Goal: Task Accomplishment & Management: Use online tool/utility

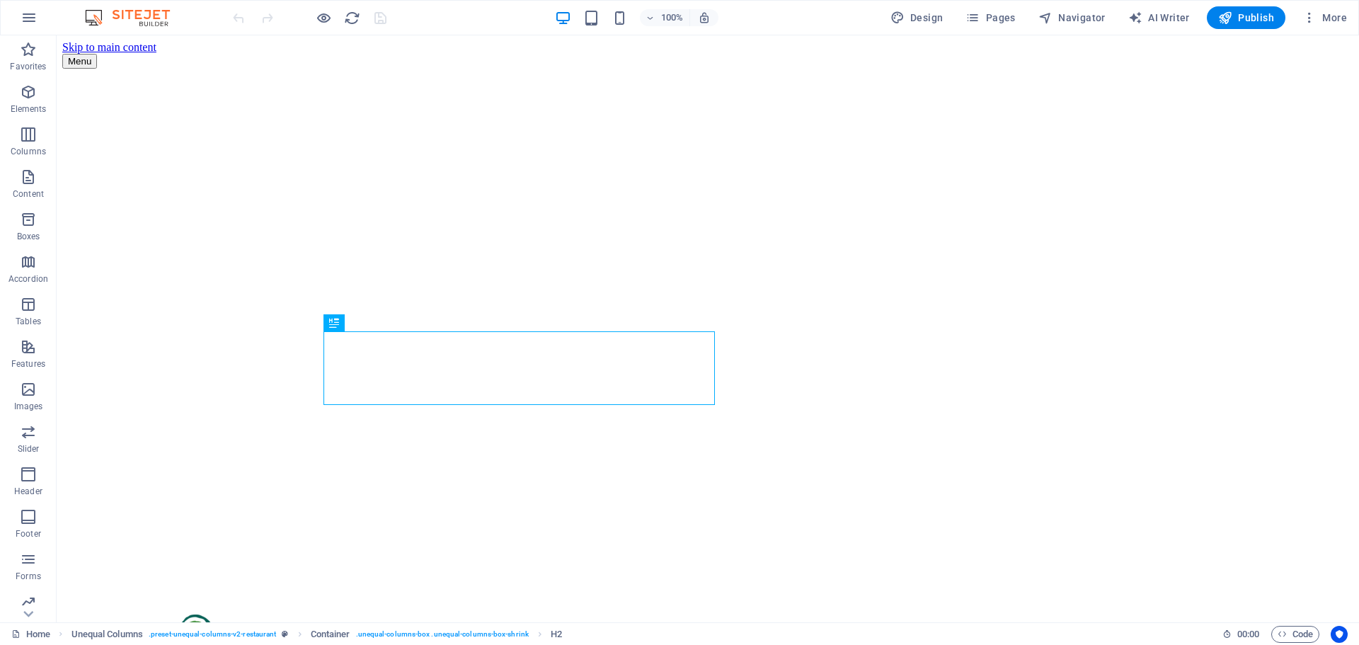
scroll to position [355, 0]
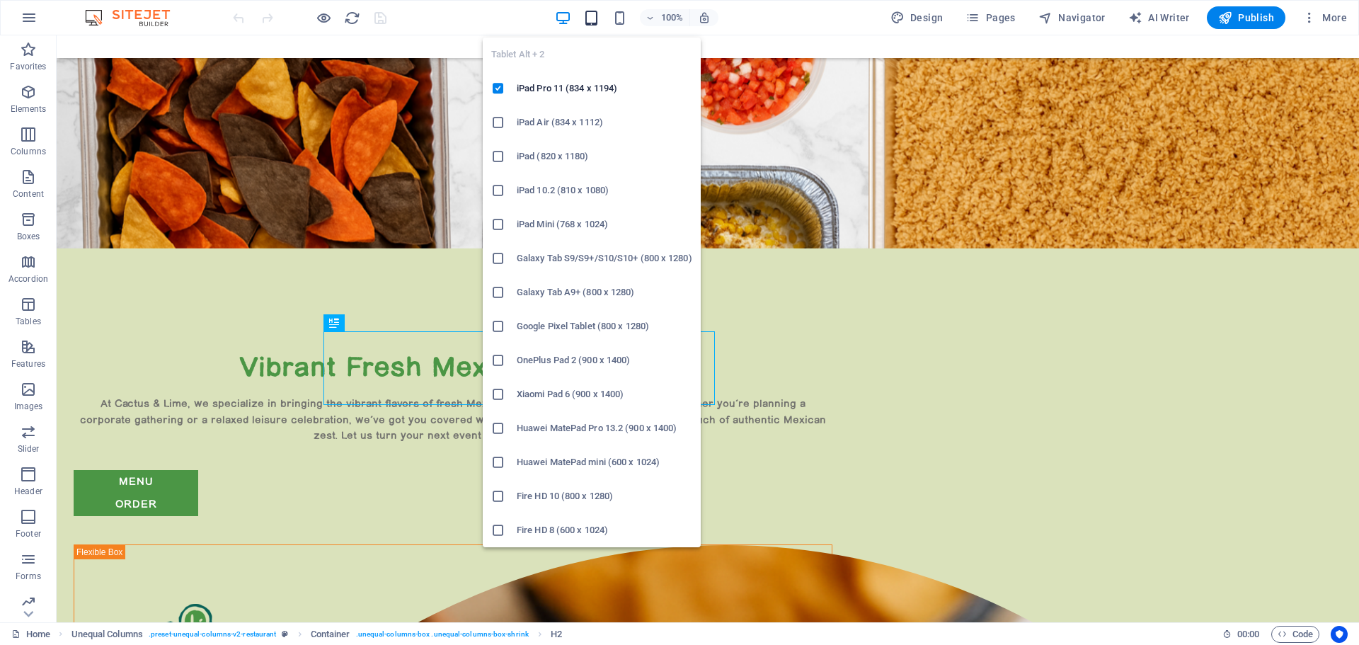
click at [590, 22] on icon "button" at bounding box center [591, 18] width 16 height 16
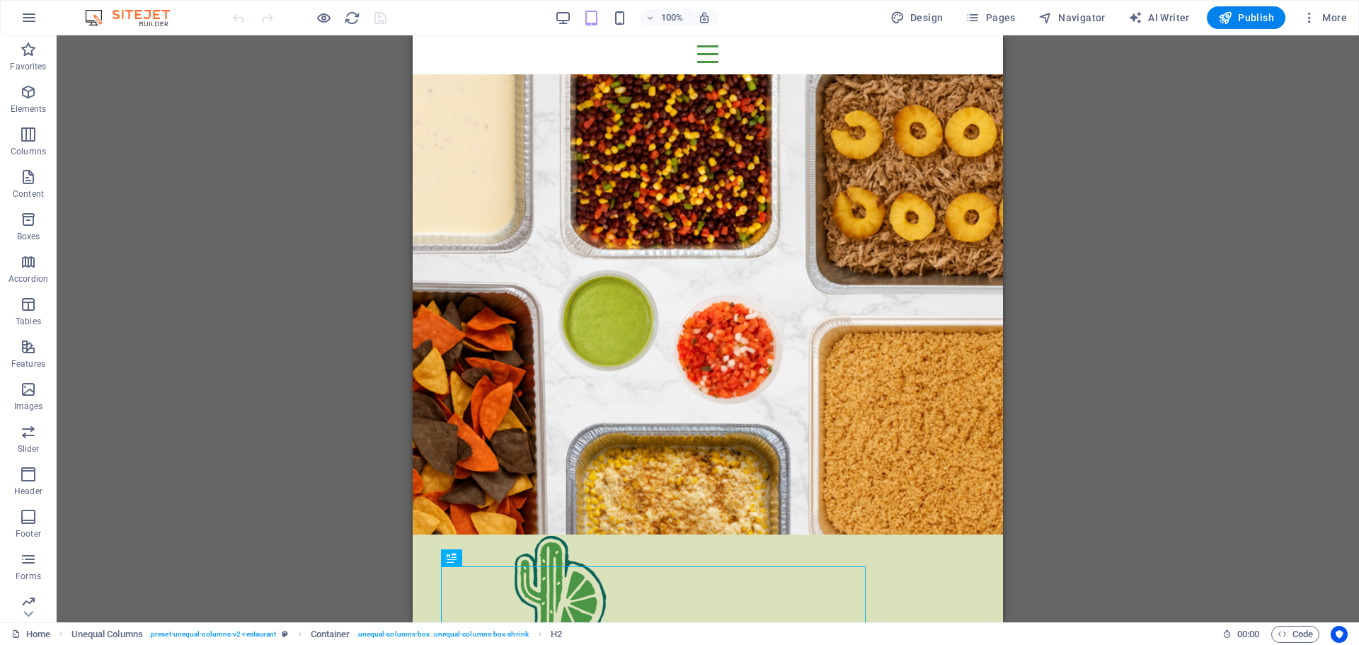
scroll to position [0, 0]
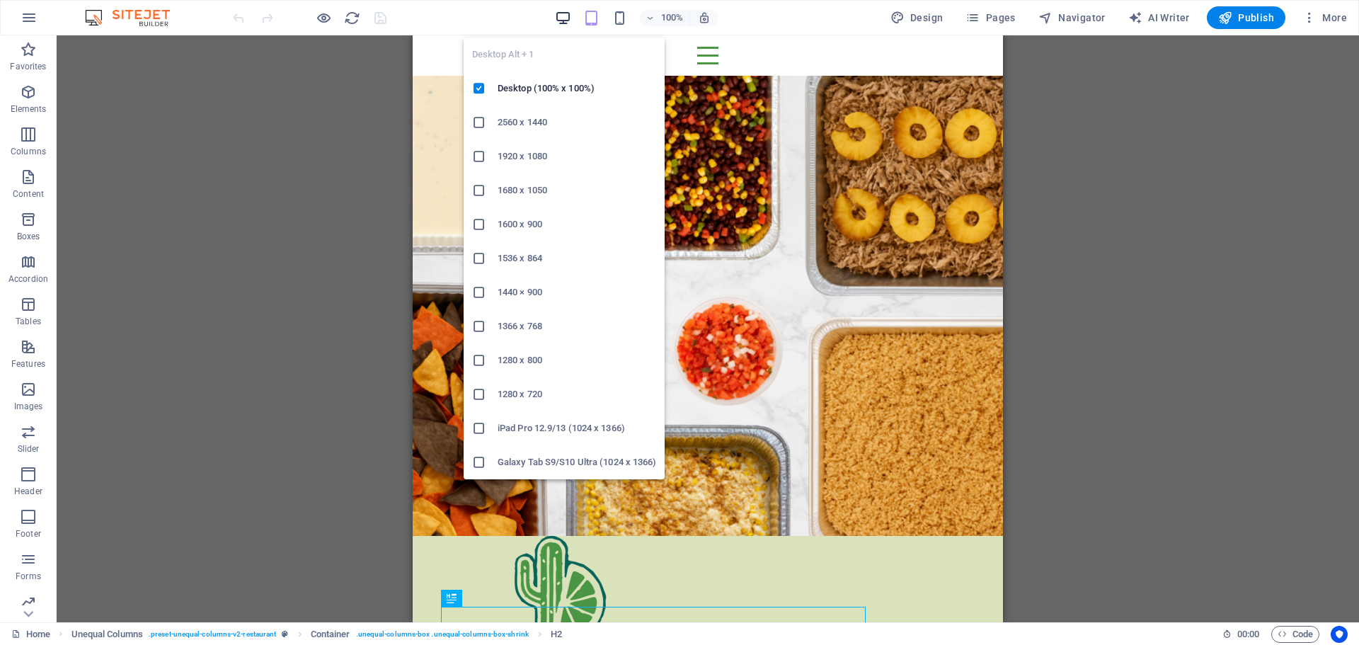
click at [566, 16] on icon "button" at bounding box center [563, 18] width 16 height 16
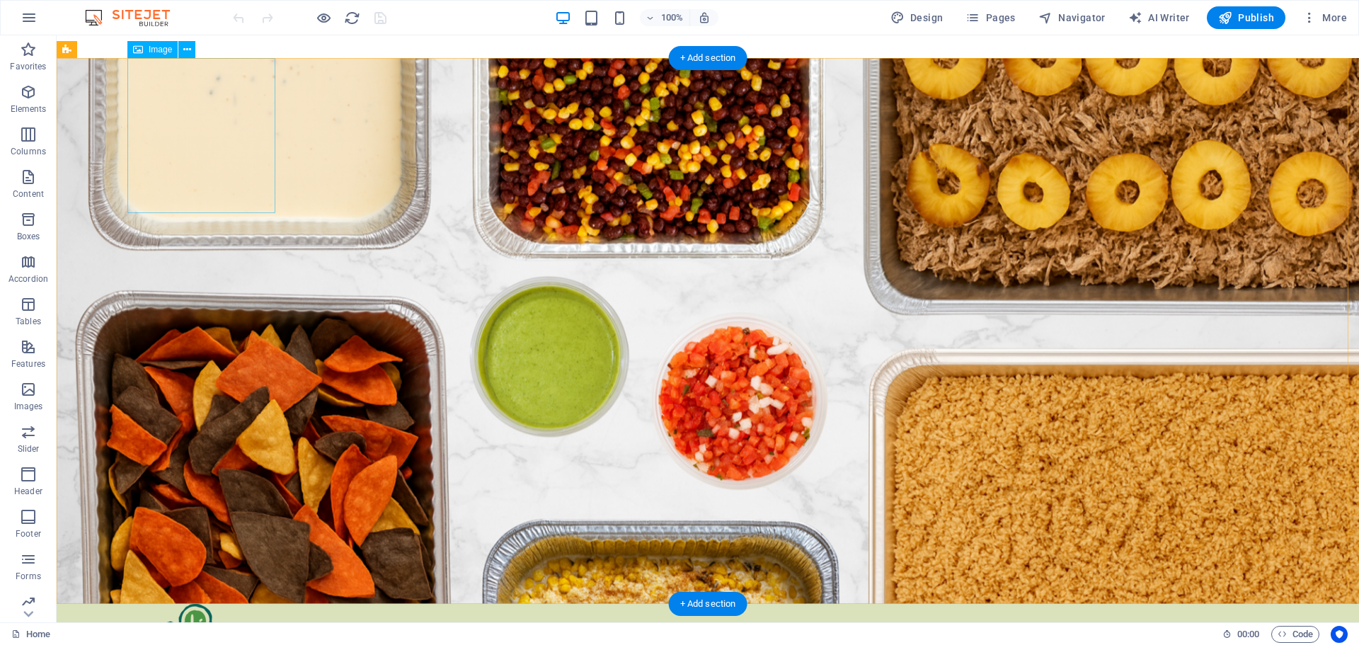
click at [186, 49] on icon at bounding box center [187, 49] width 8 height 15
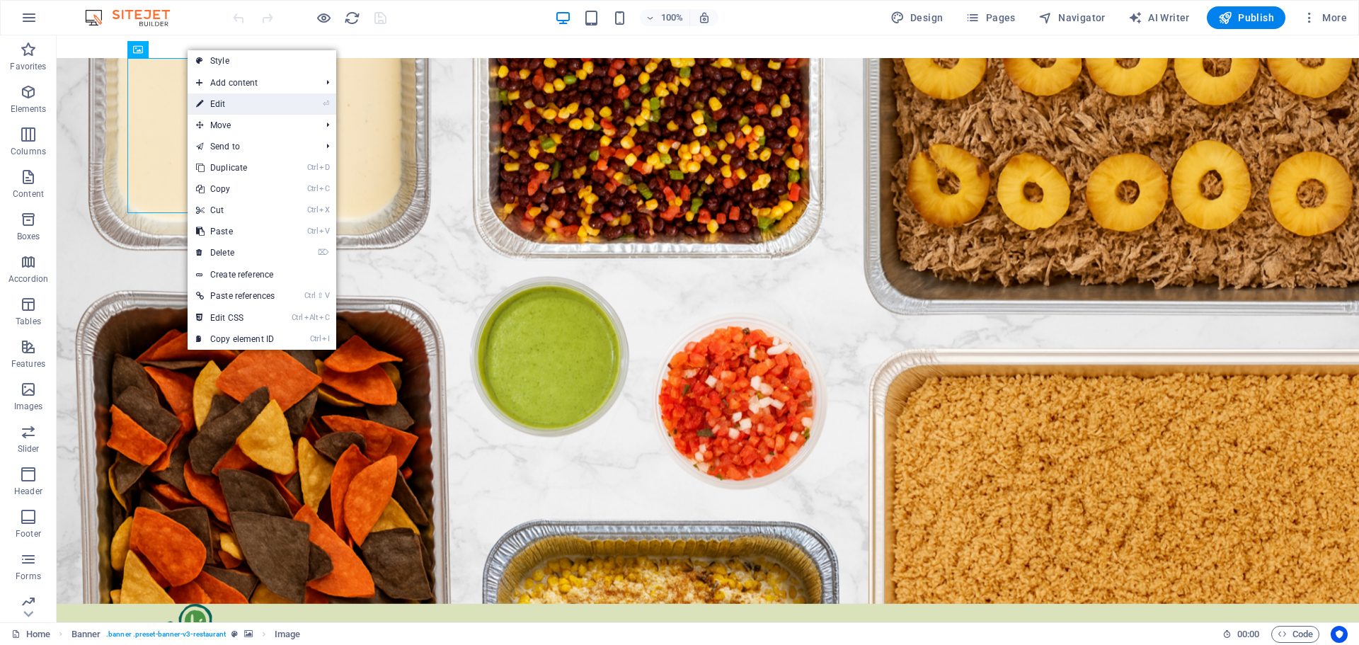
click at [219, 103] on link "⏎ Edit" at bounding box center [236, 103] width 96 height 21
select select "px"
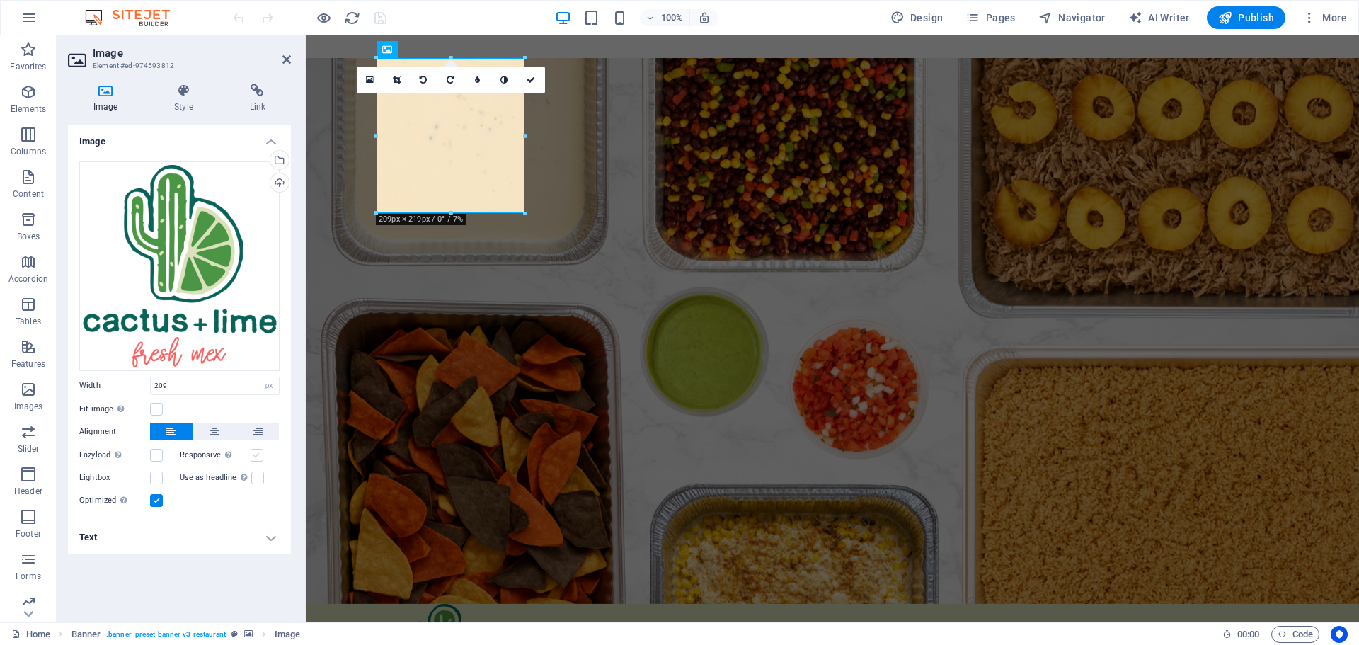
click at [255, 454] on label at bounding box center [257, 455] width 13 height 13
click at [0, 0] on input "Responsive Automatically load retina image and smartphone optimized sizes." at bounding box center [0, 0] width 0 height 0
click at [187, 94] on icon at bounding box center [183, 91] width 69 height 14
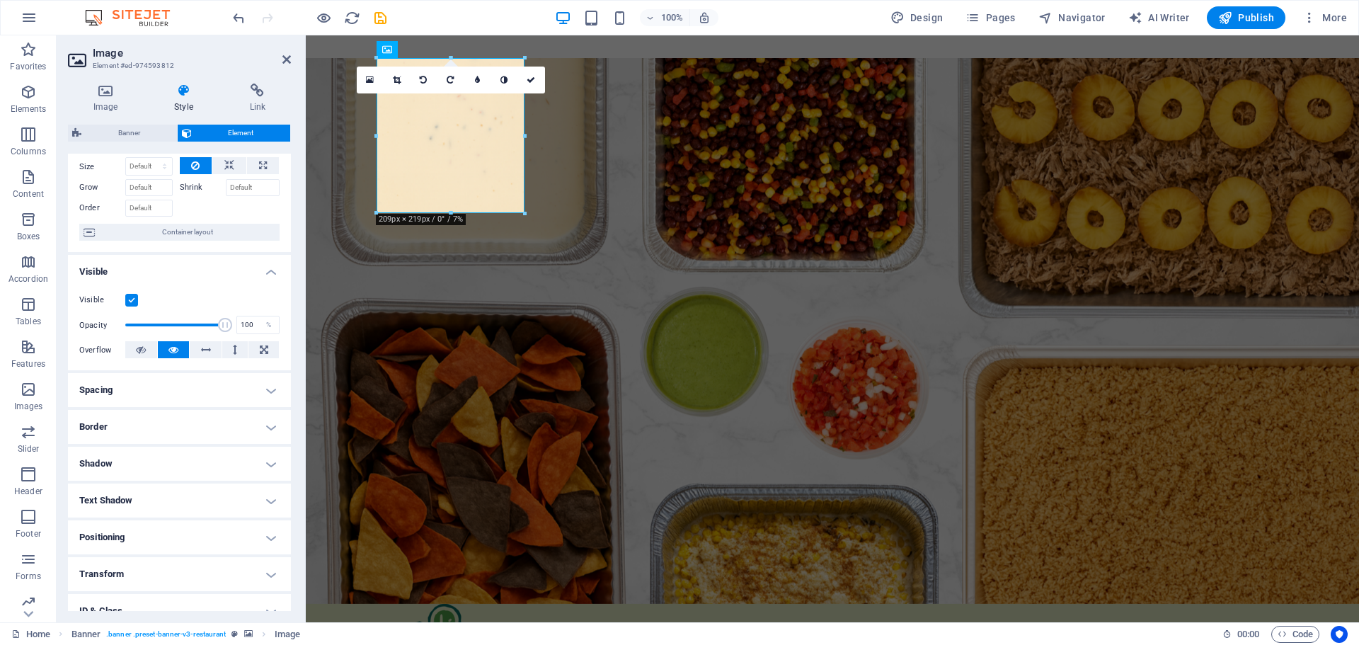
scroll to position [141, 0]
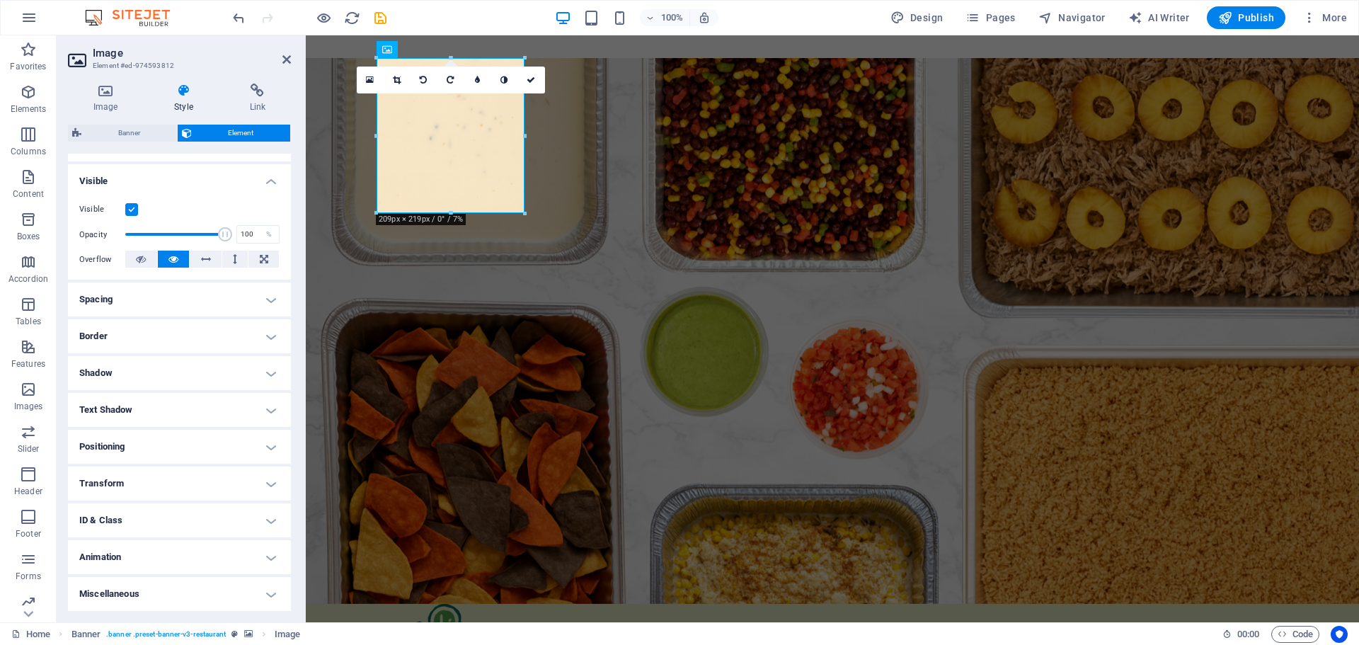
click at [156, 446] on h4 "Positioning" at bounding box center [179, 447] width 223 height 34
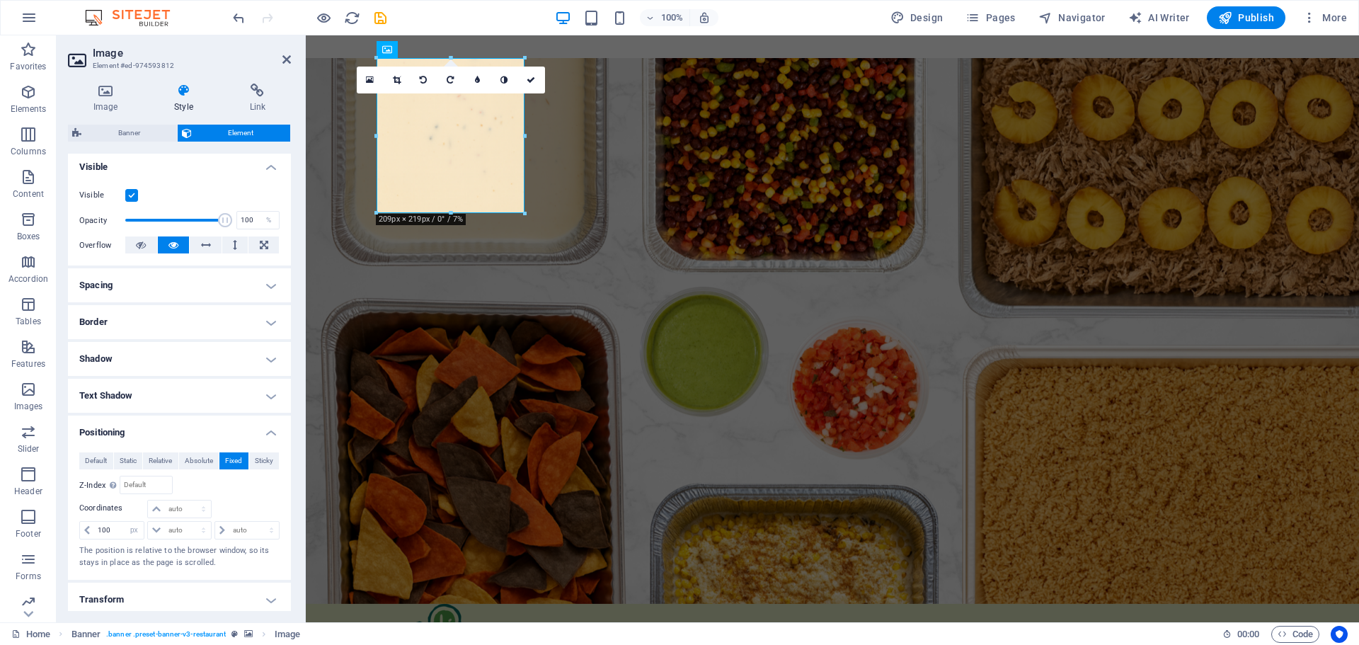
scroll to position [130, 0]
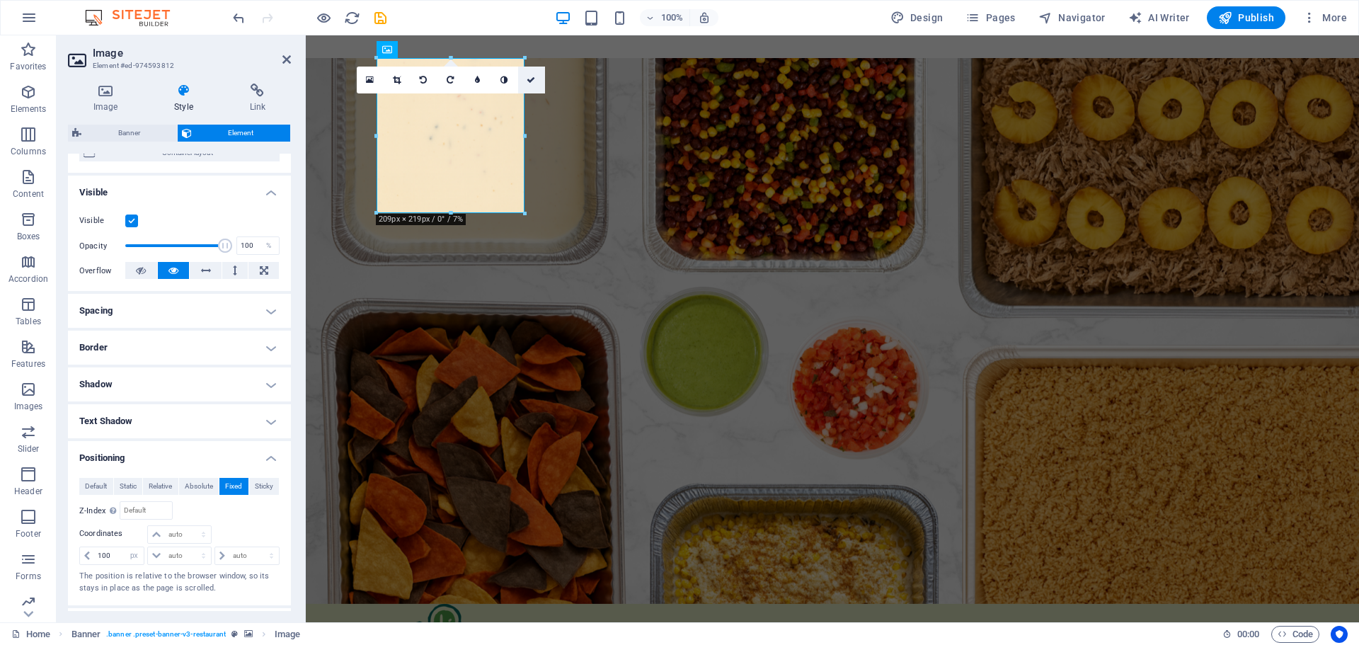
click at [530, 81] on icon at bounding box center [531, 80] width 8 height 8
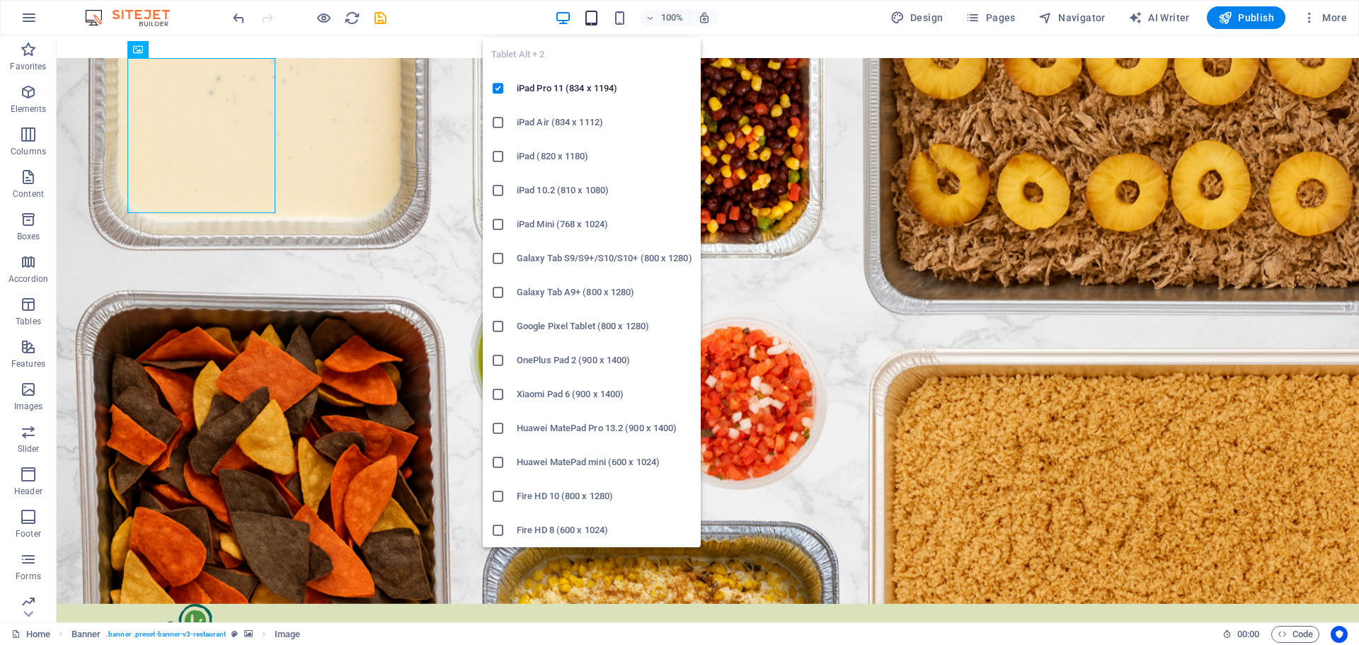
click at [595, 14] on icon "button" at bounding box center [591, 18] width 16 height 16
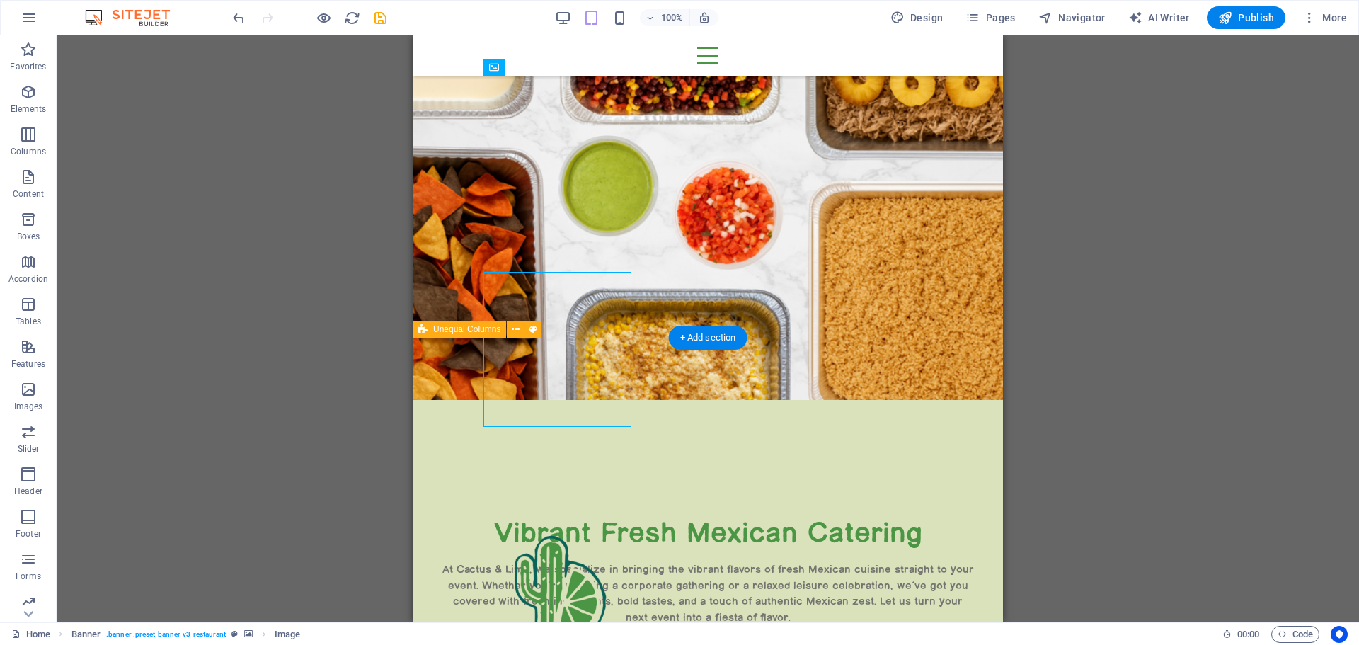
scroll to position [0, 0]
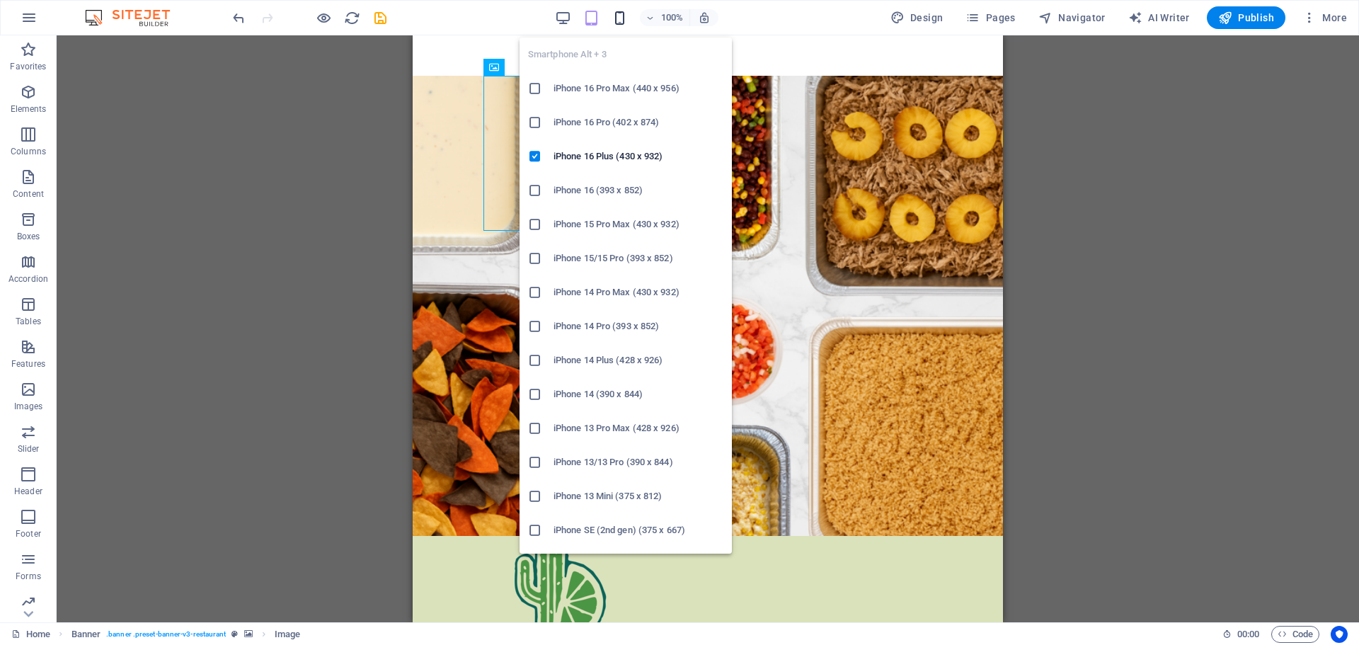
click at [622, 16] on icon "button" at bounding box center [620, 18] width 16 height 16
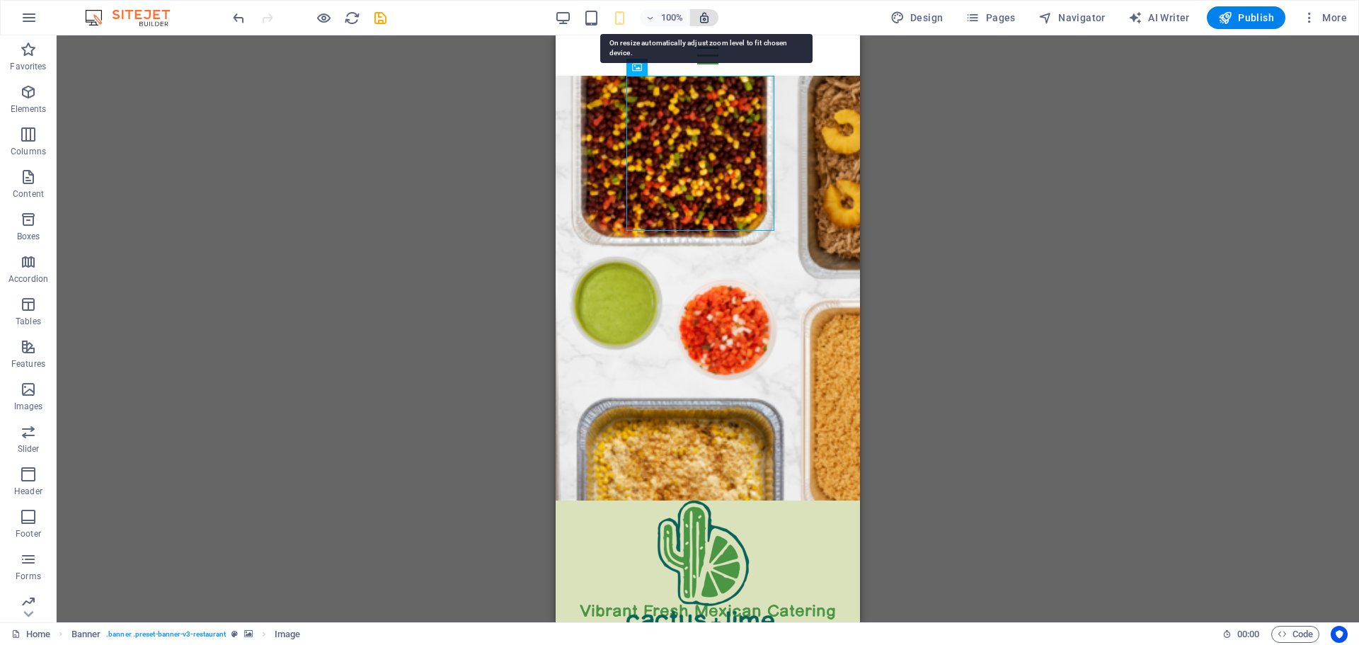
click at [707, 19] on icon "button" at bounding box center [704, 17] width 13 height 13
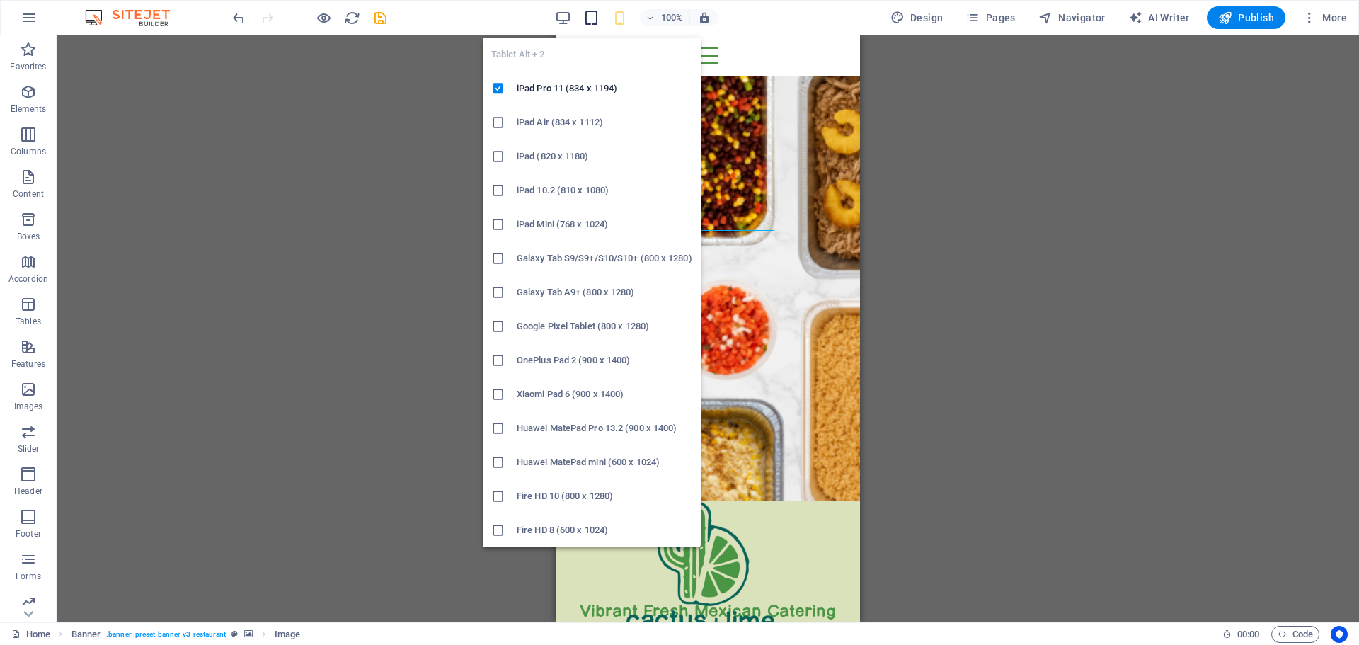
click at [593, 18] on icon "button" at bounding box center [591, 18] width 16 height 16
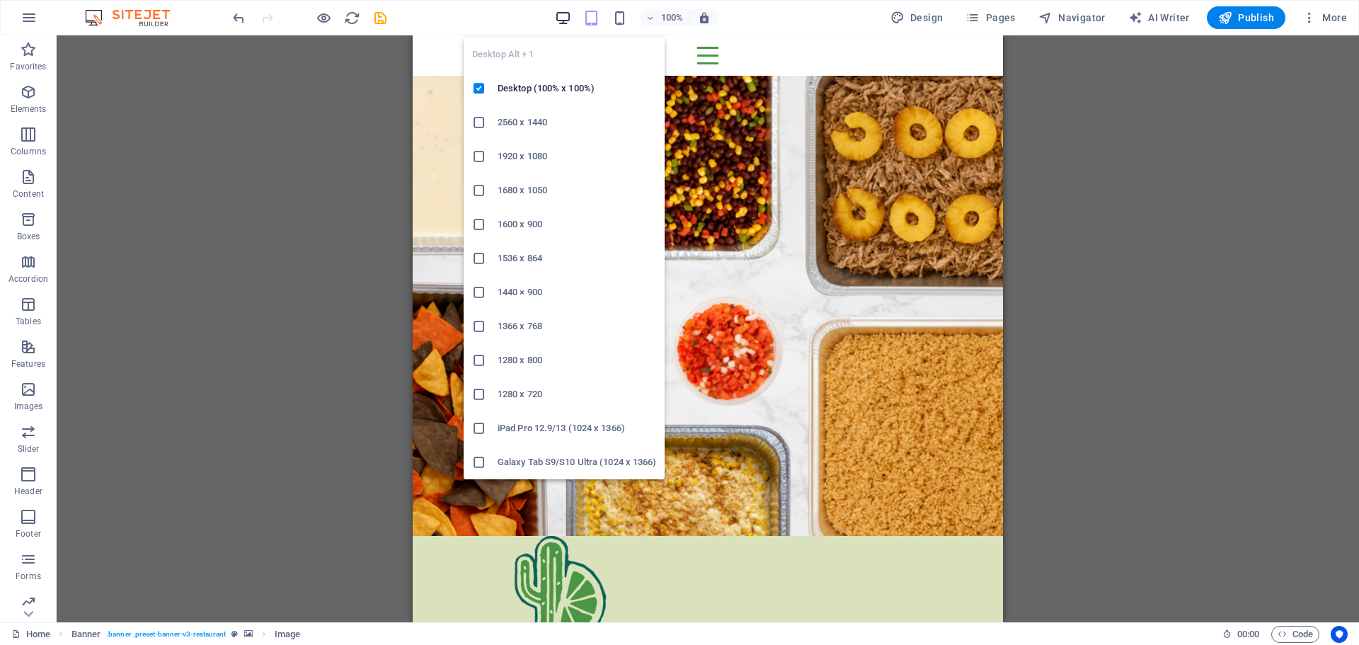
click at [565, 13] on icon "button" at bounding box center [563, 18] width 16 height 16
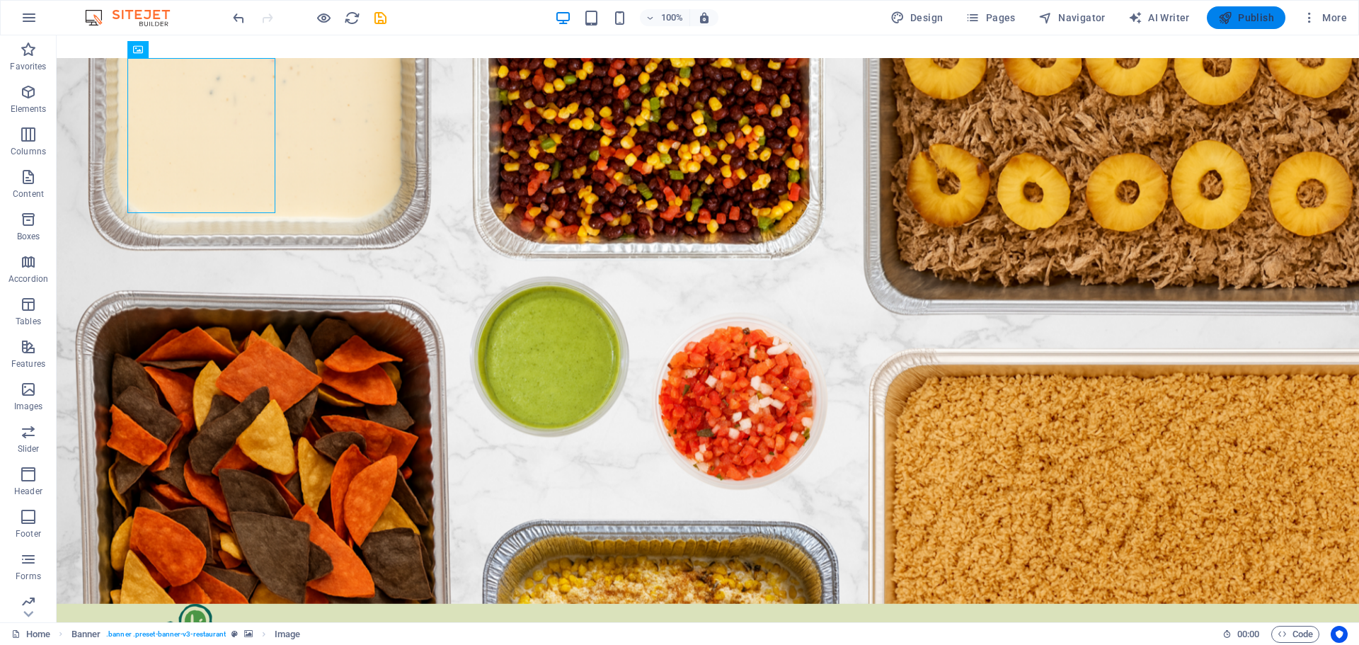
click at [1228, 19] on icon "button" at bounding box center [1225, 18] width 14 height 14
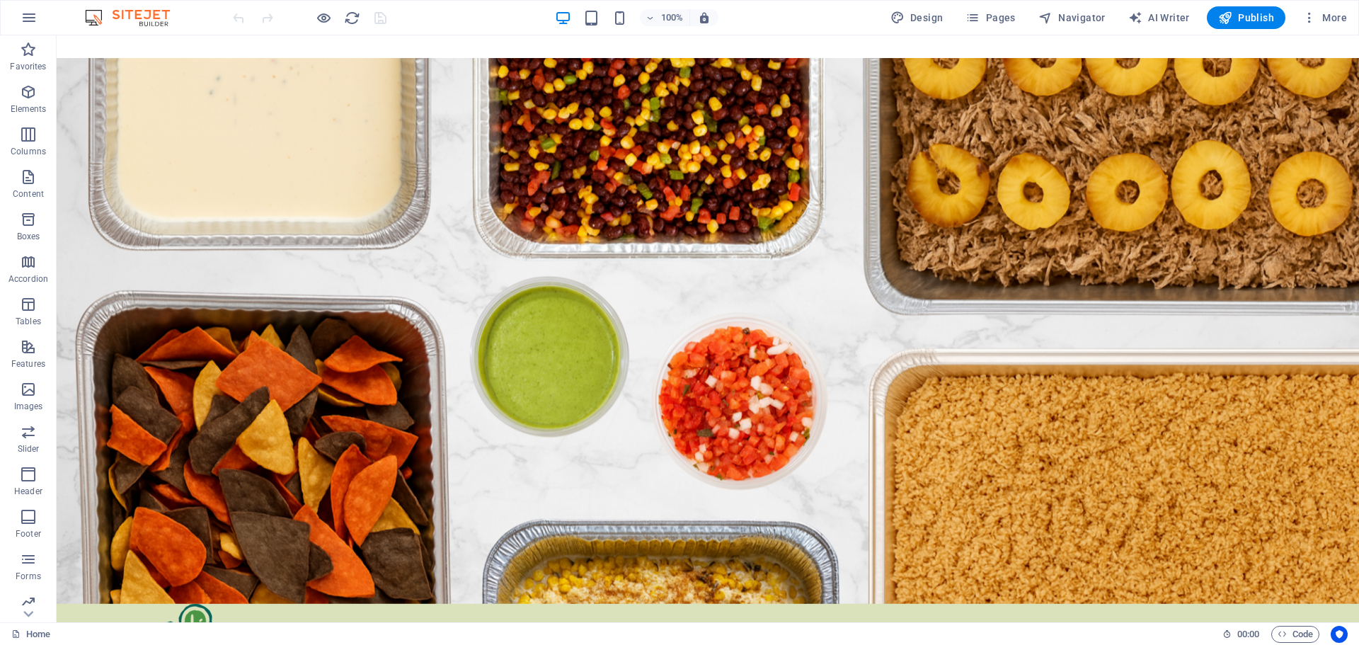
click at [833, 184] on figure at bounding box center [708, 331] width 1303 height 546
click at [752, 172] on figure at bounding box center [708, 331] width 1303 height 546
select select "vh"
select select "banner"
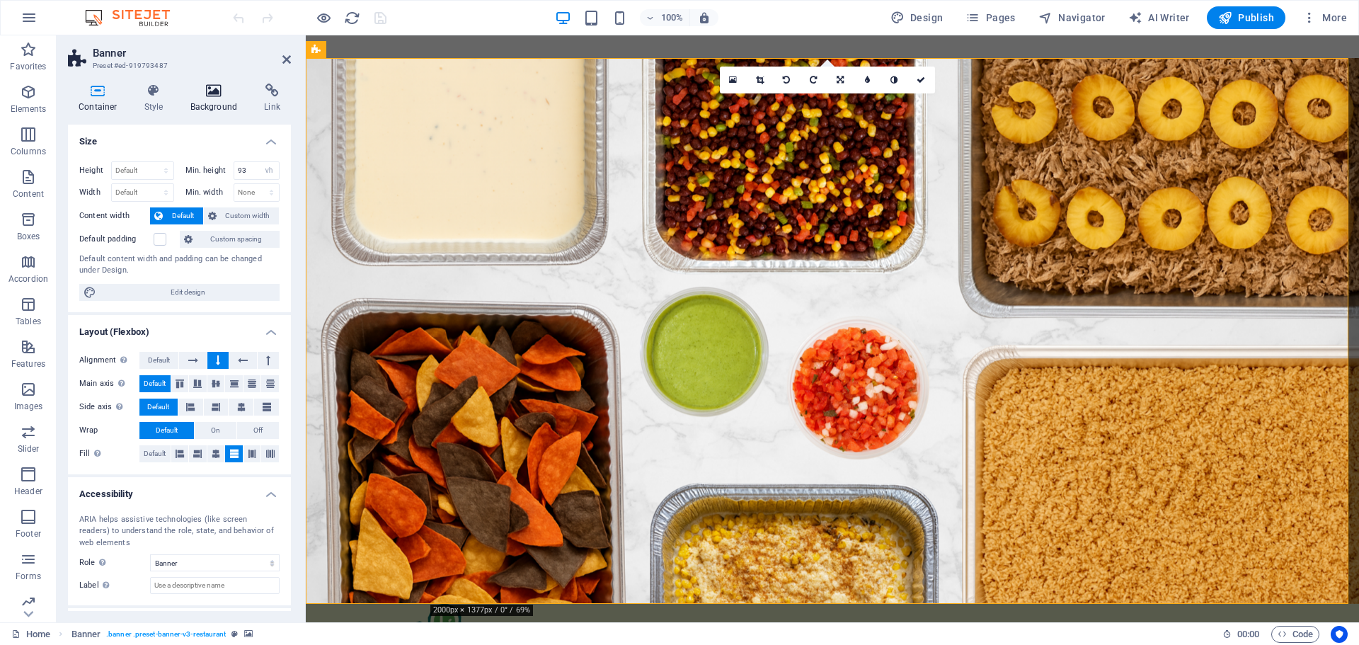
click at [220, 93] on icon at bounding box center [214, 91] width 69 height 14
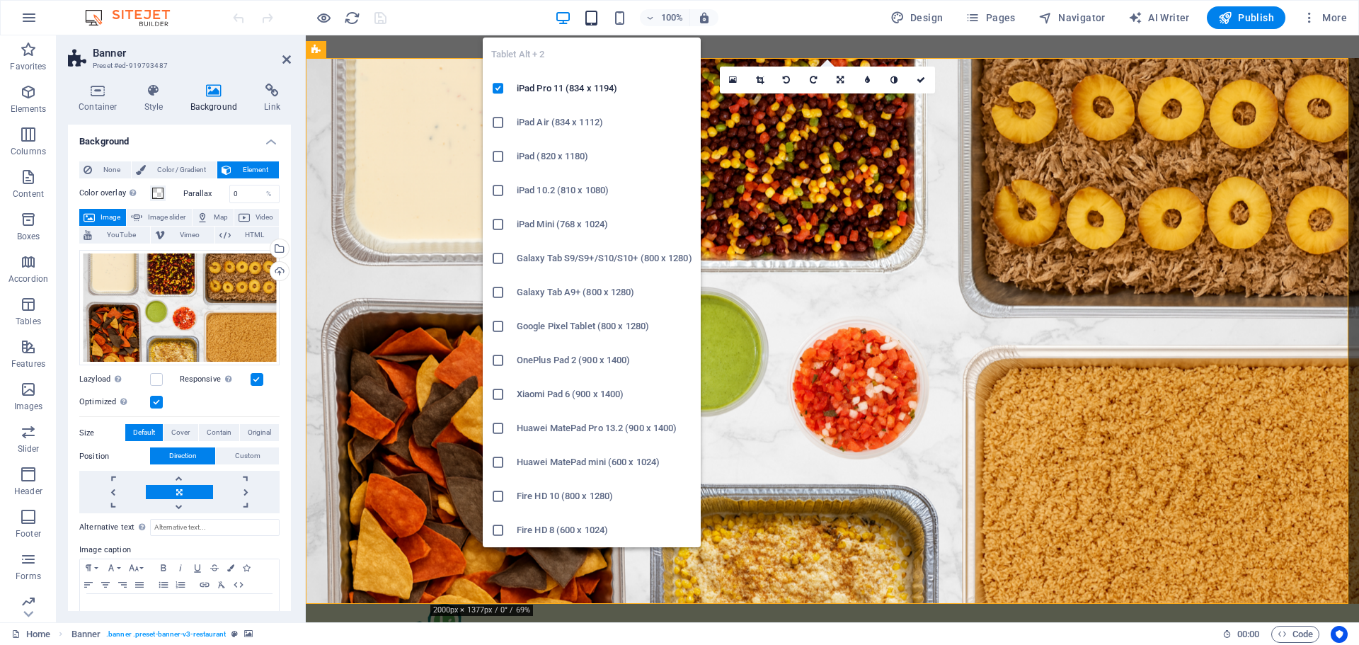
click at [593, 17] on icon "button" at bounding box center [591, 18] width 16 height 16
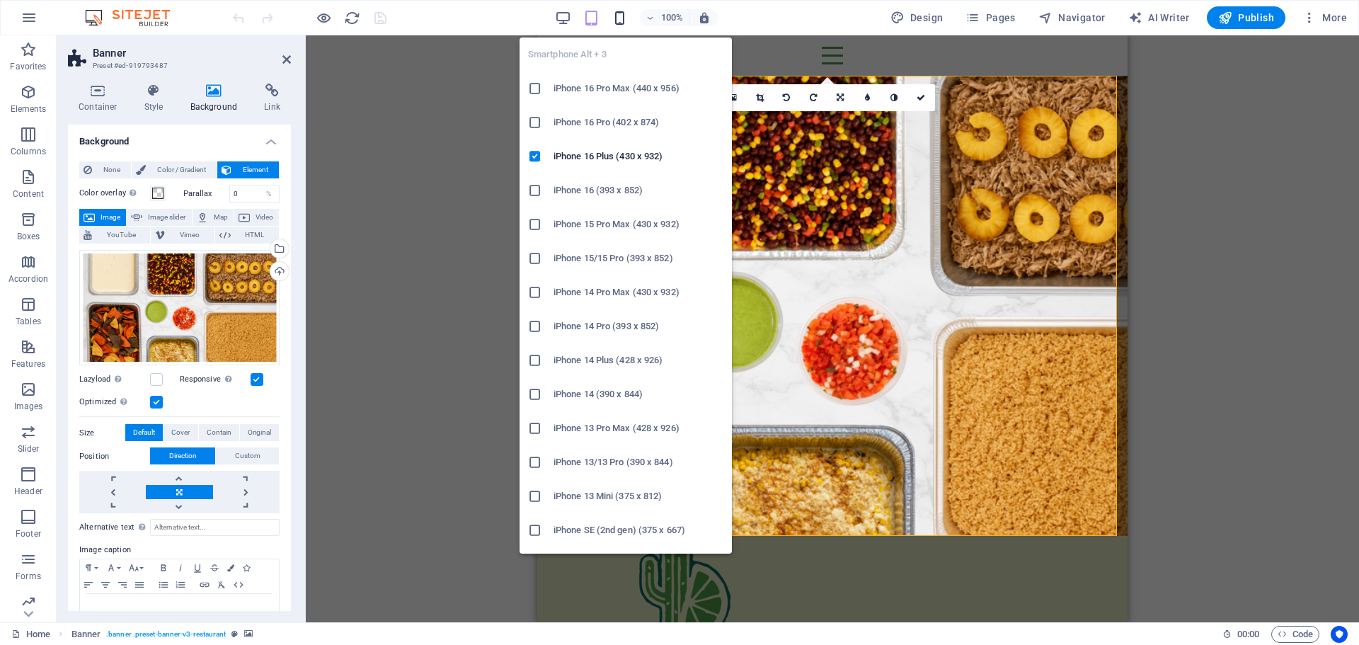
click at [621, 18] on icon "button" at bounding box center [620, 18] width 16 height 16
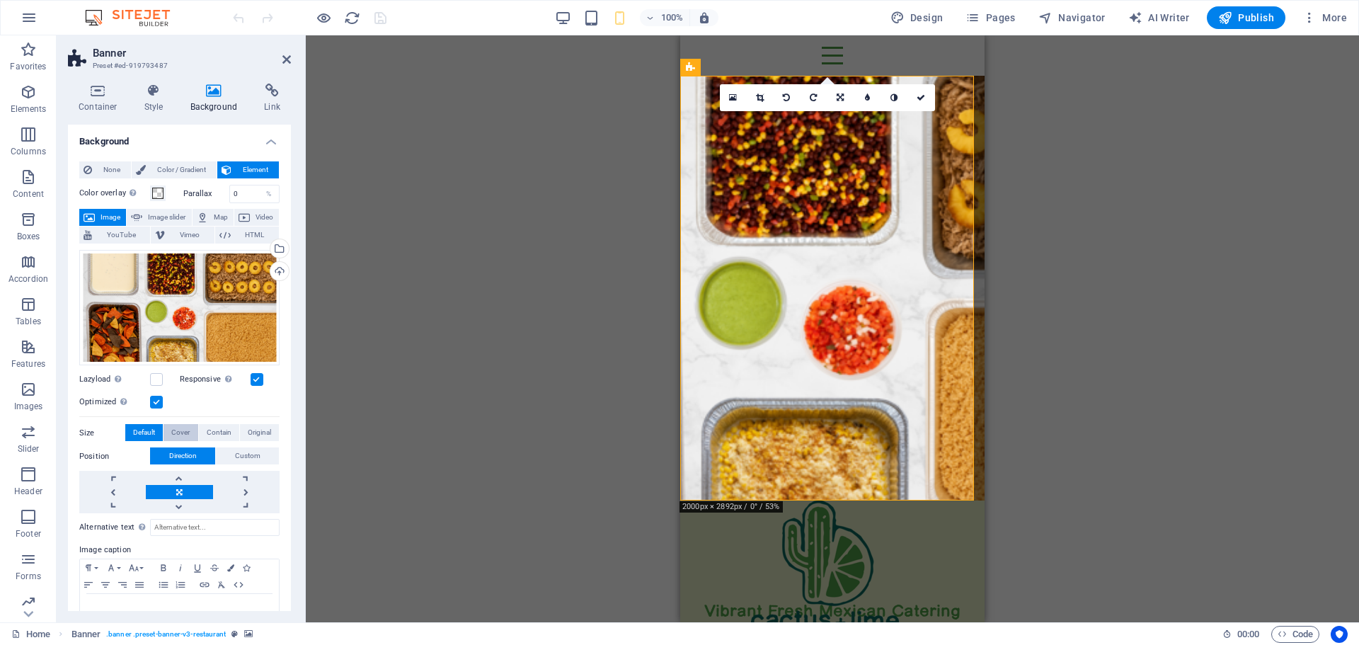
click at [177, 431] on span "Cover" at bounding box center [180, 432] width 18 height 17
click at [213, 430] on span "Contain" at bounding box center [219, 432] width 25 height 17
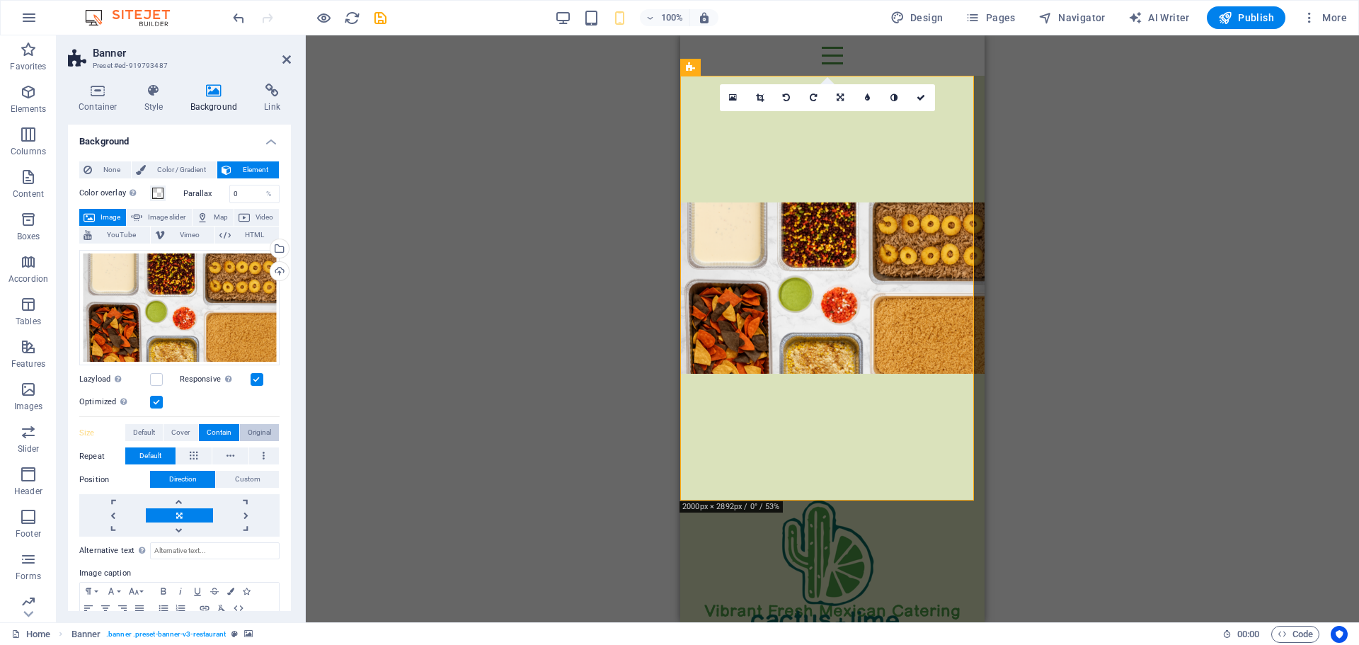
click at [253, 428] on span "Original" at bounding box center [259, 432] width 23 height 17
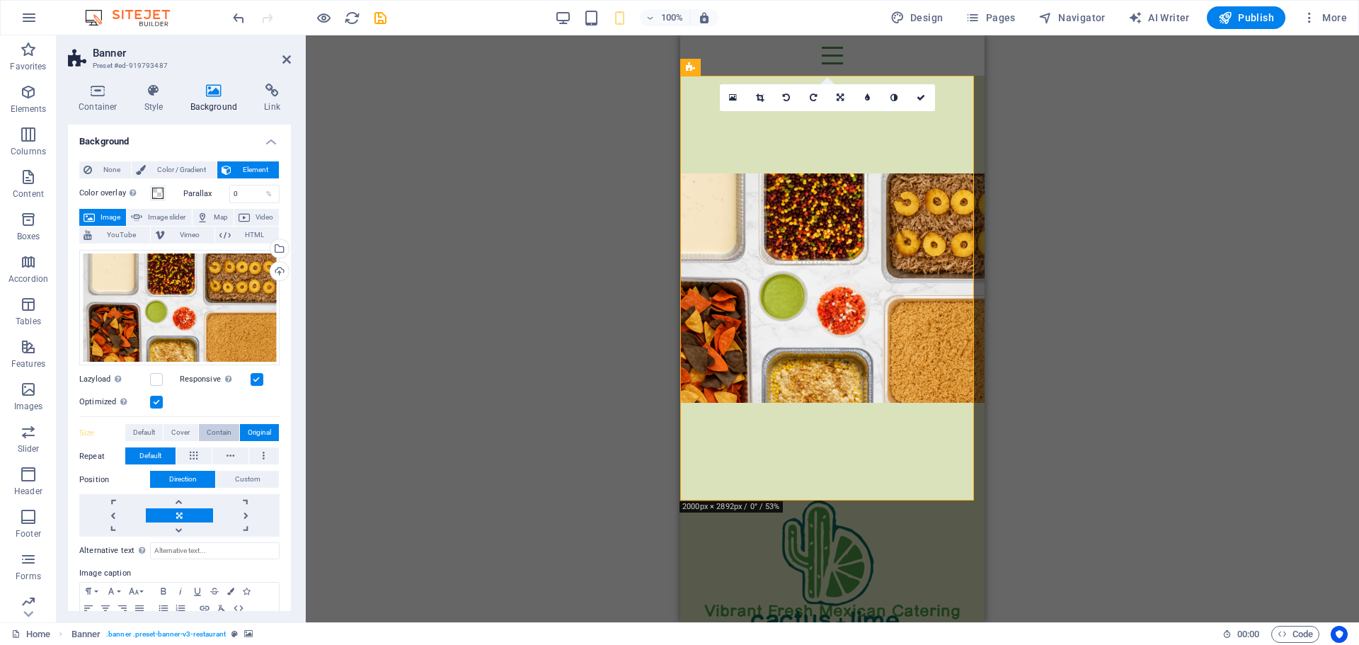
click at [216, 432] on span "Contain" at bounding box center [219, 432] width 25 height 17
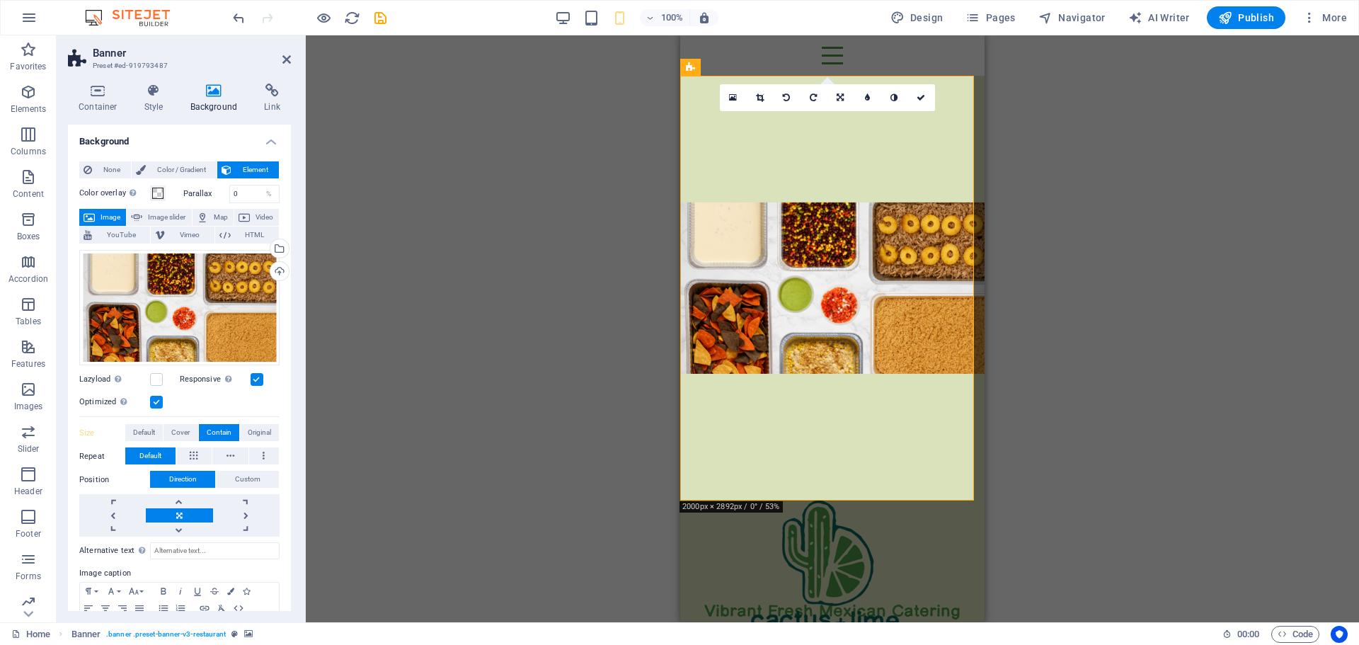
click at [740, 411] on figure at bounding box center [832, 288] width 304 height 425
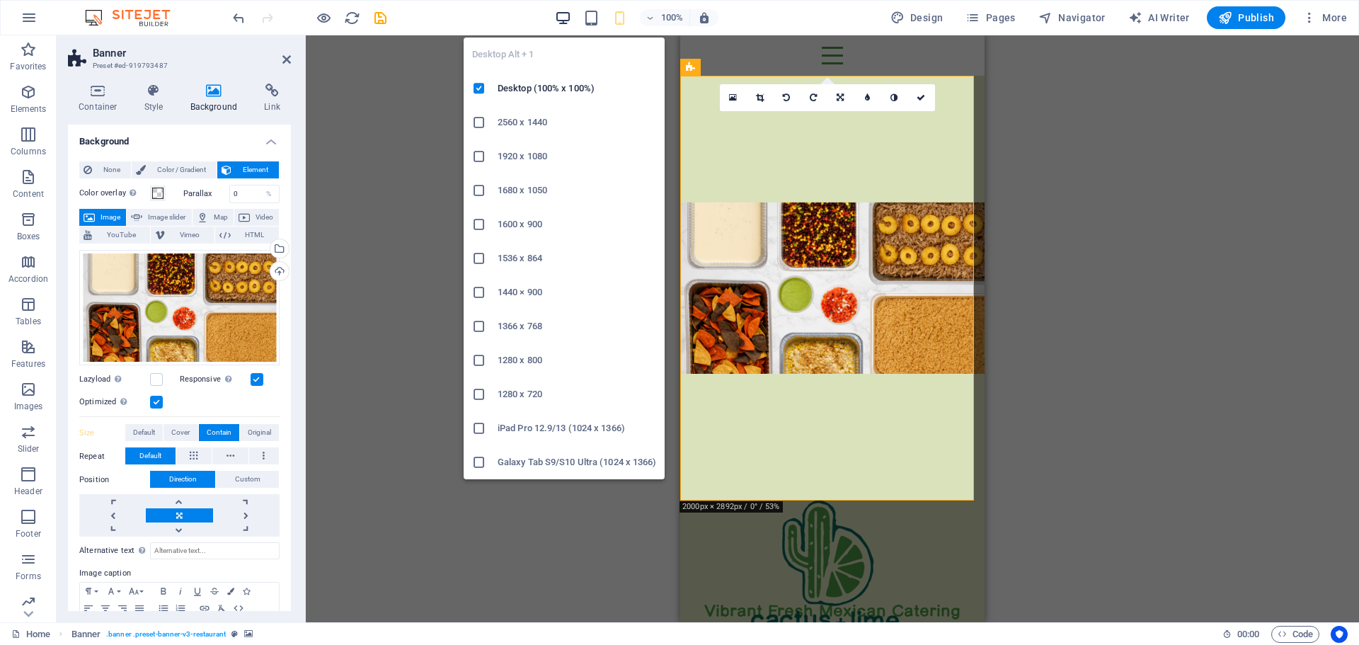
click at [566, 20] on icon "button" at bounding box center [563, 18] width 16 height 16
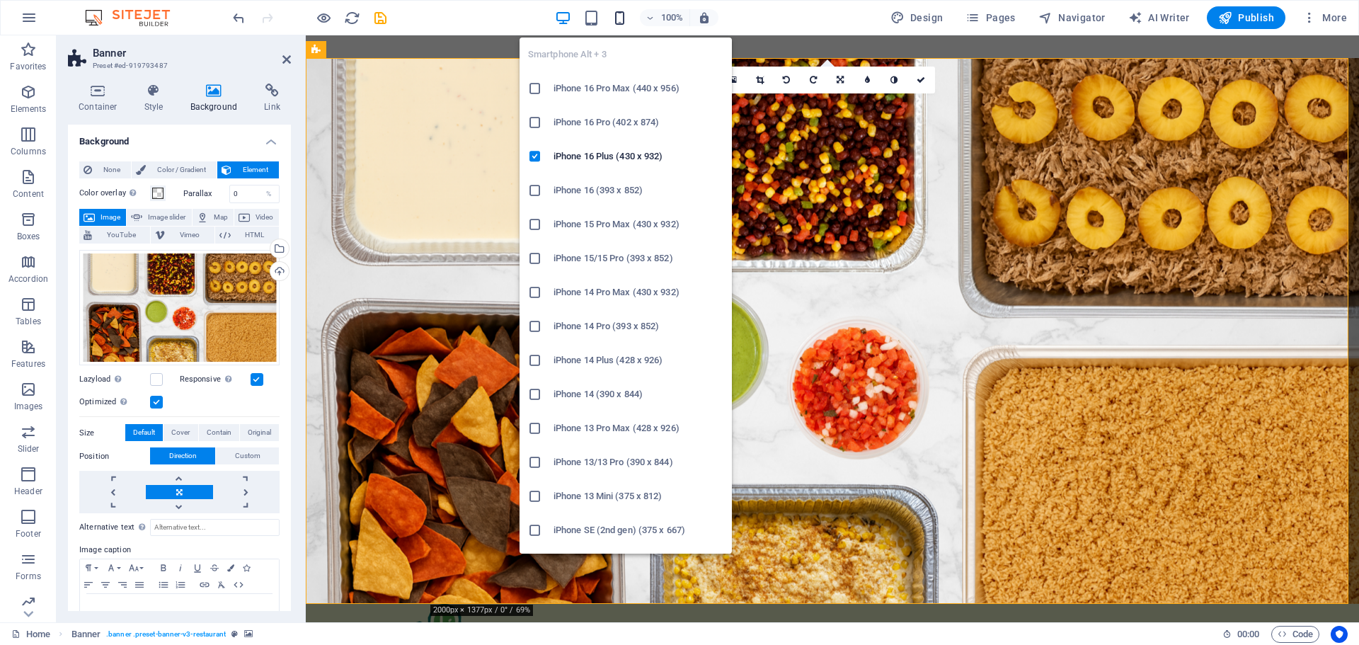
click at [618, 14] on icon "button" at bounding box center [620, 18] width 16 height 16
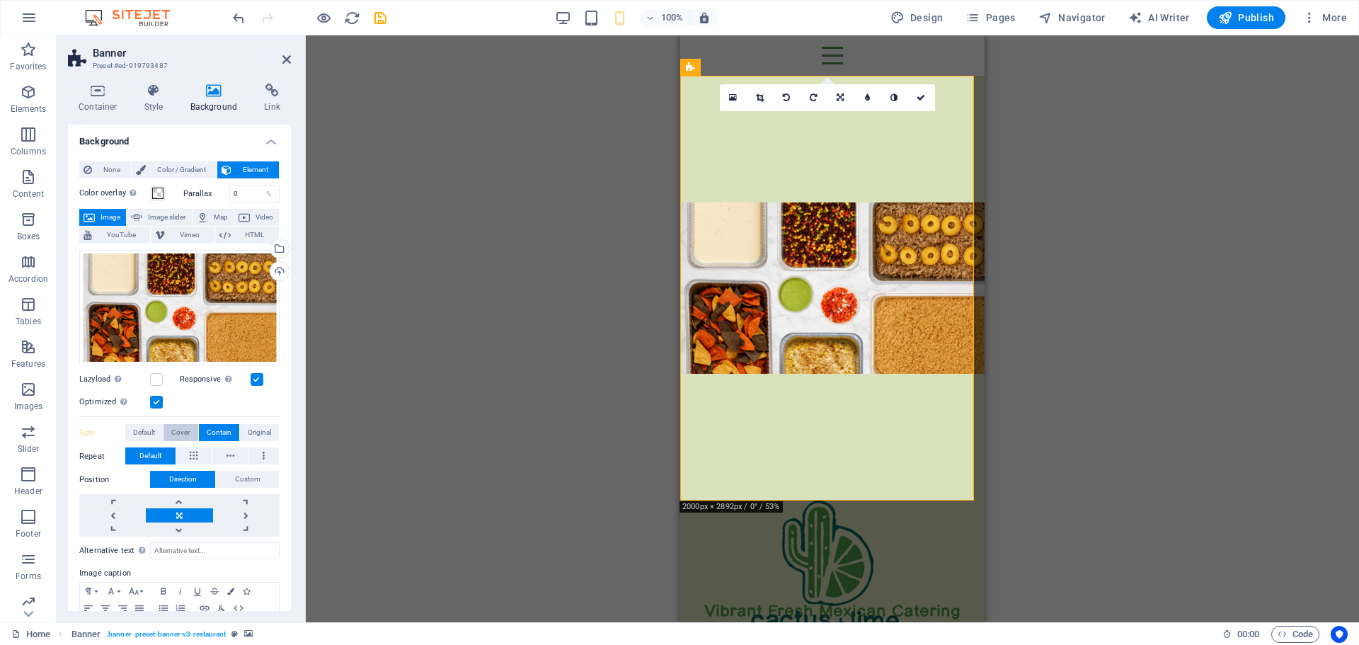
click at [180, 432] on span "Cover" at bounding box center [180, 432] width 18 height 17
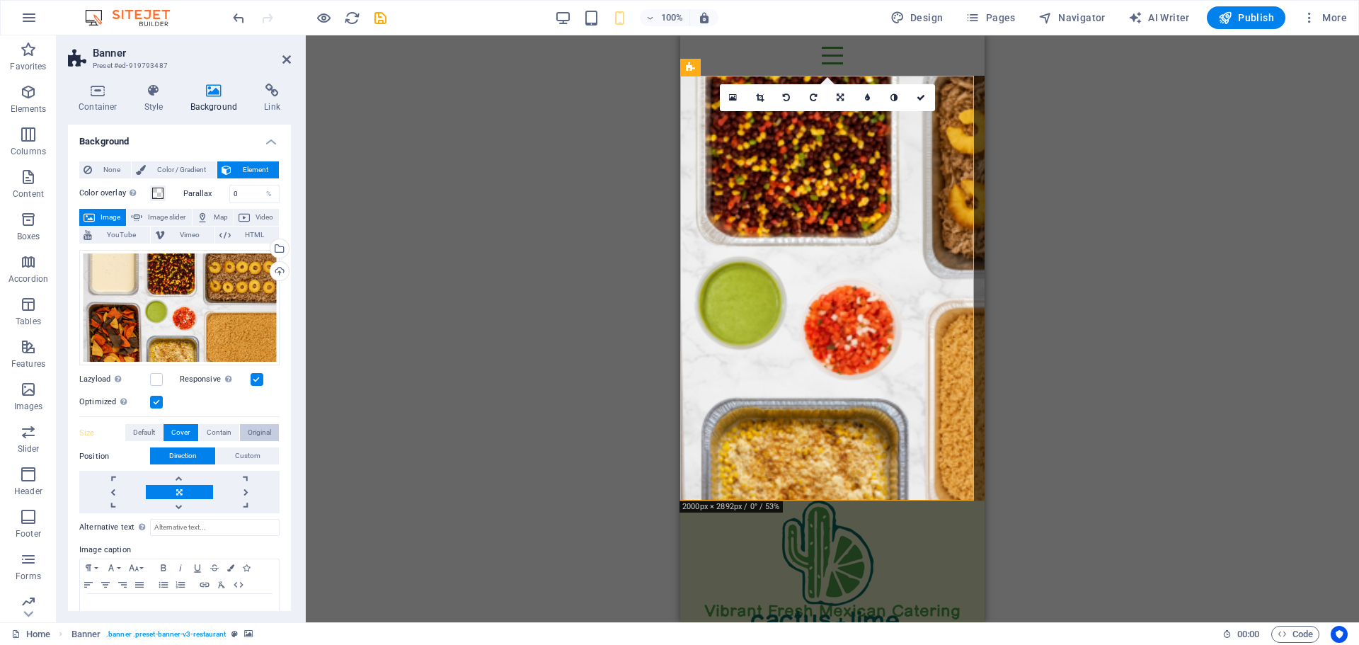
click at [254, 430] on span "Original" at bounding box center [259, 432] width 23 height 17
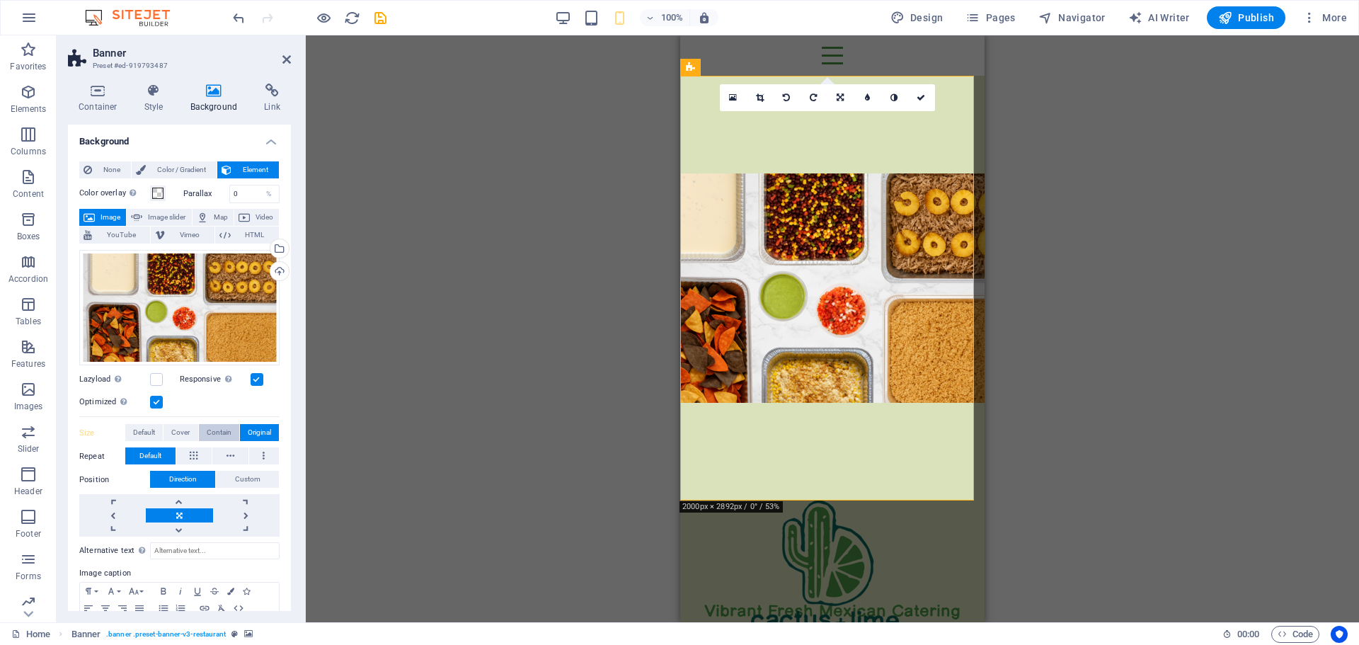
click at [207, 433] on span "Contain" at bounding box center [219, 432] width 25 height 17
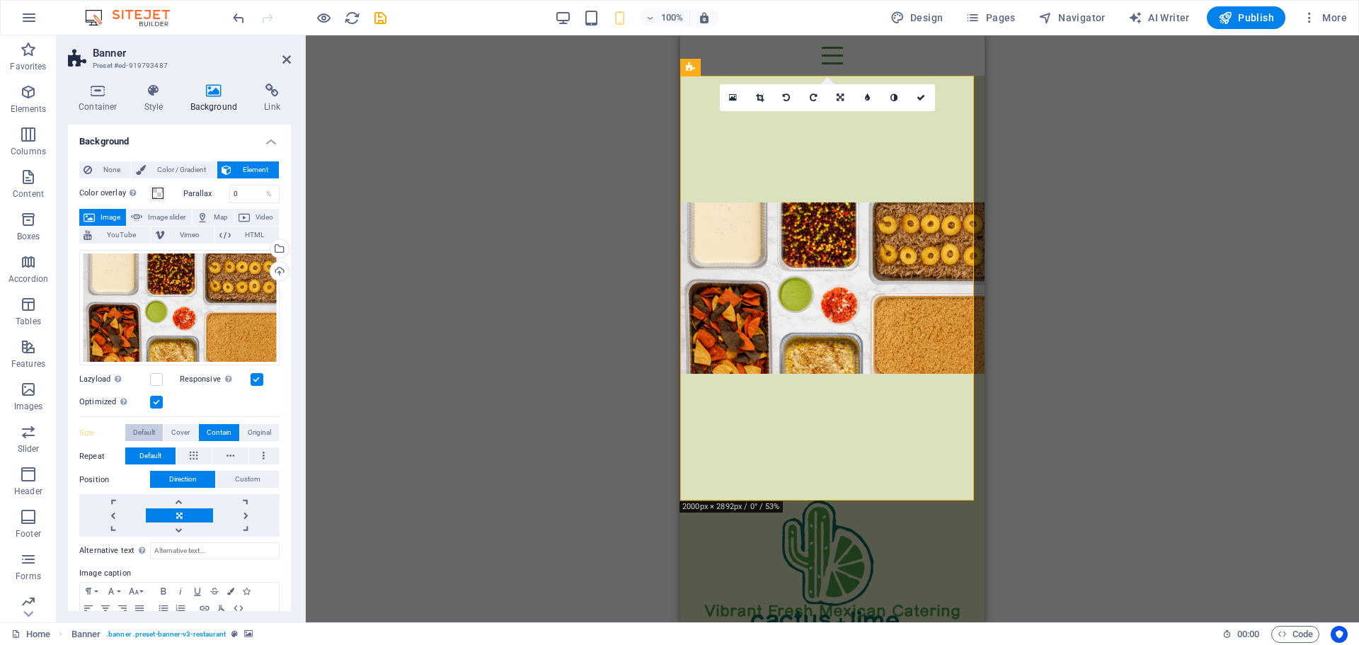
click at [147, 427] on span "Default" at bounding box center [144, 432] width 22 height 17
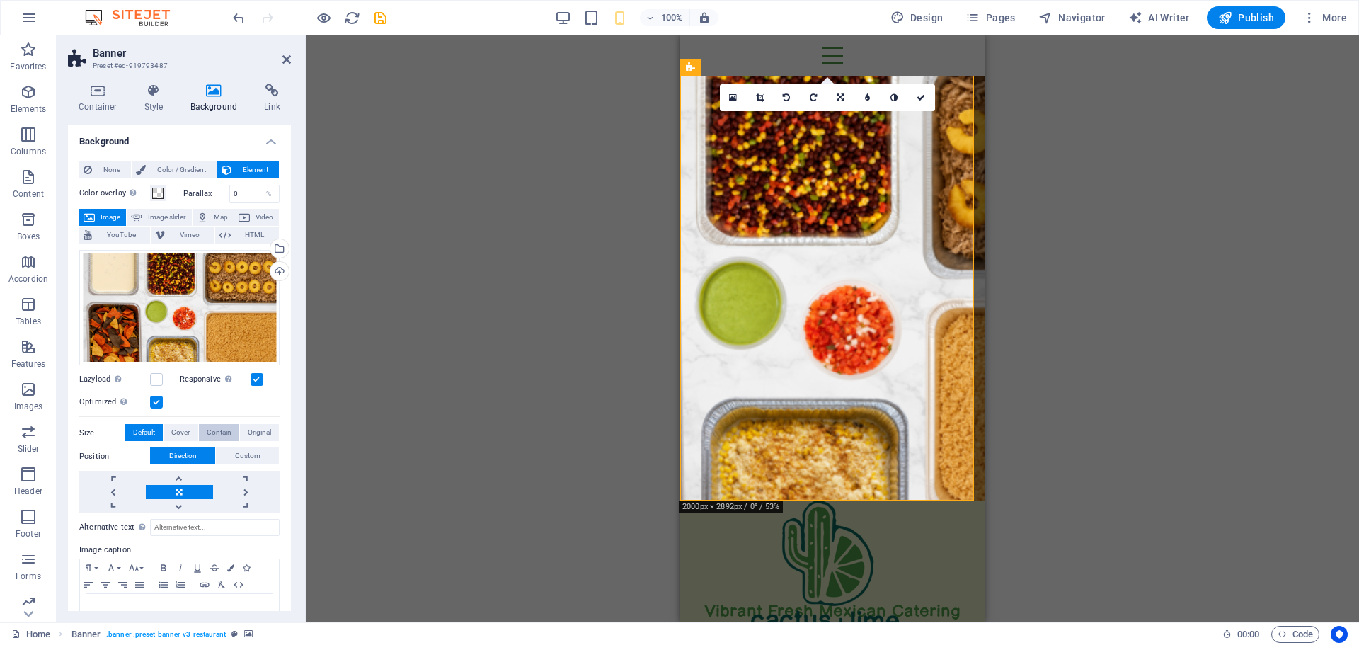
click at [211, 433] on span "Contain" at bounding box center [219, 432] width 25 height 17
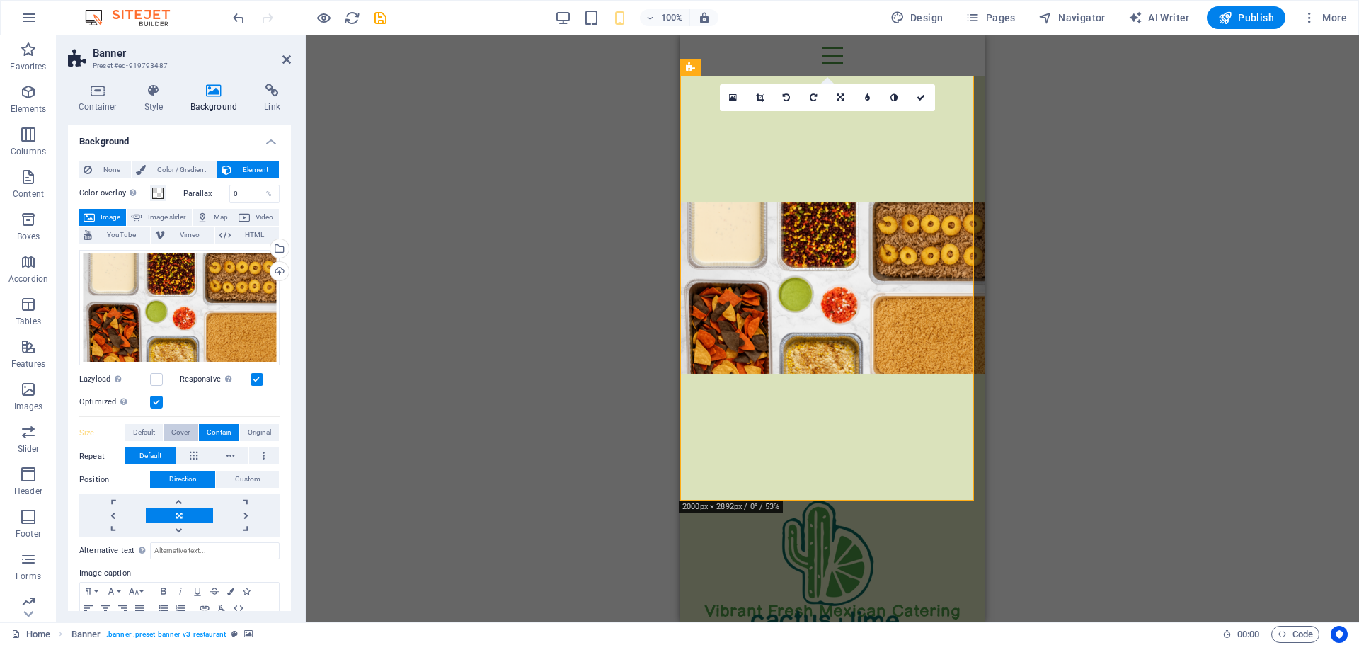
click at [181, 428] on span "Cover" at bounding box center [180, 432] width 18 height 17
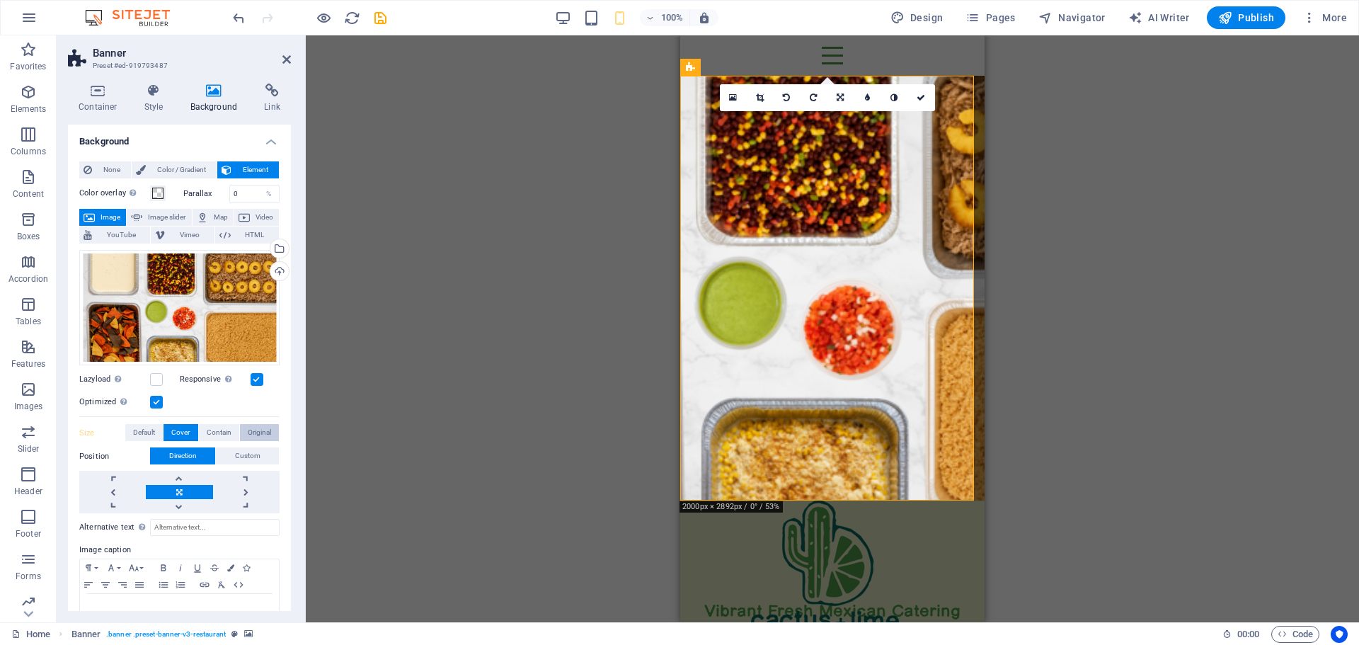
click at [244, 428] on button "Original" at bounding box center [259, 432] width 39 height 17
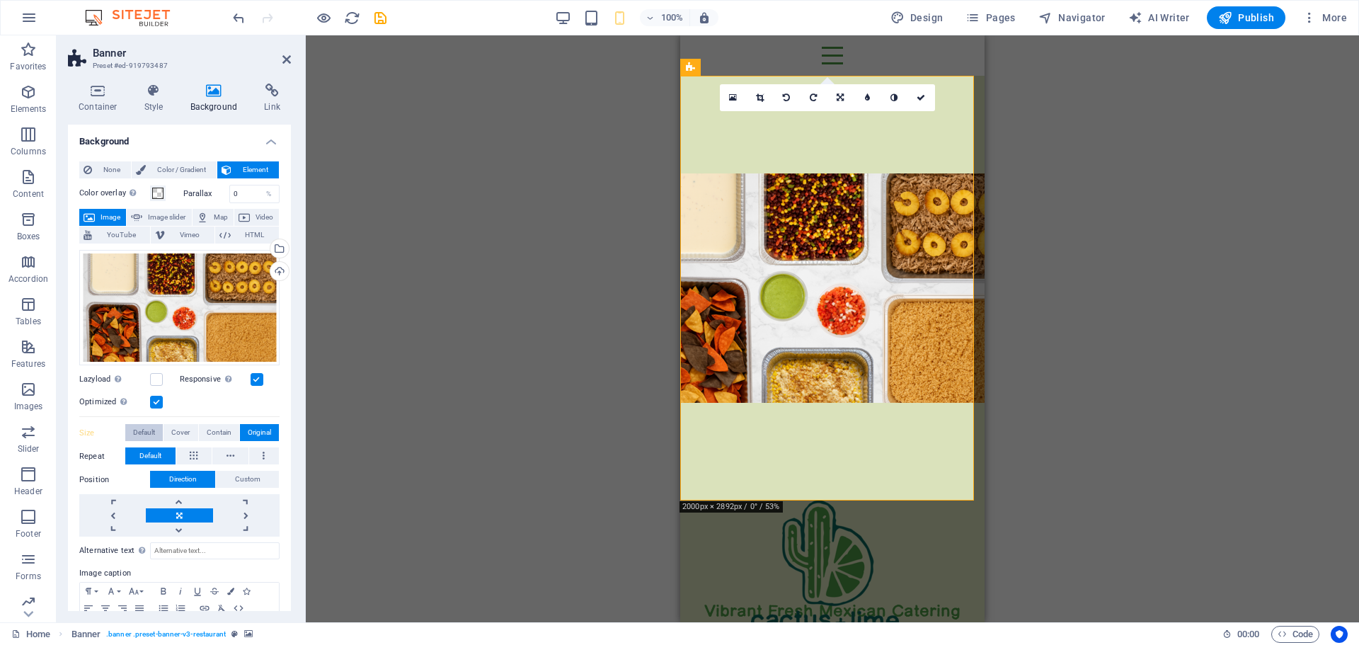
click at [140, 430] on span "Default" at bounding box center [144, 432] width 22 height 17
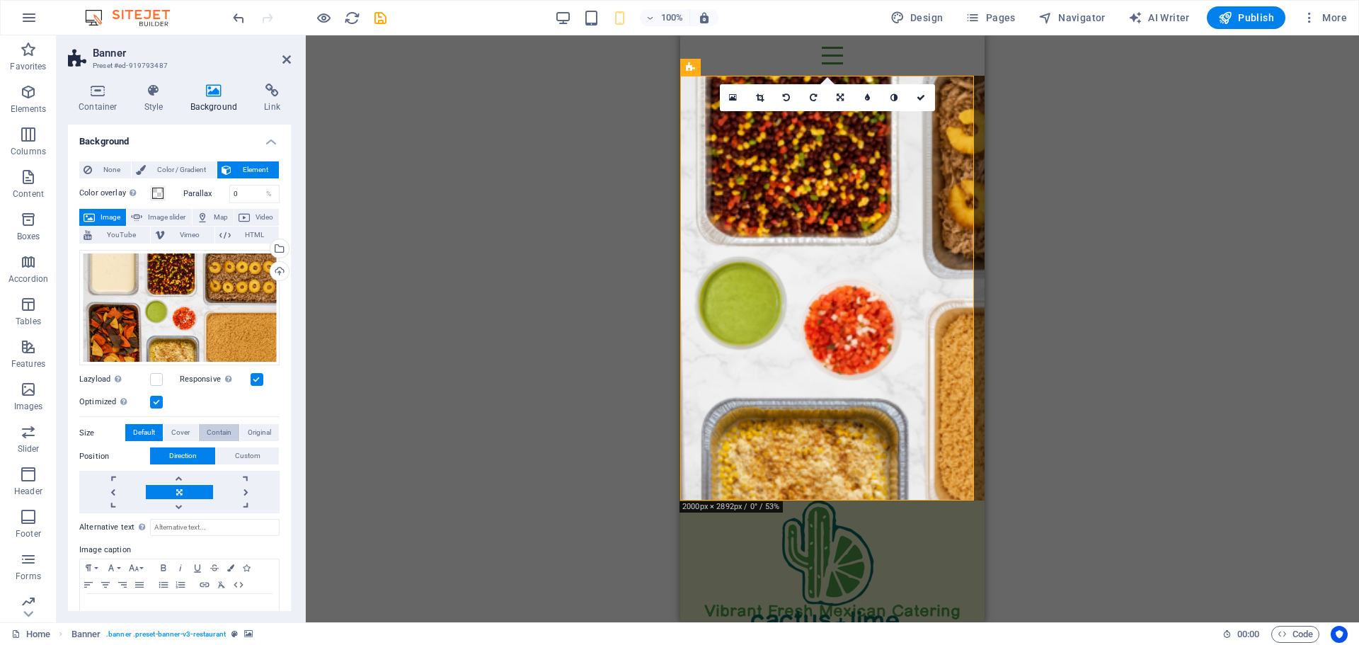
click at [217, 431] on span "Contain" at bounding box center [219, 432] width 25 height 17
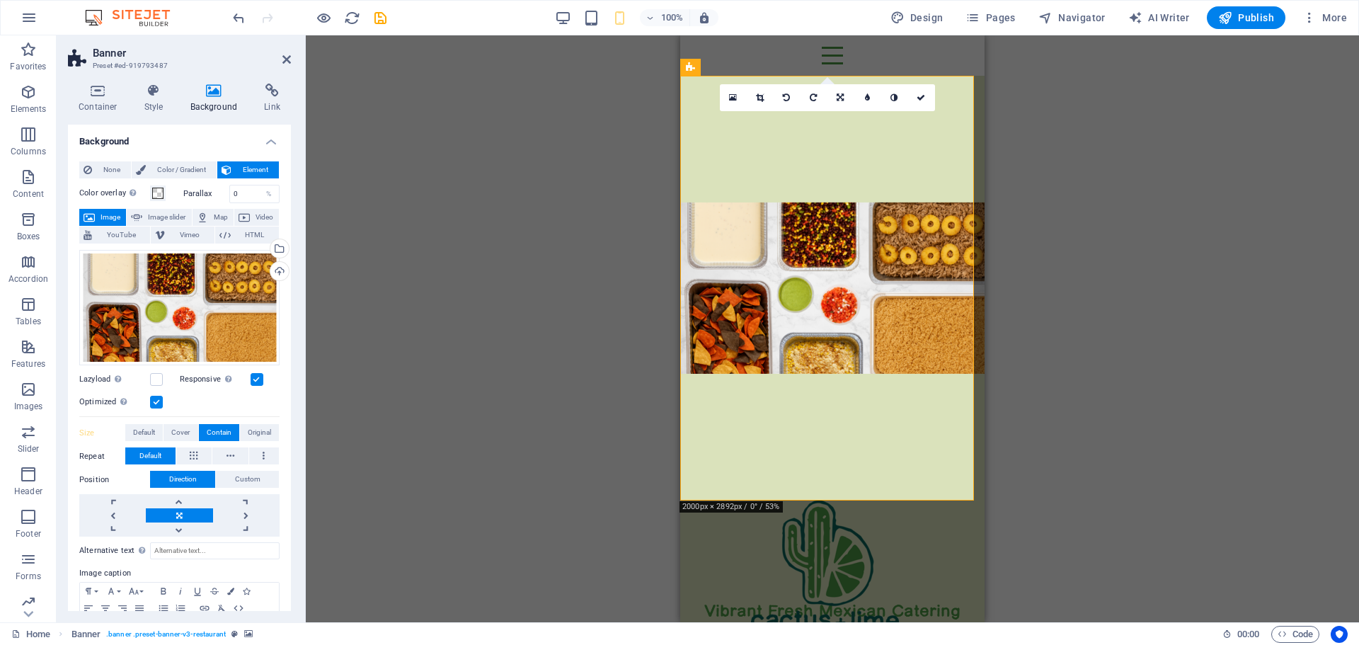
click at [755, 445] on figure at bounding box center [832, 288] width 304 height 425
click at [918, 98] on icon at bounding box center [921, 97] width 8 height 8
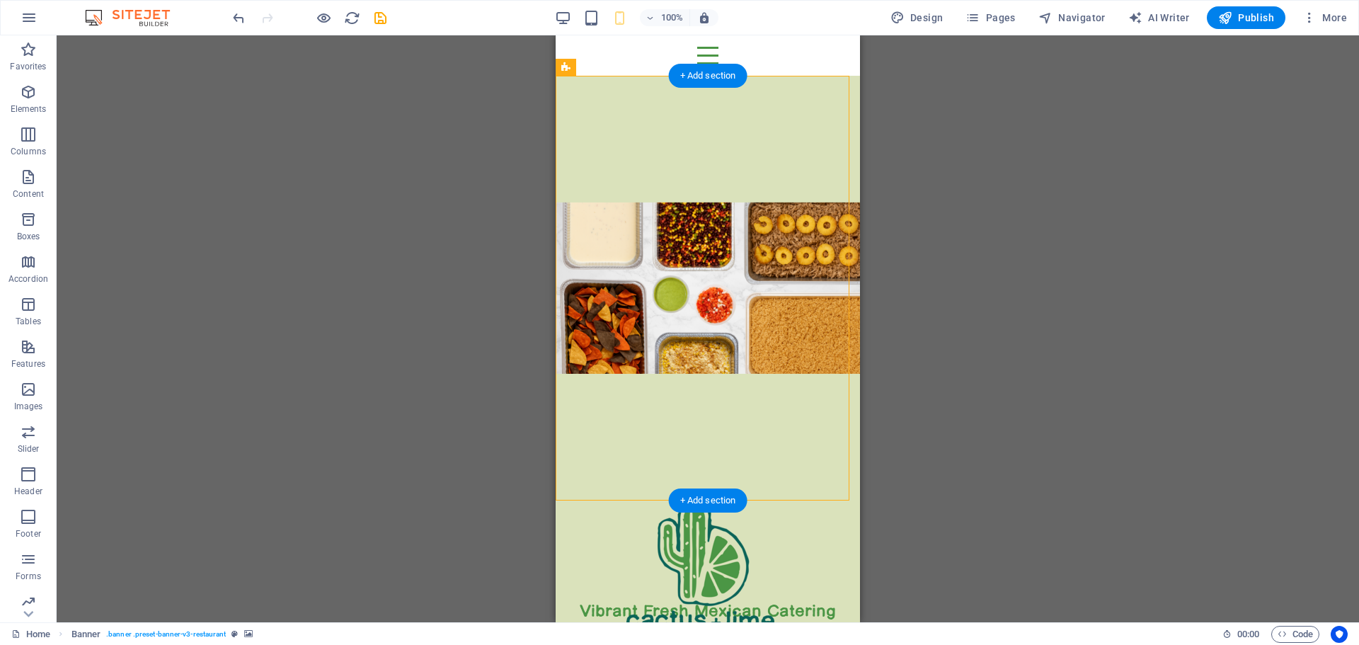
click at [723, 429] on figure at bounding box center [708, 288] width 304 height 425
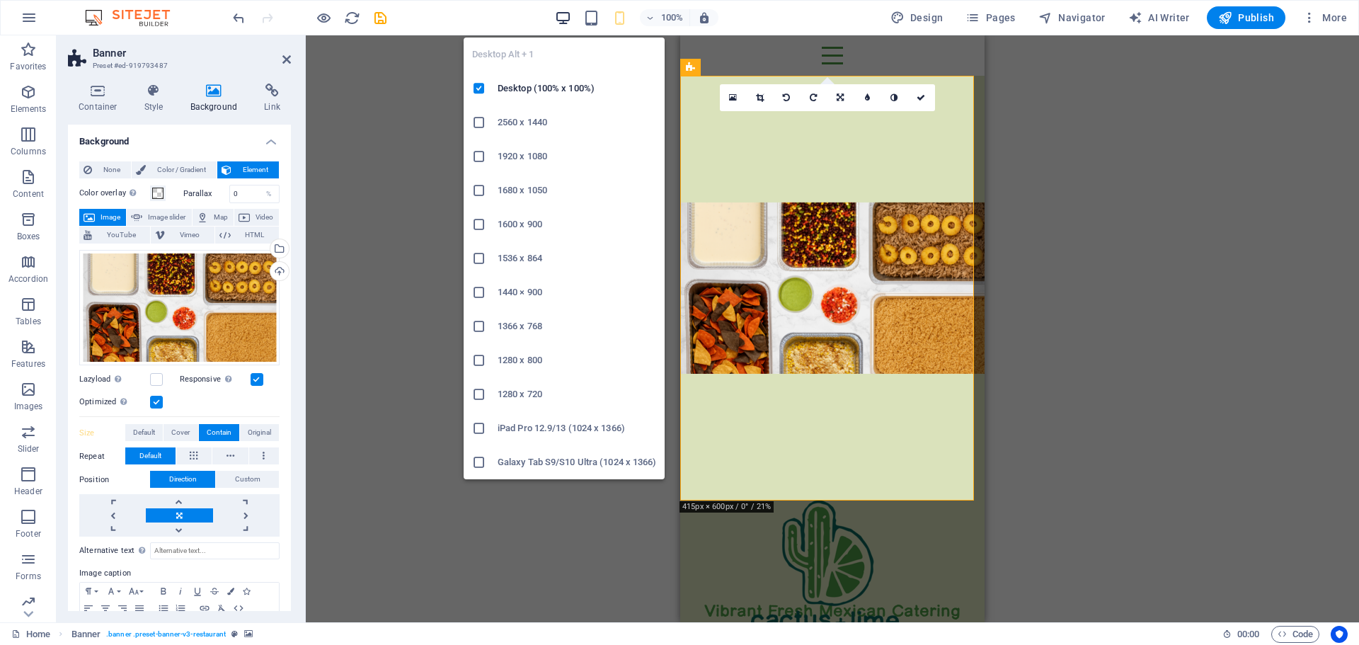
click at [560, 15] on icon "button" at bounding box center [563, 18] width 16 height 16
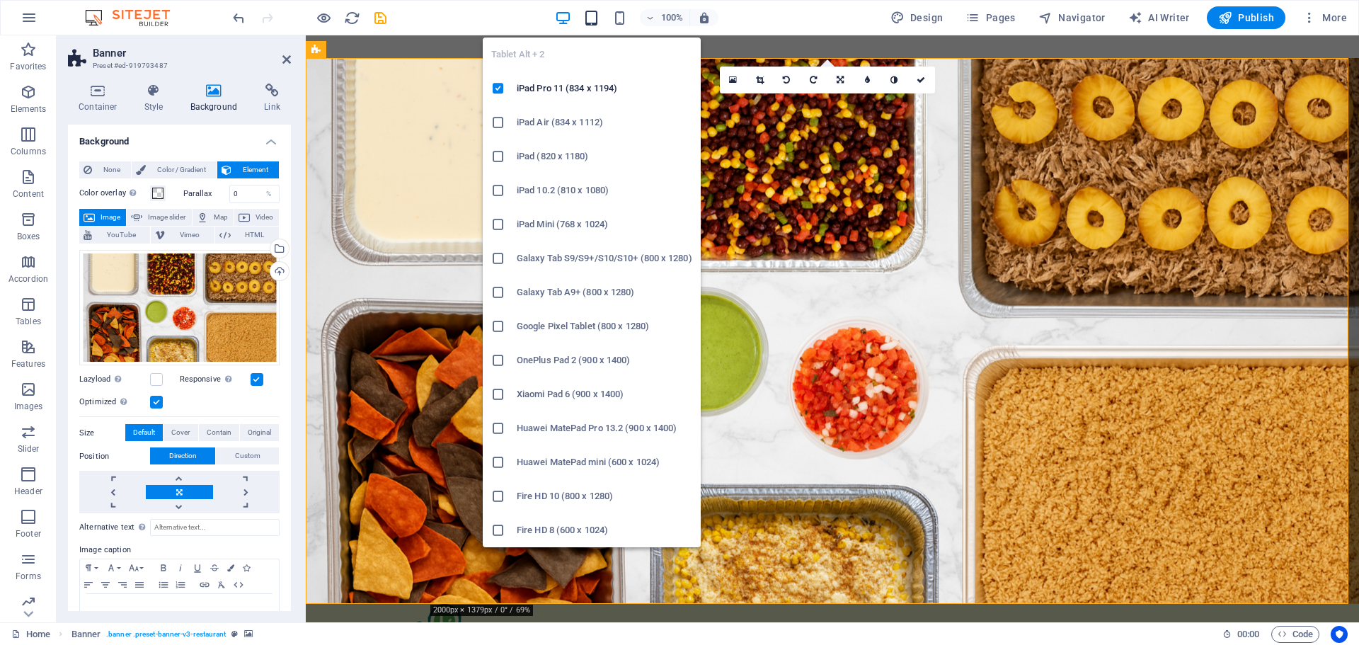
click at [595, 19] on icon "button" at bounding box center [591, 18] width 16 height 16
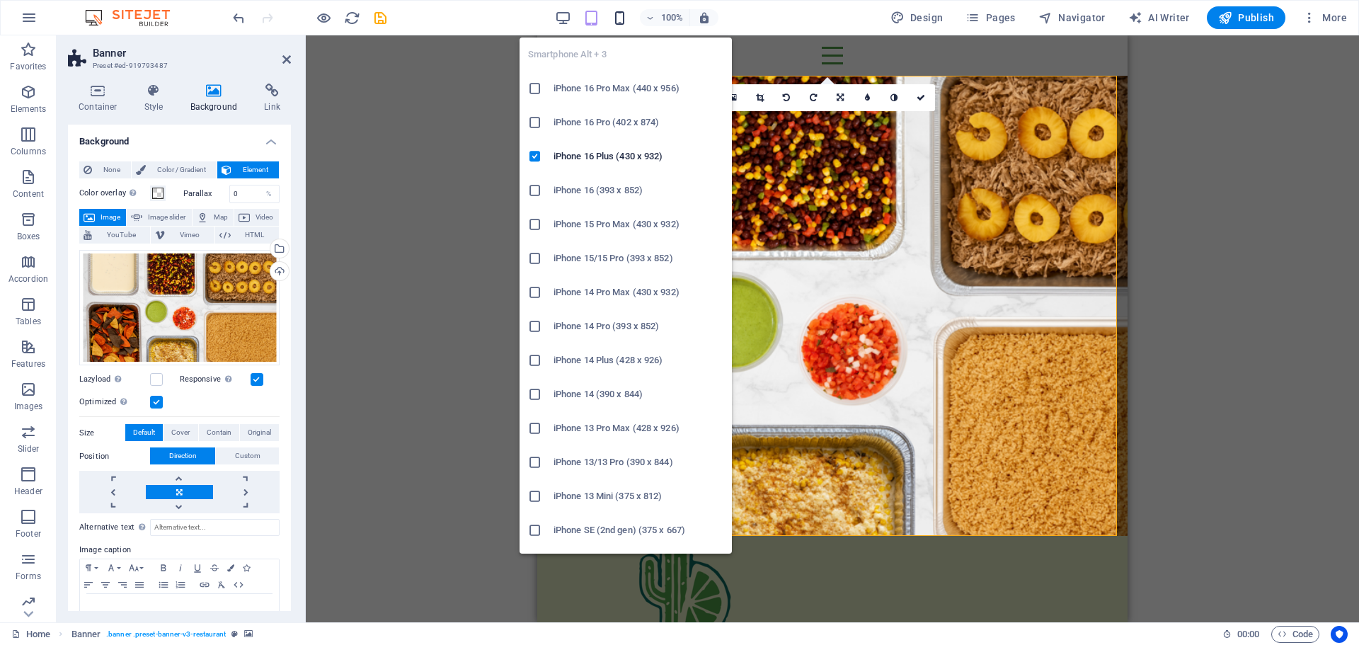
click at [619, 16] on icon "button" at bounding box center [620, 18] width 16 height 16
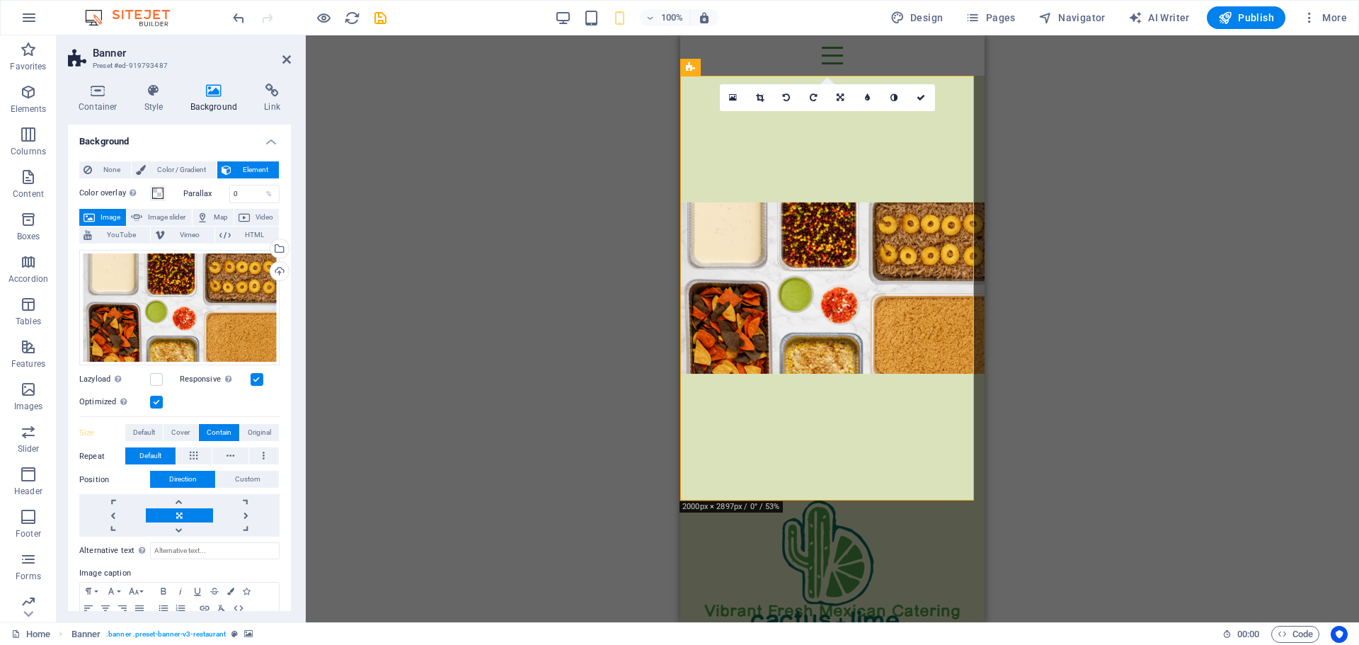
click at [798, 282] on figure at bounding box center [832, 288] width 304 height 425
click at [93, 102] on h4 "Container" at bounding box center [101, 99] width 66 height 30
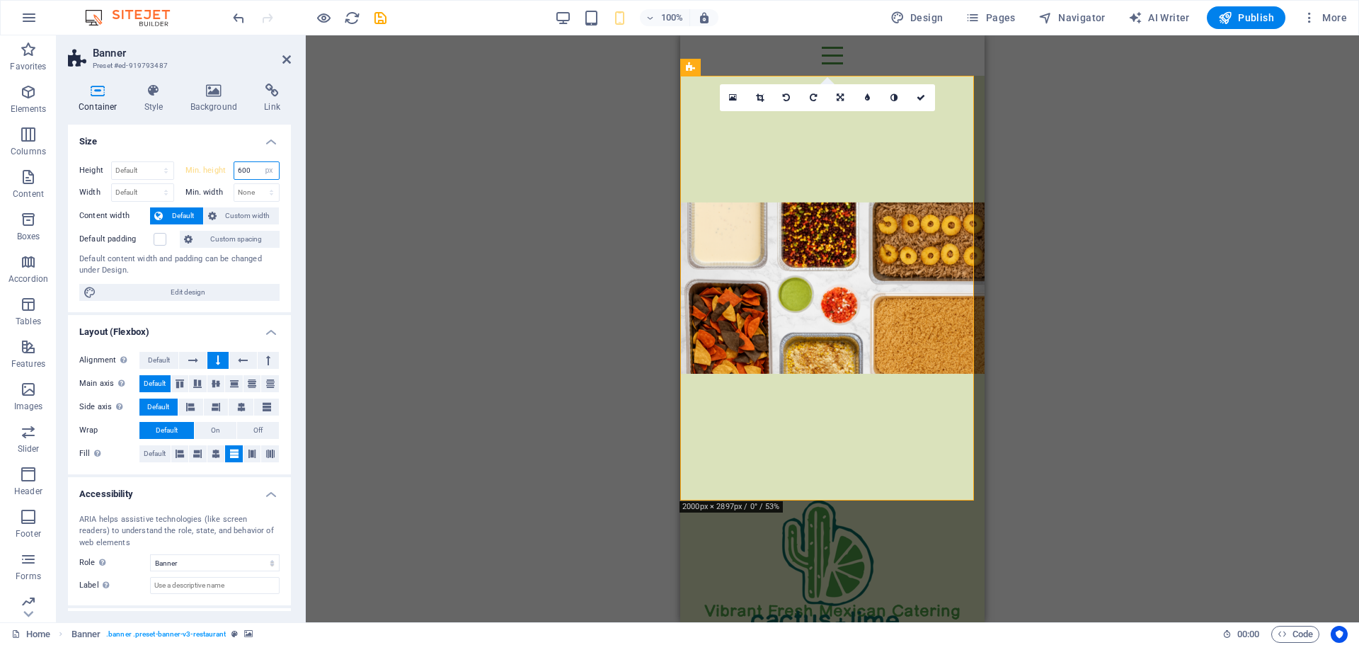
click at [238, 169] on input "600" at bounding box center [256, 170] width 45 height 17
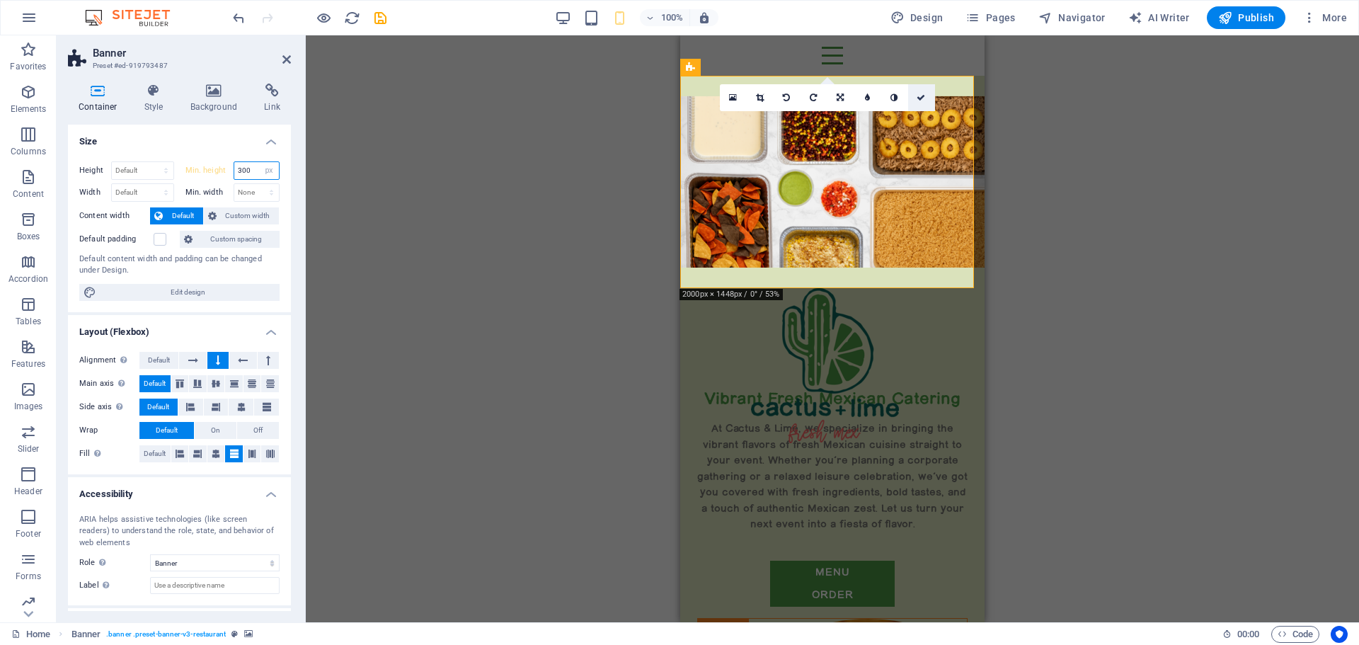
type input "300"
click at [925, 98] on icon at bounding box center [921, 97] width 8 height 8
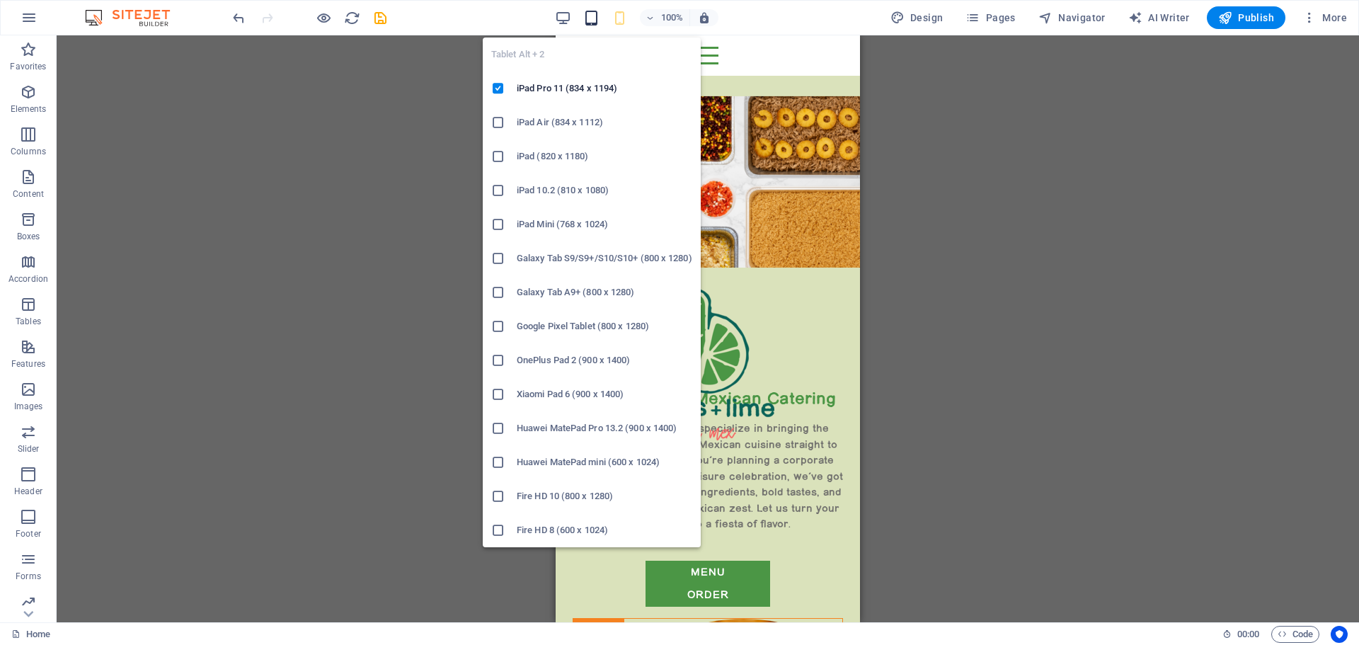
click at [597, 21] on icon "button" at bounding box center [591, 18] width 16 height 16
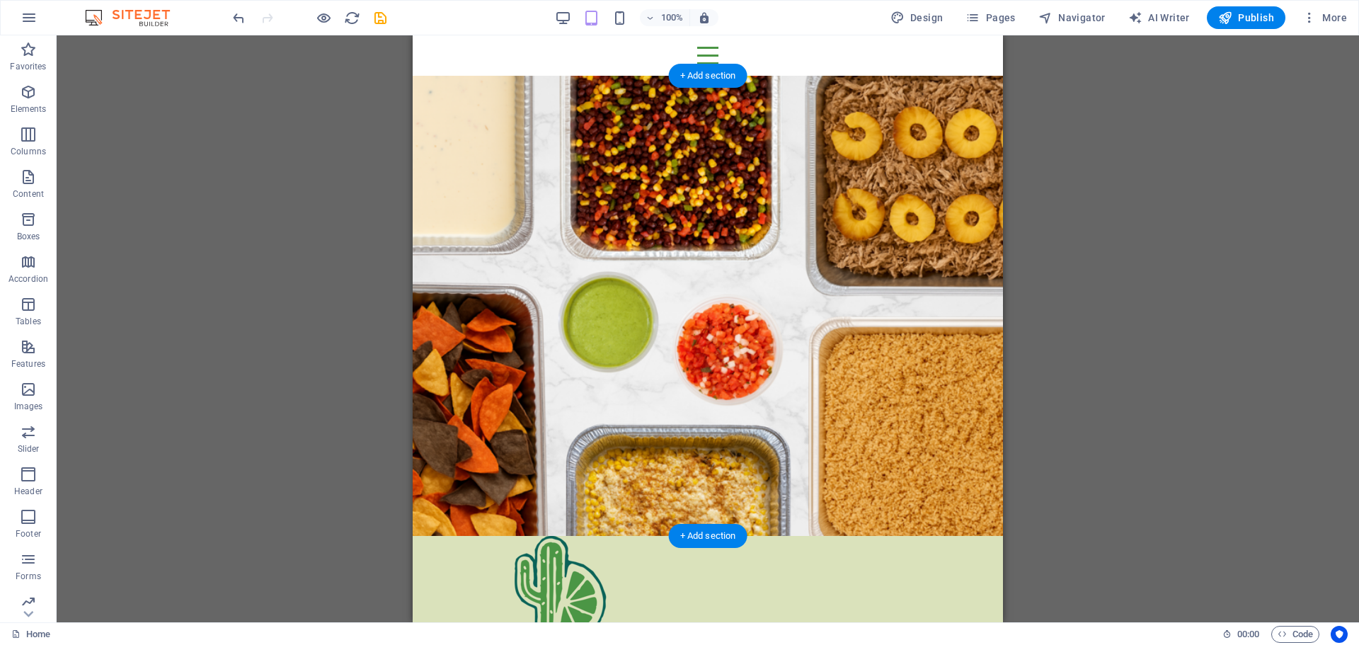
click at [854, 317] on figure at bounding box center [708, 306] width 590 height 460
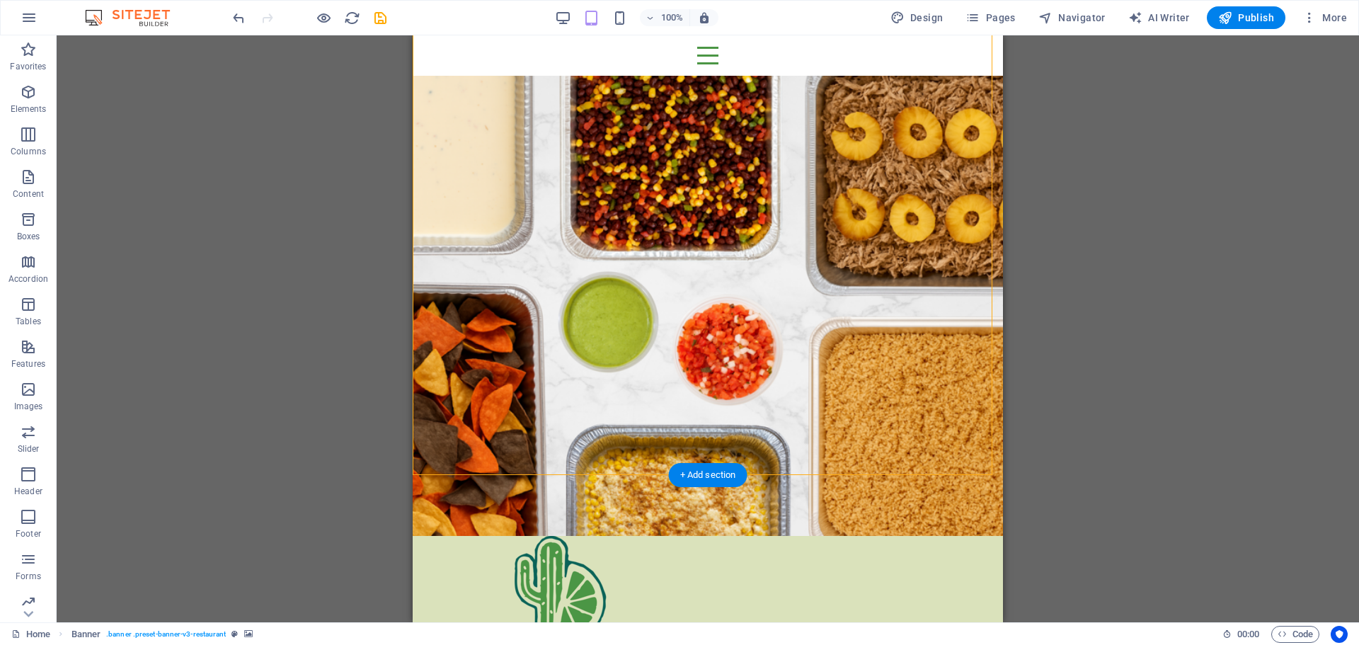
scroll to position [142, 0]
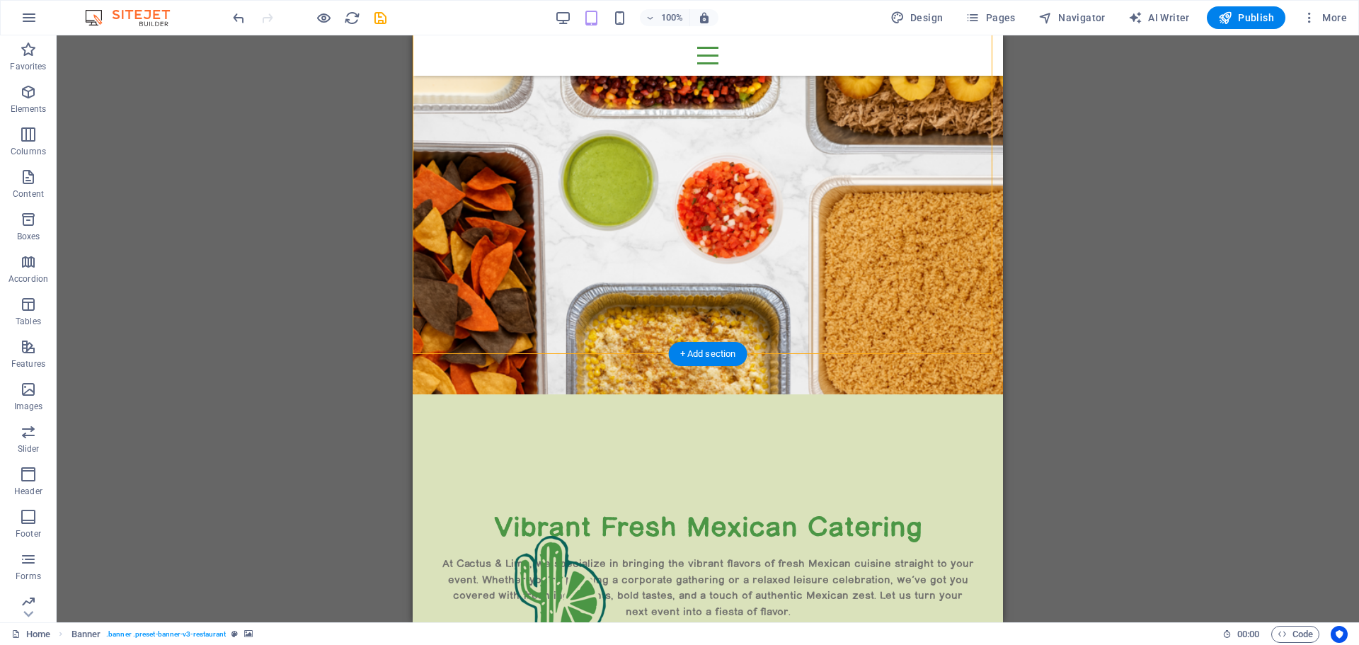
click at [837, 258] on figure at bounding box center [708, 164] width 590 height 460
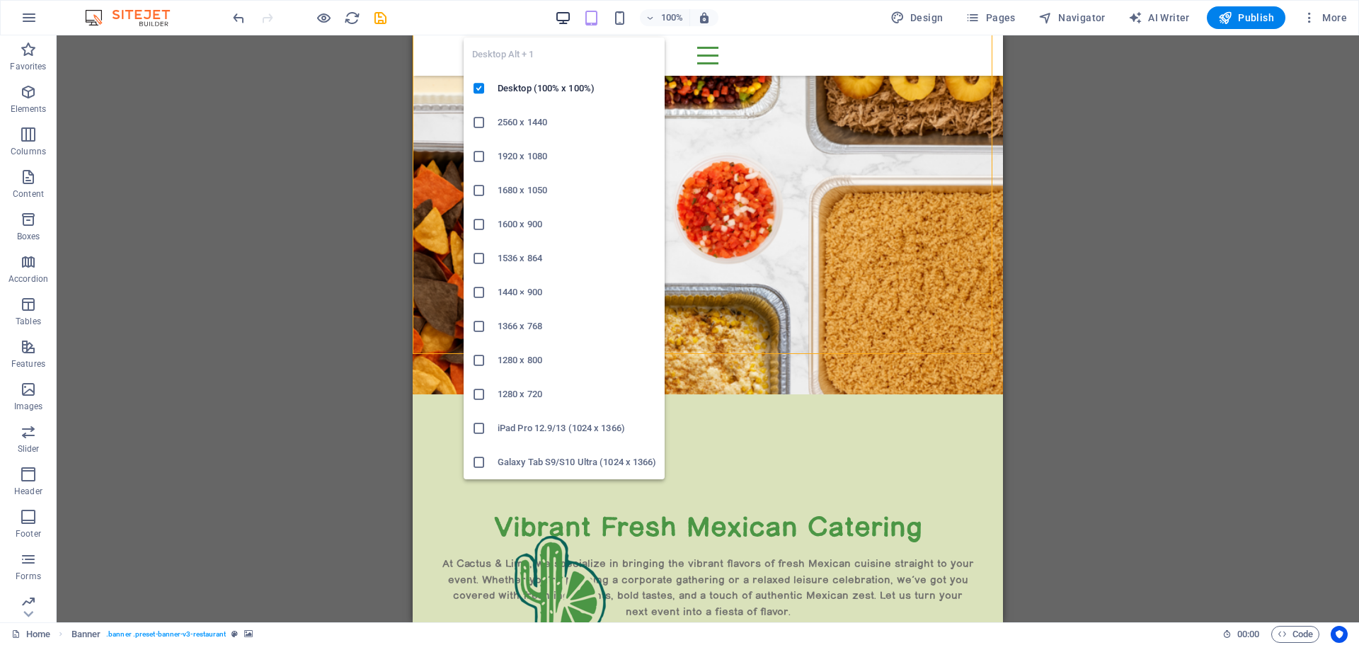
click at [567, 20] on icon "button" at bounding box center [563, 18] width 16 height 16
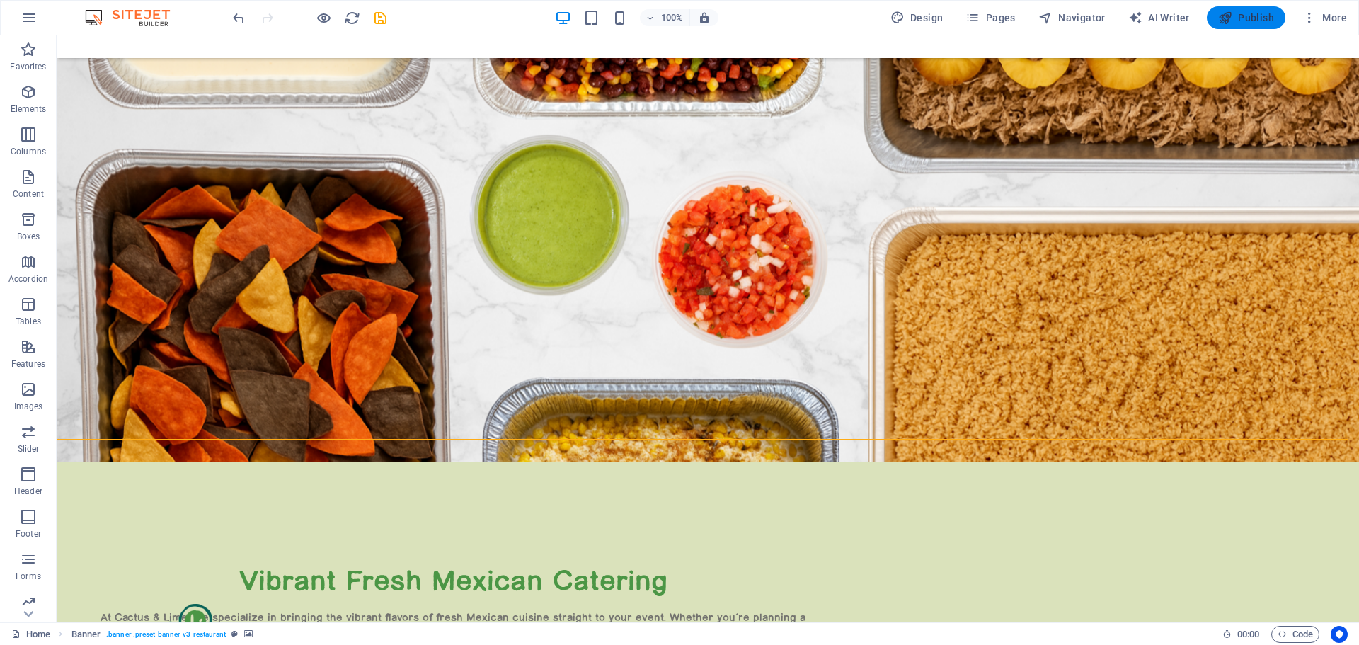
click at [1231, 10] on button "Publish" at bounding box center [1246, 17] width 79 height 23
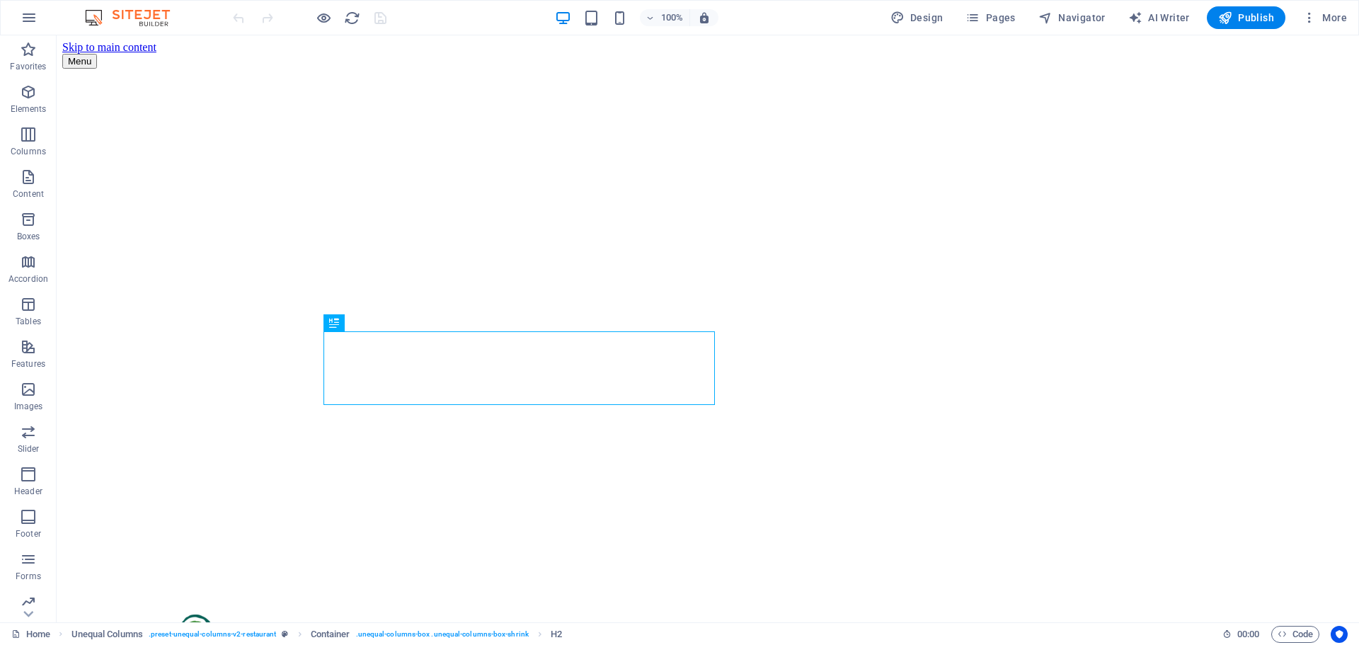
scroll to position [355, 0]
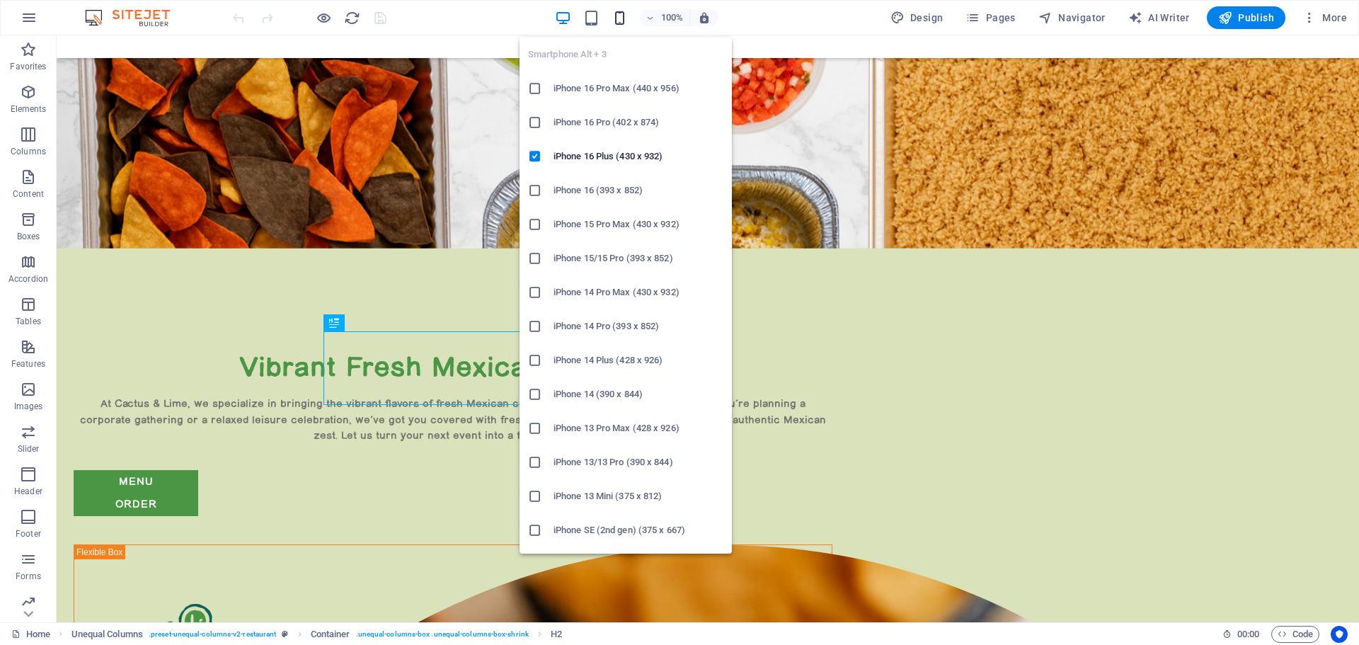
click at [627, 16] on icon "button" at bounding box center [620, 18] width 16 height 16
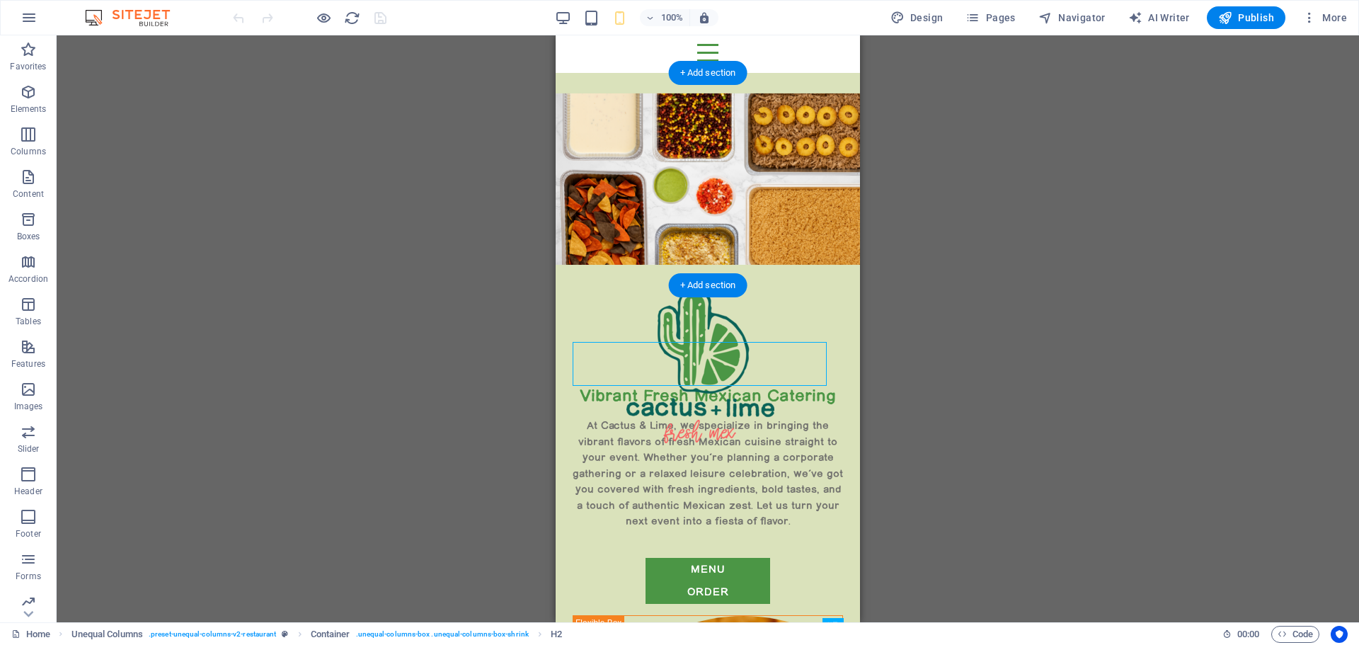
click at [745, 241] on figure at bounding box center [708, 179] width 304 height 212
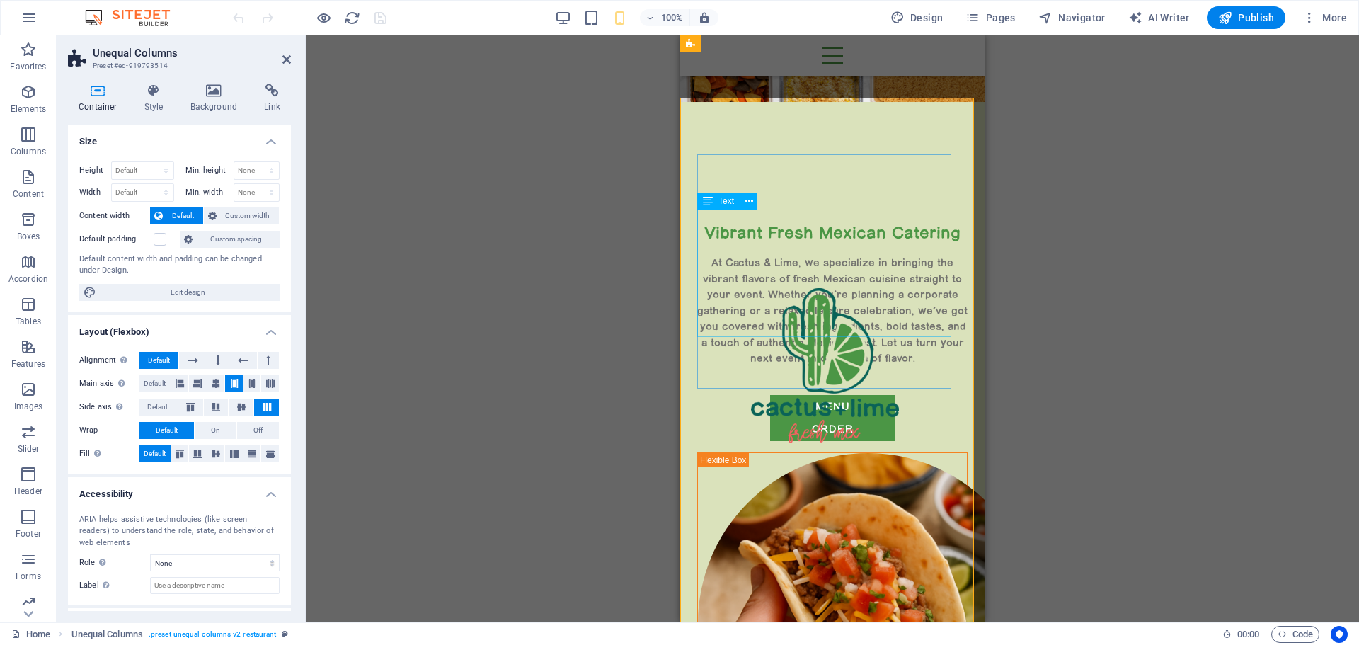
scroll to position [144, 0]
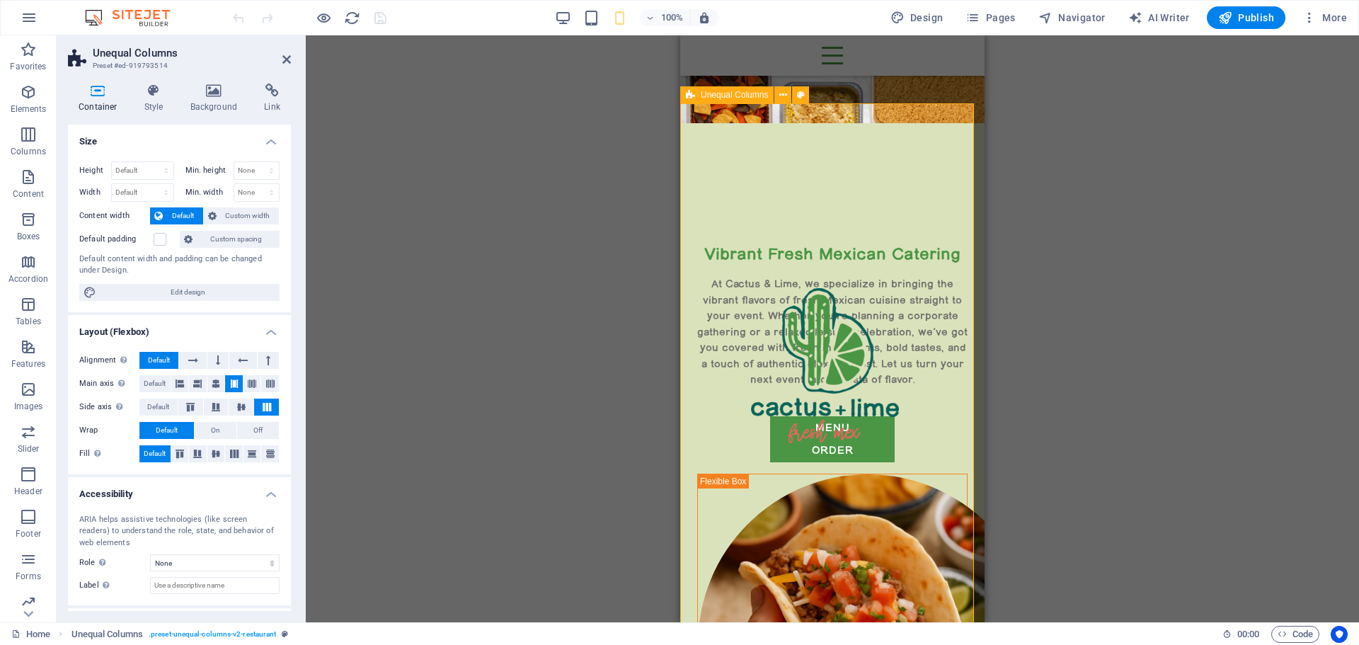
click at [942, 186] on div "Vibrant Fresh Mexican Catering At Cactus & Lime, we specialize in bringing the …" at bounding box center [832, 518] width 304 height 665
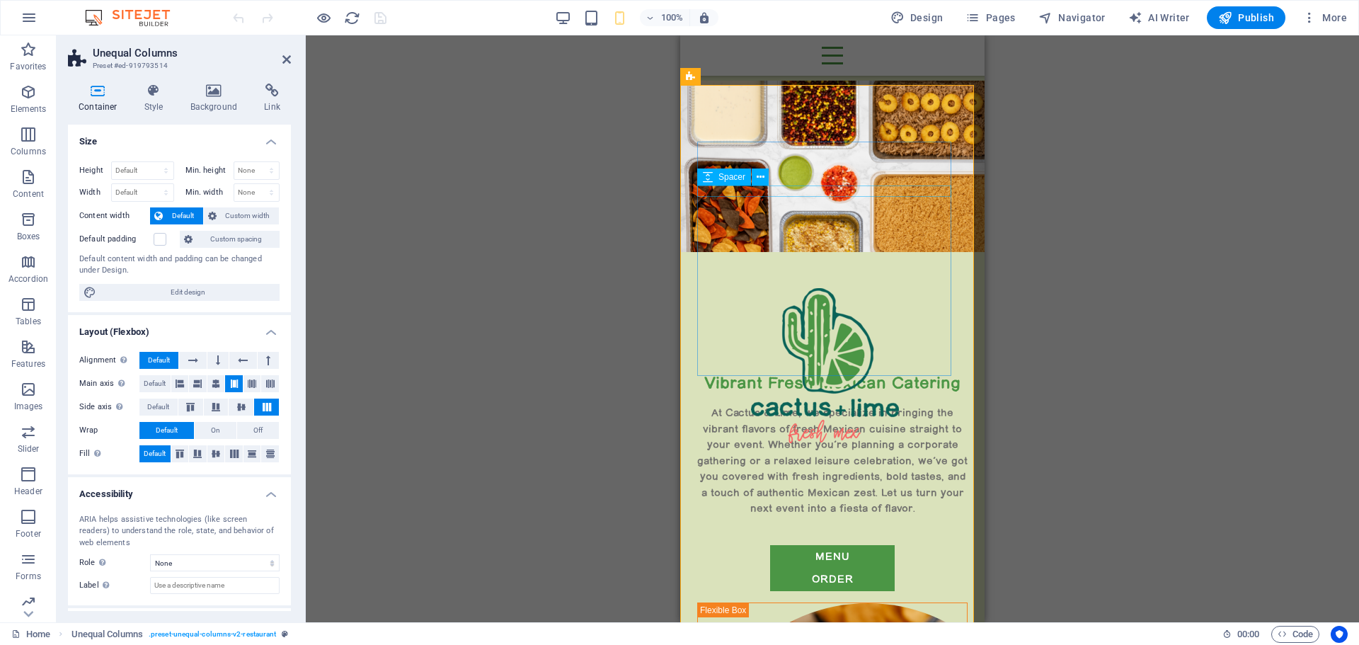
scroll to position [3, 0]
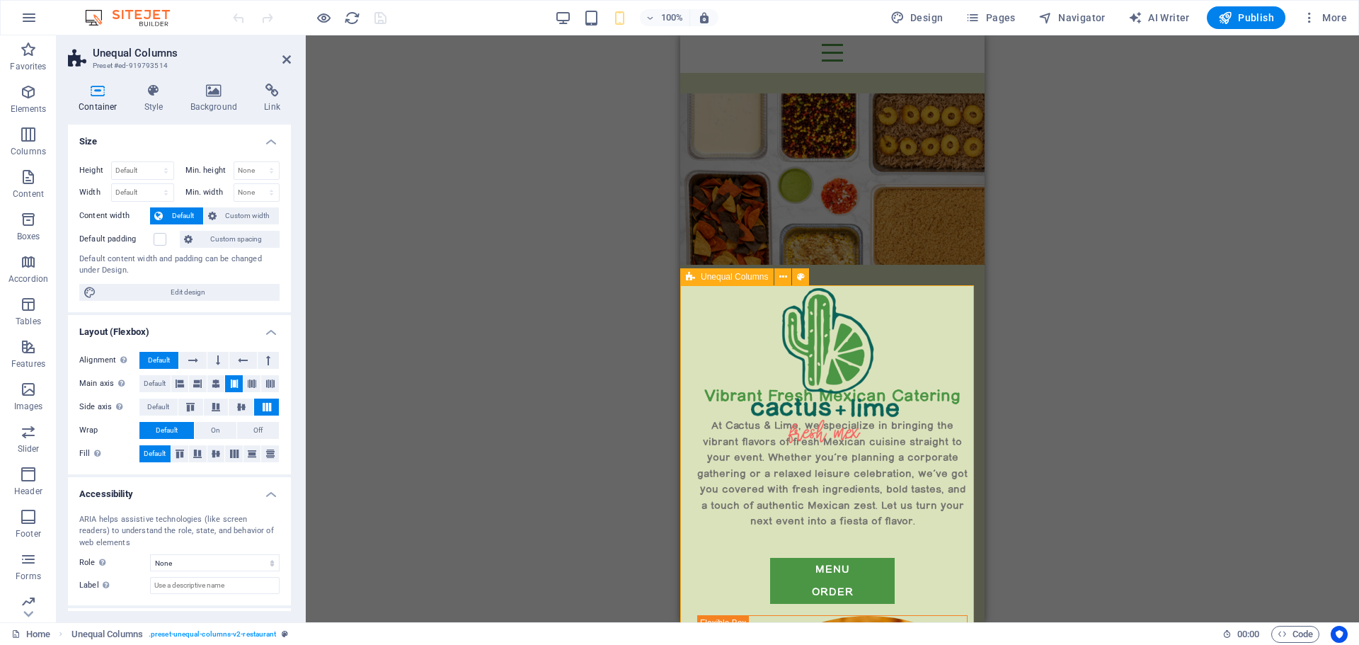
click at [151, 170] on select "Default px rem % vh vw" at bounding box center [143, 170] width 62 height 17
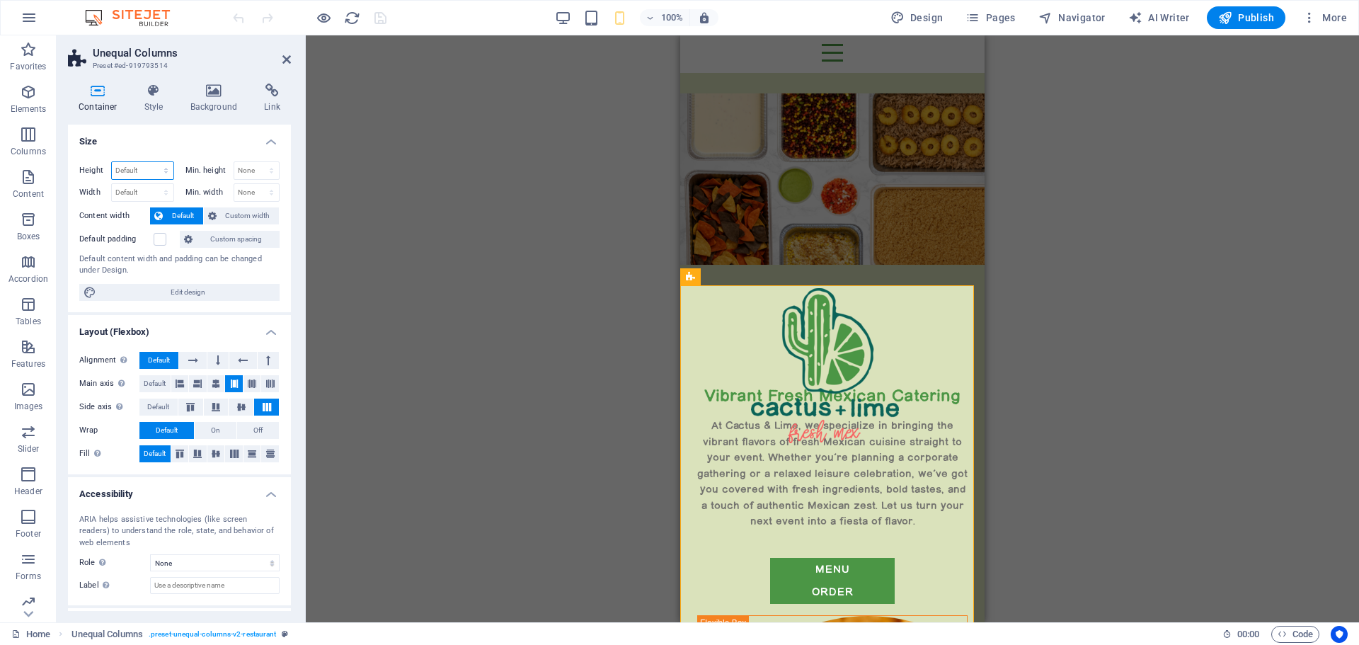
select select "px"
click at [151, 162] on select "Default px rem % vh vw" at bounding box center [143, 170] width 62 height 17
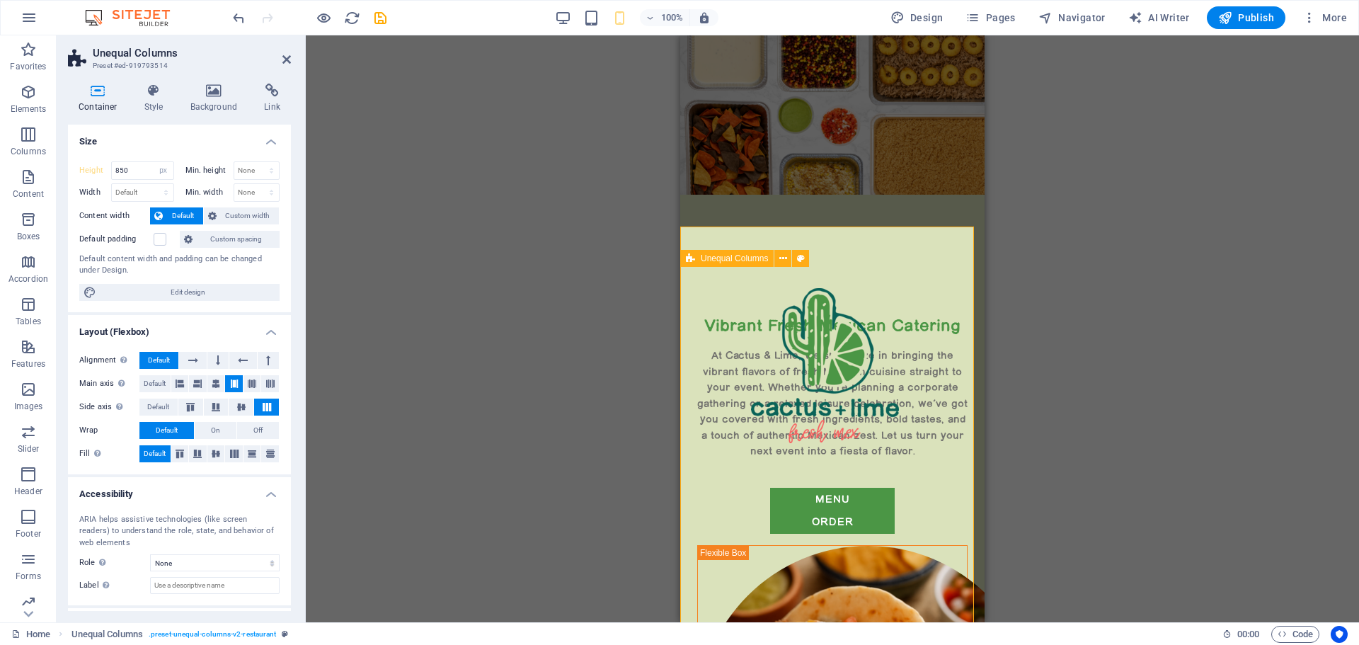
scroll to position [0, 0]
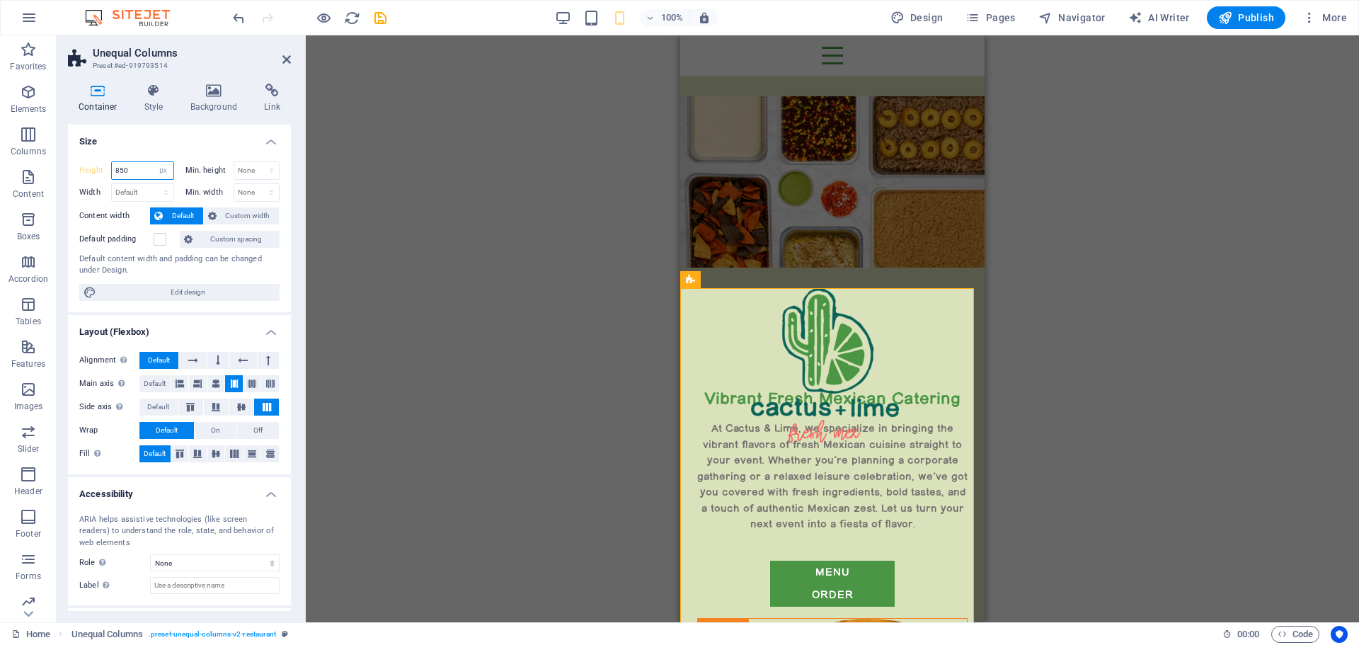
click at [132, 166] on input "850" at bounding box center [143, 170] width 62 height 17
click at [137, 168] on input "825" at bounding box center [143, 170] width 62 height 17
type input "815"
click at [1249, 21] on span "Publish" at bounding box center [1246, 18] width 56 height 14
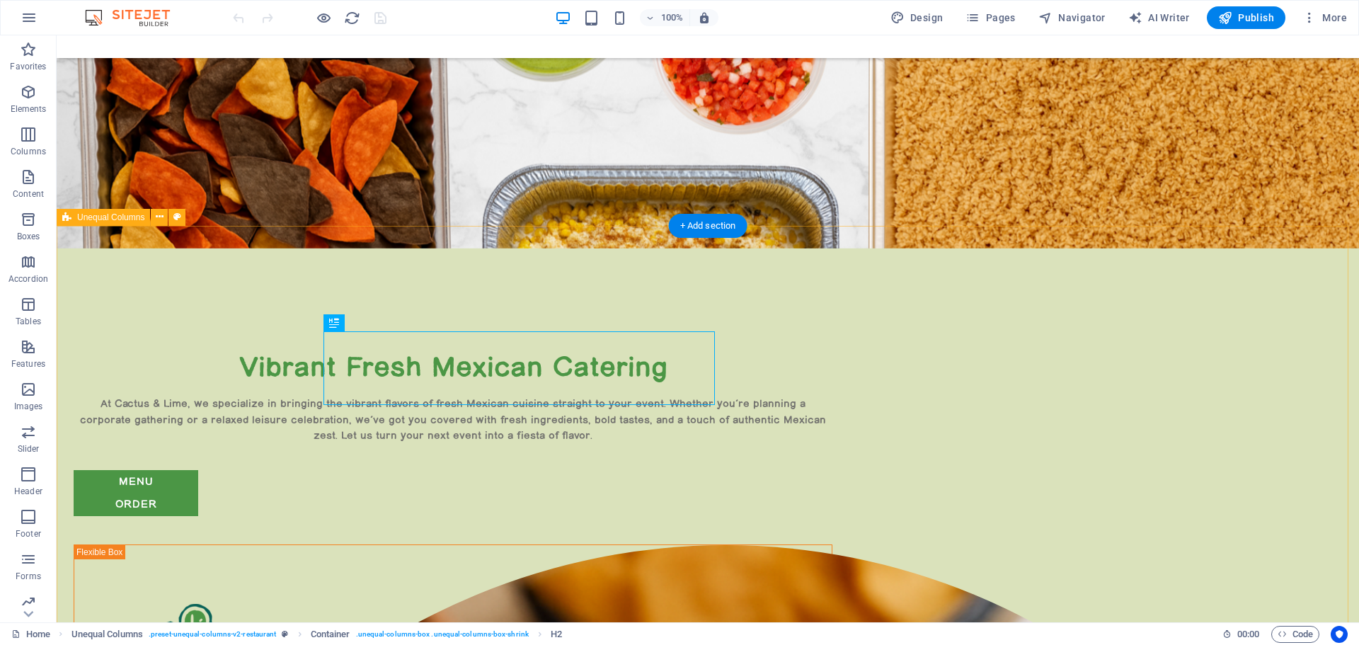
scroll to position [426, 0]
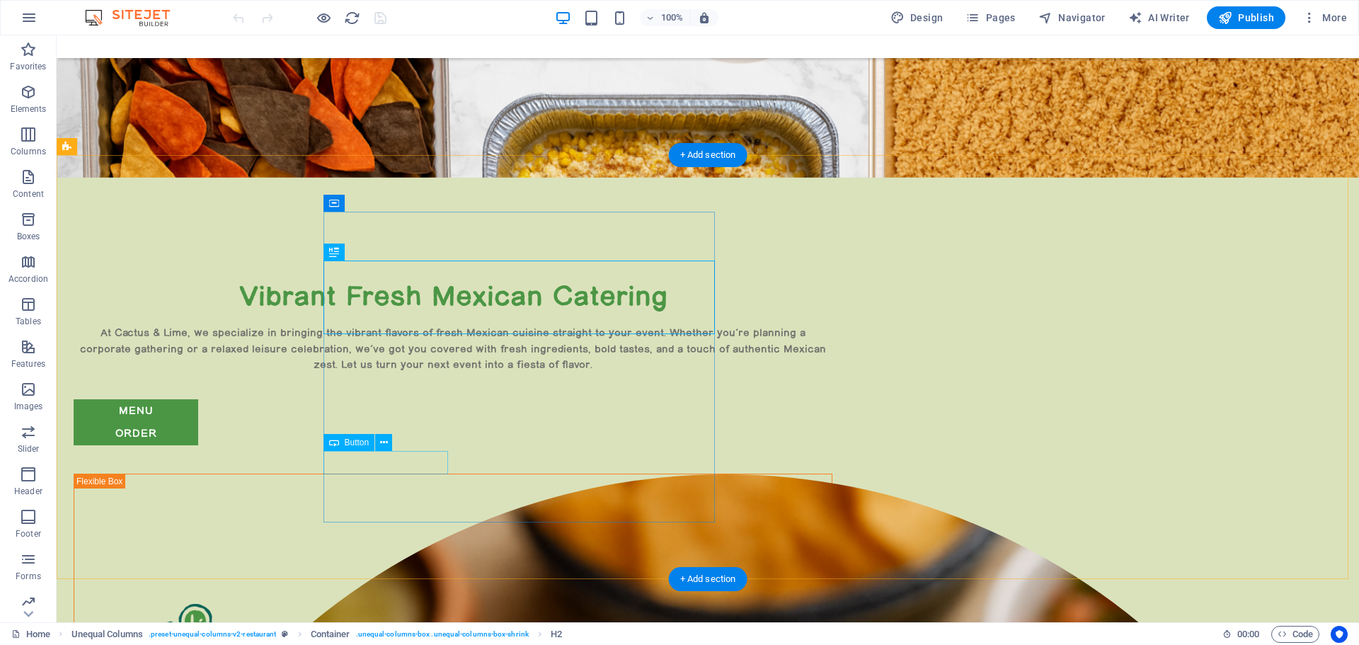
click at [413, 423] on div "menu" at bounding box center [453, 410] width 759 height 23
click at [420, 423] on div "menu" at bounding box center [453, 410] width 759 height 23
click at [413, 423] on div "menu" at bounding box center [453, 410] width 759 height 23
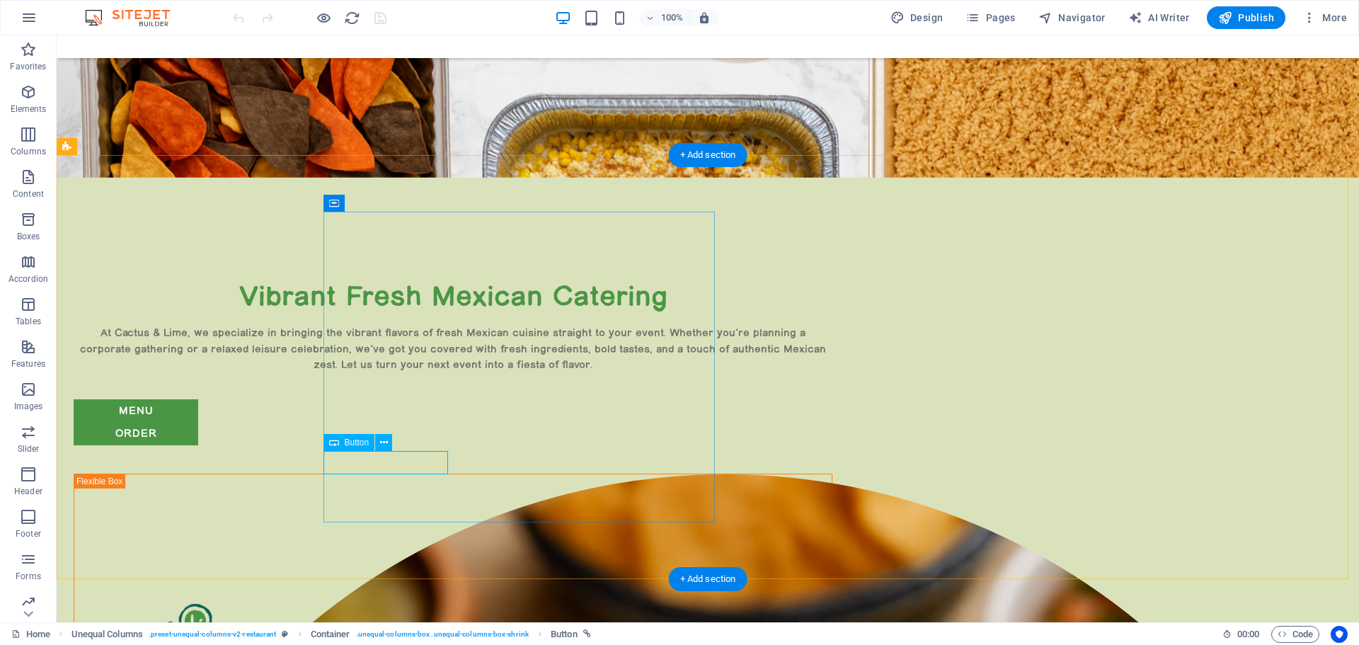
select select "px"
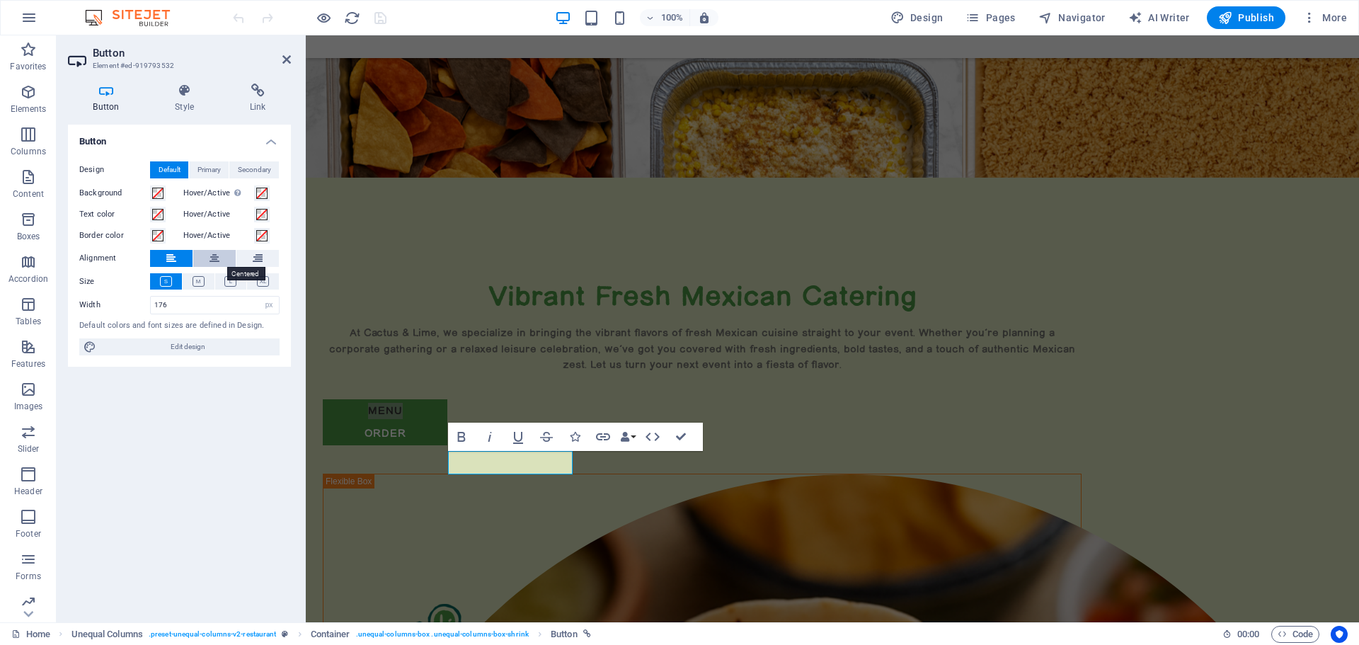
click at [215, 259] on icon at bounding box center [215, 258] width 10 height 17
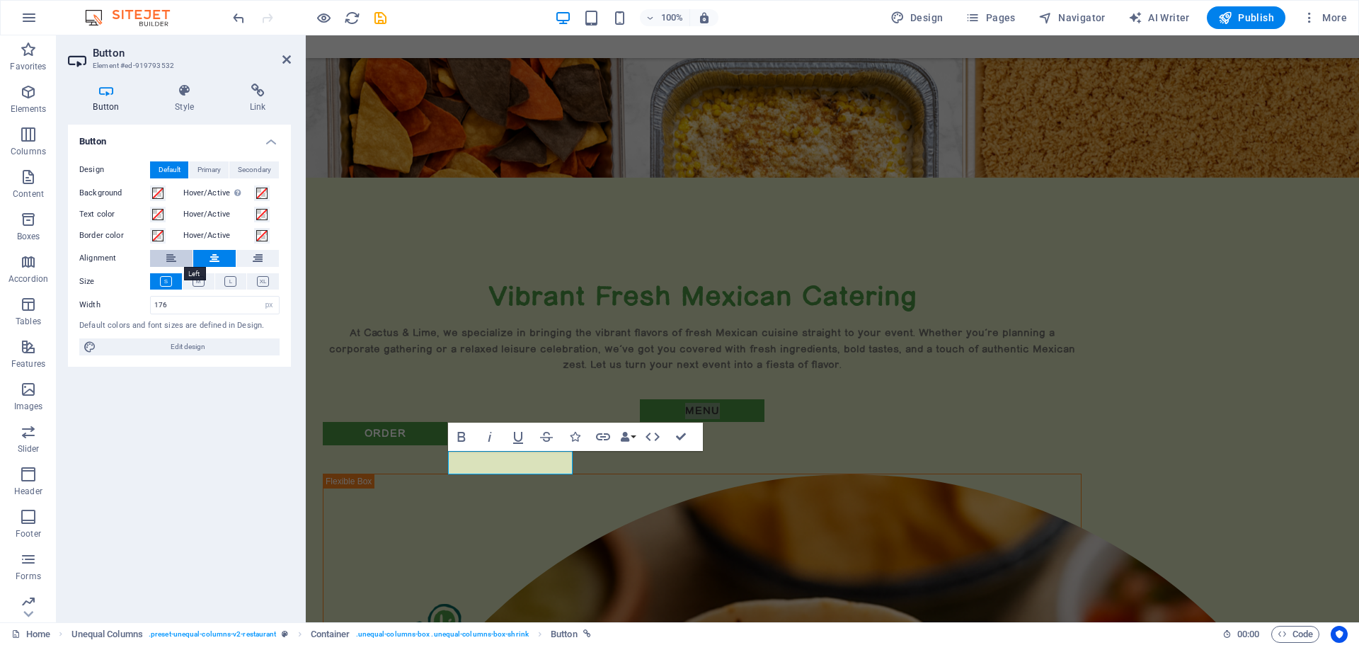
click at [166, 258] on button at bounding box center [171, 258] width 42 height 17
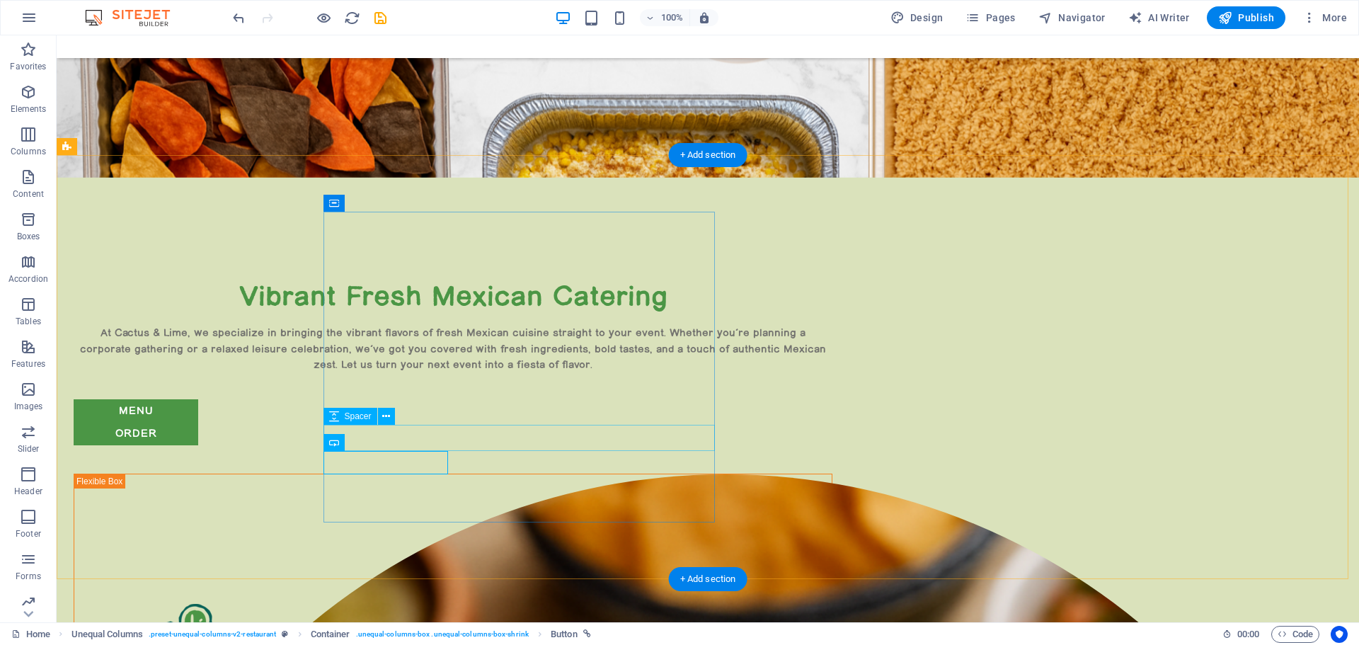
click at [575, 399] on div at bounding box center [453, 386] width 759 height 26
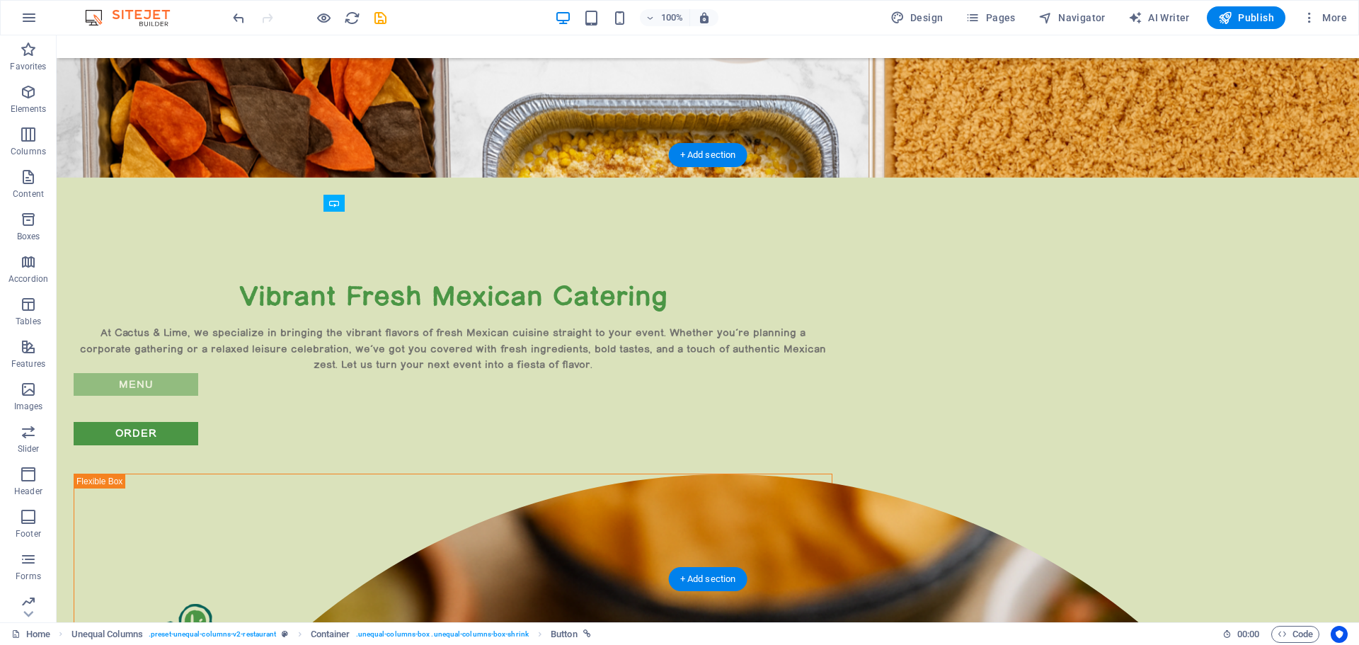
drag, startPoint x: 420, startPoint y: 483, endPoint x: 433, endPoint y: 469, distance: 19.0
drag, startPoint x: 411, startPoint y: 492, endPoint x: 386, endPoint y: 437, distance: 60.2
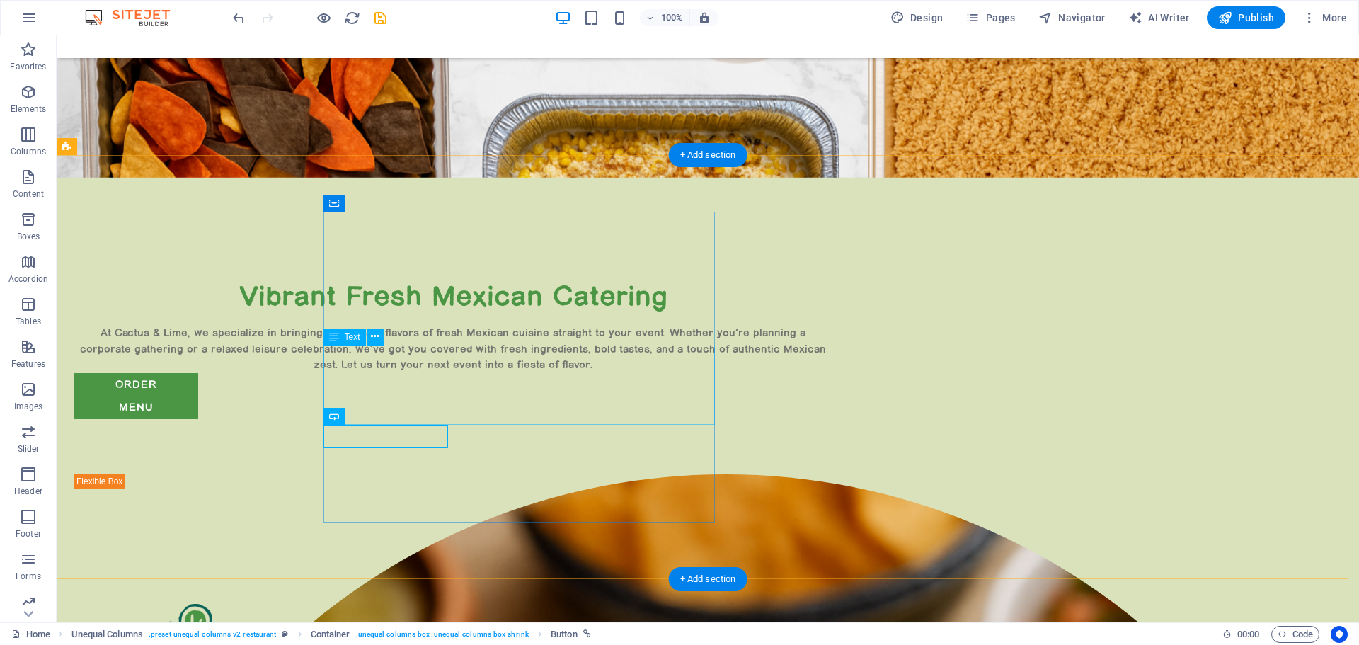
click at [396, 353] on div "At Cactus & Lime, we specialize in bringing the vibrant flavors of fresh Mexica…" at bounding box center [453, 349] width 759 height 48
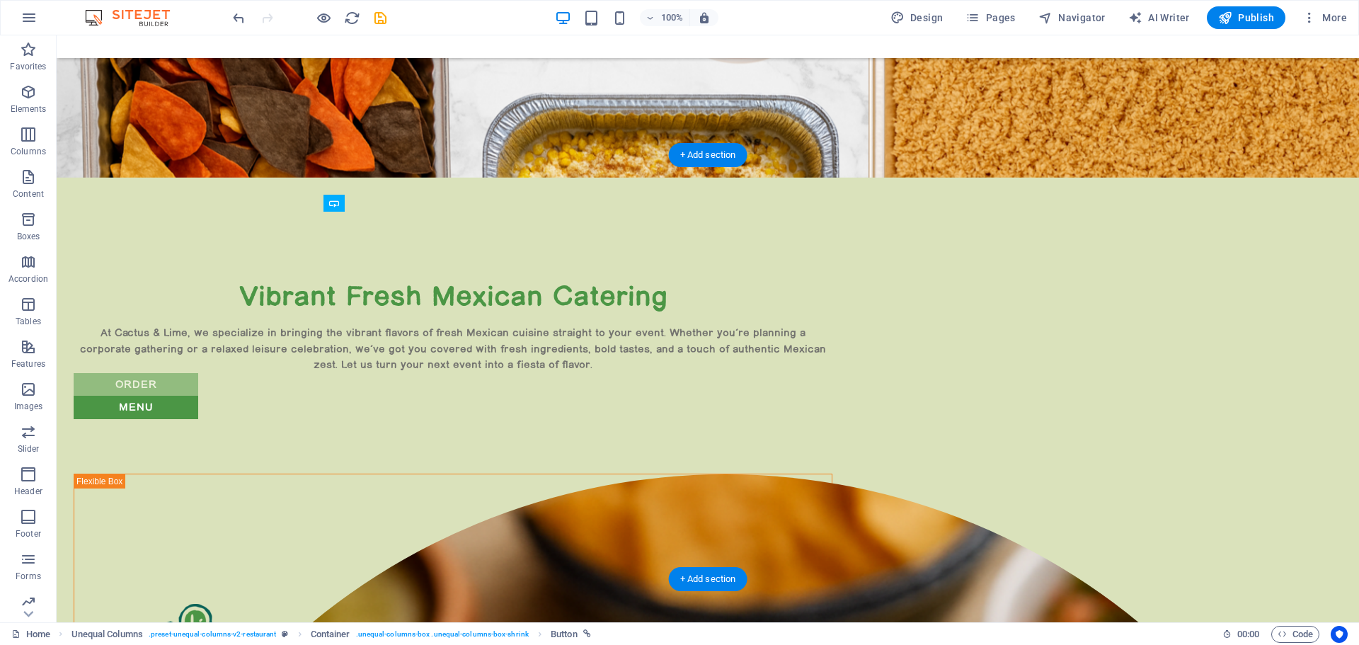
drag, startPoint x: 417, startPoint y: 451, endPoint x: 382, endPoint y: 435, distance: 39.0
click at [592, 437] on div "Vibrant Fresh Mexican Catering At Cactus & Lime, we specialize in bringing the …" at bounding box center [453, 361] width 759 height 168
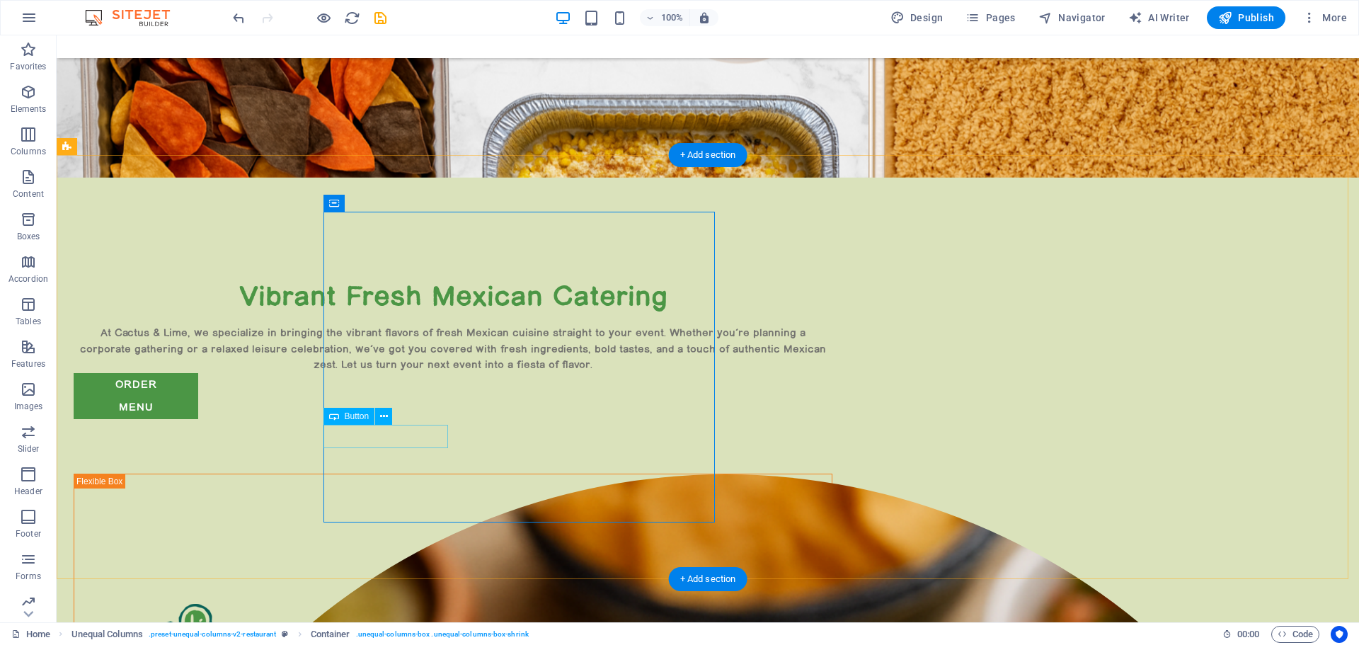
click at [416, 396] on div "order" at bounding box center [453, 384] width 759 height 23
click at [543, 419] on div "menu" at bounding box center [453, 407] width 759 height 23
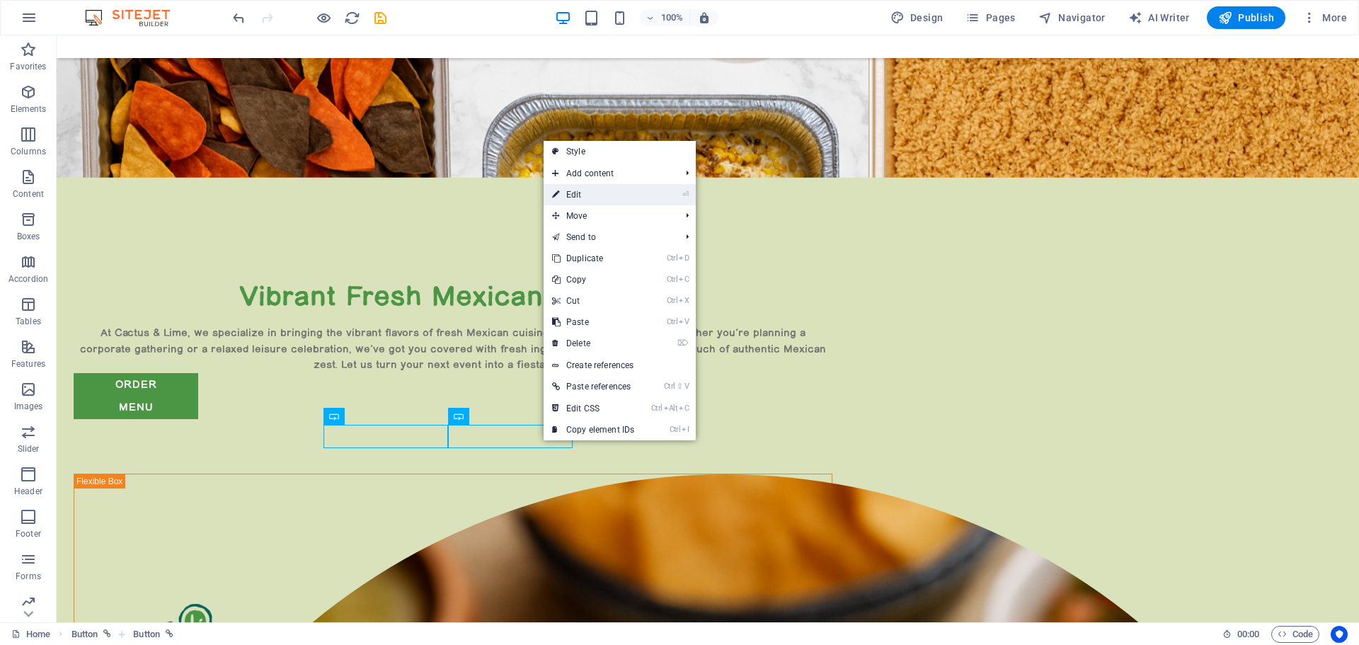
click at [595, 193] on link "⏎ Edit" at bounding box center [593, 194] width 99 height 21
select select "px"
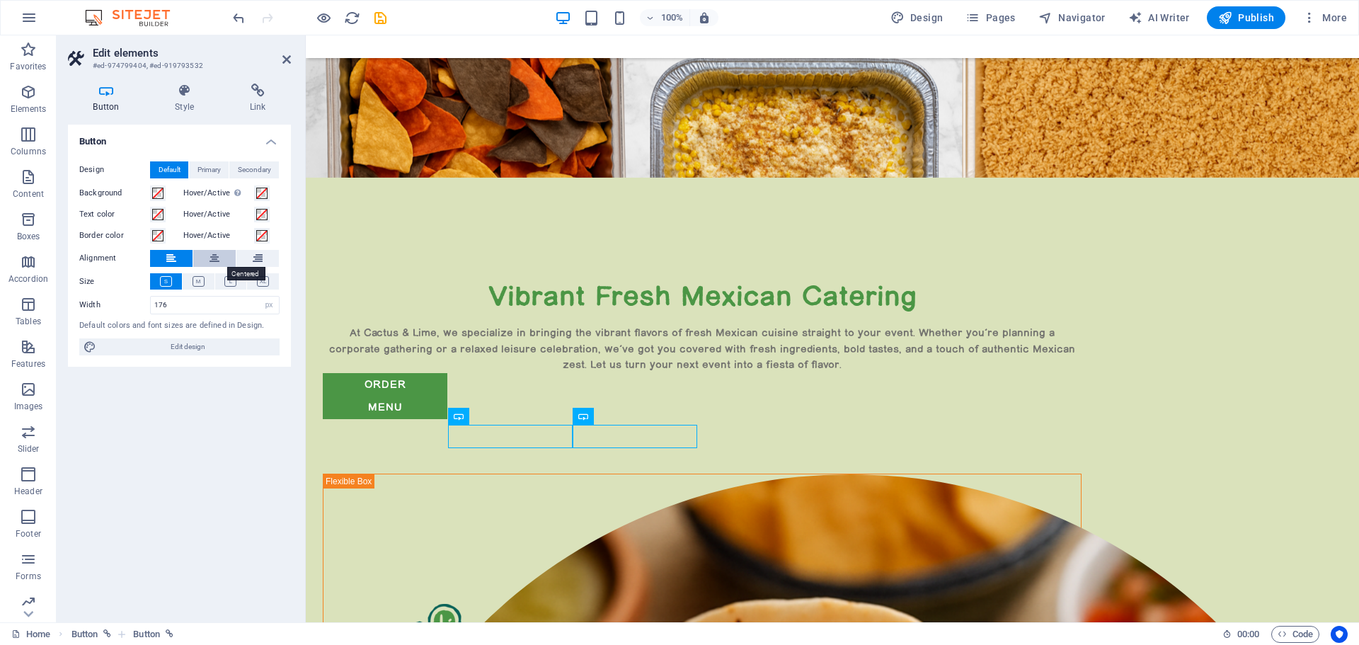
click at [216, 257] on icon at bounding box center [215, 258] width 10 height 17
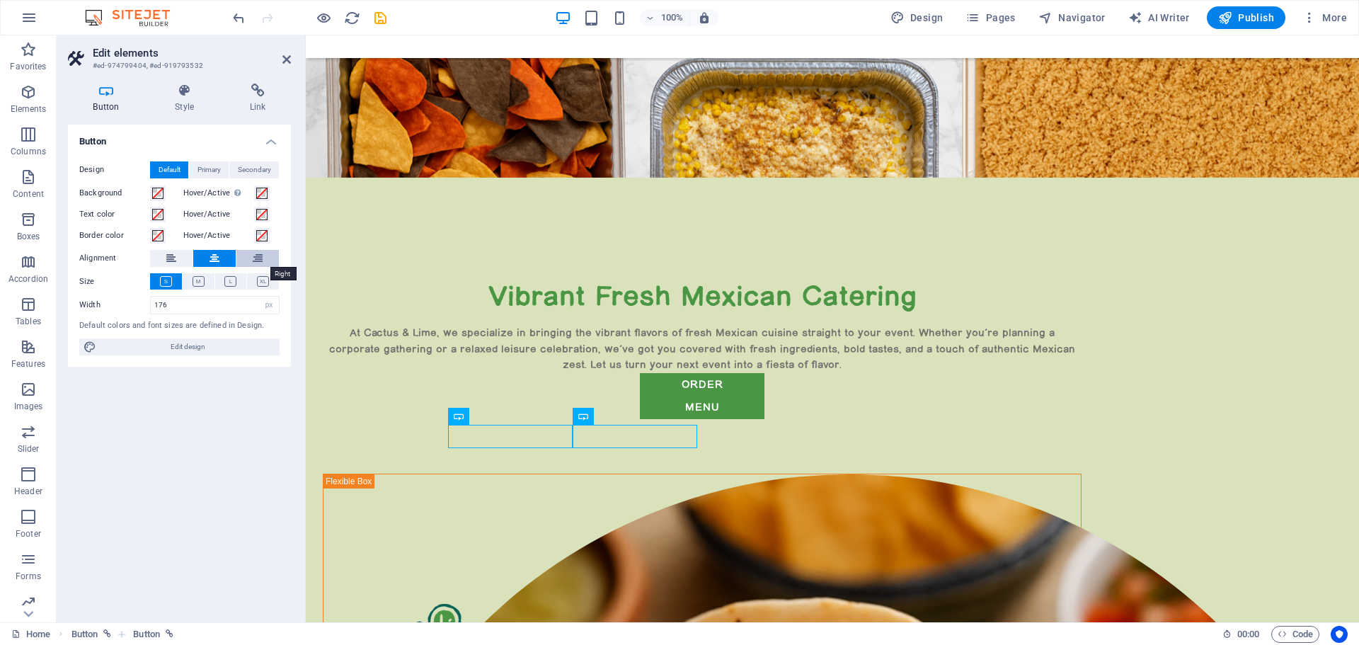
click at [263, 258] on button at bounding box center [257, 258] width 42 height 17
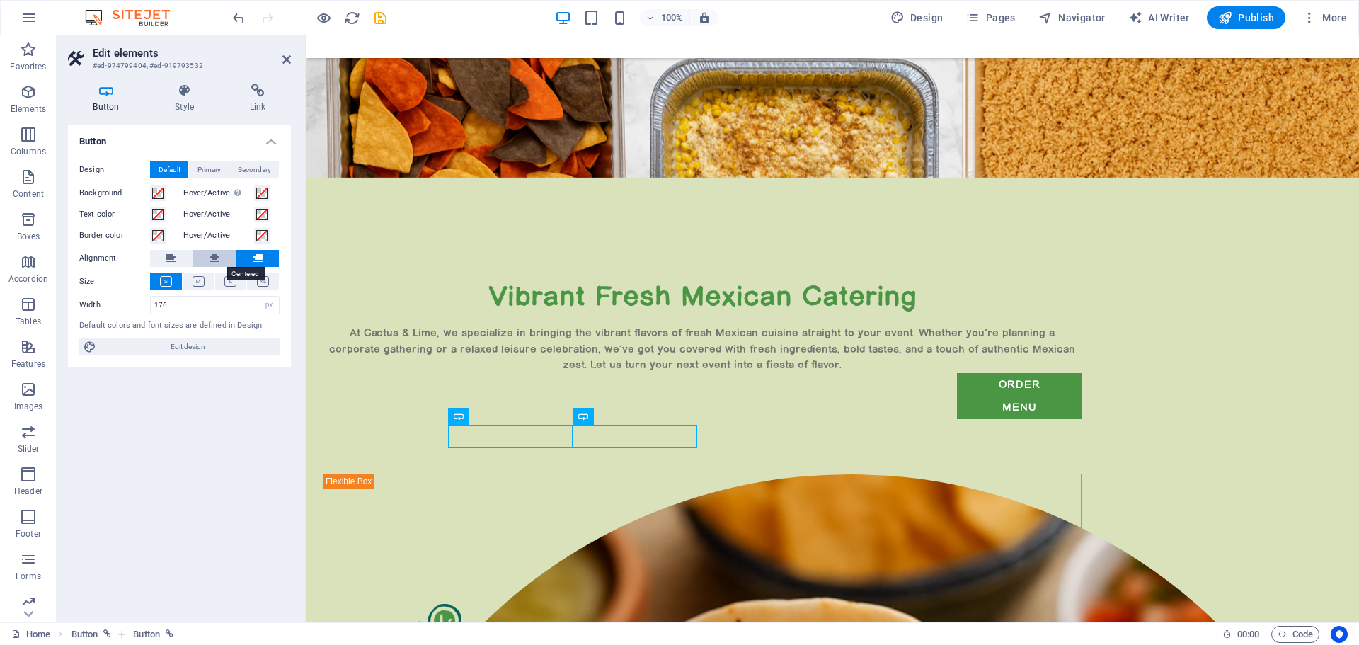
click at [222, 254] on button at bounding box center [214, 258] width 42 height 17
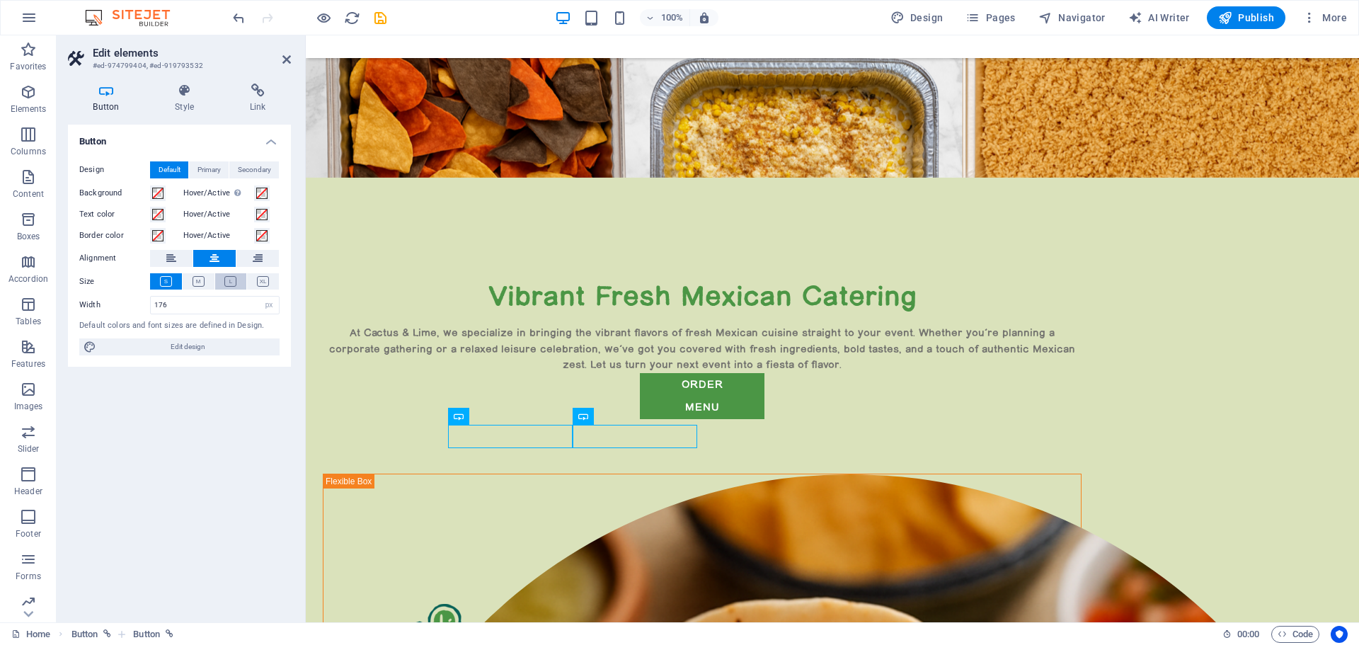
click at [229, 278] on icon at bounding box center [230, 281] width 12 height 11
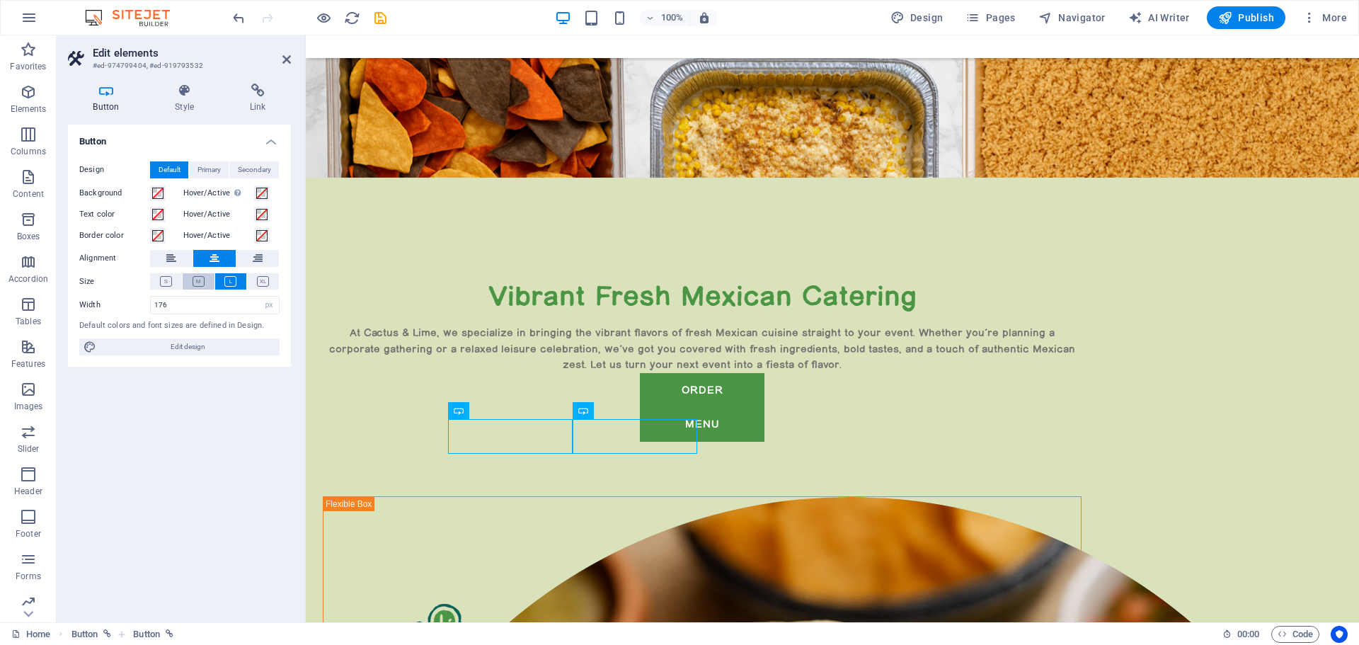
click at [200, 280] on icon at bounding box center [199, 281] width 12 height 11
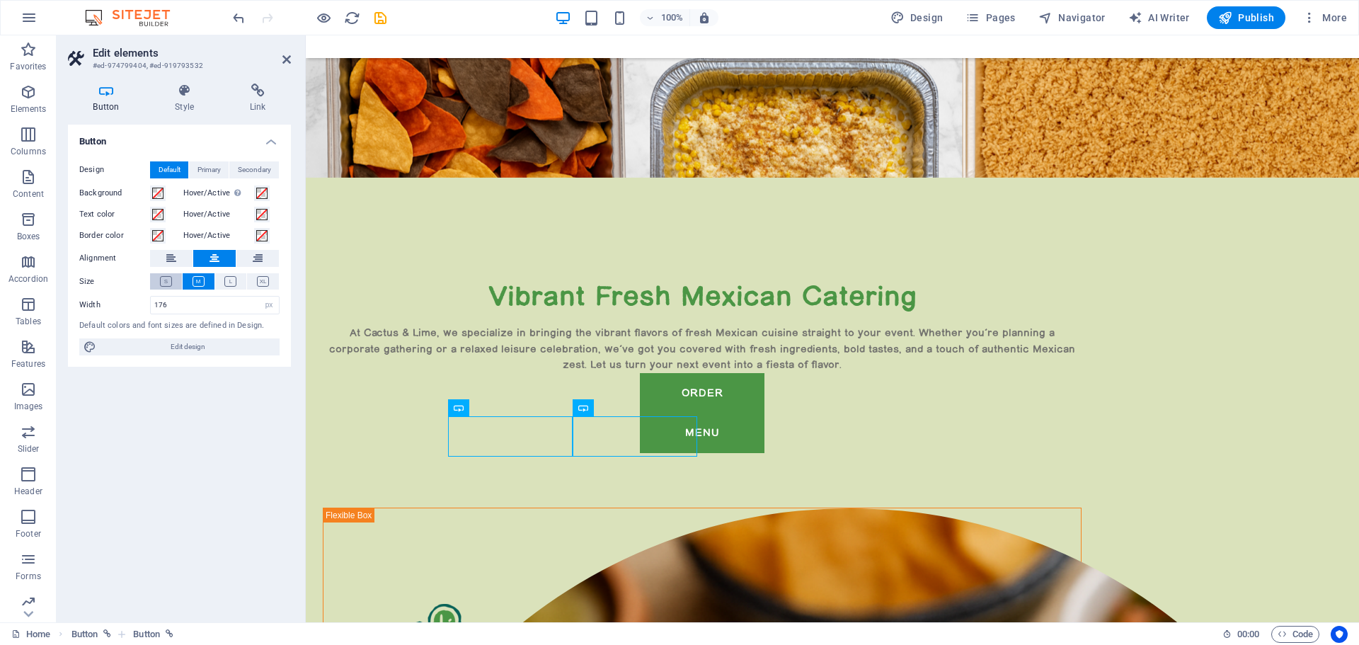
click at [166, 281] on icon at bounding box center [166, 281] width 12 height 11
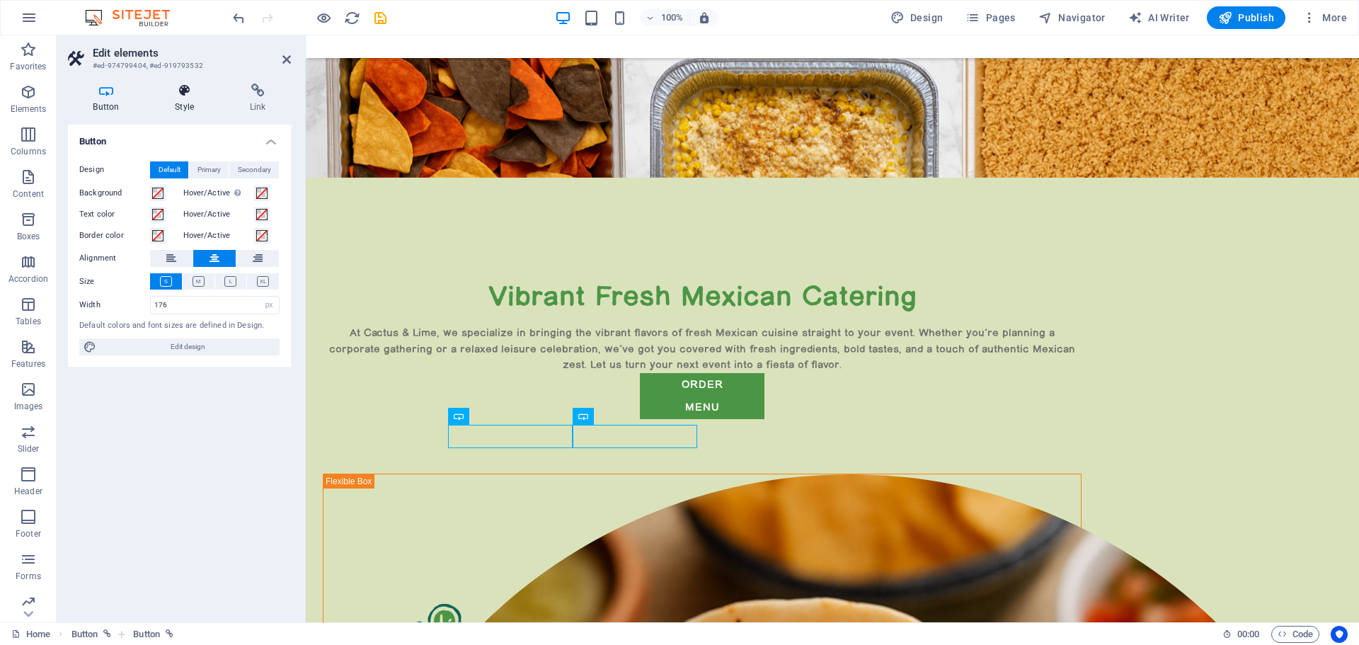
click at [192, 101] on h4 "Style" at bounding box center [187, 99] width 75 height 30
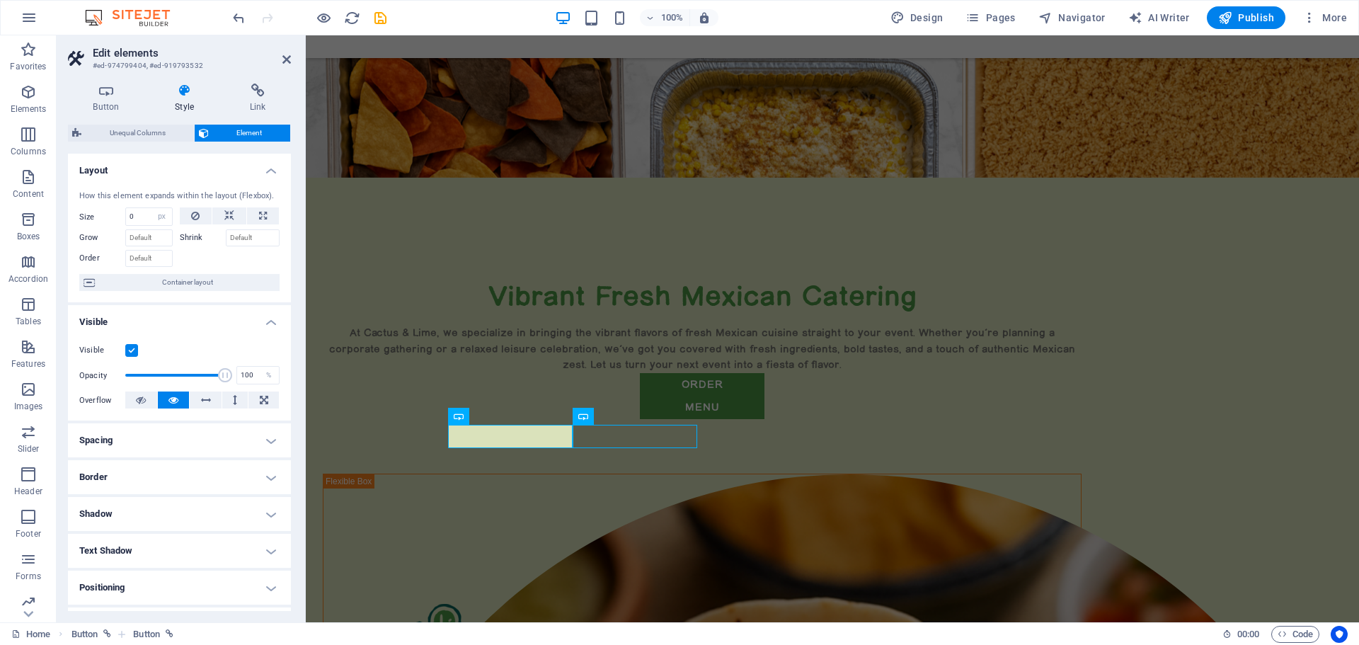
click at [183, 441] on h4 "Spacing" at bounding box center [179, 440] width 223 height 34
click at [159, 467] on select "Default auto px % rem vw vh Custom" at bounding box center [169, 469] width 65 height 17
select select "px"
click at [181, 461] on select "Default auto px % rem vw vh Custom" at bounding box center [169, 469] width 65 height 17
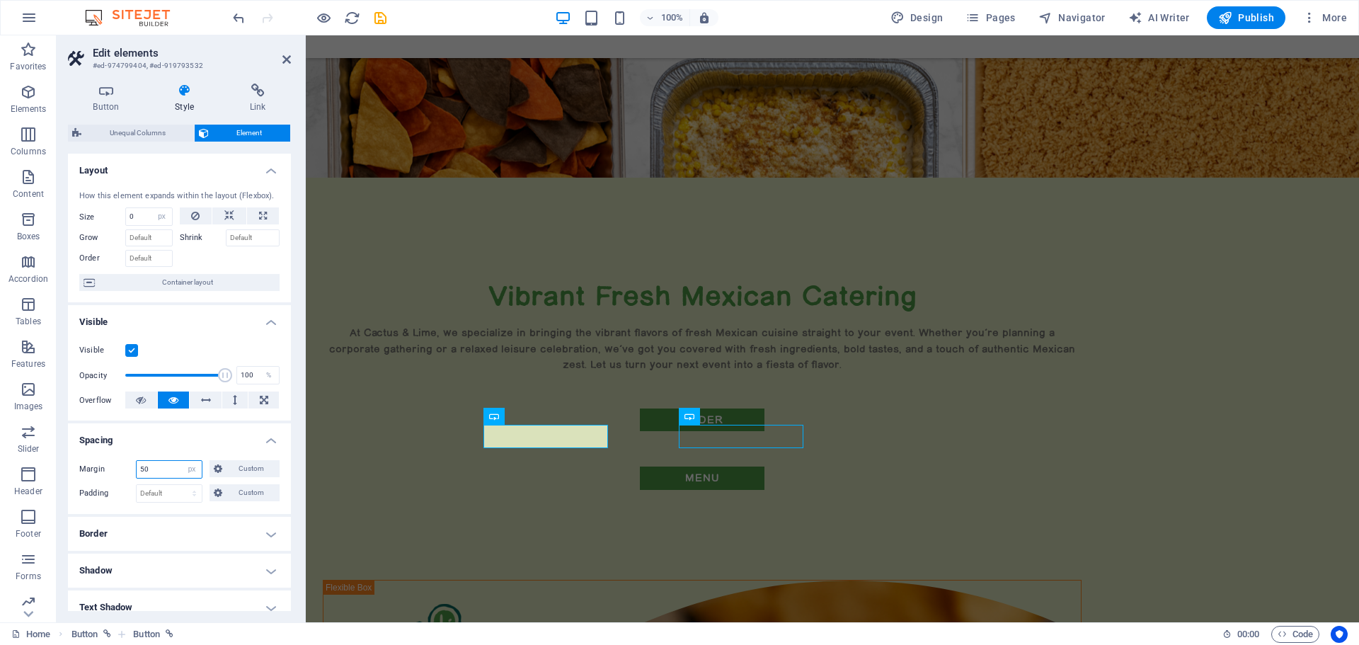
type input "50"
click at [223, 44] on header "Edit elements #ed-974799404, #ed-919793532" at bounding box center [179, 53] width 223 height 37
click at [287, 54] on icon at bounding box center [286, 59] width 8 height 11
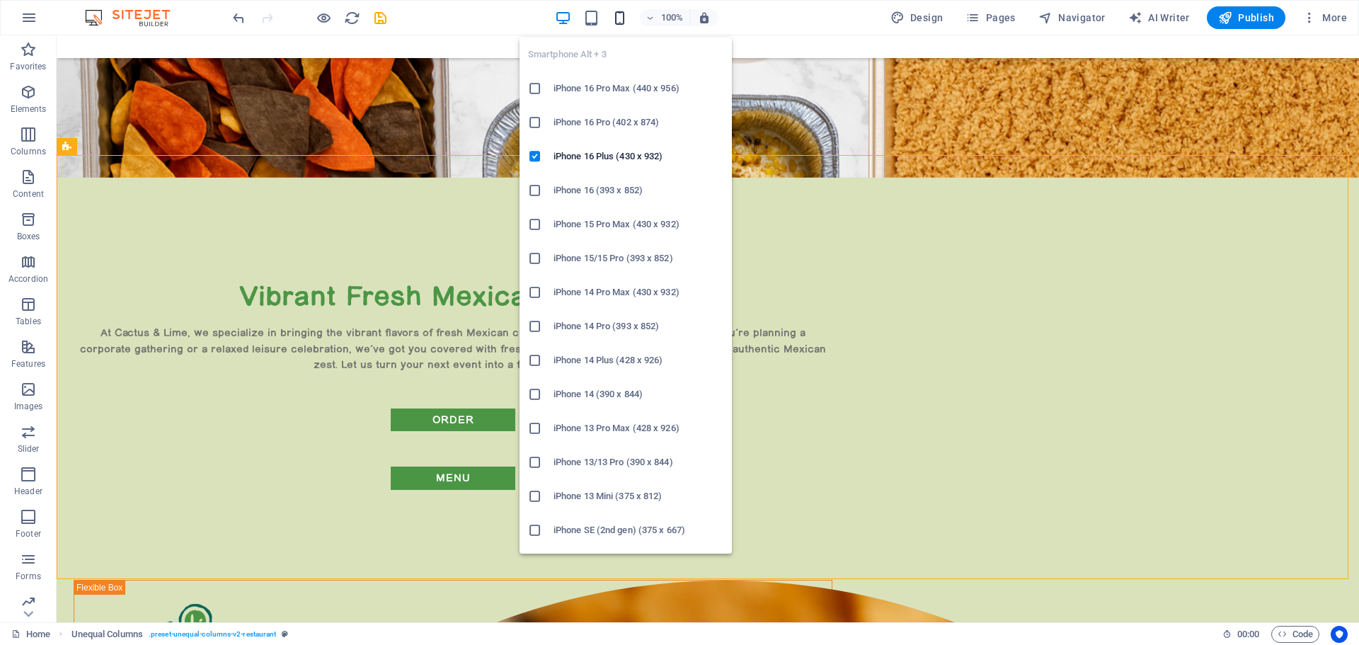
click at [622, 18] on icon "button" at bounding box center [620, 18] width 16 height 16
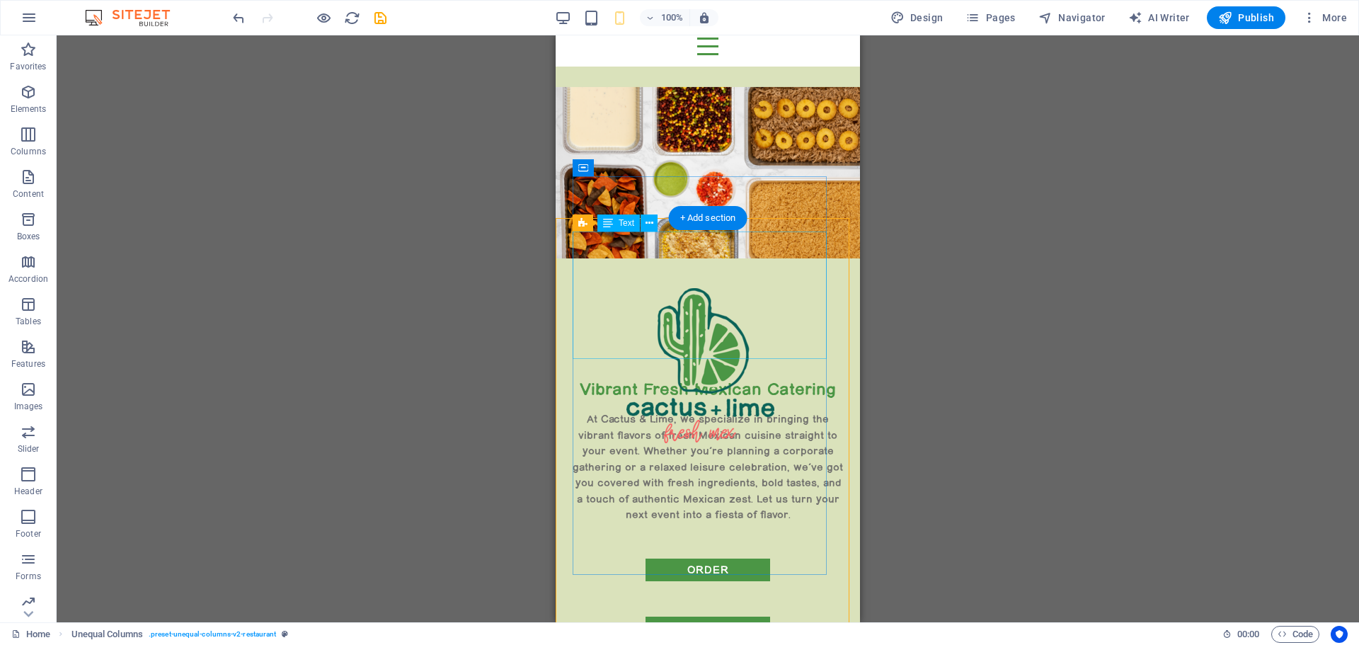
scroll to position [0, 0]
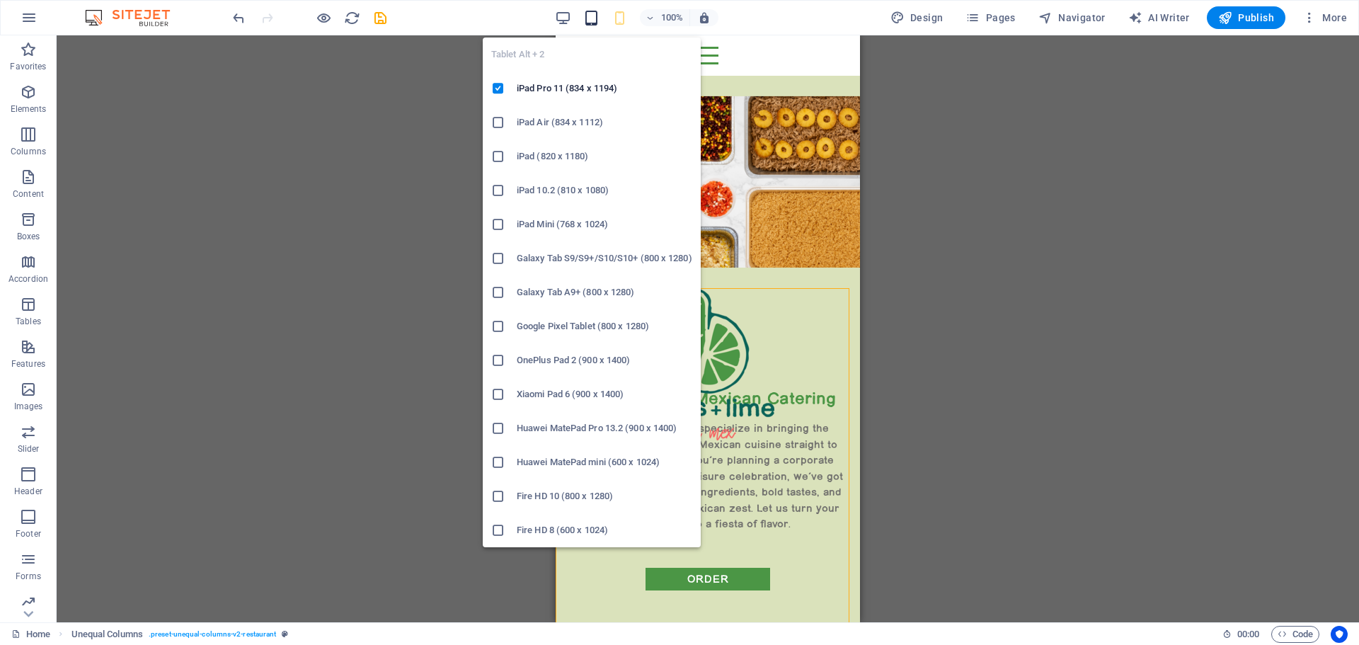
click at [594, 15] on icon "button" at bounding box center [591, 18] width 16 height 16
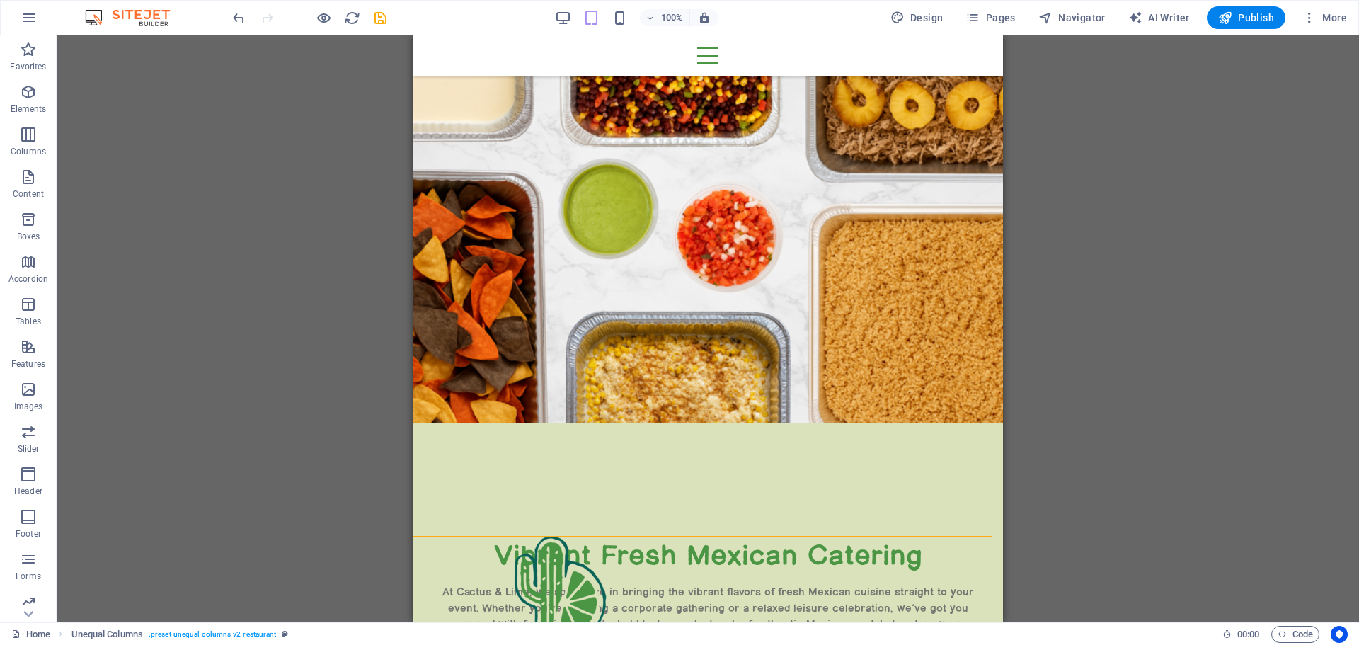
scroll to position [212, 0]
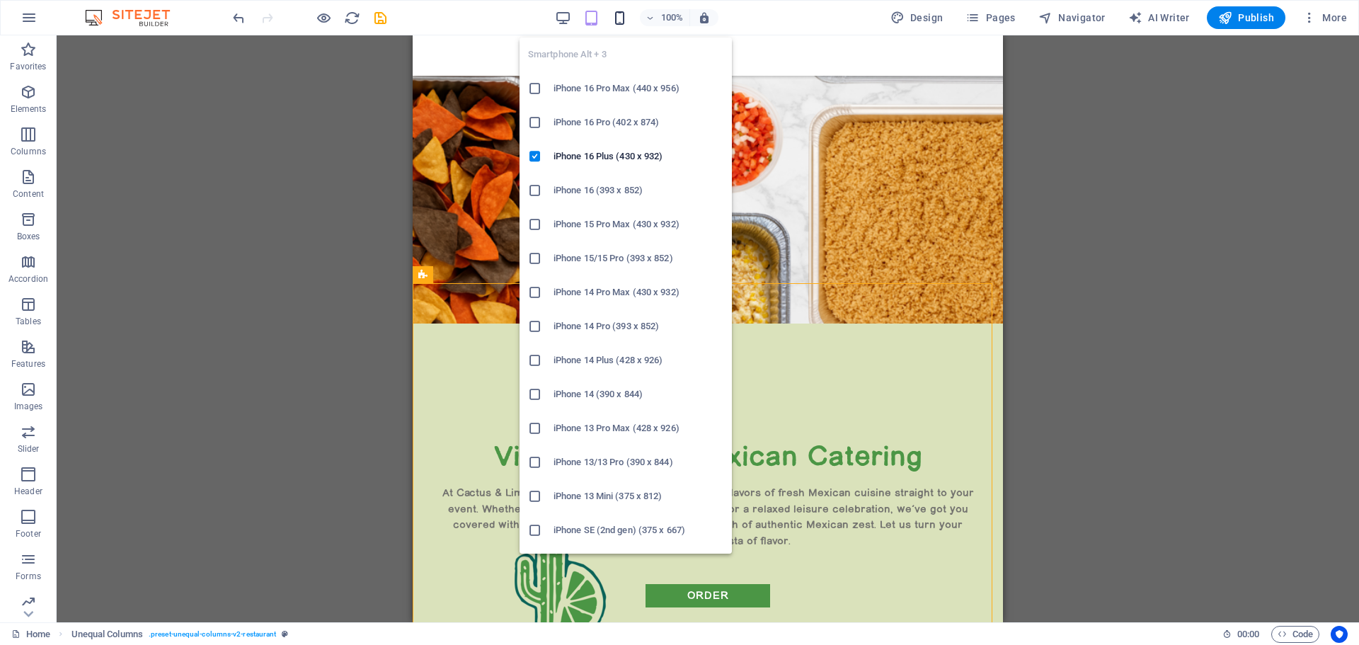
click at [622, 22] on icon "button" at bounding box center [620, 18] width 16 height 16
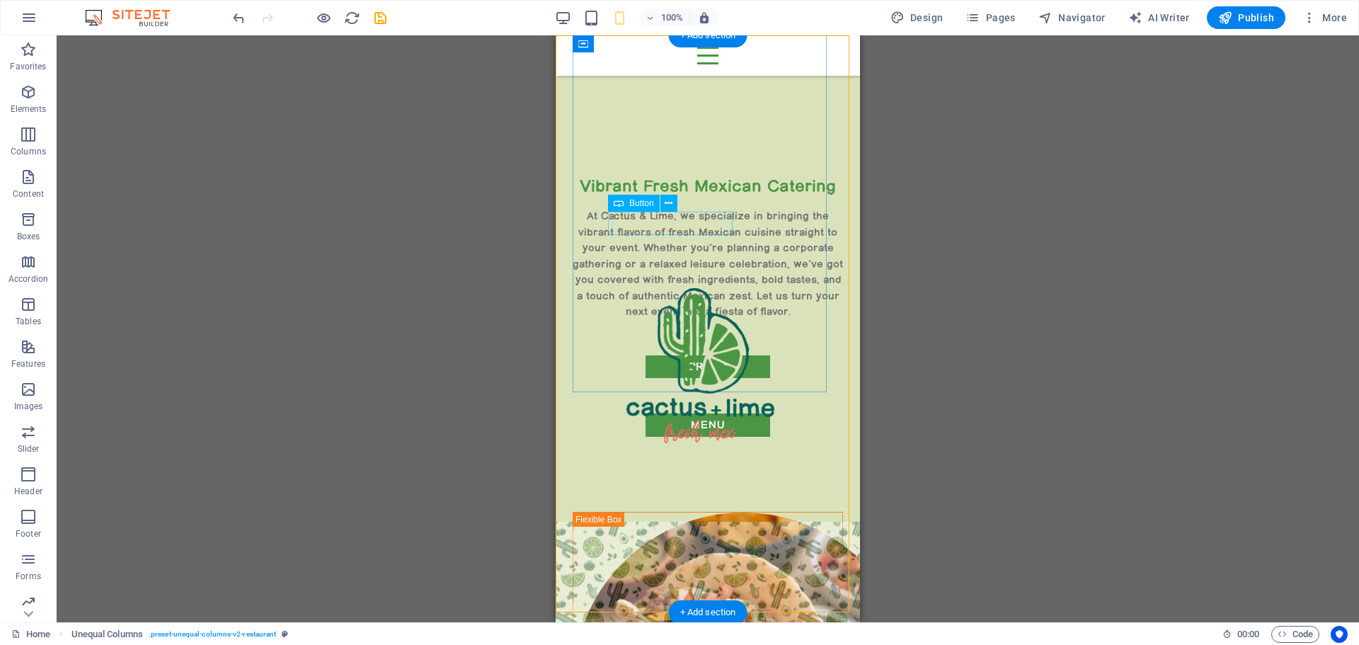
click at [666, 355] on div "order" at bounding box center [708, 366] width 200 height 23
click at [740, 270] on div "Vibrant Fresh Mexican Catering At Cactus & Lime, we specialize in bringing the …" at bounding box center [708, 338] width 270 height 326
click at [672, 355] on div "order" at bounding box center [708, 366] width 200 height 23
select select "px"
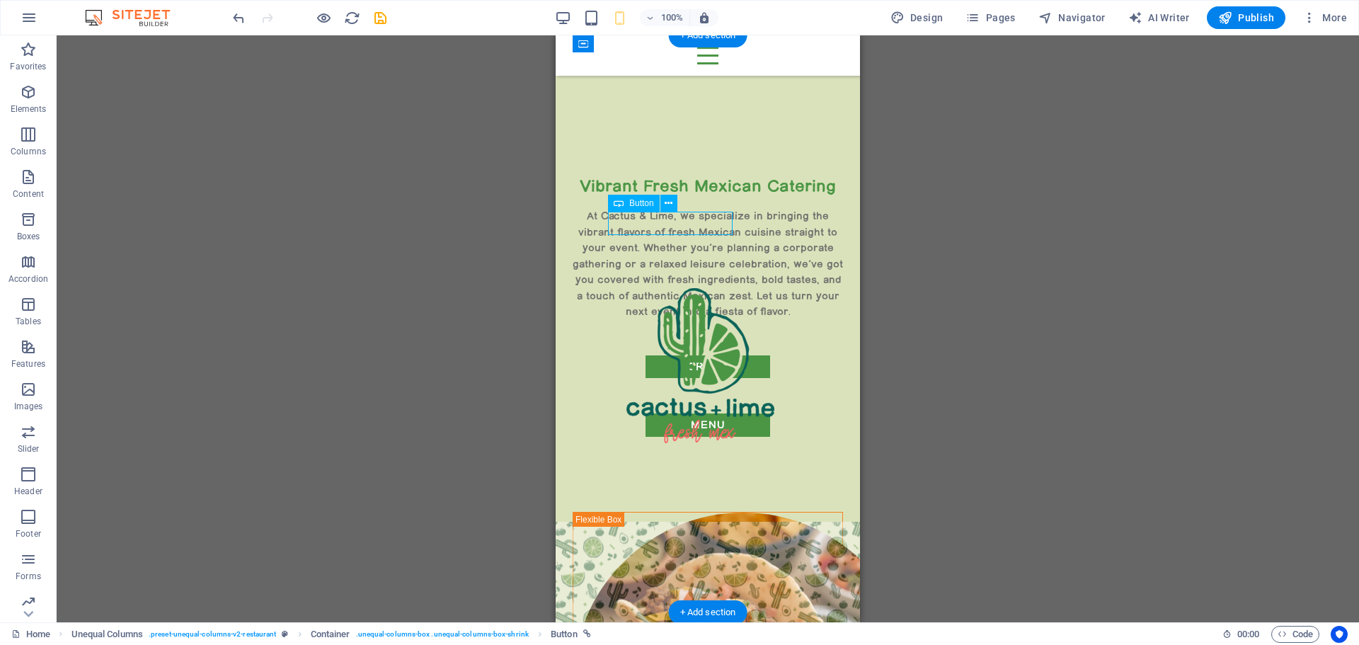
select select "px"
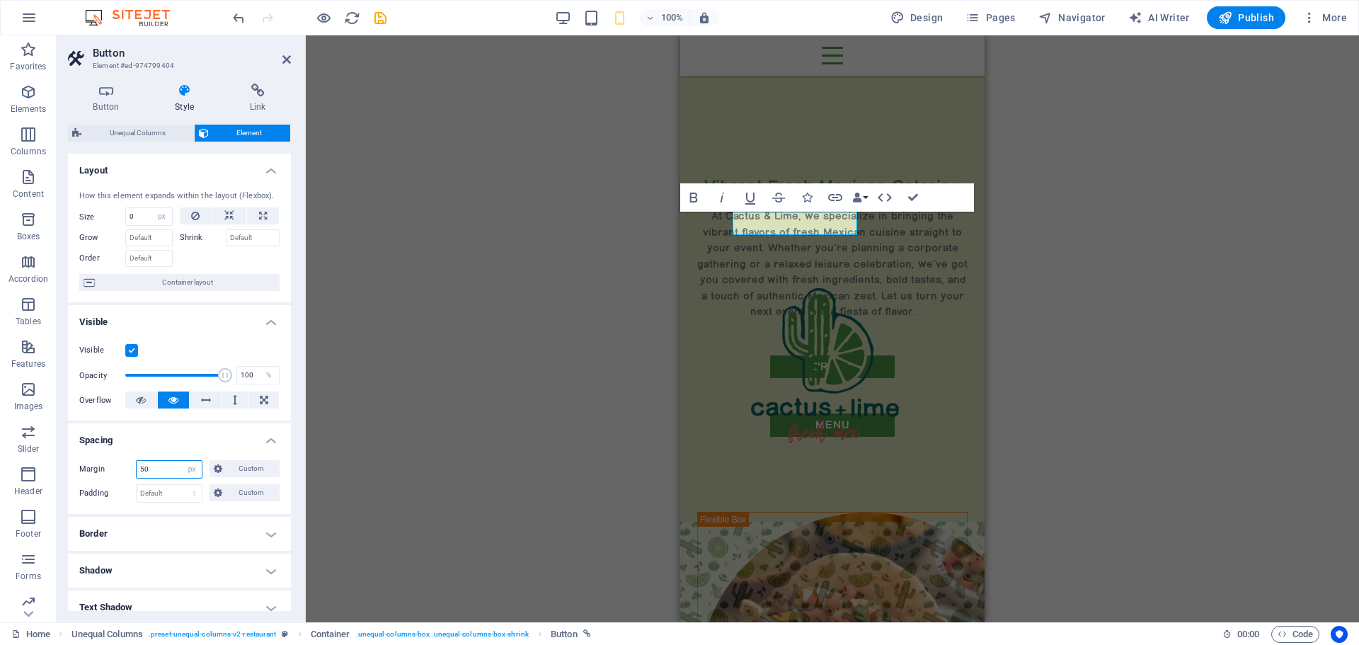
drag, startPoint x: 161, startPoint y: 472, endPoint x: 137, endPoint y: 468, distance: 25.1
click at [137, 468] on input "50" at bounding box center [169, 469] width 65 height 17
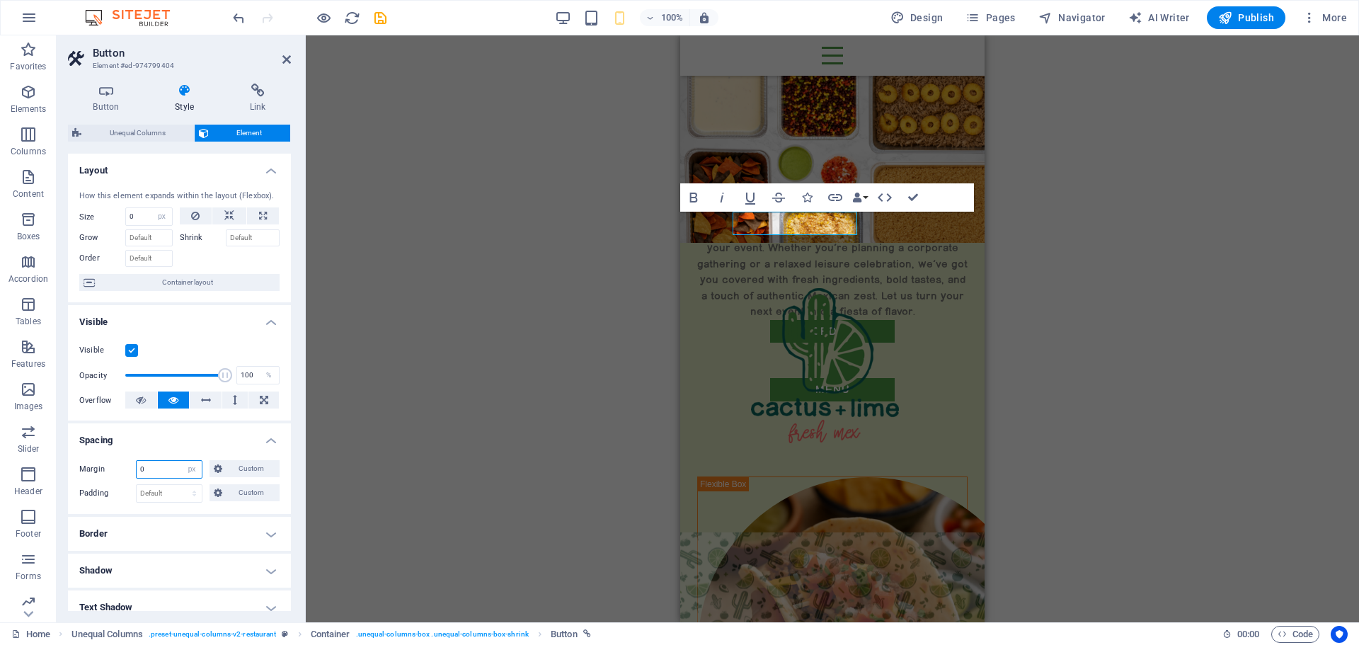
scroll to position [248, 0]
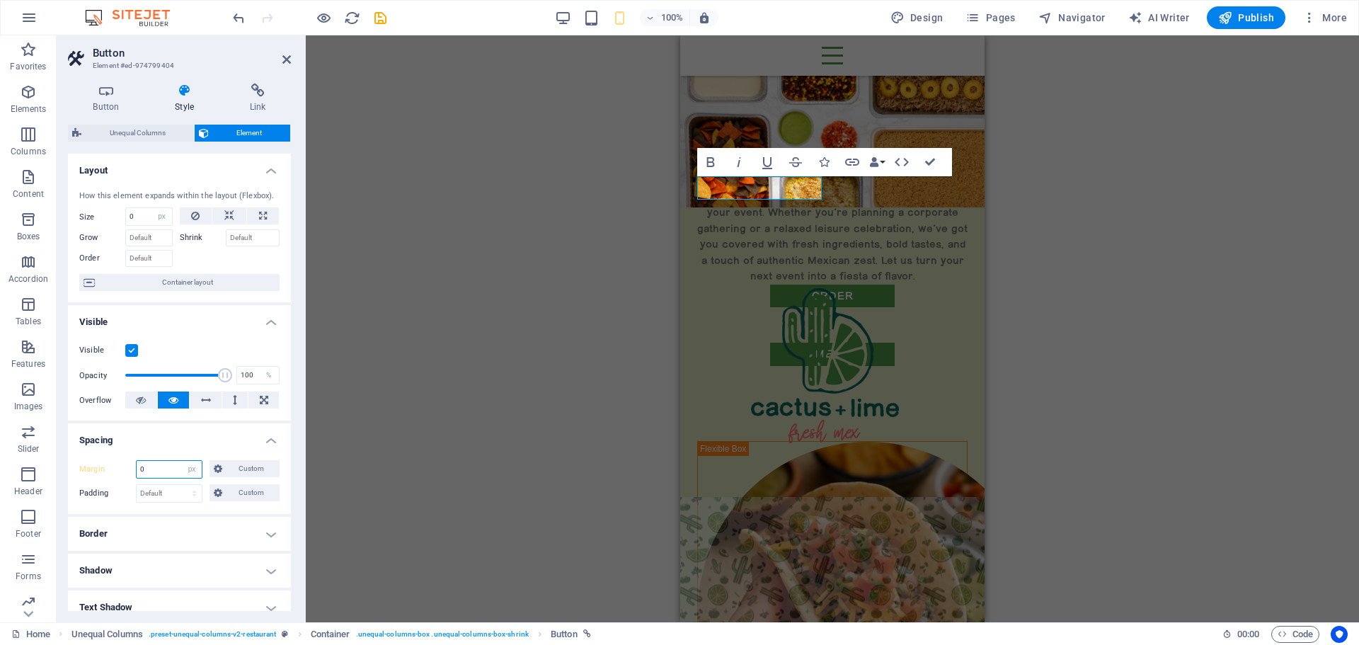
click at [163, 469] on input "0" at bounding box center [169, 469] width 65 height 17
type input "0"
click at [191, 469] on select "Default auto px % rem vw vh Custom" at bounding box center [192, 469] width 20 height 17
select select "default"
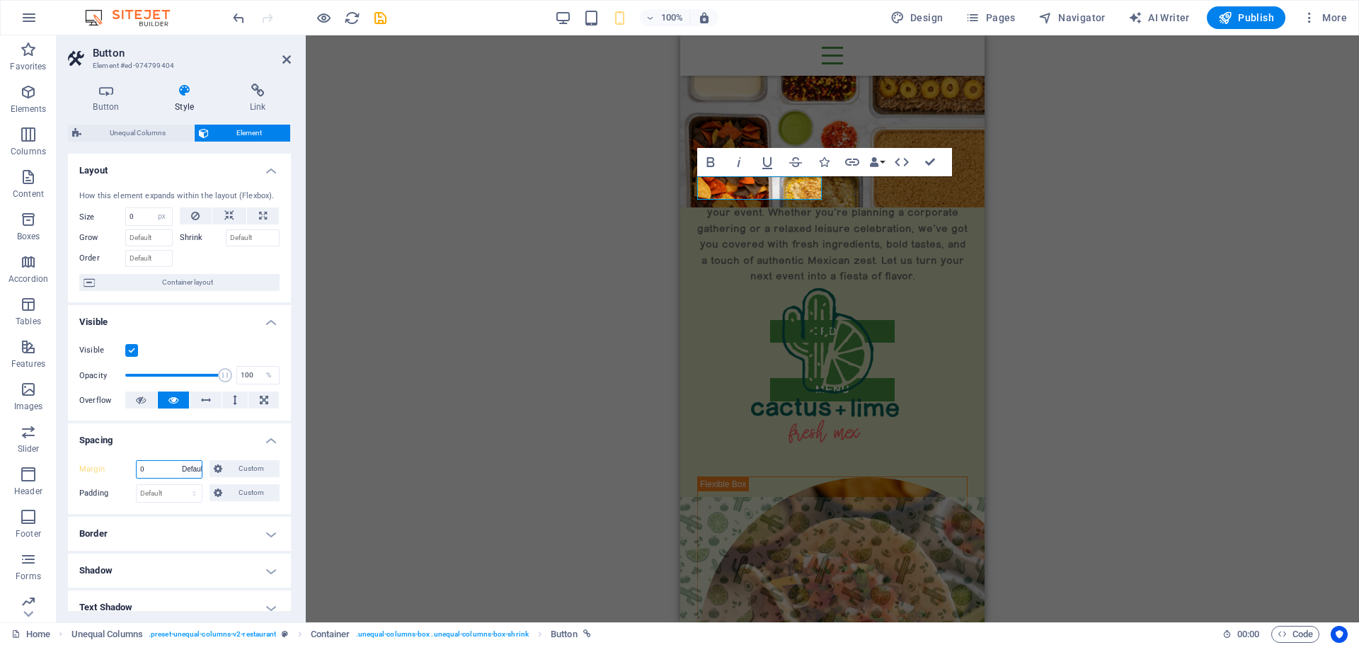
click at [182, 461] on select "Default auto px % rem vw vh Custom" at bounding box center [192, 469] width 20 height 17
type input "50"
select select "px"
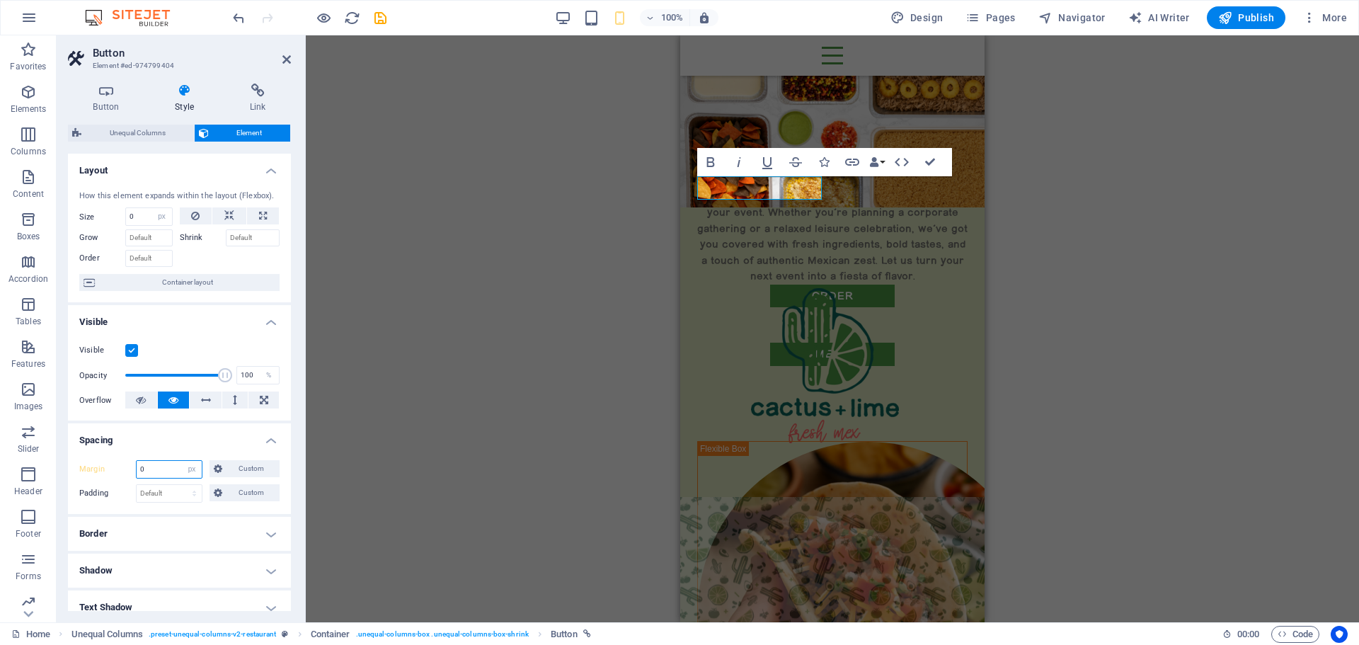
type input "0"
click at [177, 443] on h4 "Spacing" at bounding box center [179, 435] width 223 height 25
click at [180, 442] on h4 "Spacing" at bounding box center [179, 440] width 223 height 34
click at [230, 470] on span "Custom" at bounding box center [251, 468] width 49 height 17
click at [218, 469] on icon at bounding box center [218, 468] width 8 height 17
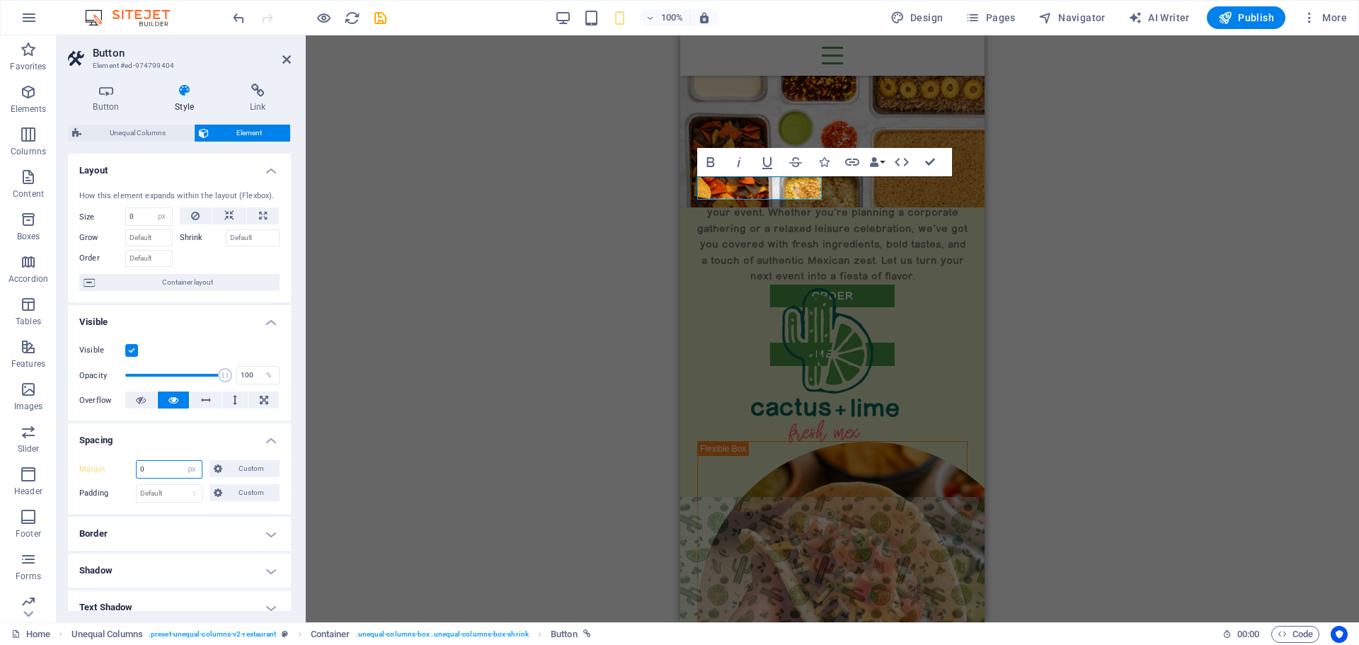
drag, startPoint x: 164, startPoint y: 465, endPoint x: 108, endPoint y: 470, distance: 56.1
click at [108, 470] on div "Margin 0 Default auto px % rem vw vh Custom Custom" at bounding box center [179, 469] width 200 height 18
click at [215, 469] on icon at bounding box center [218, 468] width 8 height 17
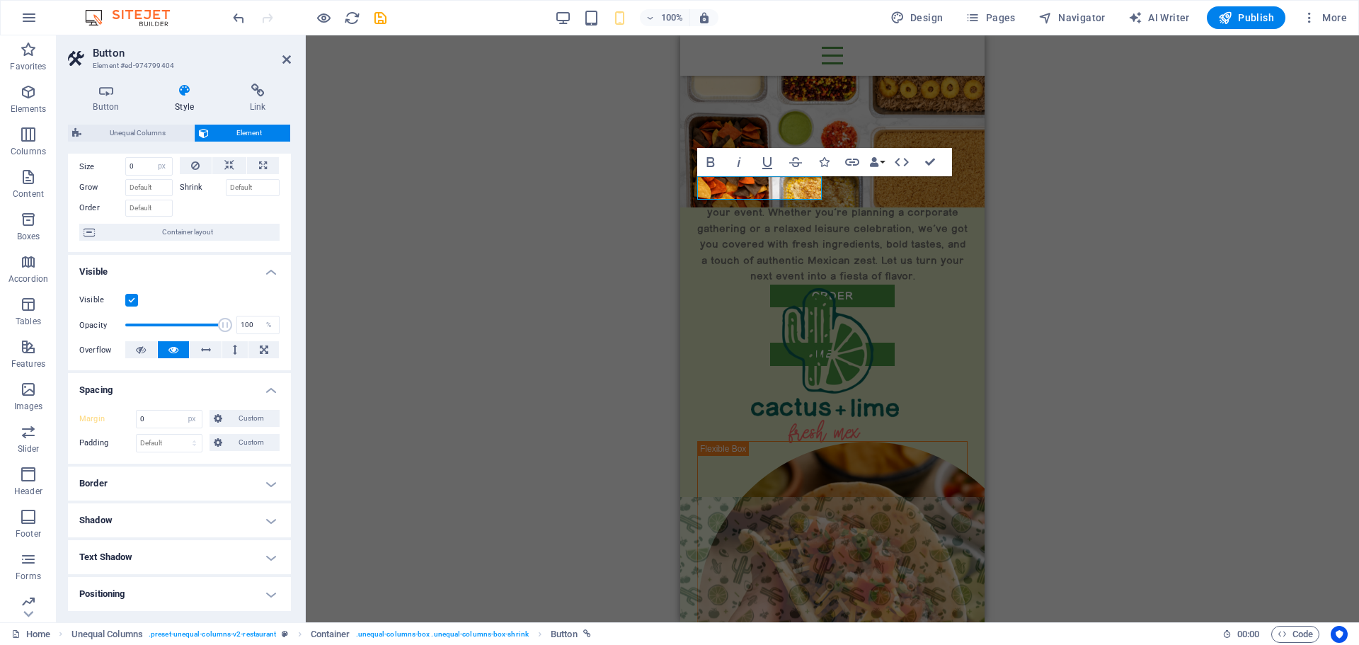
scroll to position [71, 0]
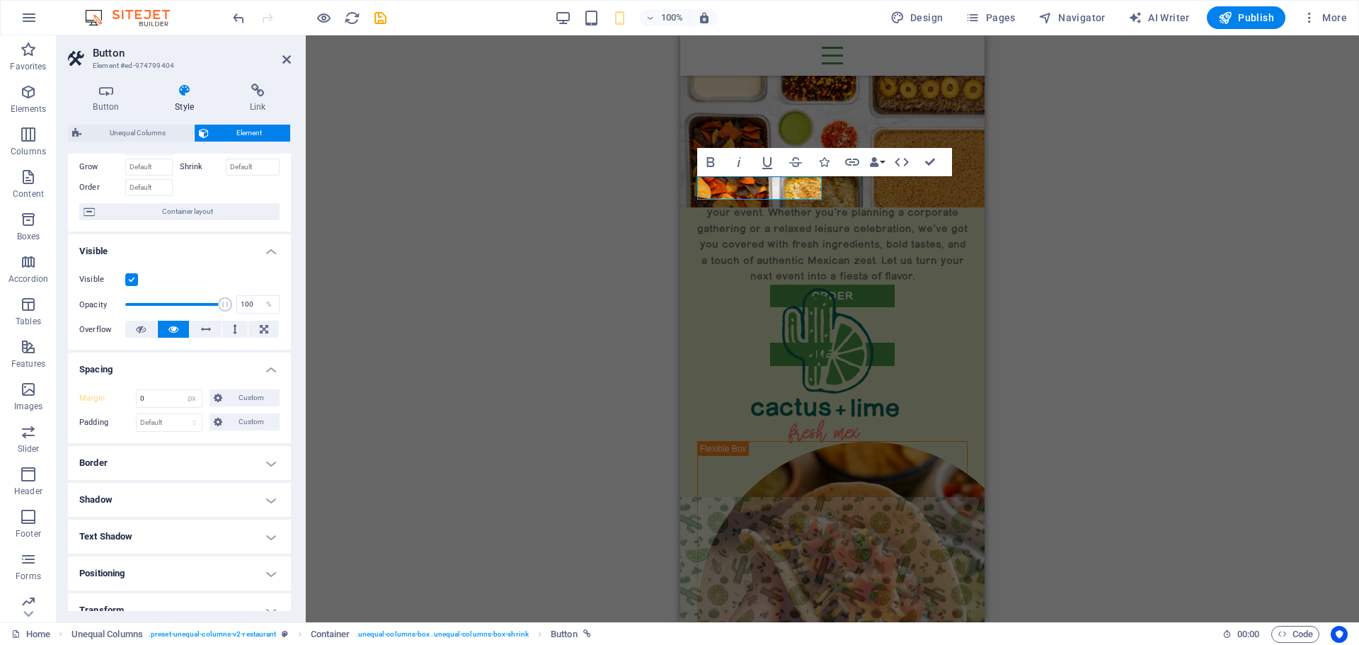
click at [195, 563] on h4 "Positioning" at bounding box center [179, 573] width 223 height 34
click at [156, 399] on input "0" at bounding box center [169, 398] width 65 height 17
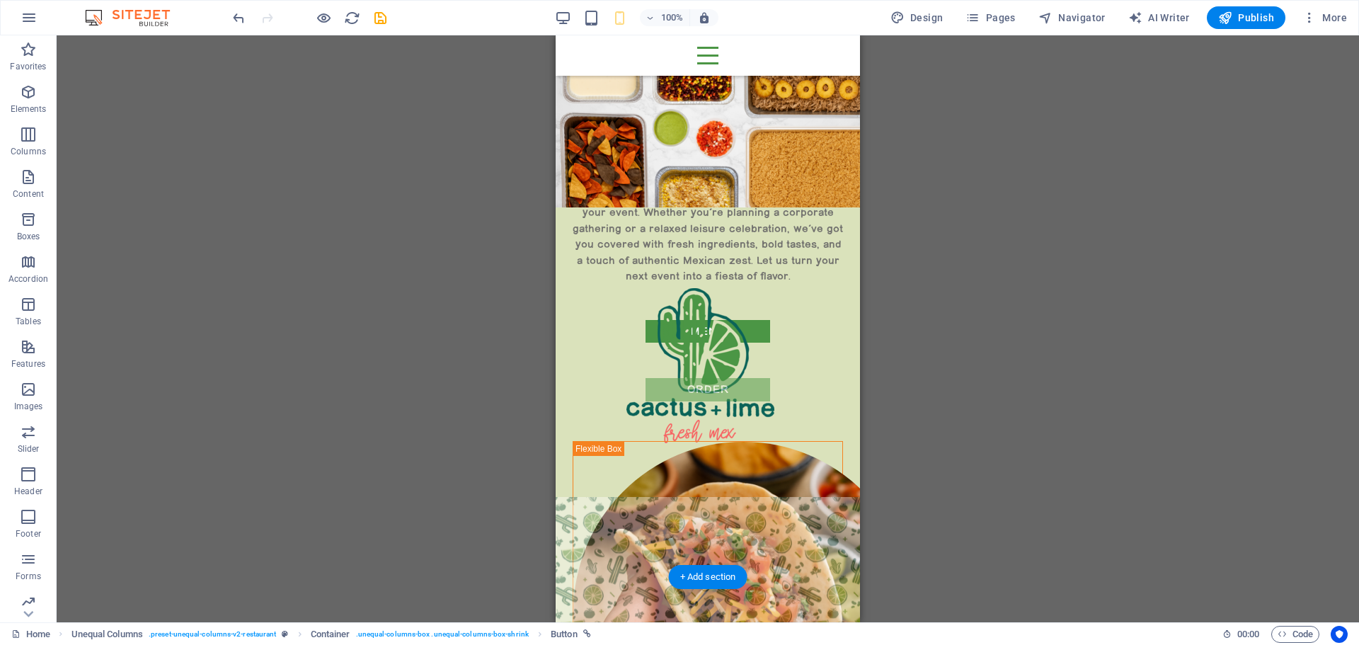
drag, startPoint x: 1145, startPoint y: 203, endPoint x: 667, endPoint y: 292, distance: 486.0
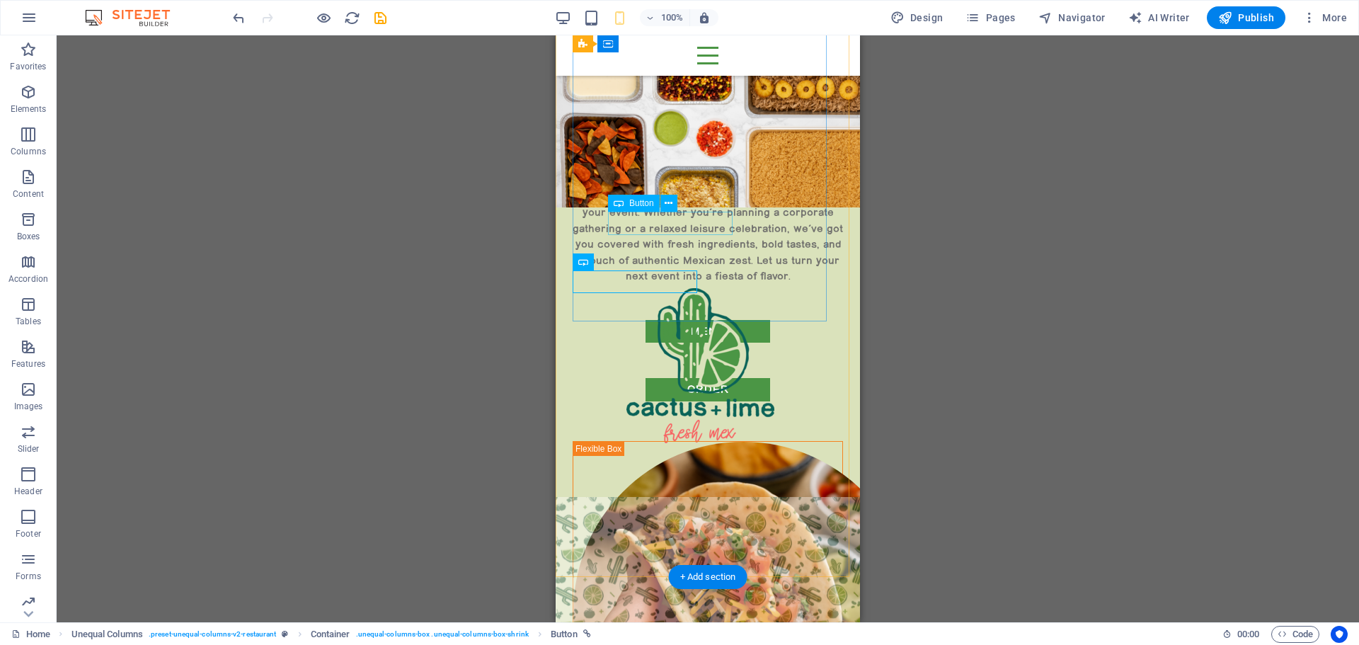
click at [676, 320] on div "menu" at bounding box center [708, 331] width 200 height 23
drag, startPoint x: 1173, startPoint y: 239, endPoint x: 625, endPoint y: 251, distance: 548.1
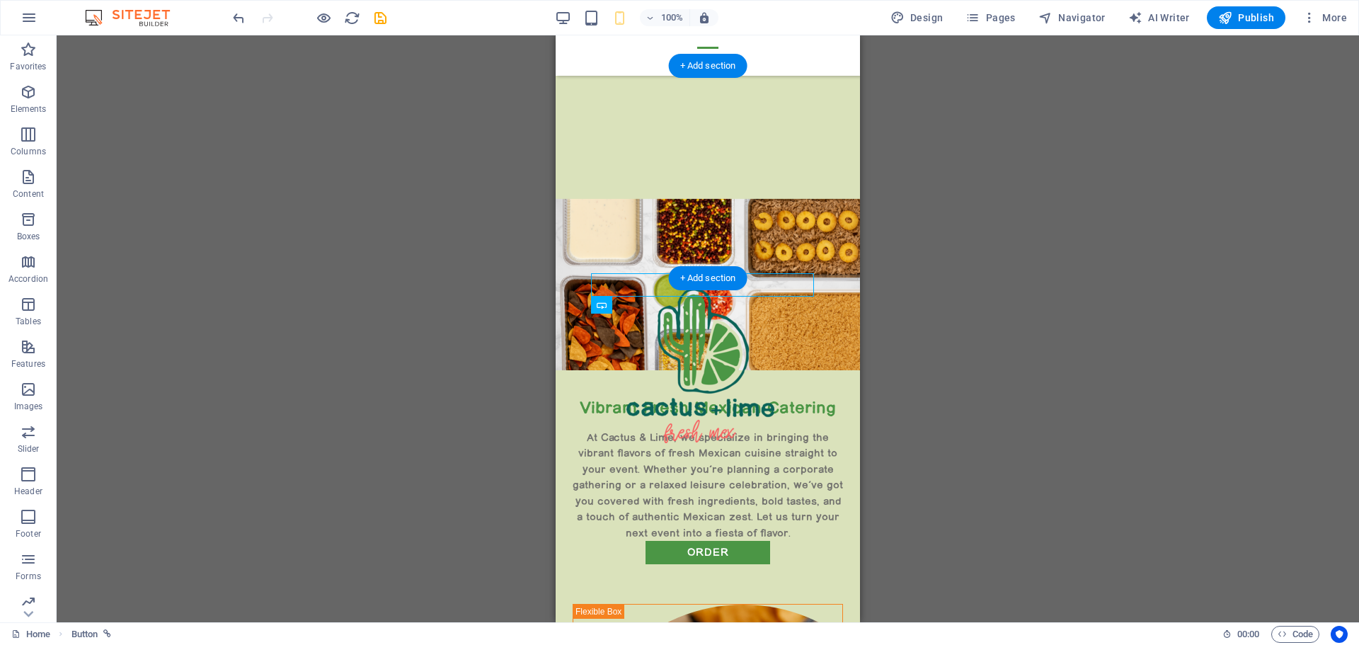
scroll to position [12, 0]
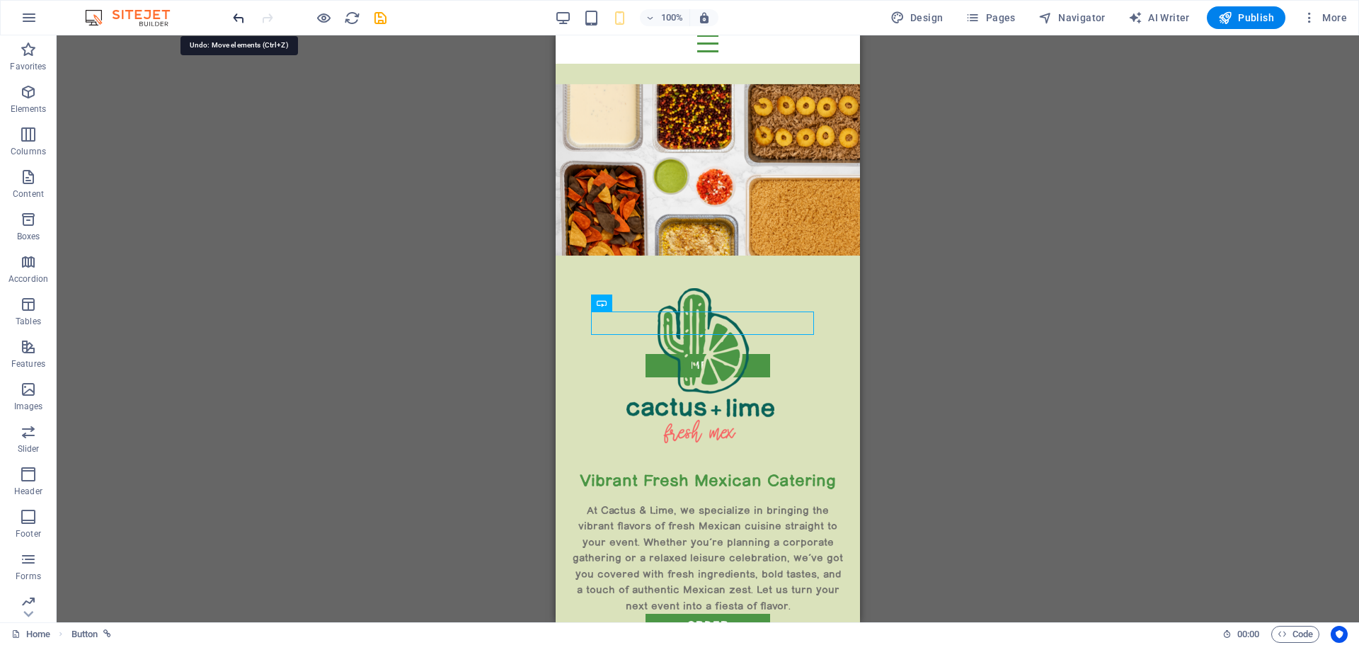
click at [243, 18] on icon "undo" at bounding box center [239, 18] width 16 height 16
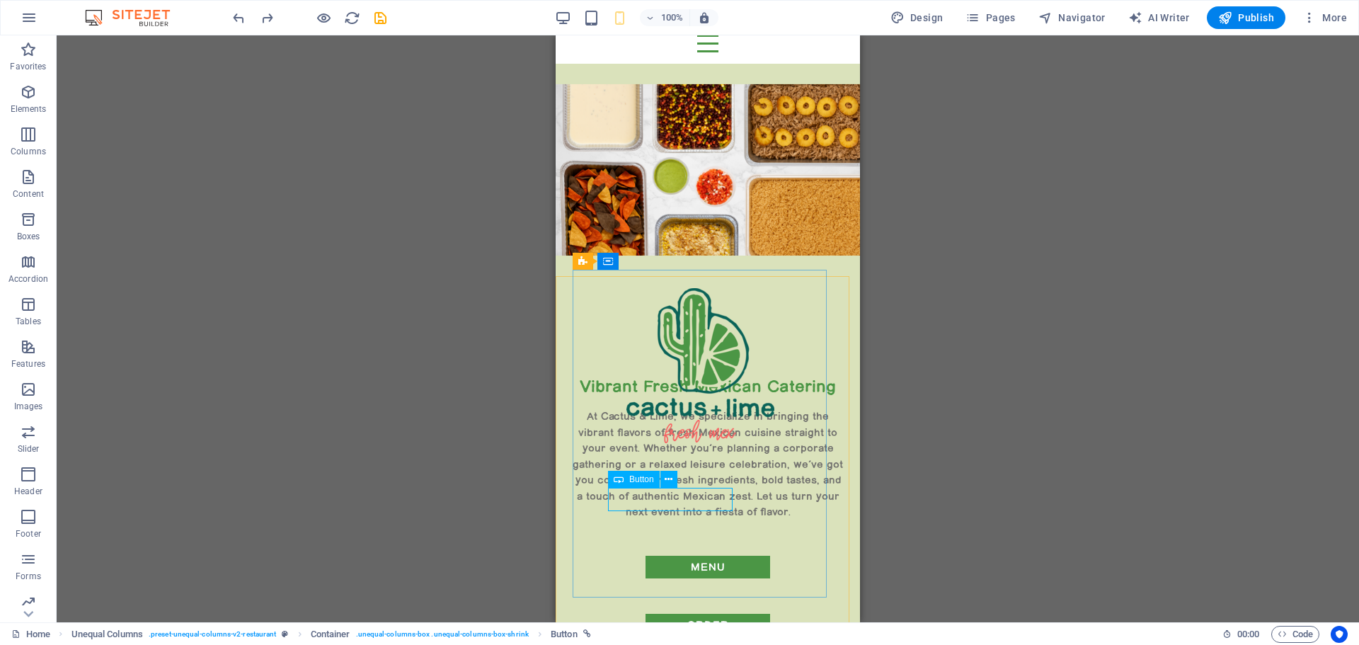
click at [630, 486] on div "Button" at bounding box center [634, 479] width 52 height 17
select select "px"
click at [615, 545] on div "Button" at bounding box center [599, 538] width 52 height 17
click at [616, 545] on div "Button" at bounding box center [599, 538] width 52 height 17
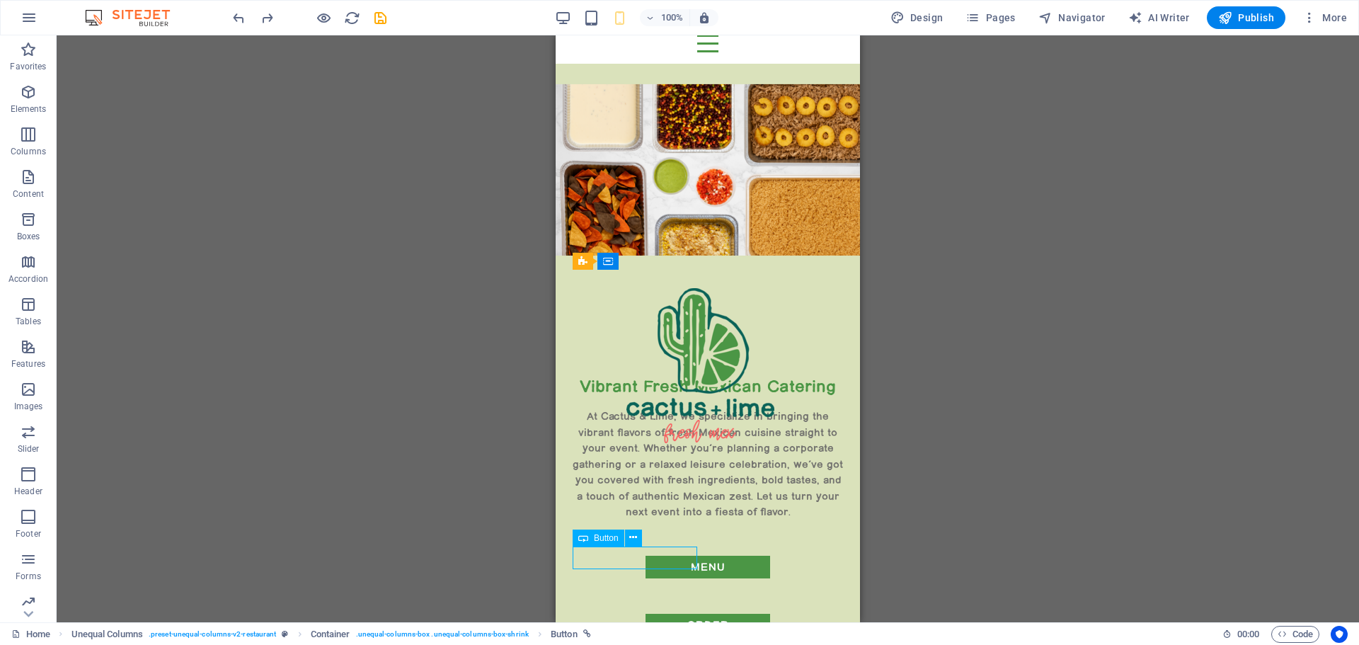
select select "px"
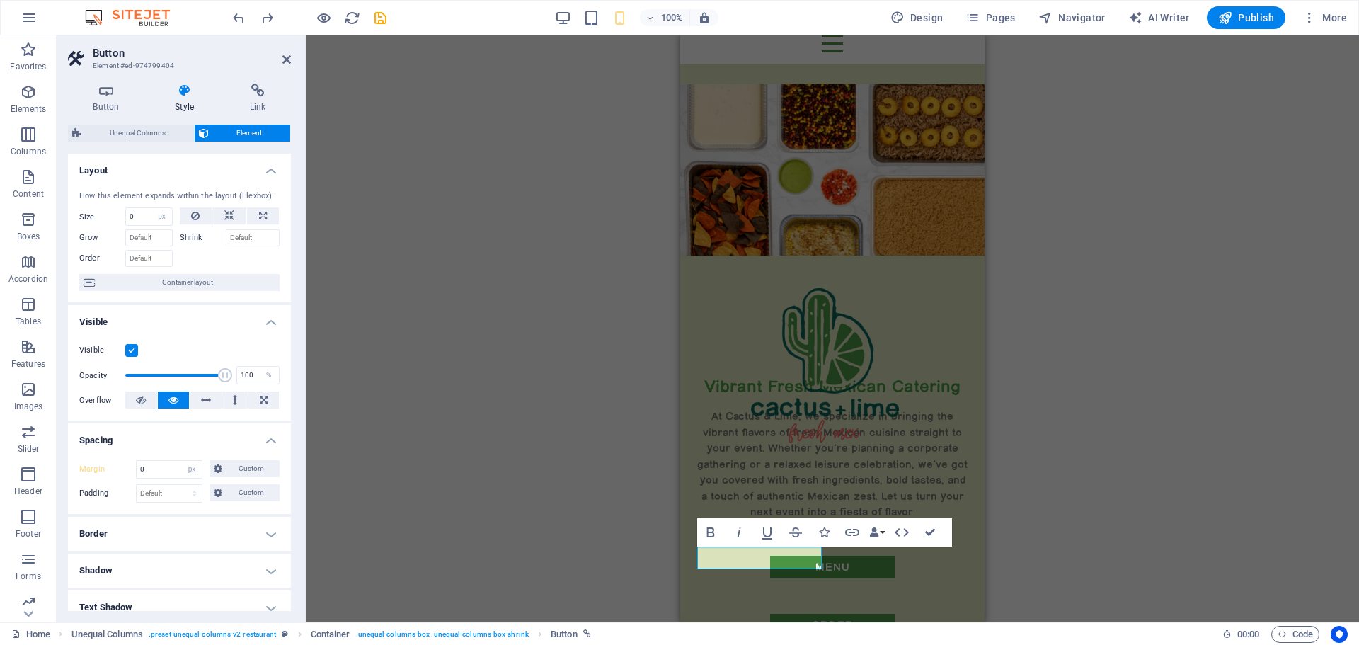
click at [175, 100] on h4 "Style" at bounding box center [187, 99] width 75 height 30
click at [186, 98] on h4 "Style" at bounding box center [187, 99] width 75 height 30
click at [105, 98] on h4 "Button" at bounding box center [109, 99] width 82 height 30
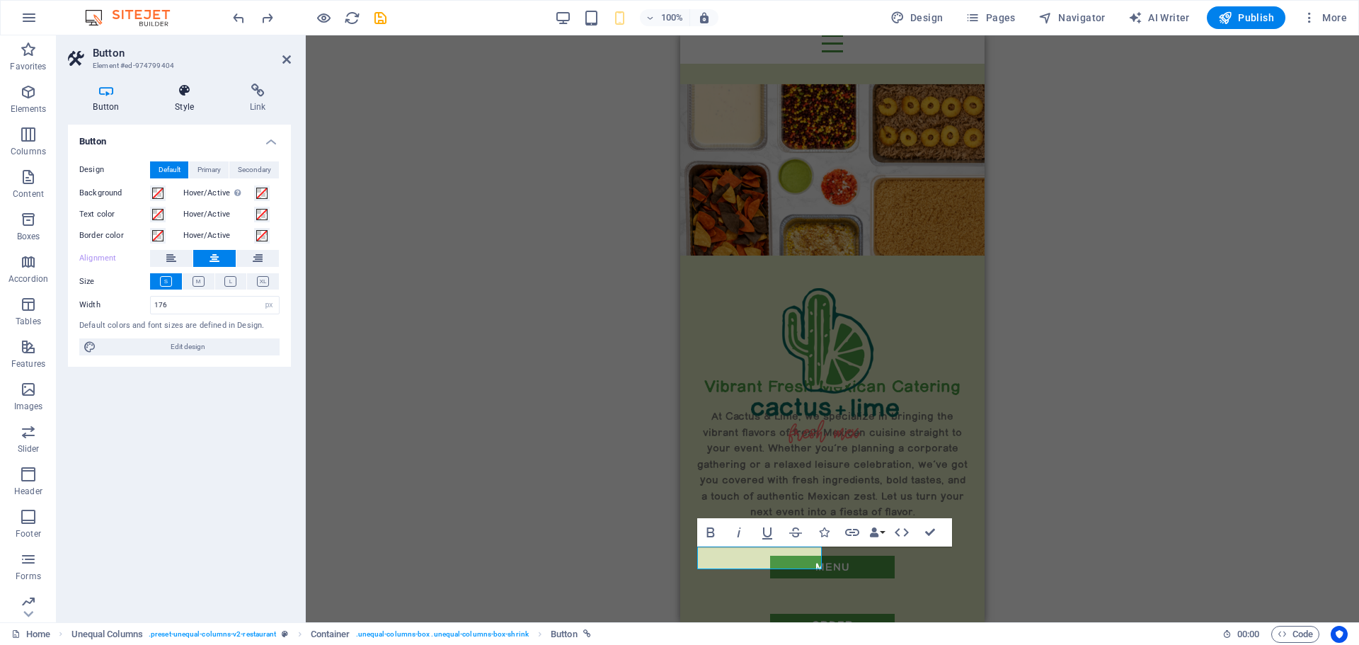
click at [186, 104] on h4 "Style" at bounding box center [187, 99] width 75 height 30
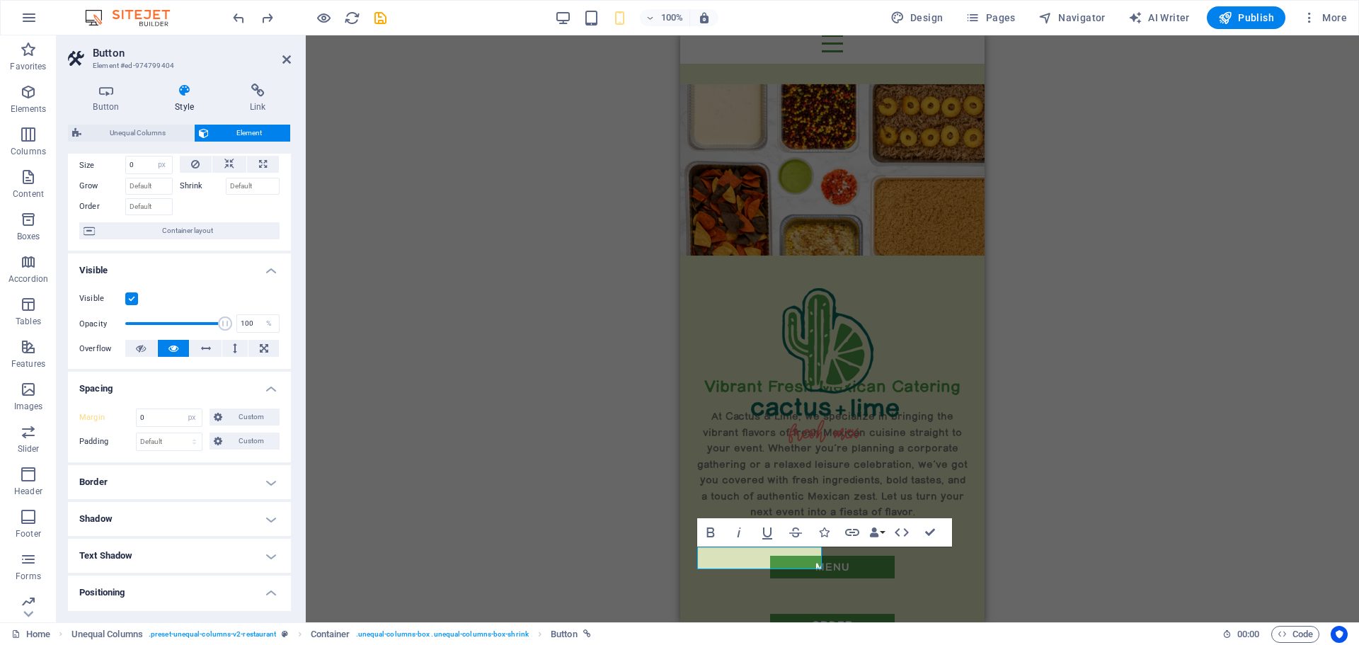
scroll to position [71, 0]
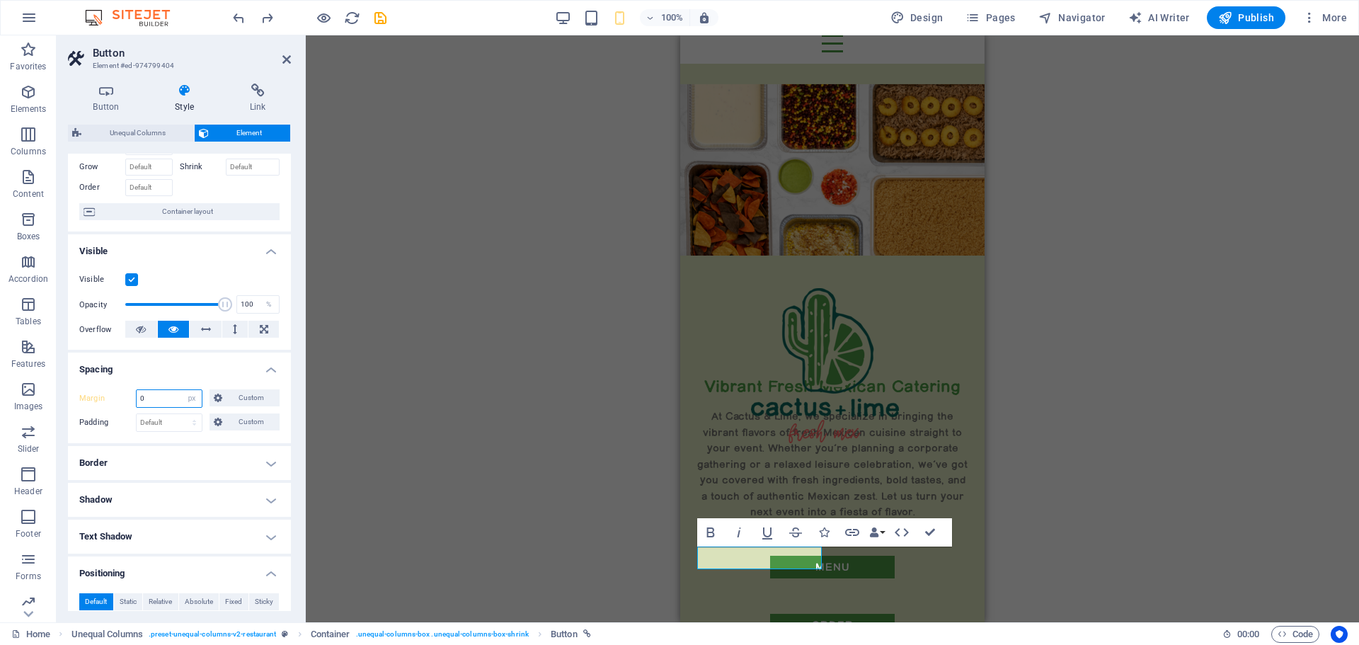
drag, startPoint x: 152, startPoint y: 400, endPoint x: 129, endPoint y: 402, distance: 23.5
click at [129, 402] on div "Margin 0 Default auto px % rem vw vh Custom Custom" at bounding box center [179, 398] width 200 height 18
type input "50"
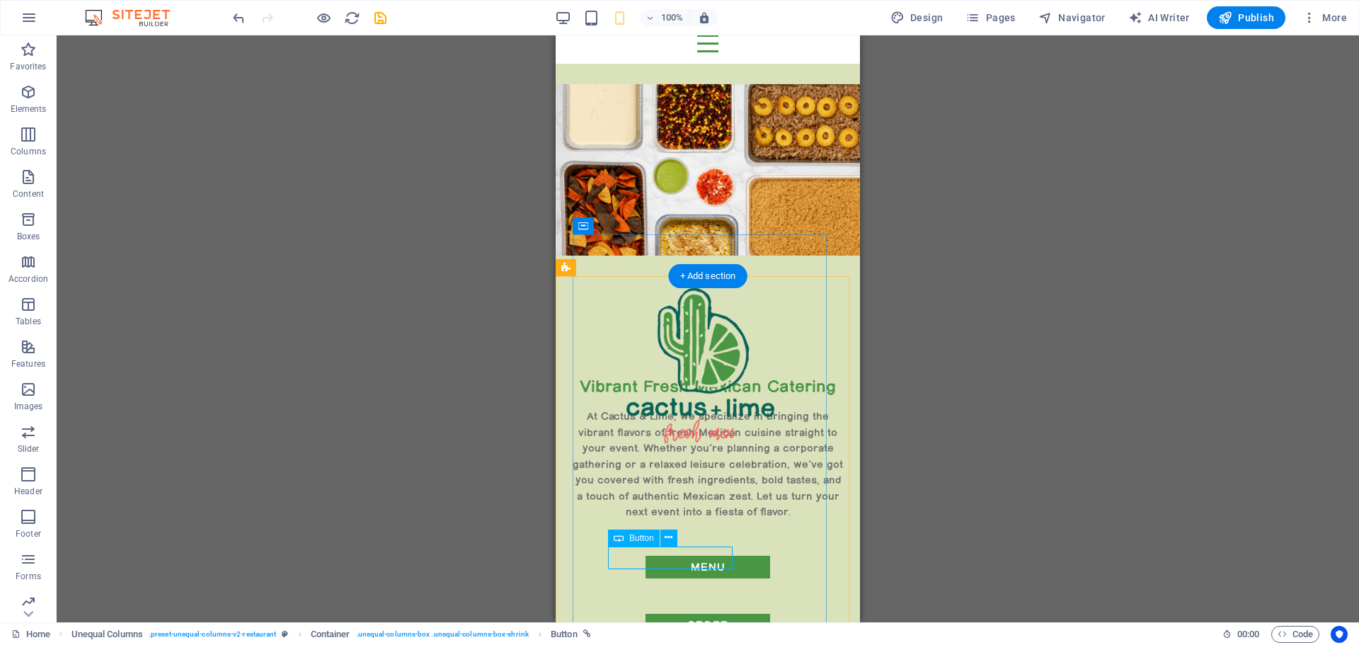
click at [694, 614] on div "order" at bounding box center [708, 625] width 200 height 23
select select "px"
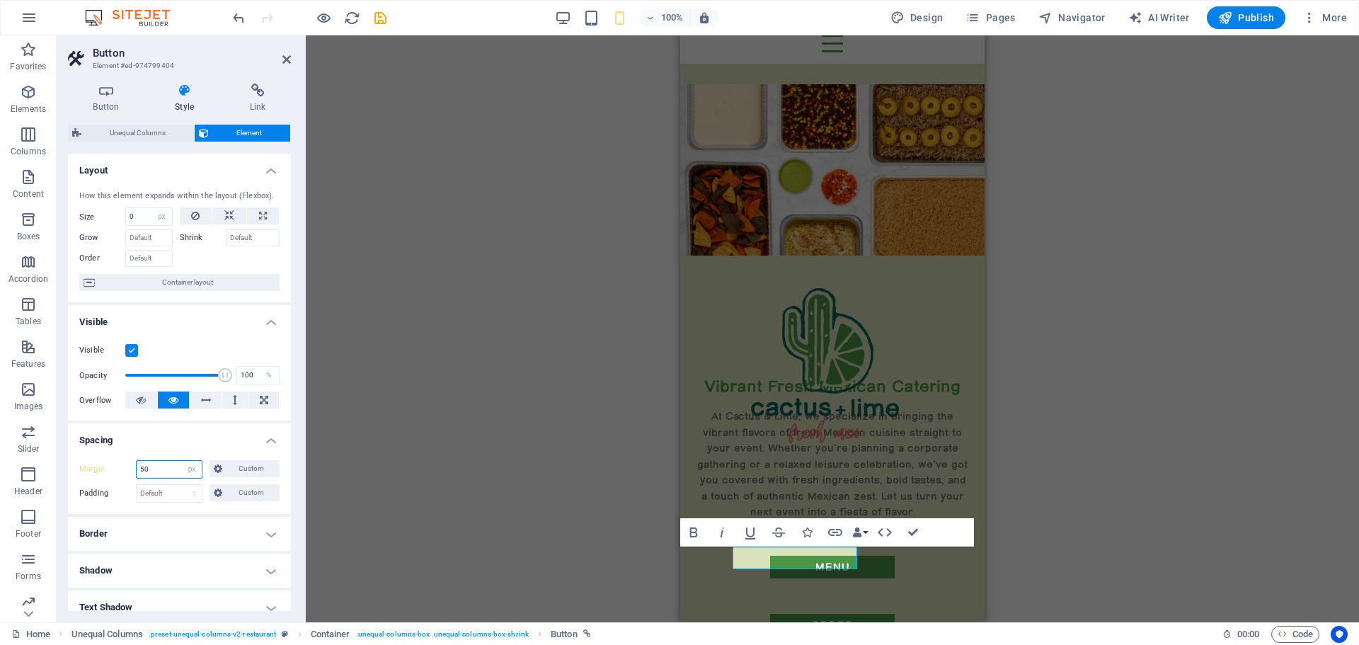
drag, startPoint x: 161, startPoint y: 471, endPoint x: 136, endPoint y: 465, distance: 25.6
click at [136, 465] on div "50 Default auto px % rem vw vh Custom" at bounding box center [169, 469] width 67 height 18
type input "60"
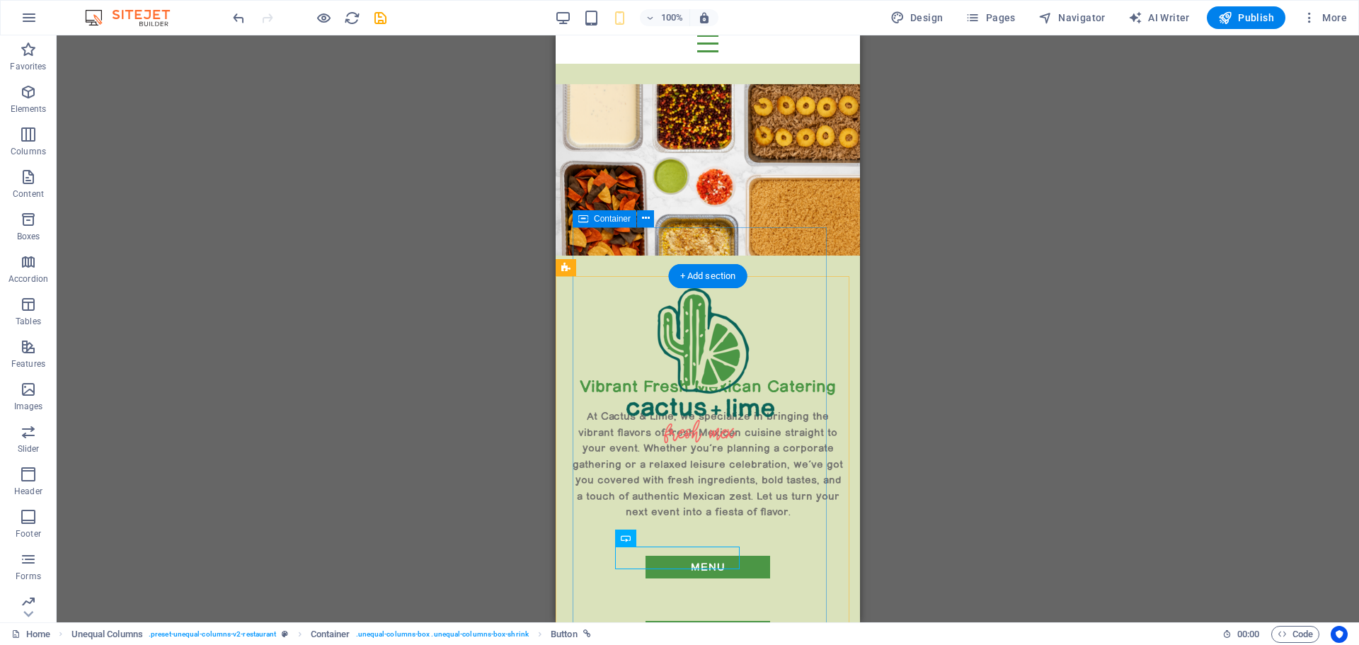
click at [684, 518] on div "Vibrant Fresh Mexican Catering At Cactus & Lime, we specialize in bringing the …" at bounding box center [708, 545] width 270 height 340
click at [911, 260] on div "Unequal Columns H2 Unequal Columns Container Menu Bar Text Spacer Button Button…" at bounding box center [708, 328] width 1303 height 587
click at [831, 351] on div "Vibrant Fresh Mexican Catering At Cactus & Lime, we specialize in bringing the …" at bounding box center [708, 607] width 304 height 577
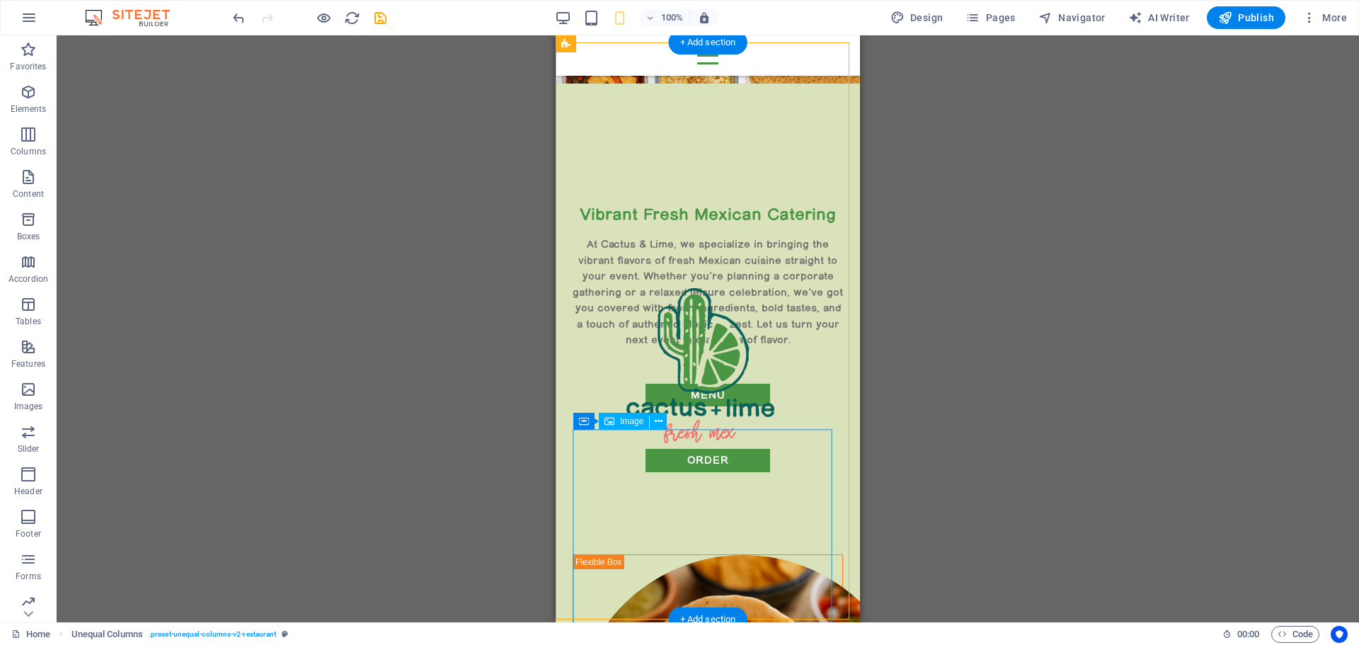
scroll to position [154, 0]
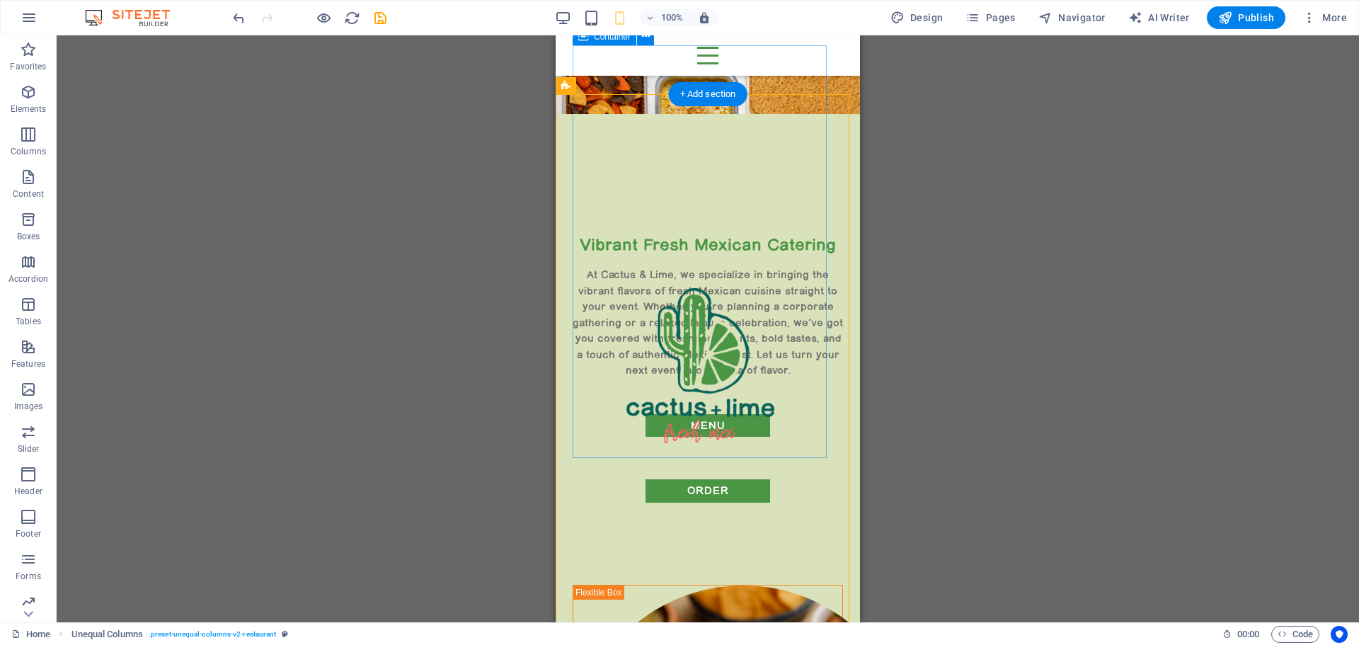
click at [690, 425] on div "Vibrant Fresh Mexican Catering At Cactus & Lime, we specialize in bringing the …" at bounding box center [708, 404] width 270 height 340
click at [688, 423] on div "Vibrant Fresh Mexican Catering At Cactus & Lime, we specialize in bringing the …" at bounding box center [708, 404] width 270 height 340
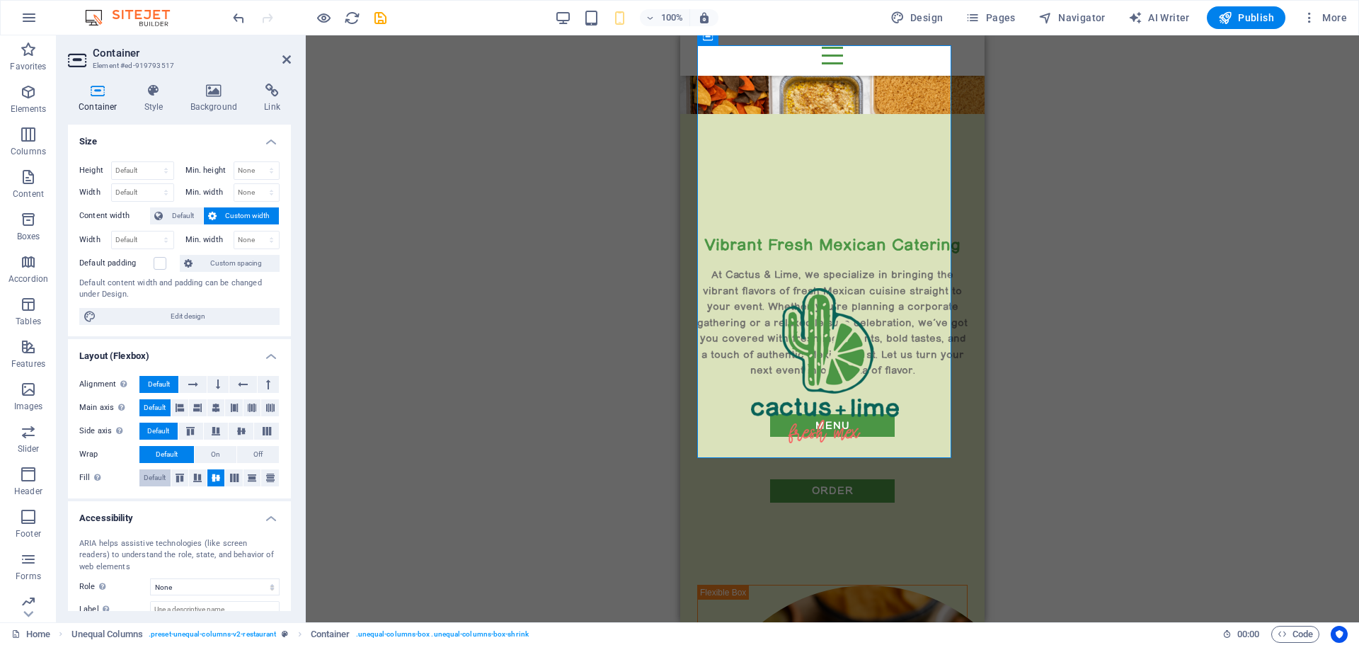
click at [155, 480] on span "Default" at bounding box center [155, 477] width 22 height 17
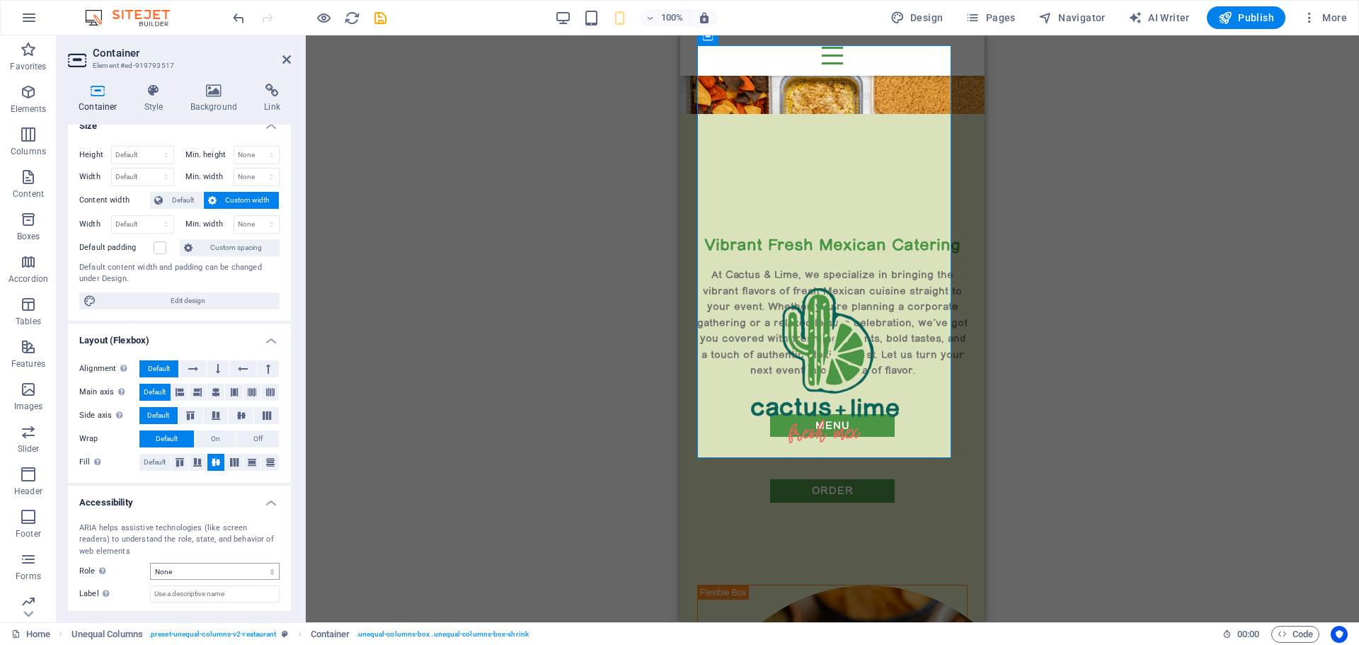
scroll to position [0, 0]
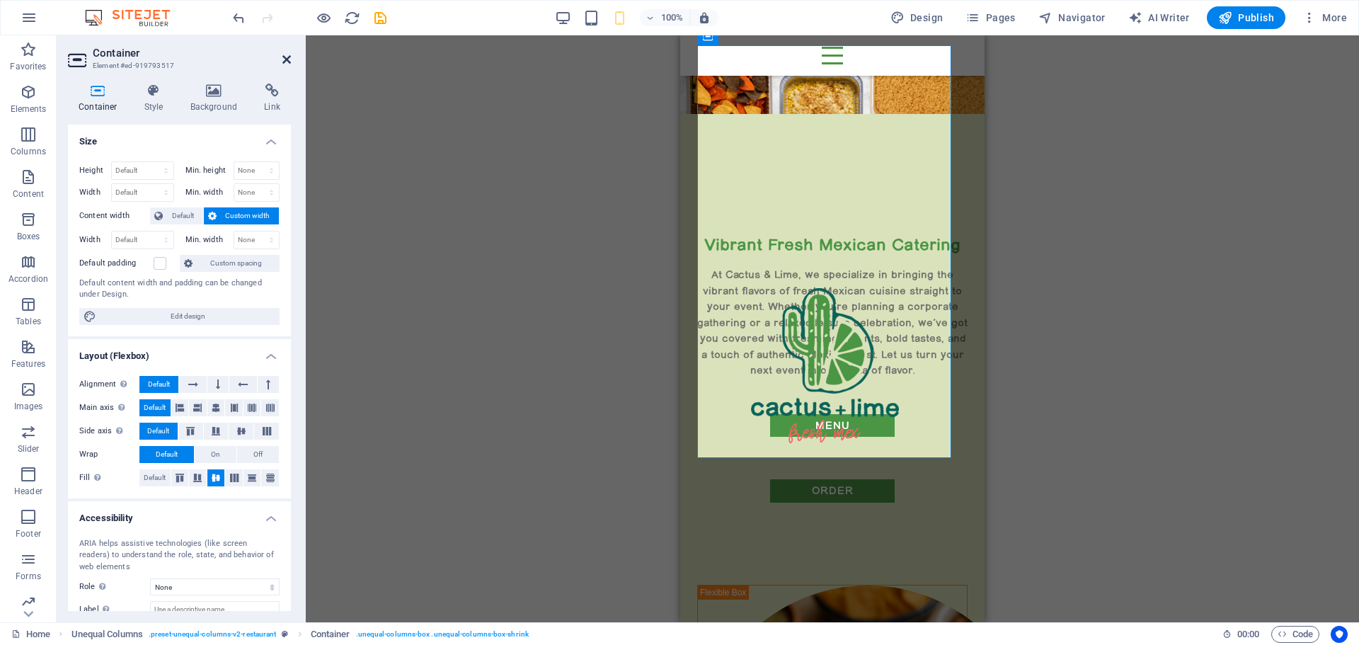
click at [282, 56] on icon at bounding box center [286, 59] width 8 height 11
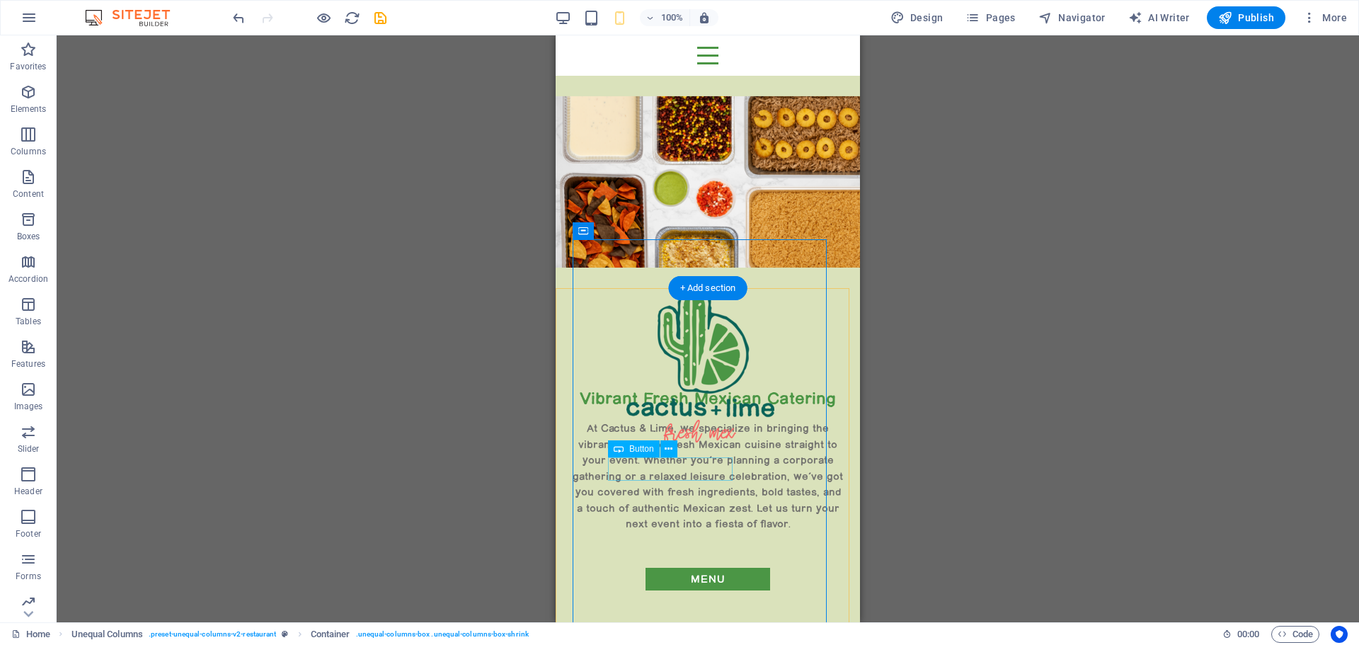
click at [706, 568] on div "menu" at bounding box center [708, 579] width 200 height 23
click at [700, 568] on div "menu" at bounding box center [708, 579] width 200 height 23
select select "px"
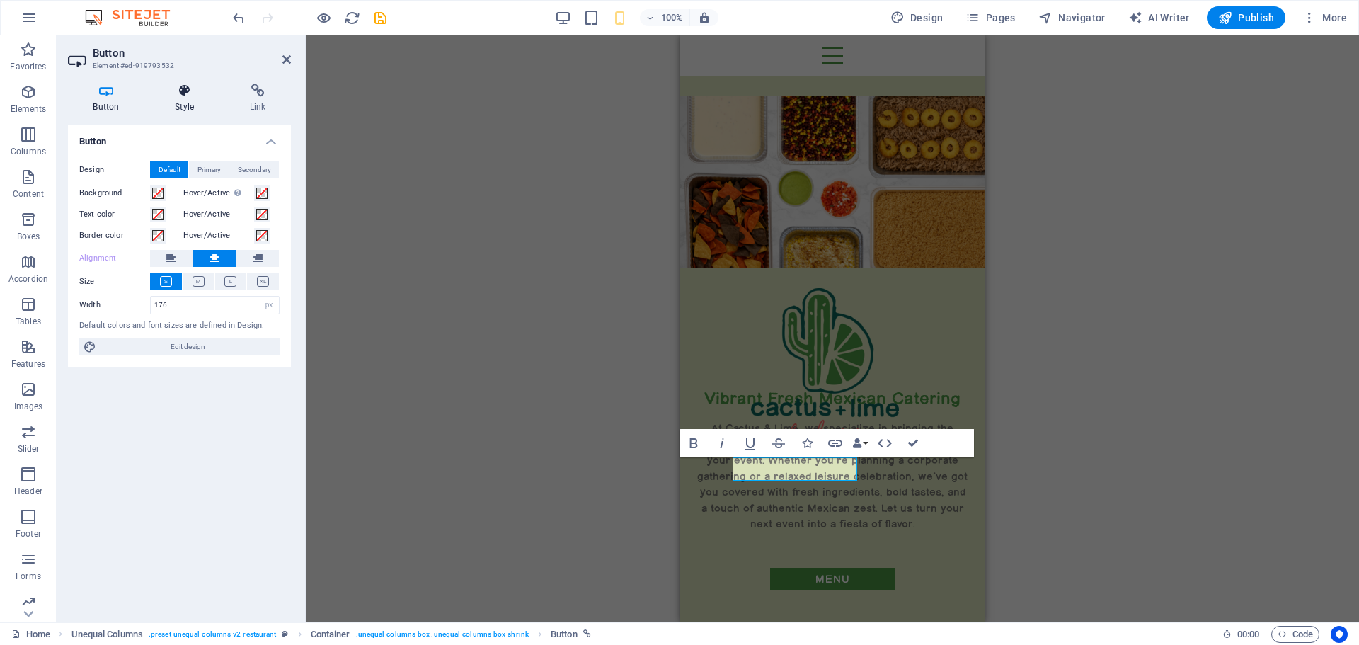
click at [178, 101] on h4 "Style" at bounding box center [187, 99] width 75 height 30
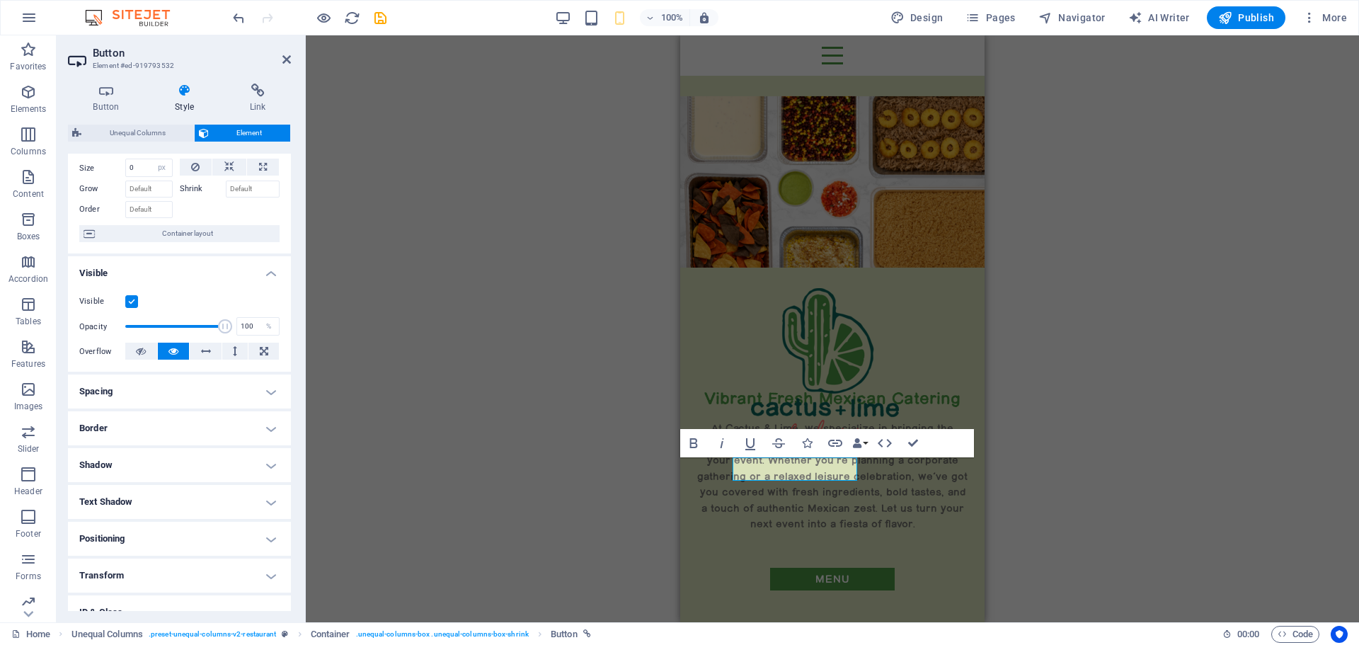
scroll to position [141, 0]
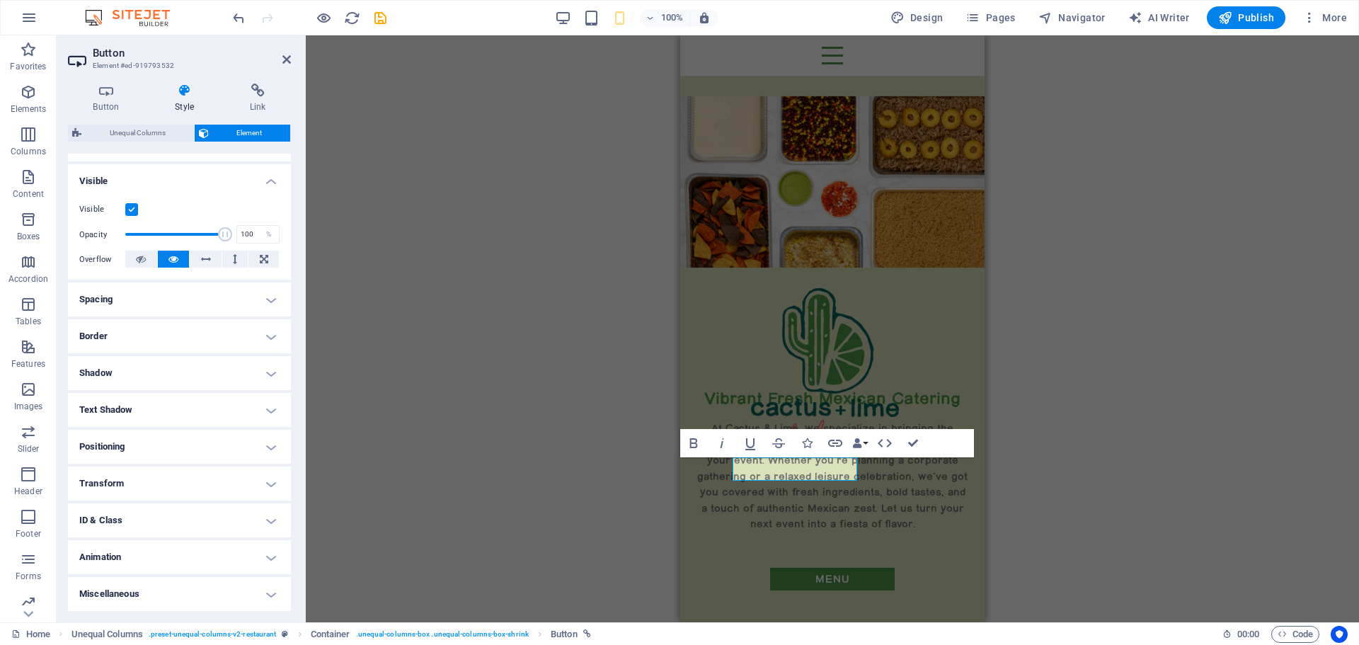
click at [174, 292] on h4 "Spacing" at bounding box center [179, 299] width 223 height 34
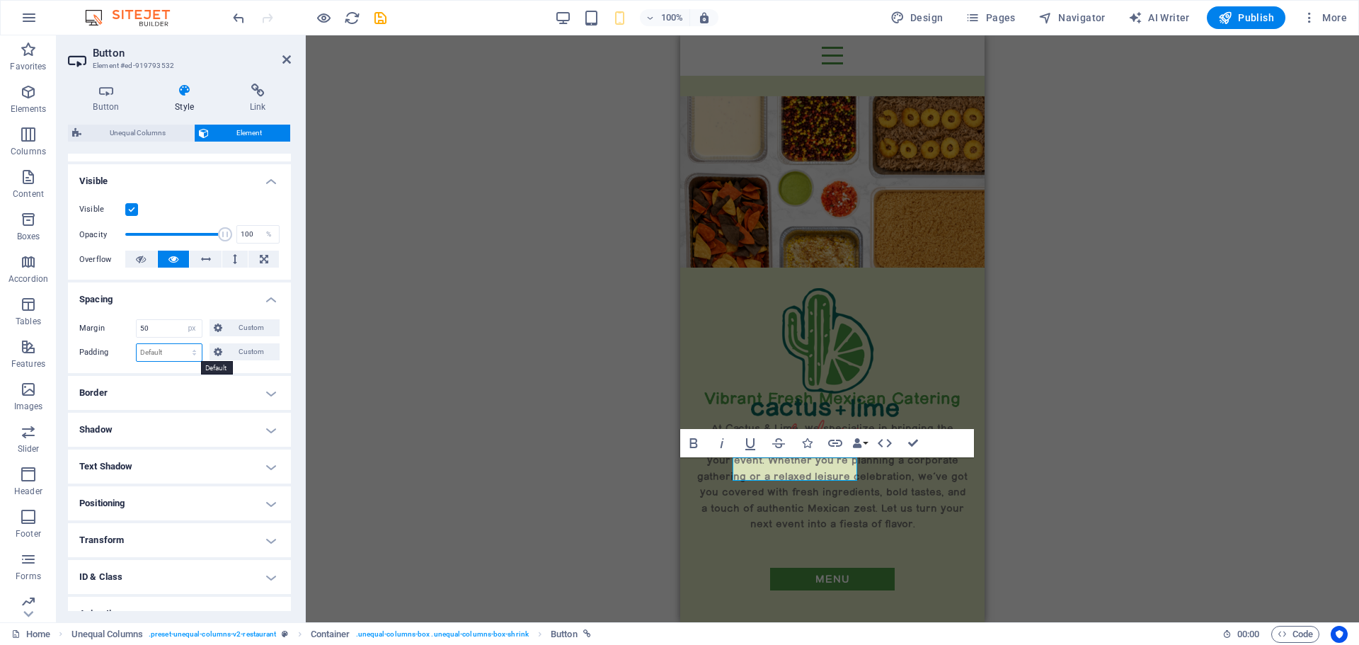
click at [177, 349] on select "Default px rem % vh vw Custom" at bounding box center [169, 352] width 65 height 17
select select "px"
click at [181, 344] on select "Default px rem % vh vw Custom" at bounding box center [169, 352] width 65 height 17
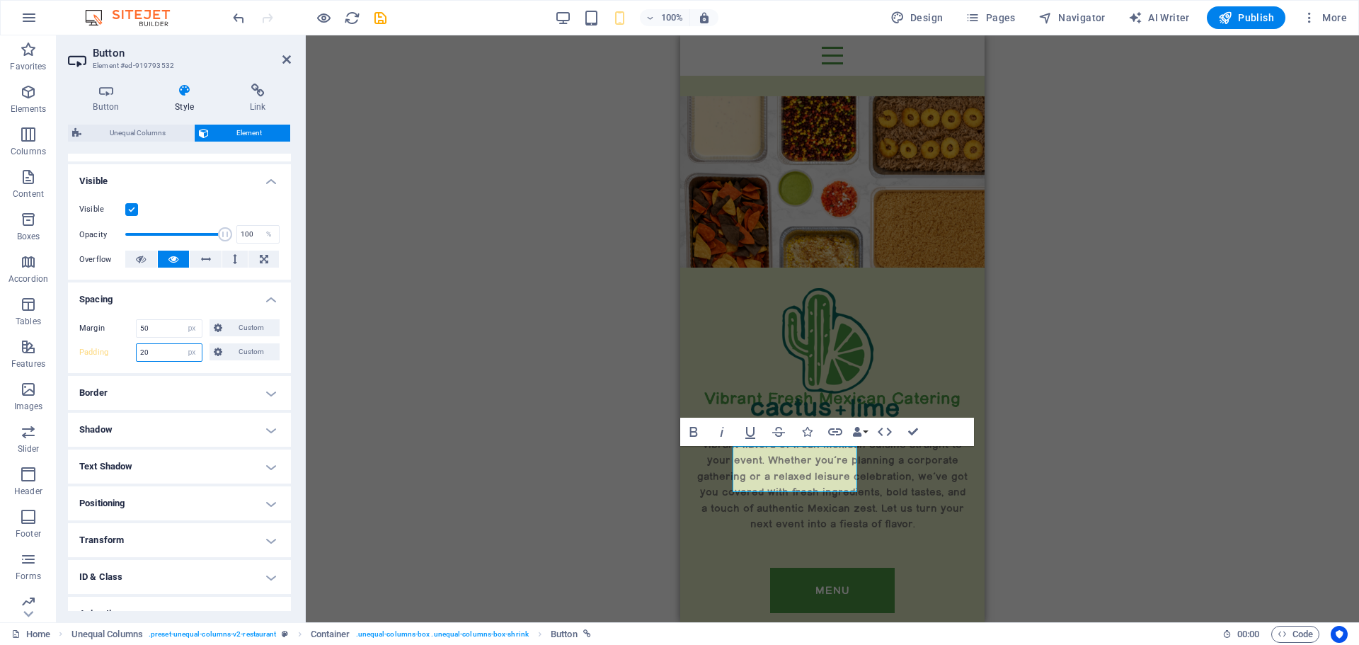
drag, startPoint x: 166, startPoint y: 350, endPoint x: 137, endPoint y: 349, distance: 29.0
click at [137, 349] on input "20" at bounding box center [169, 352] width 65 height 17
type input "0"
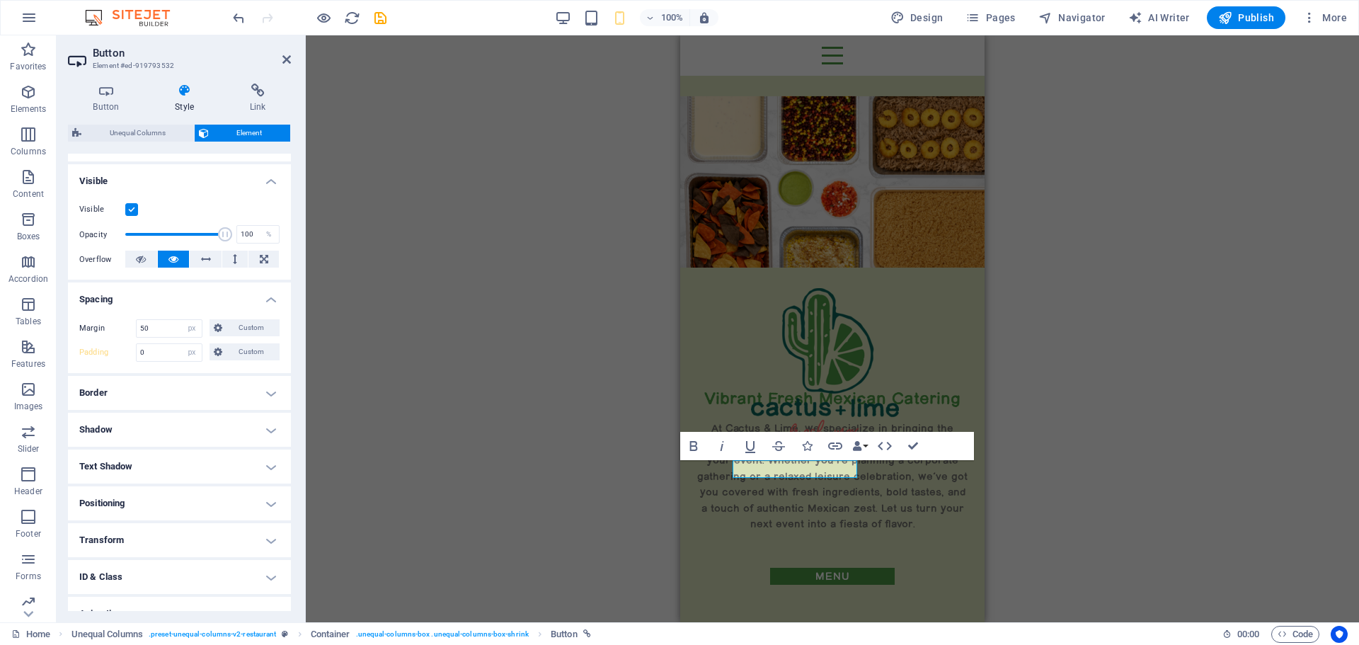
click at [150, 498] on h4 "Positioning" at bounding box center [179, 503] width 223 height 34
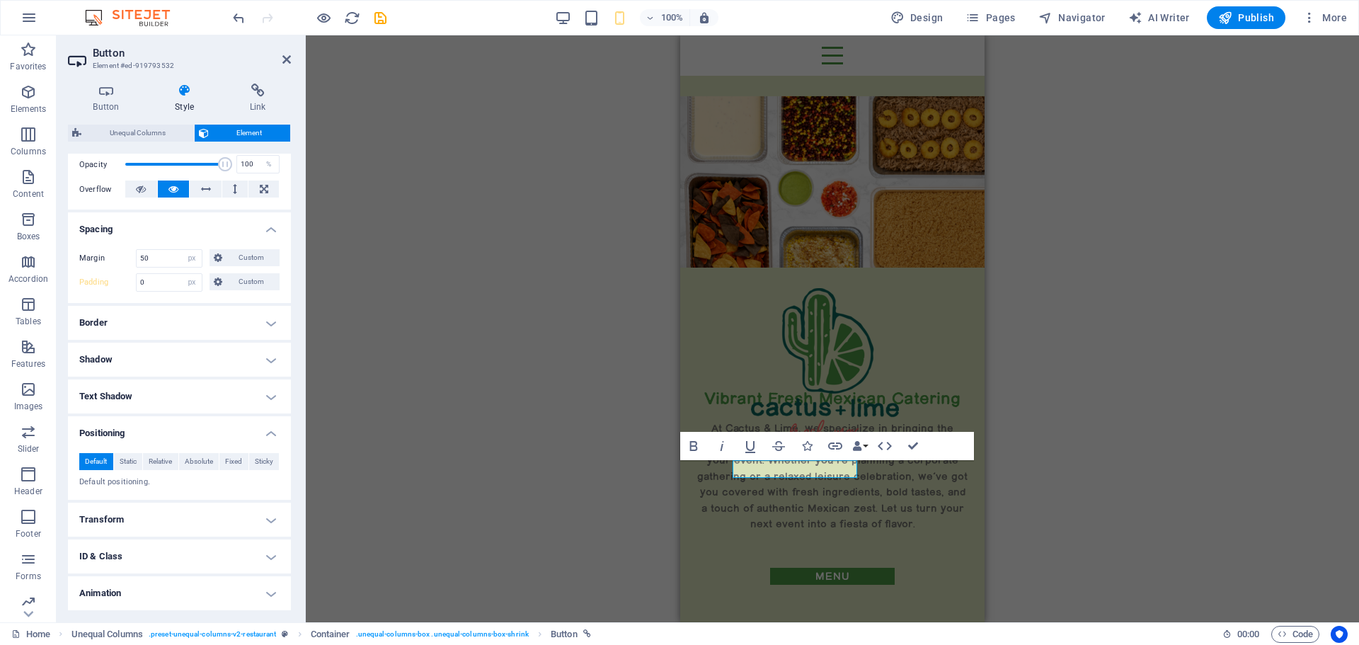
scroll to position [212, 0]
click at [228, 462] on span "Fixed" at bounding box center [233, 460] width 17 height 17
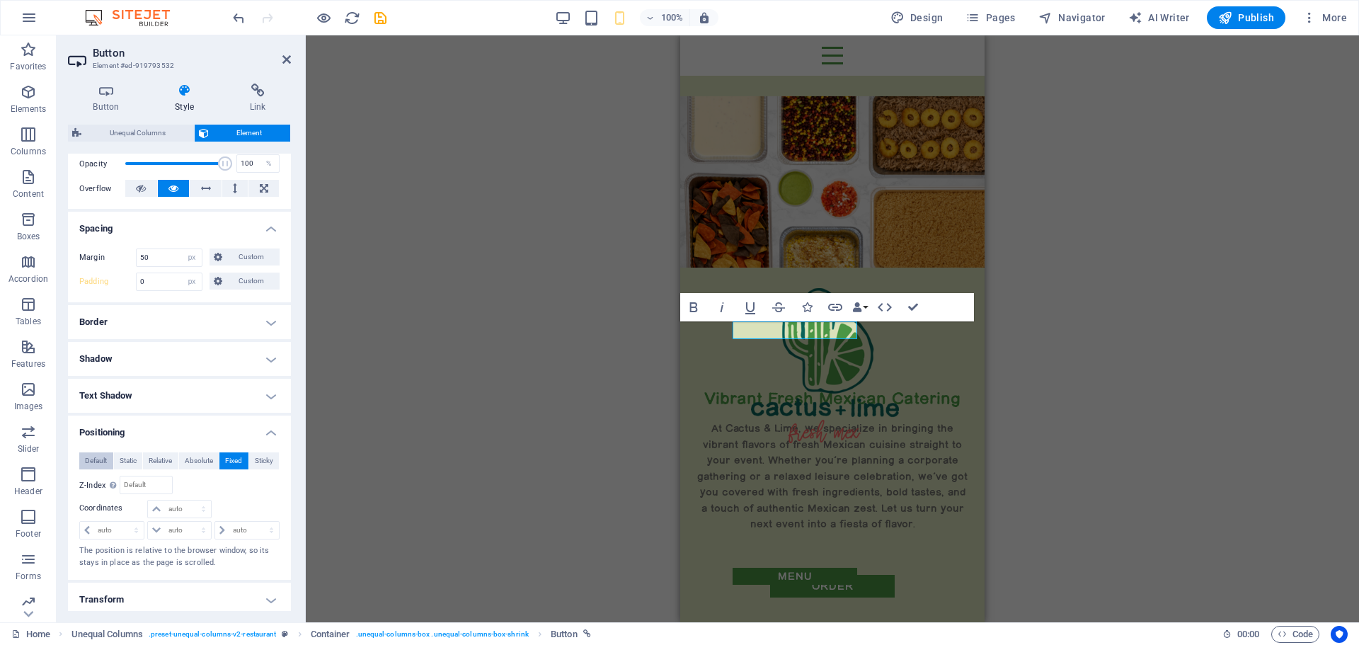
click at [100, 461] on span "Default" at bounding box center [96, 460] width 22 height 17
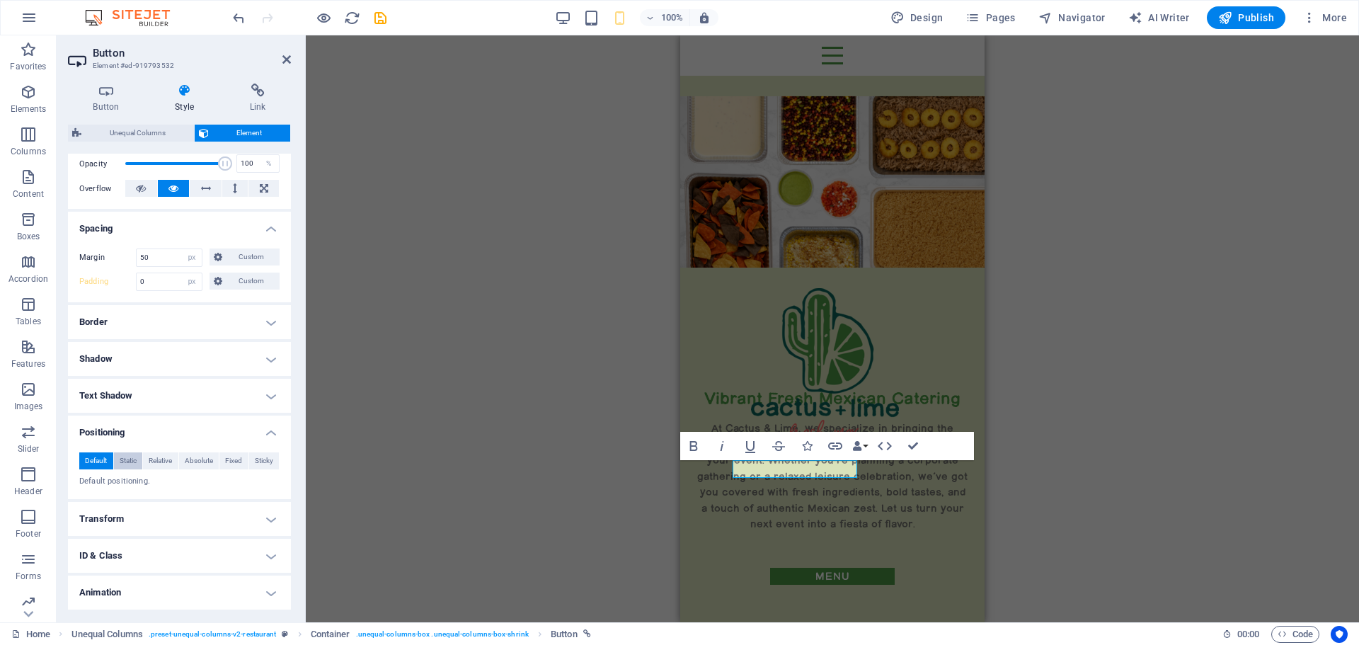
click at [130, 462] on span "Static" at bounding box center [128, 460] width 17 height 17
click at [151, 457] on span "Relative" at bounding box center [160, 460] width 23 height 17
click at [198, 462] on span "Absolute" at bounding box center [199, 460] width 28 height 17
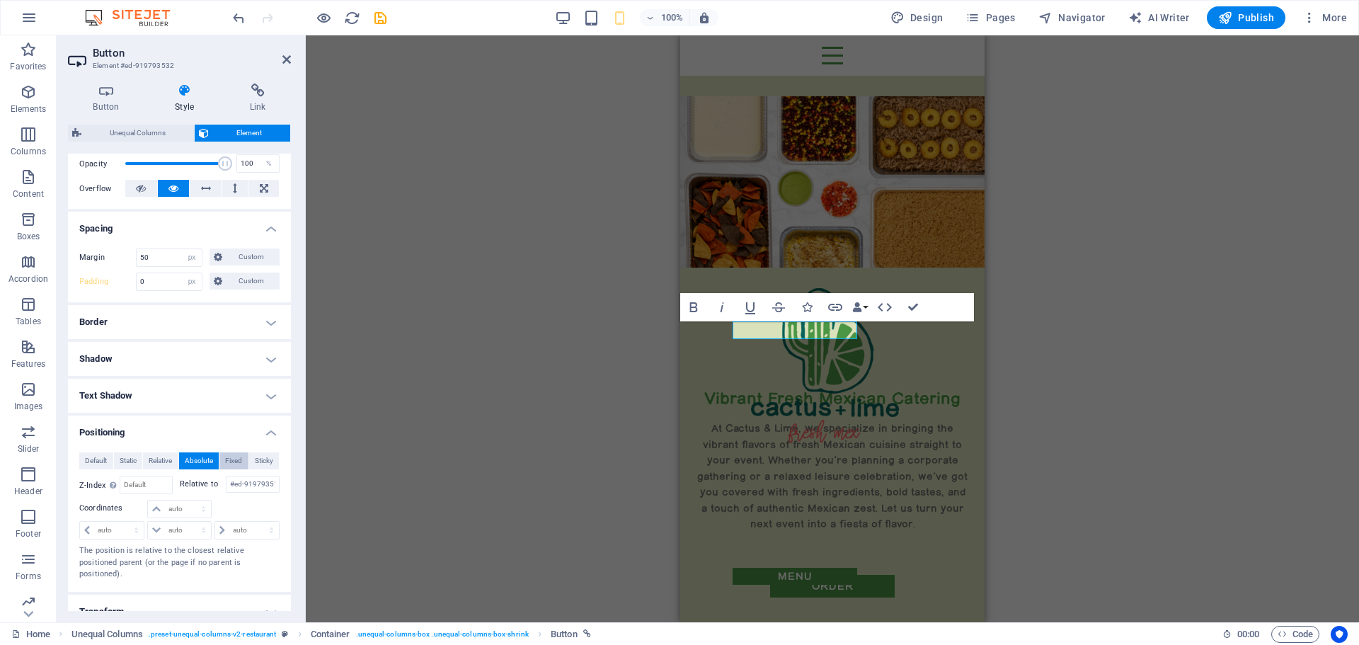
click at [233, 458] on span "Fixed" at bounding box center [233, 460] width 17 height 17
click at [156, 463] on span "Relative" at bounding box center [160, 460] width 23 height 17
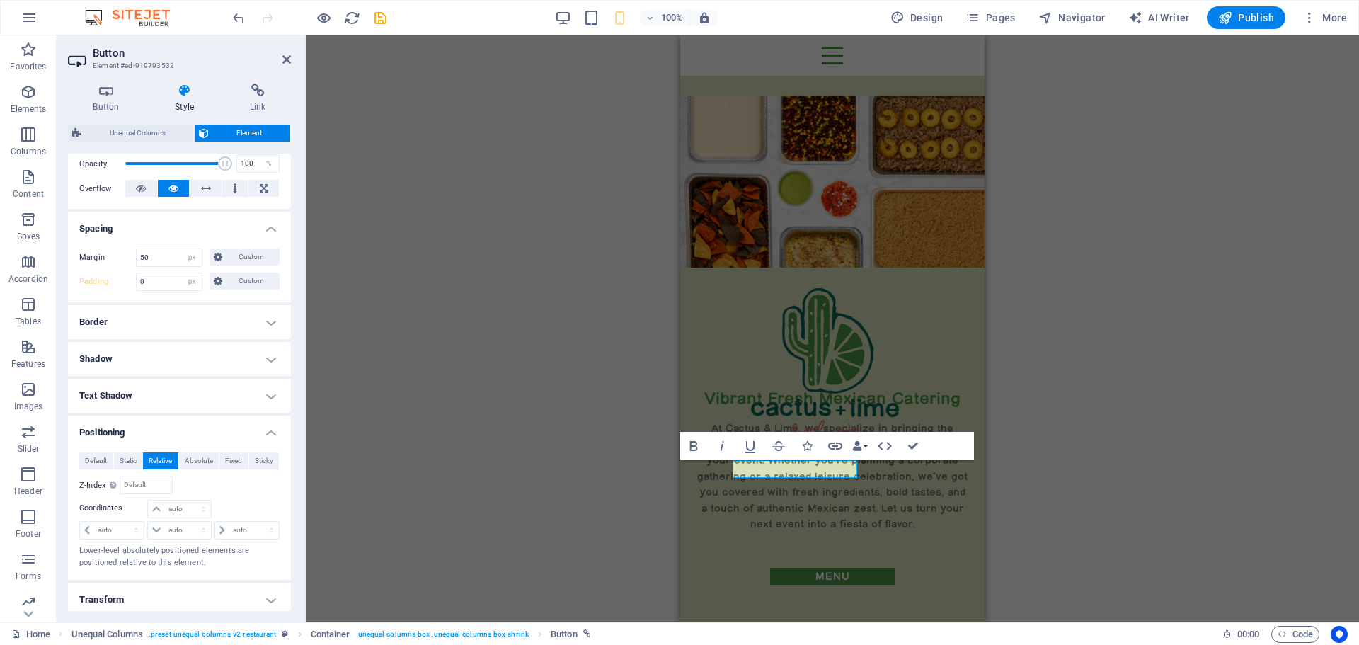
scroll to position [282, 0]
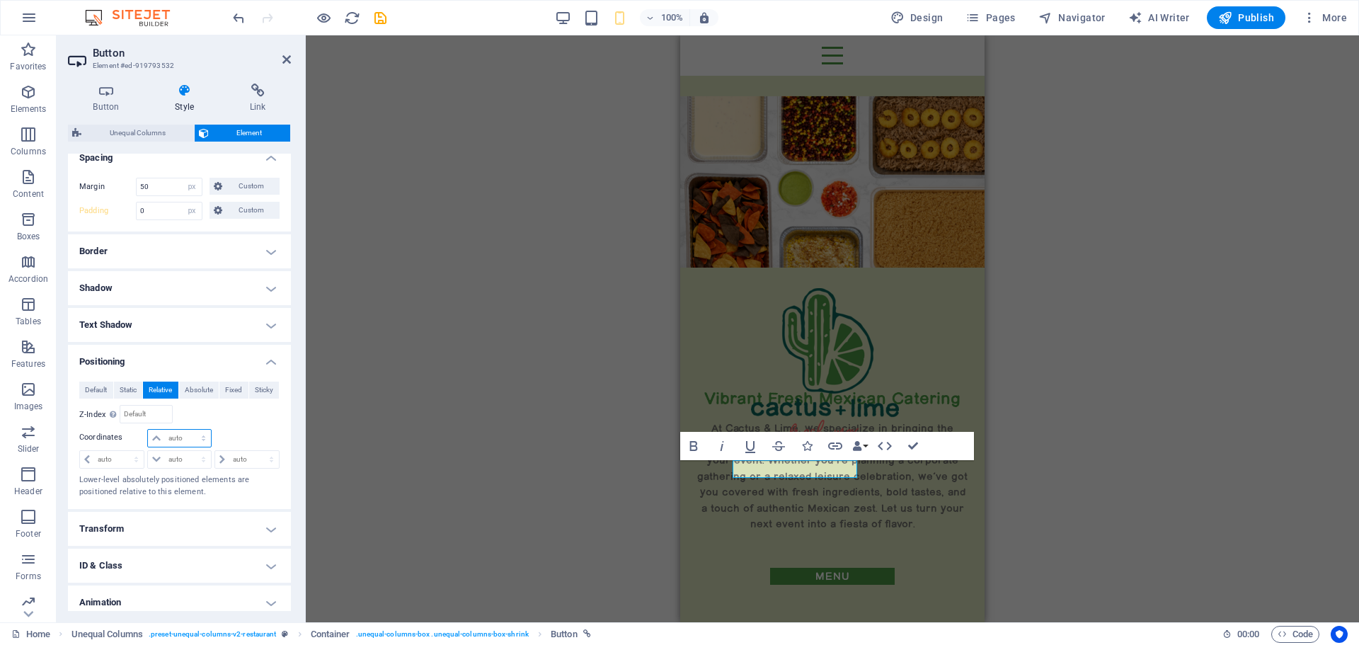
click at [175, 442] on select "auto px rem % em" at bounding box center [179, 438] width 62 height 17
select select "px"
click at [189, 430] on select "auto px rem % em" at bounding box center [179, 438] width 62 height 17
type input "0"
click at [126, 458] on select "auto px rem % em" at bounding box center [112, 459] width 64 height 17
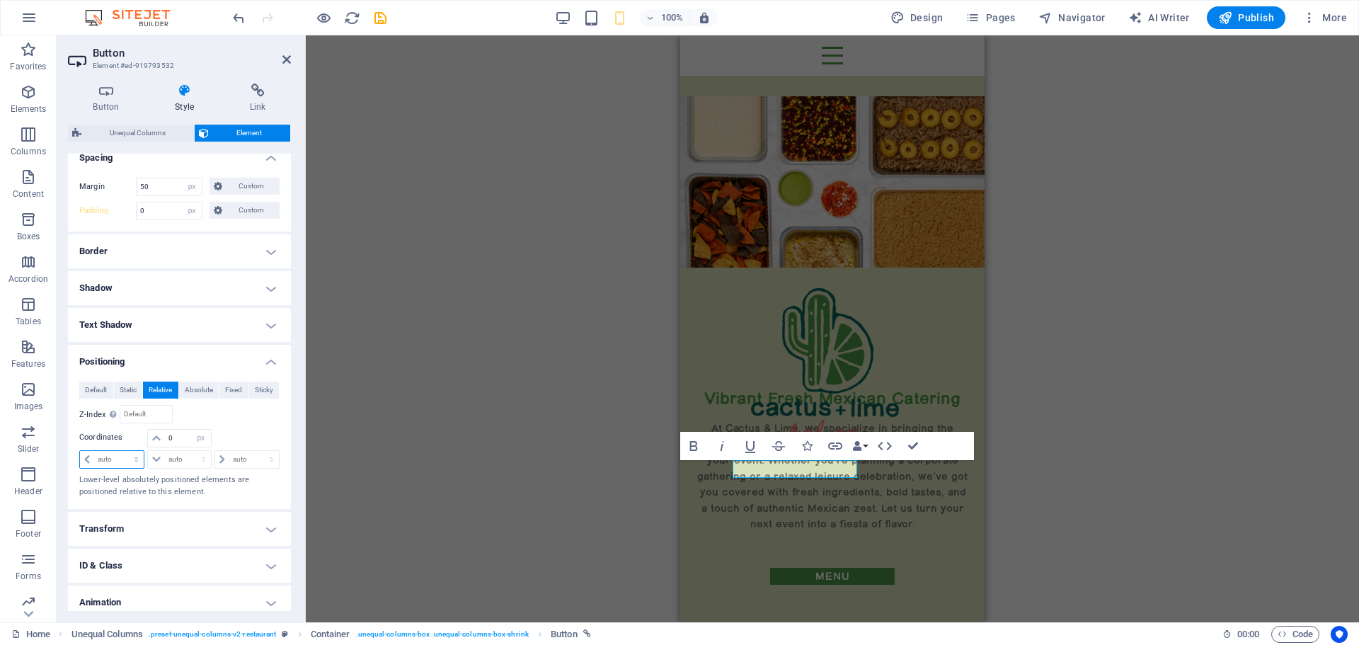
select select "px"
click at [123, 451] on select "auto px rem % em" at bounding box center [112, 459] width 64 height 17
type input "0"
click at [173, 458] on select "auto px rem % em" at bounding box center [179, 459] width 62 height 17
select select "px"
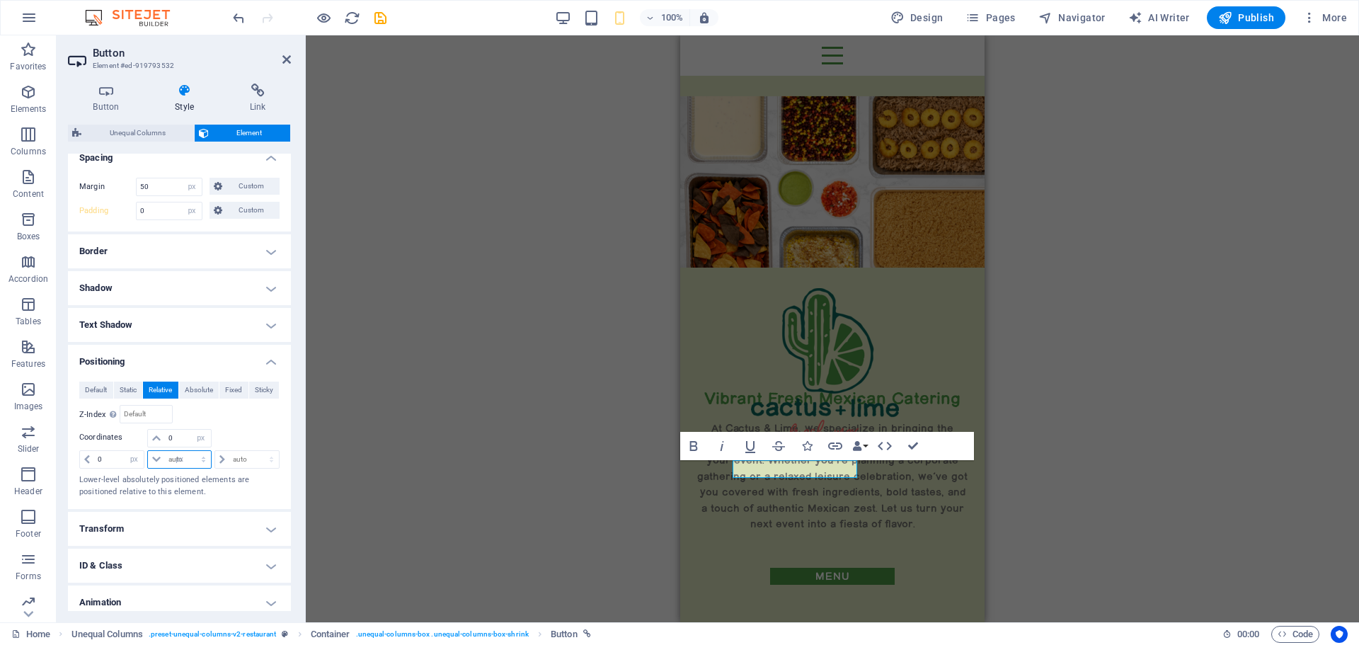
click at [189, 451] on select "auto px rem % em" at bounding box center [179, 459] width 62 height 17
type input "0"
click at [234, 460] on select "auto px rem % em" at bounding box center [247, 459] width 64 height 17
select select "px"
click at [256, 451] on select "auto px rem % em" at bounding box center [247, 459] width 64 height 17
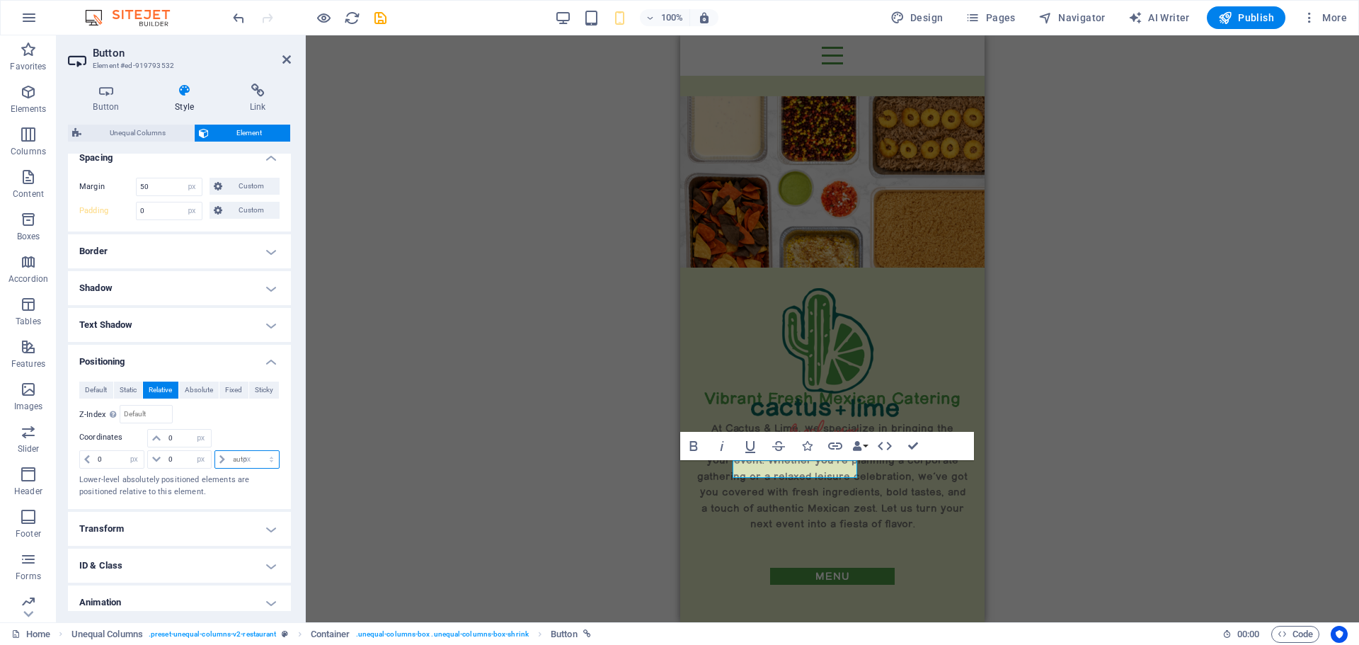
type input "0"
click at [181, 441] on input "0" at bounding box center [187, 438] width 45 height 17
click at [176, 459] on input "0" at bounding box center [187, 459] width 45 height 17
drag, startPoint x: 176, startPoint y: 458, endPoint x: 166, endPoint y: 455, distance: 10.3
click at [166, 455] on input "0" at bounding box center [187, 459] width 45 height 17
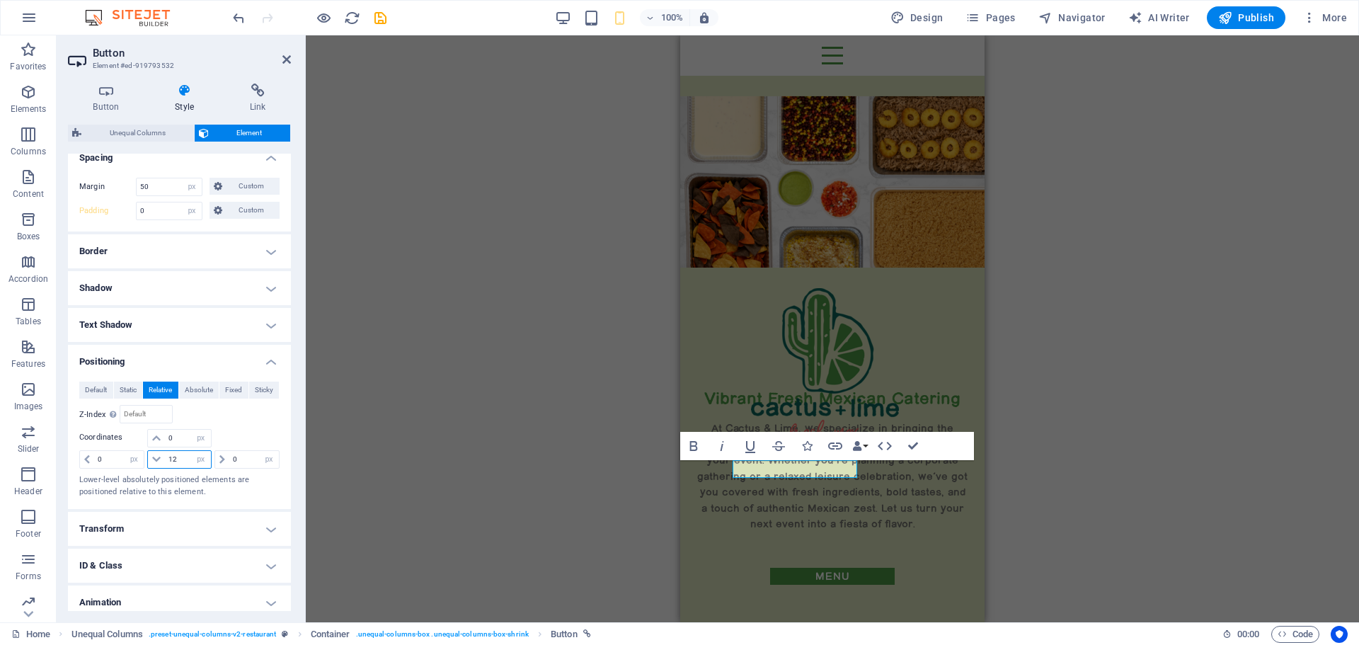
type input "12"
click at [255, 418] on div "Relative to #ed-919793517" at bounding box center [230, 414] width 101 height 18
drag, startPoint x: 239, startPoint y: 461, endPoint x: 228, endPoint y: 457, distance: 11.2
click at [229, 457] on input "0" at bounding box center [254, 459] width 50 height 17
type input "20"
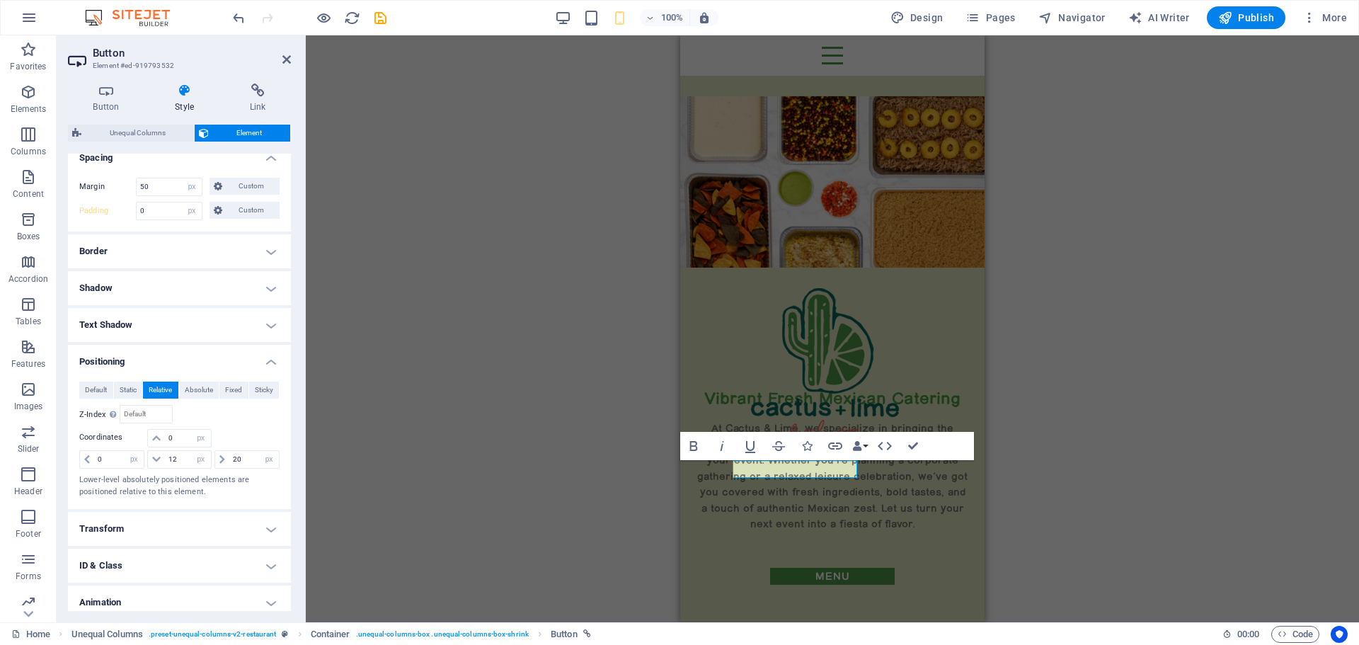
click at [253, 421] on div "Relative to #ed-919793517" at bounding box center [230, 414] width 101 height 18
click at [129, 382] on span "Static" at bounding box center [128, 390] width 17 height 17
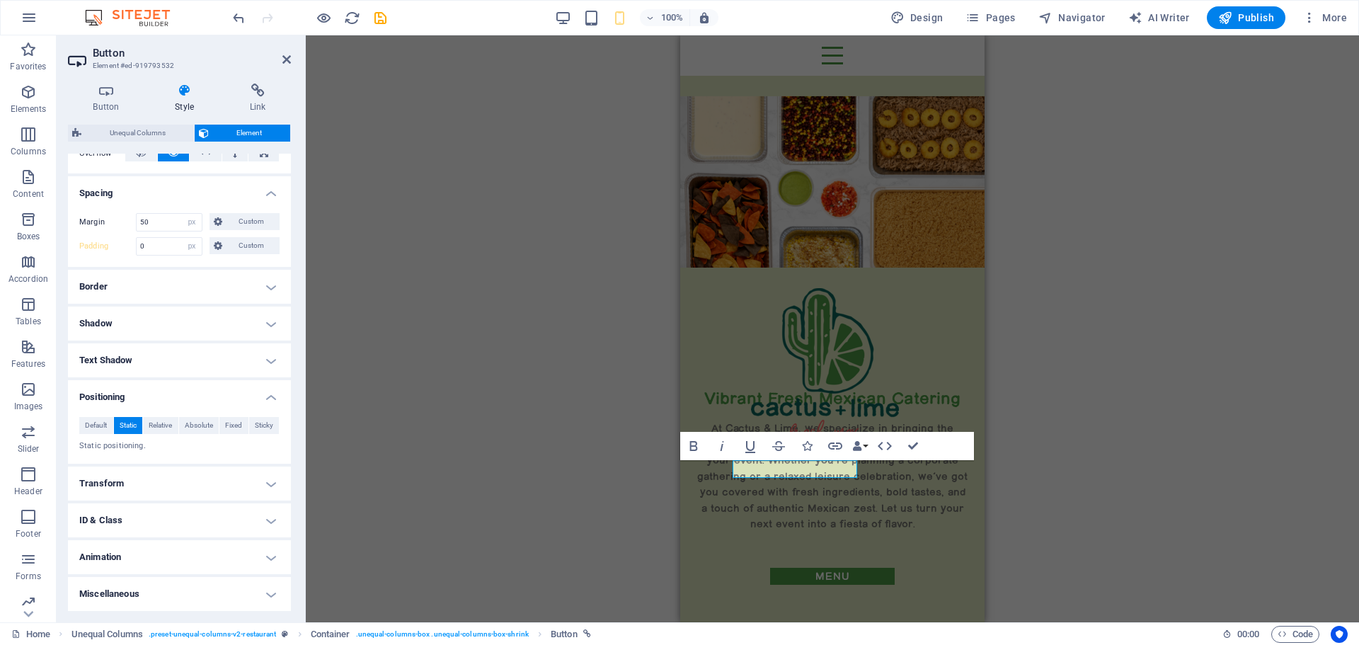
scroll to position [247, 0]
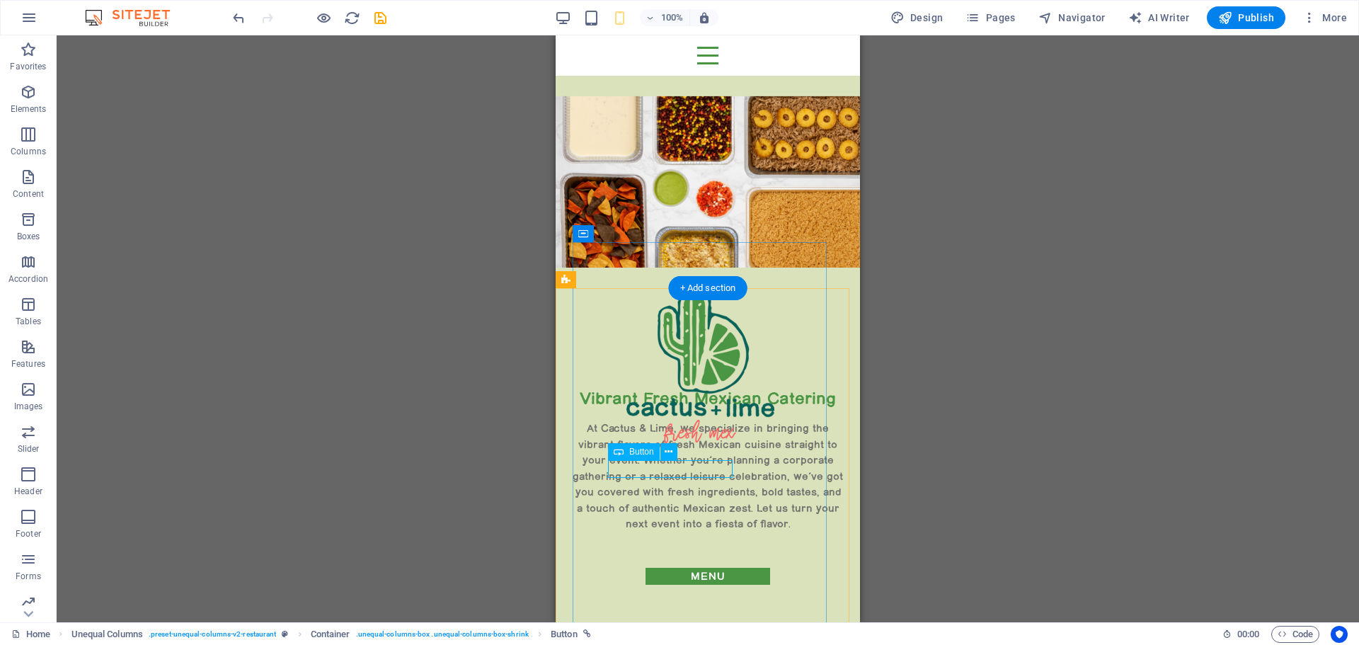
click at [629, 568] on div "menu" at bounding box center [708, 577] width 200 height 18
select select "px"
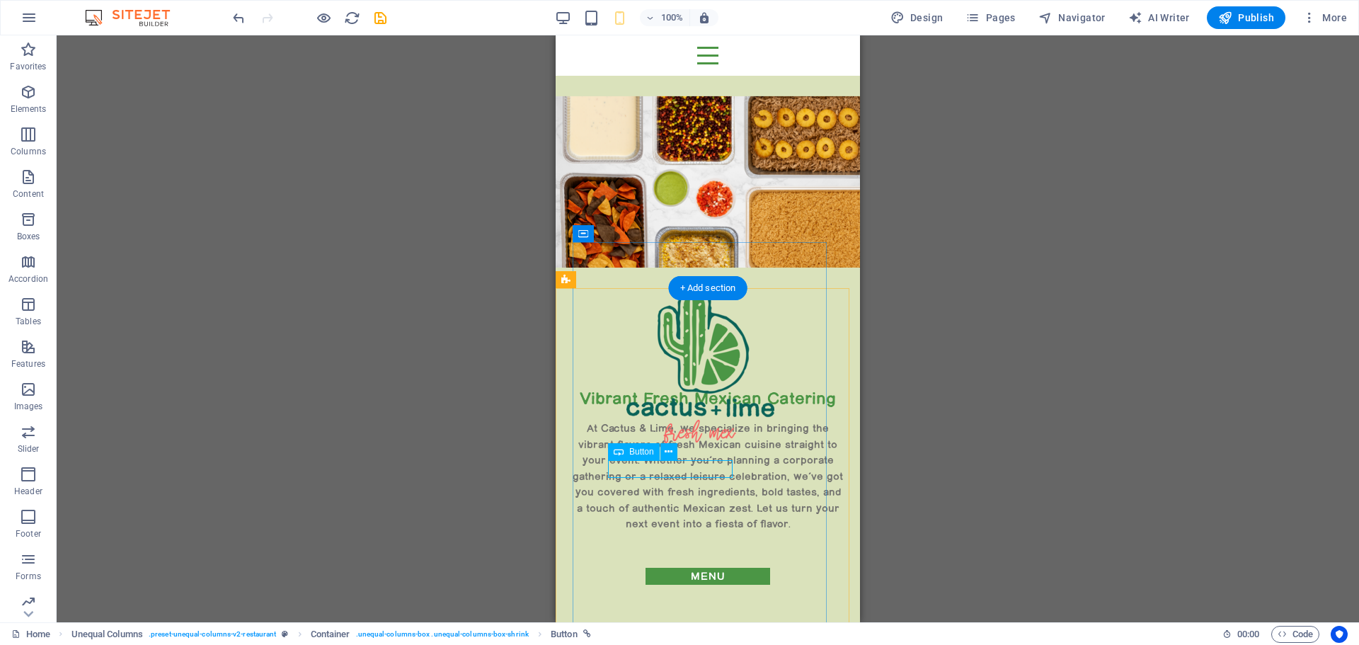
select select "px"
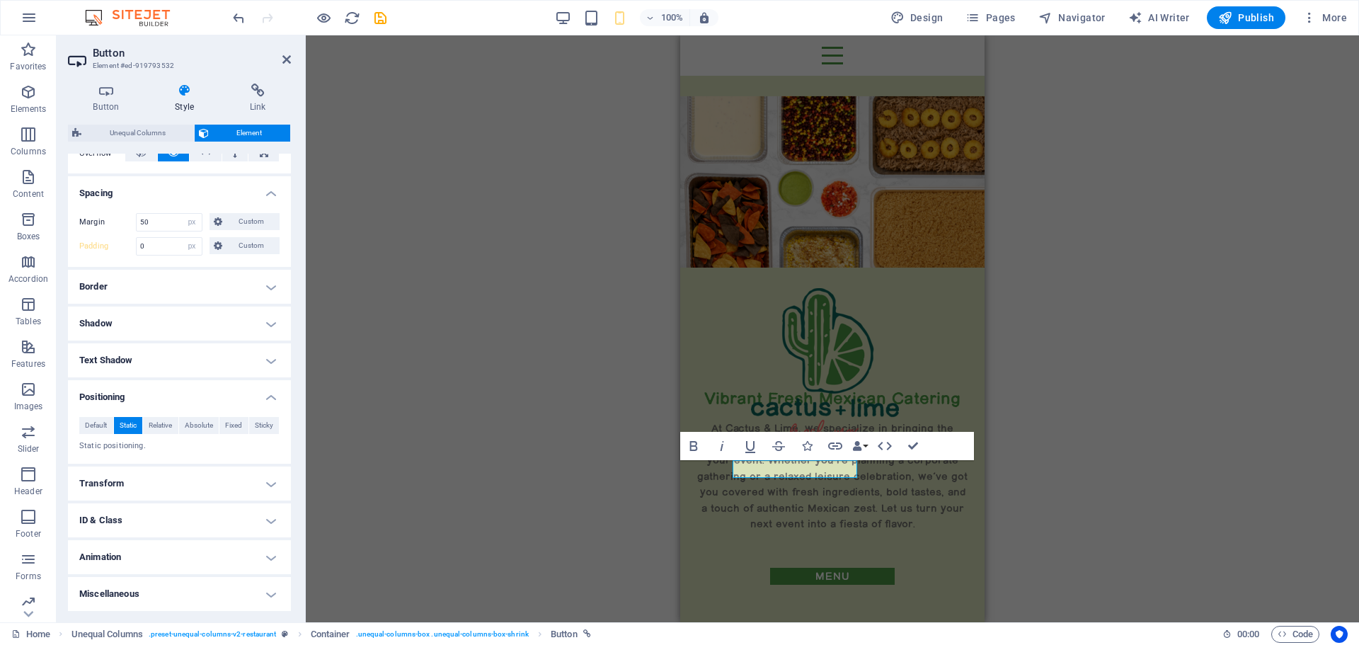
click at [156, 556] on h4 "Animation" at bounding box center [179, 557] width 223 height 34
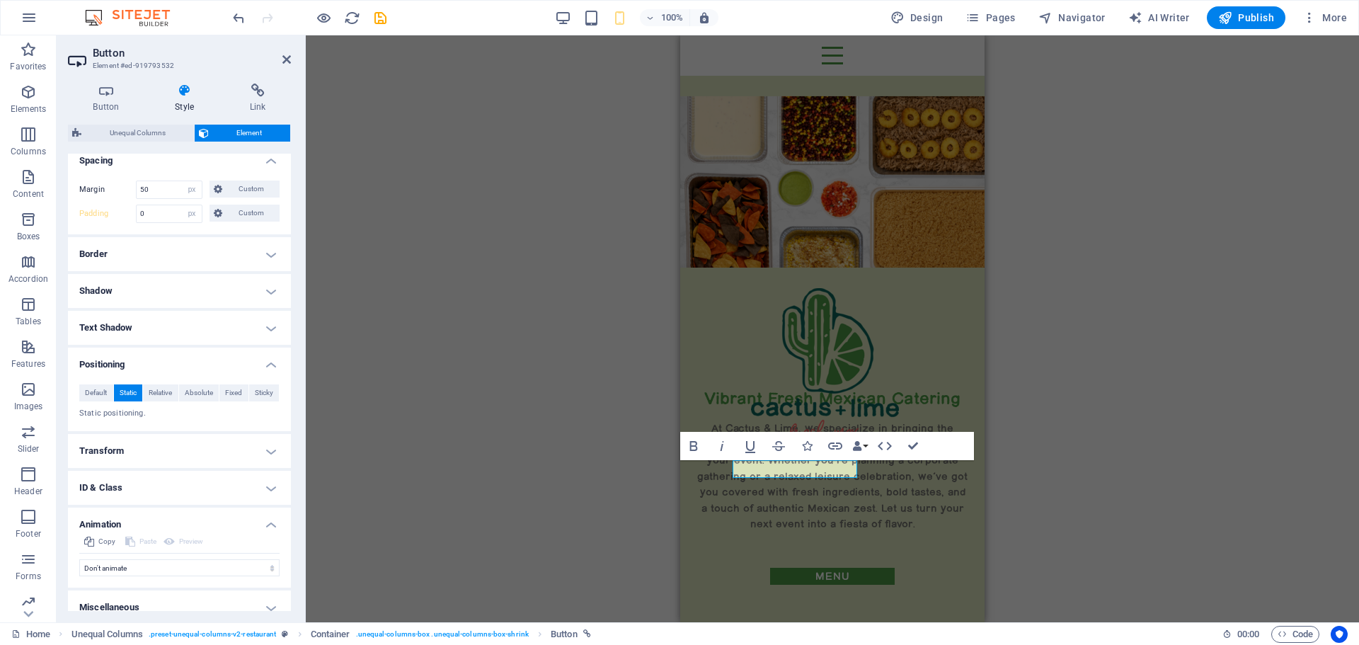
scroll to position [293, 0]
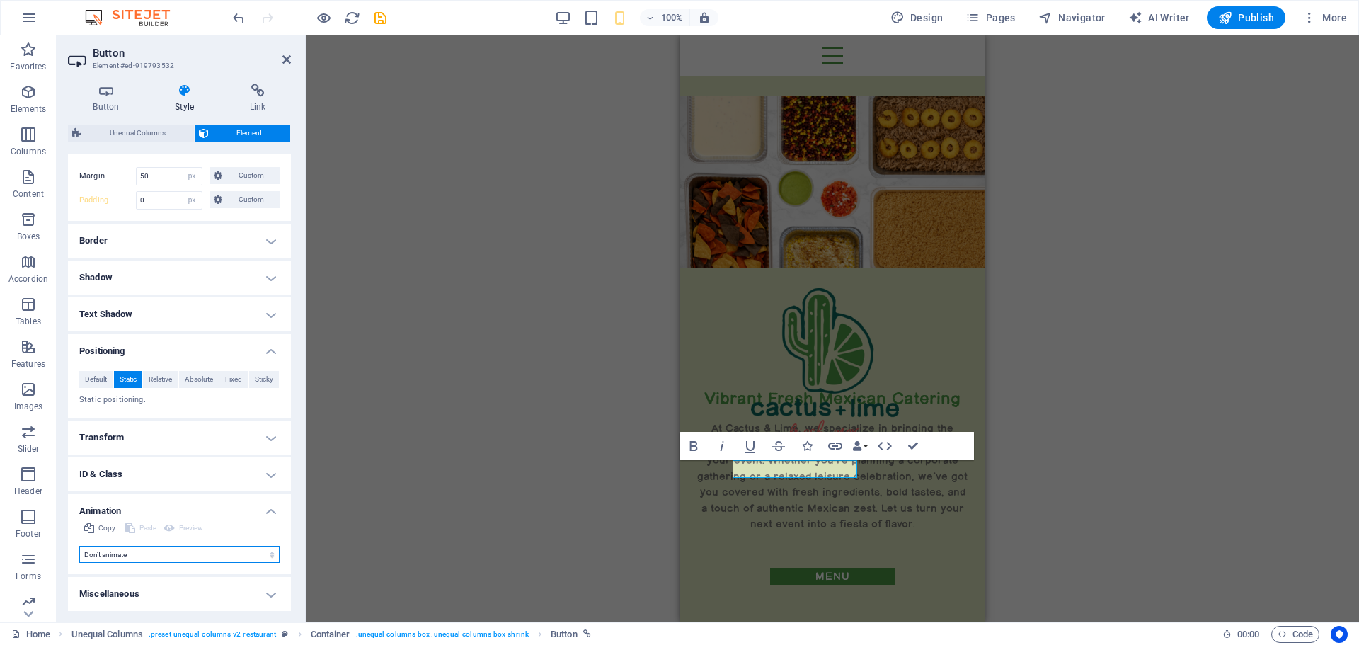
click at [146, 554] on select "Don't animate Show / Hide Slide up/down Zoom in/out Slide left to right Slide r…" at bounding box center [179, 554] width 200 height 17
select select "move-left-to-right"
click at [79, 546] on select "Don't animate Show / Hide Slide up/down Zoom in/out Slide left to right Slide r…" at bounding box center [179, 554] width 200 height 17
select select "scroll"
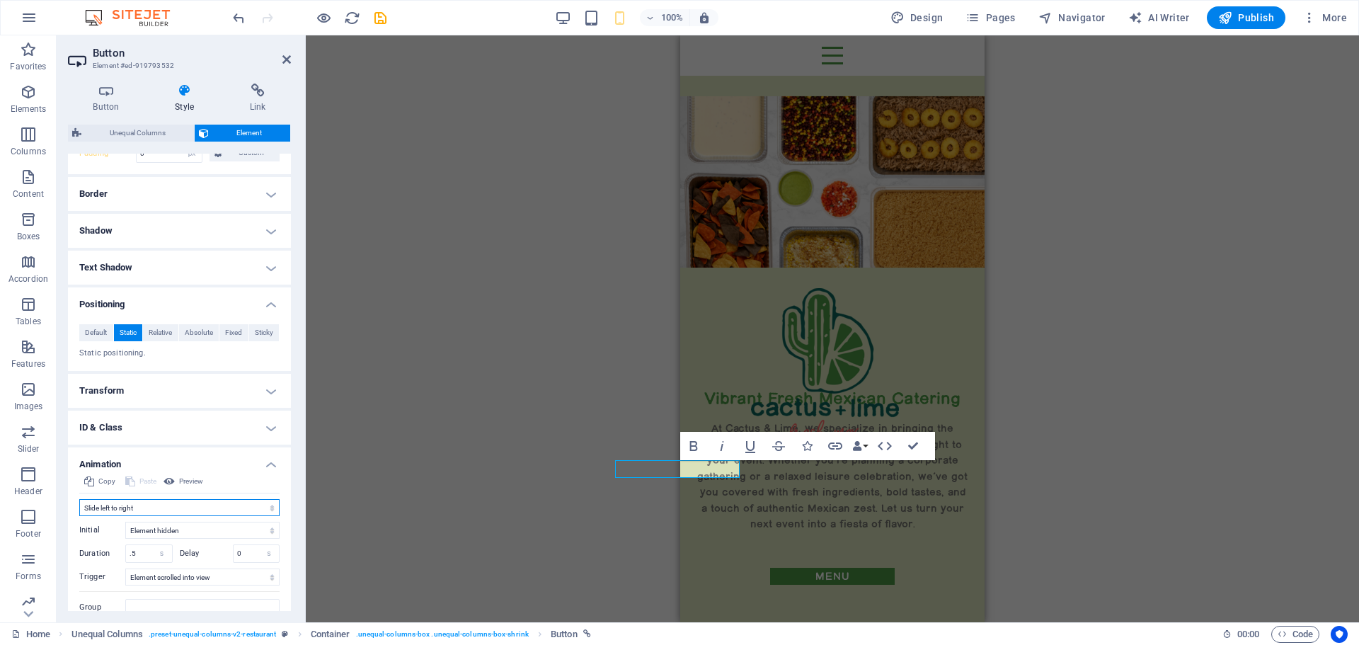
scroll to position [393, 0]
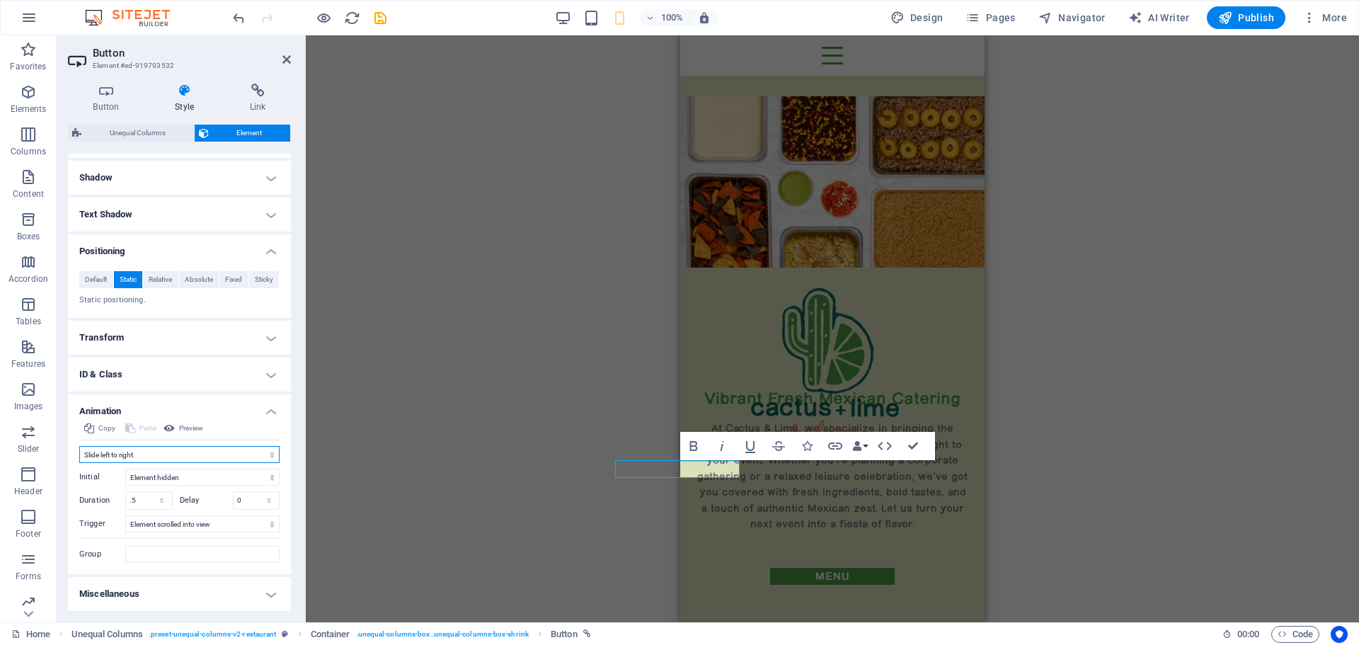
click at [128, 455] on select "Don't animate Show / Hide Slide up/down Zoom in/out Slide left to right Slide r…" at bounding box center [179, 454] width 200 height 17
select select "none"
click at [79, 463] on select "Don't animate Show / Hide Slide up/down Zoom in/out Slide left to right Slide r…" at bounding box center [179, 454] width 200 height 17
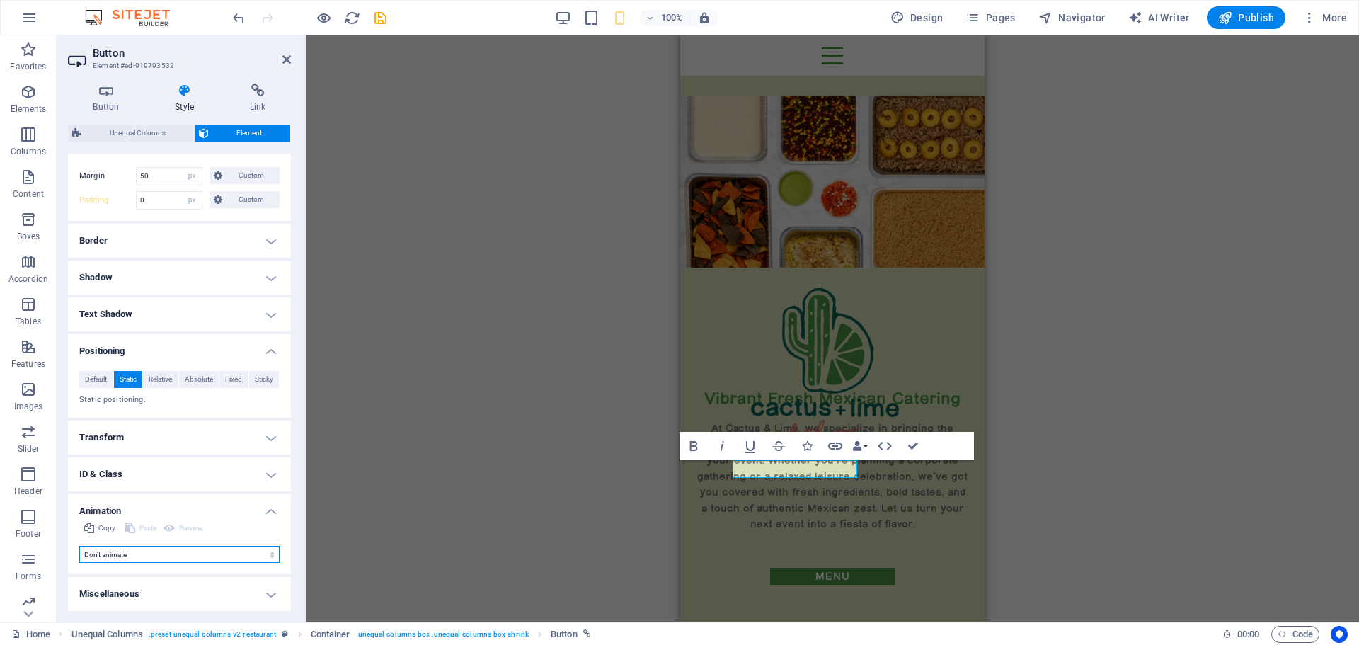
scroll to position [293, 0]
click at [174, 590] on h4 "Miscellaneous" at bounding box center [179, 594] width 223 height 34
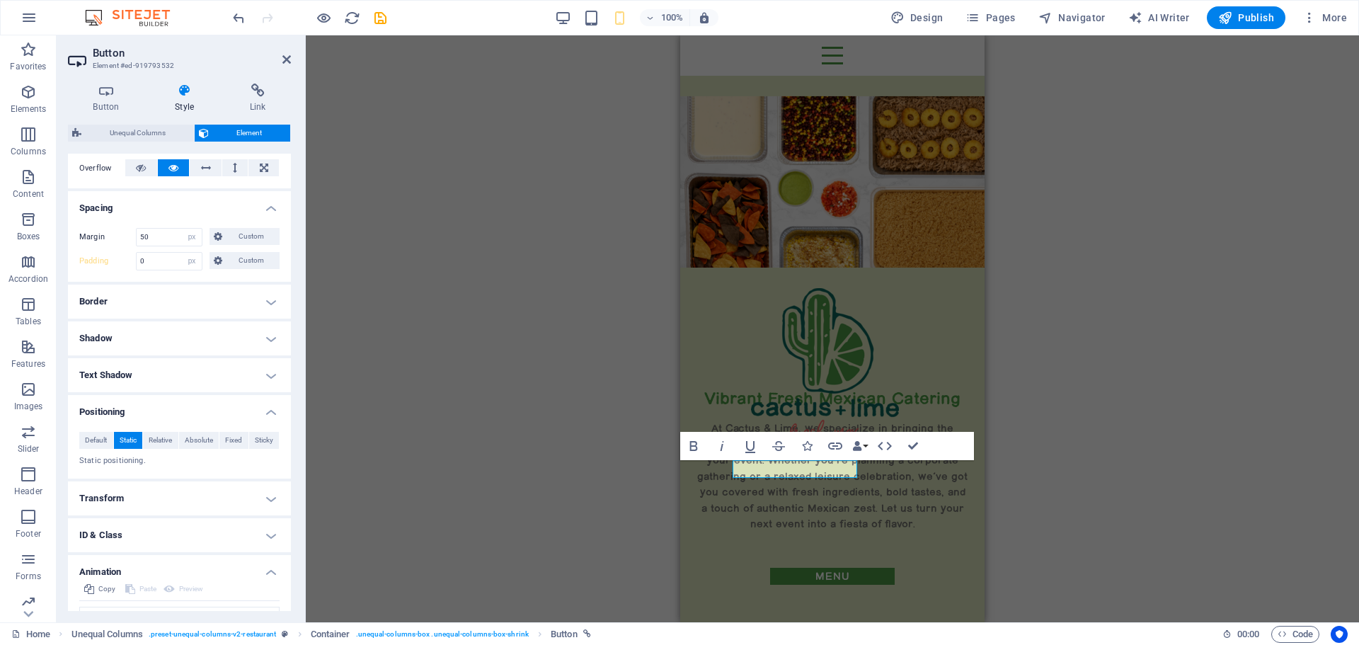
scroll to position [212, 0]
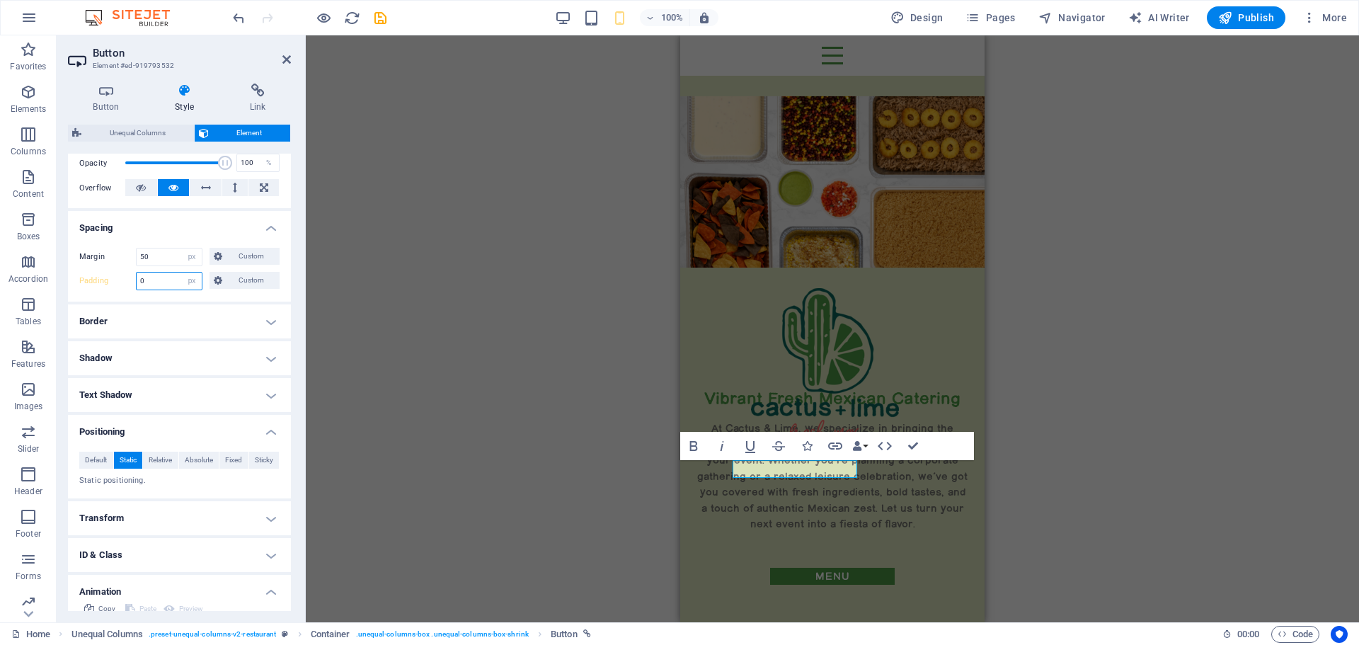
drag, startPoint x: 156, startPoint y: 278, endPoint x: 135, endPoint y: 276, distance: 21.3
click at [135, 276] on div "Padding 0 Default px rem % vh vw Custom Custom" at bounding box center [179, 281] width 200 height 18
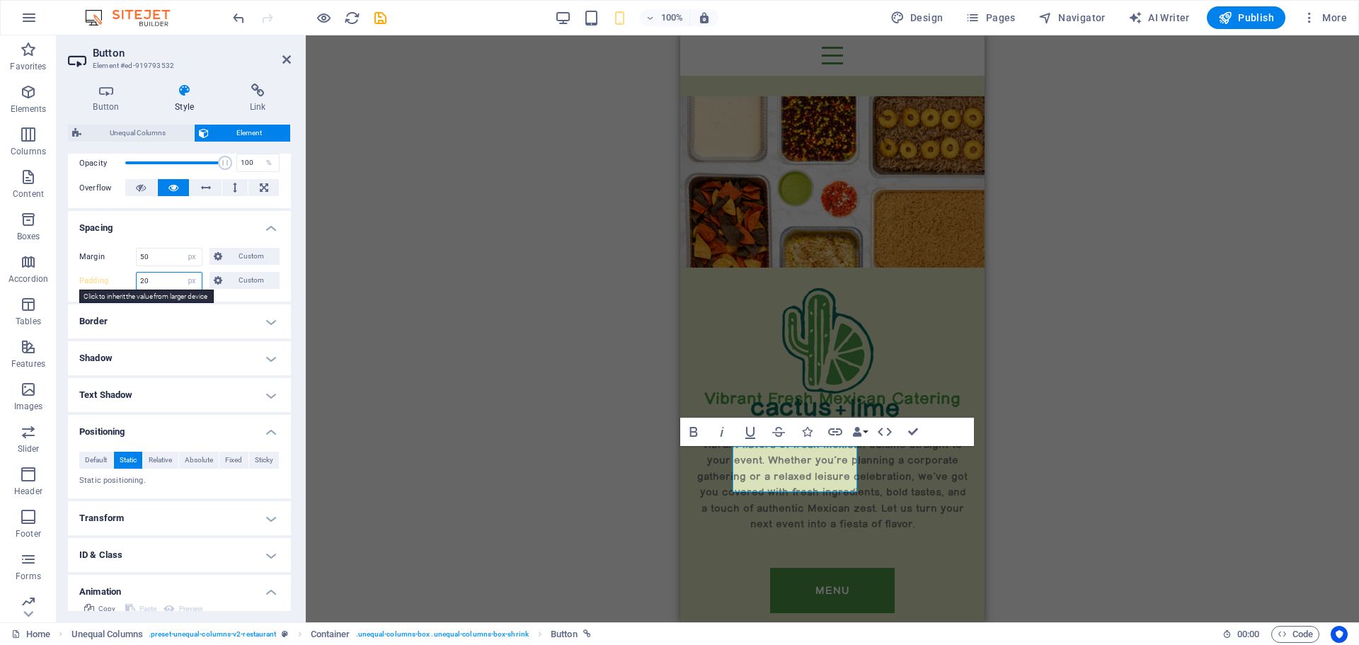
drag, startPoint x: 158, startPoint y: 281, endPoint x: 130, endPoint y: 281, distance: 28.3
click at [130, 281] on div "Padding 20 Default px rem % vh vw Custom Custom" at bounding box center [179, 281] width 200 height 18
type input "0"
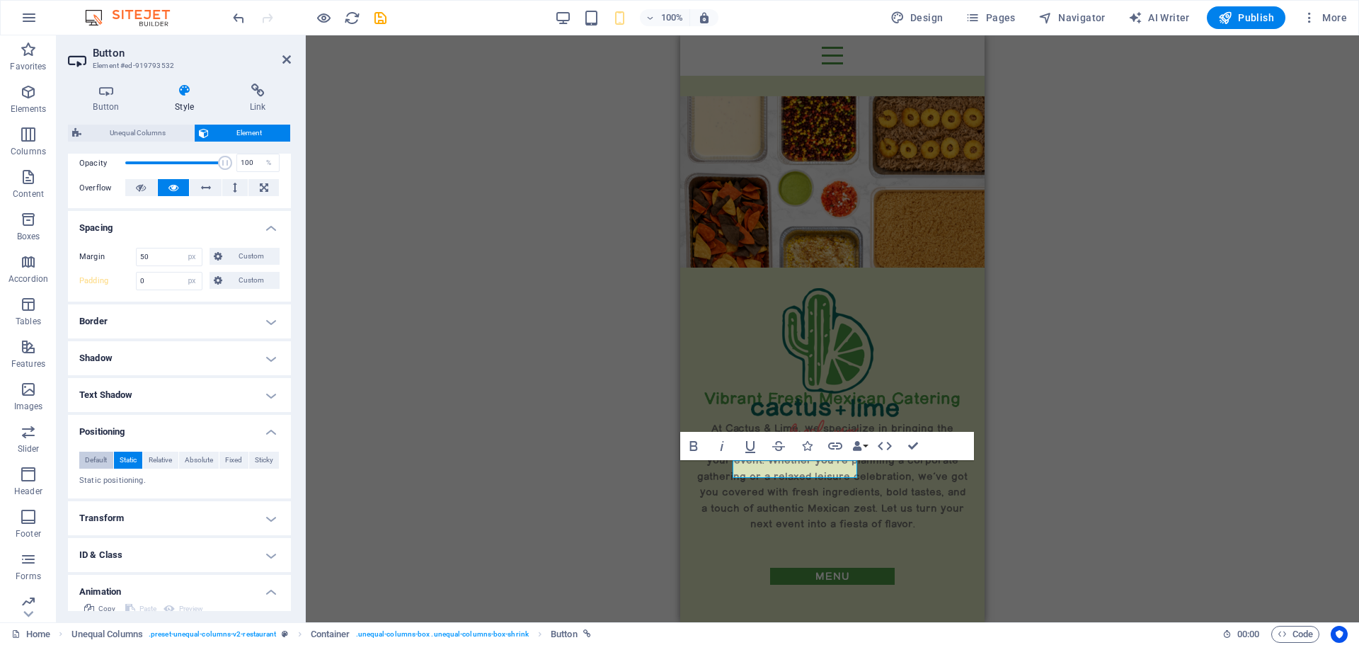
click at [90, 459] on span "Default" at bounding box center [96, 460] width 22 height 17
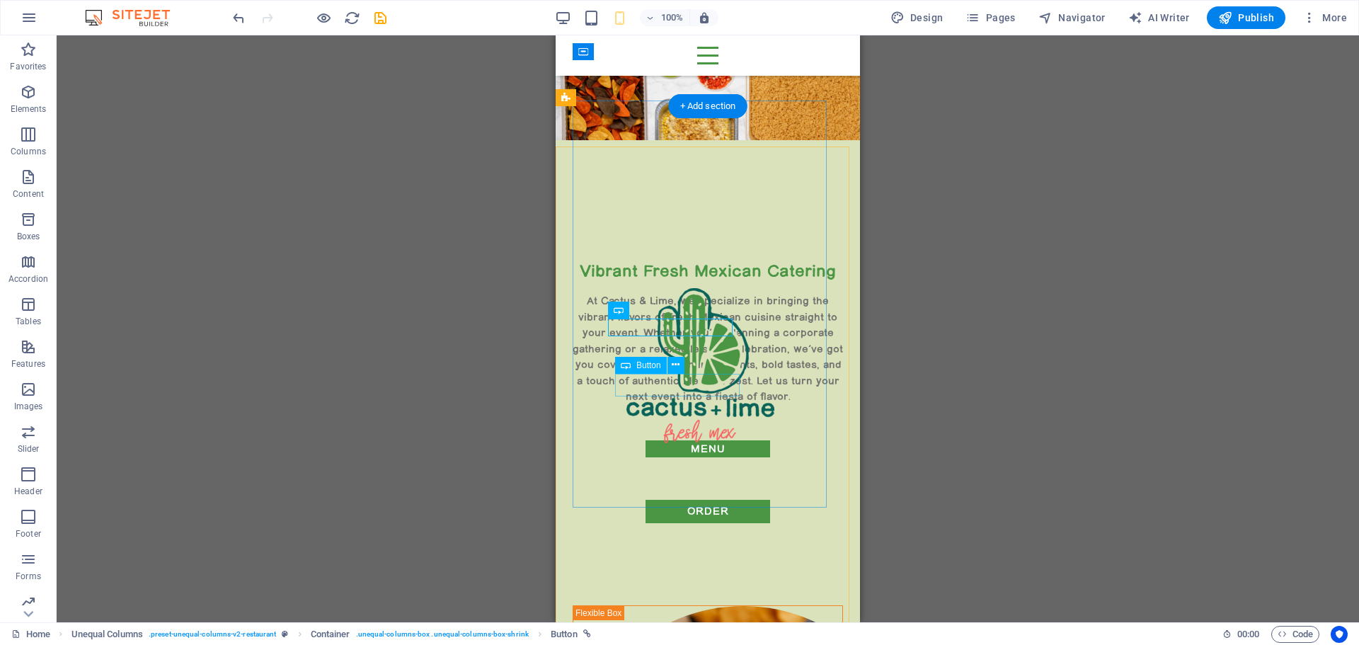
scroll to position [142, 0]
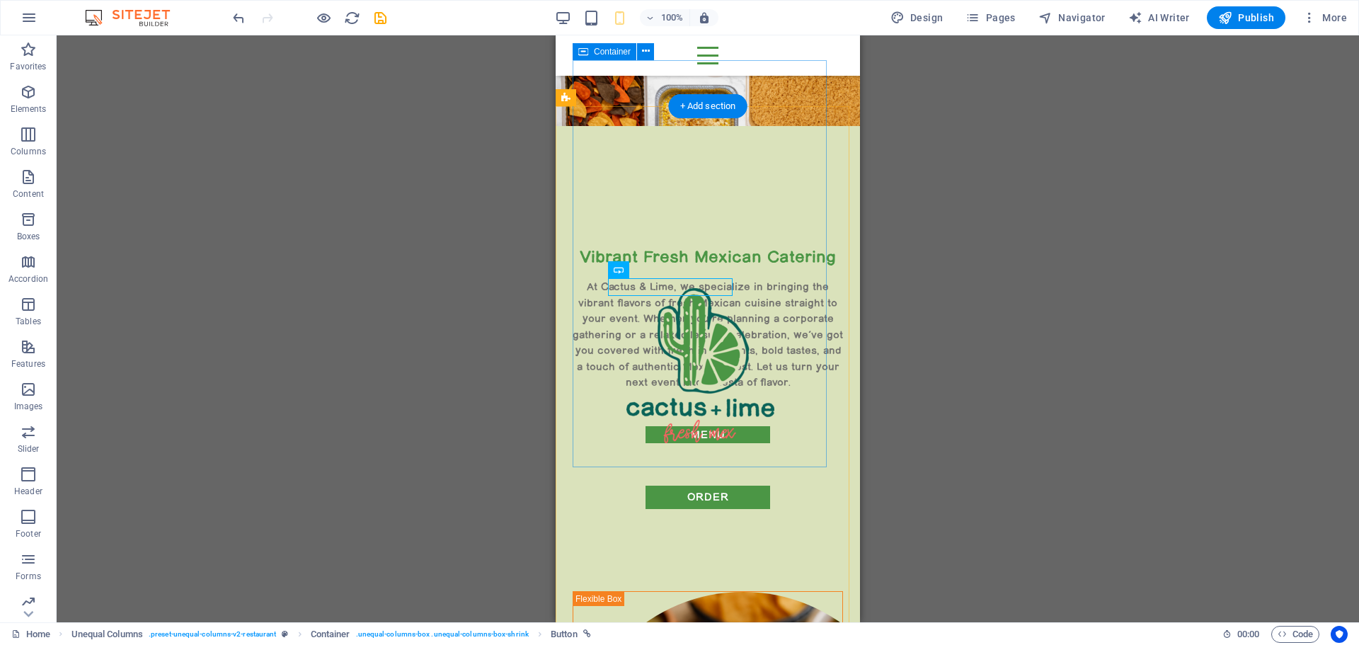
click at [638, 319] on div "Vibrant Fresh Mexican Catering At Cactus & Lime, we specialize in bringing the …" at bounding box center [708, 413] width 270 height 334
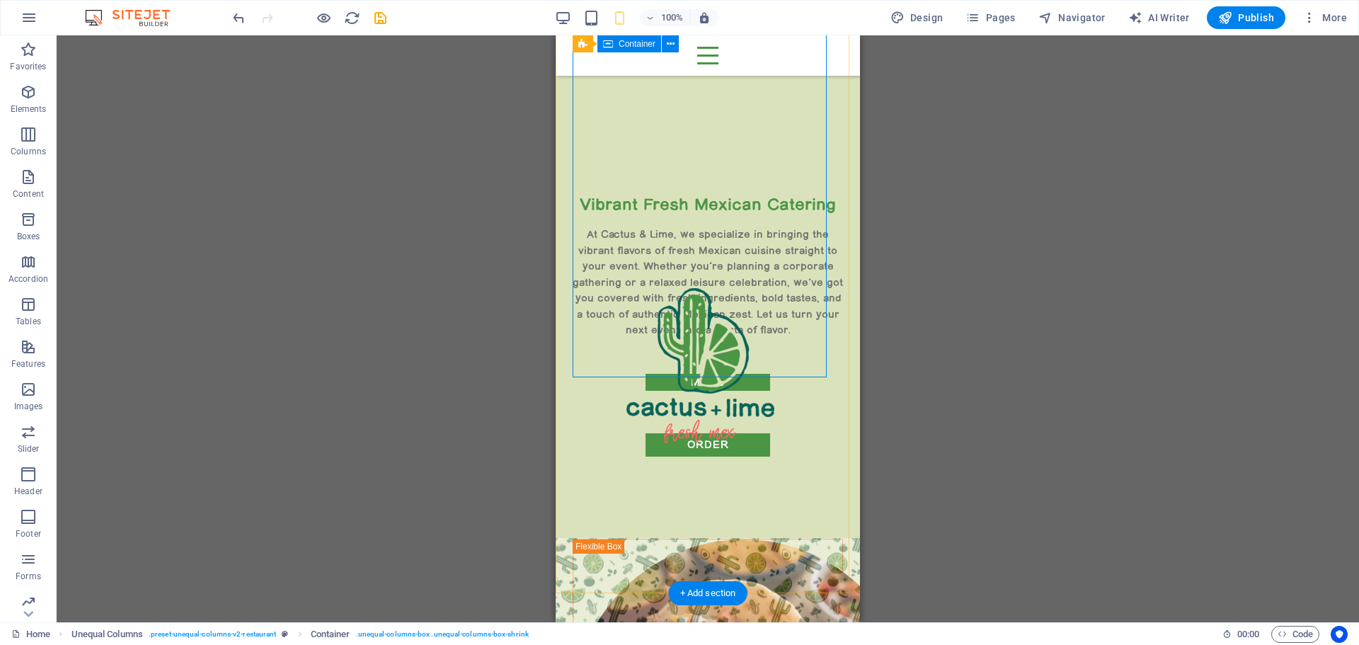
scroll to position [171, 0]
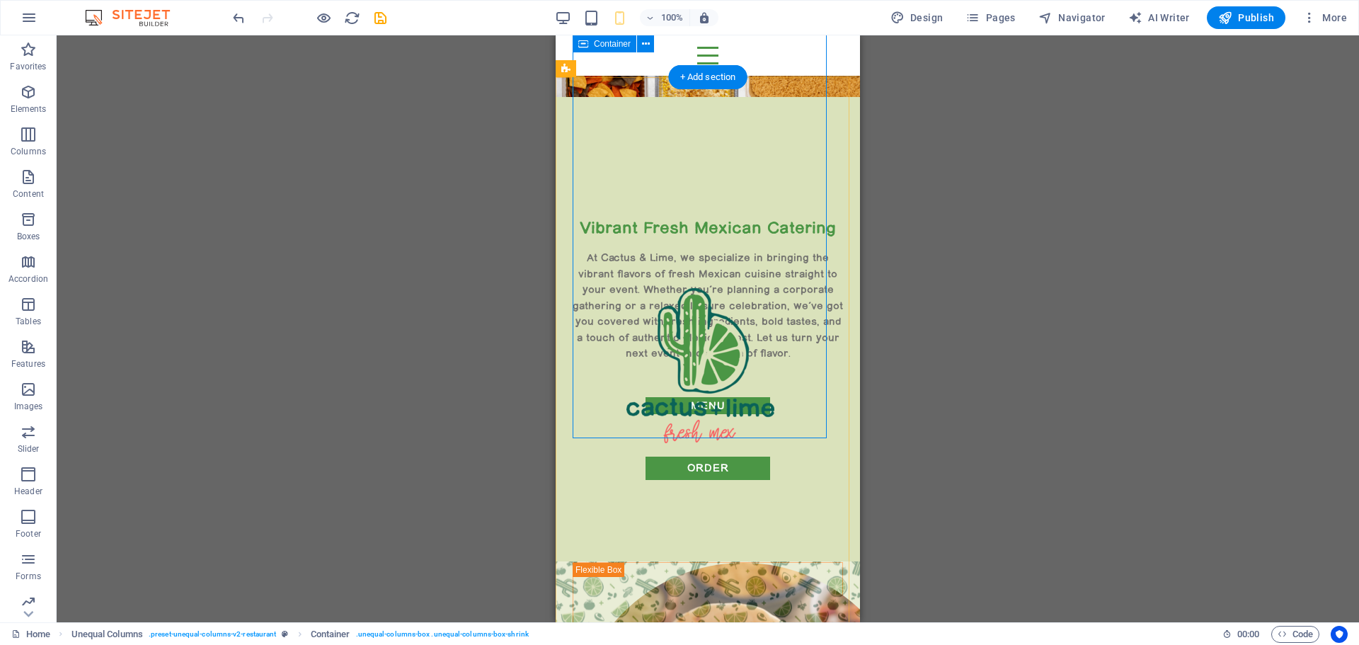
click at [721, 387] on div "Vibrant Fresh Mexican Catering At Cactus & Lime, we specialize in bringing the …" at bounding box center [708, 384] width 270 height 334
click at [721, 401] on div "Vibrant Fresh Mexican Catering At Cactus & Lime, we specialize in bringing the …" at bounding box center [708, 384] width 270 height 334
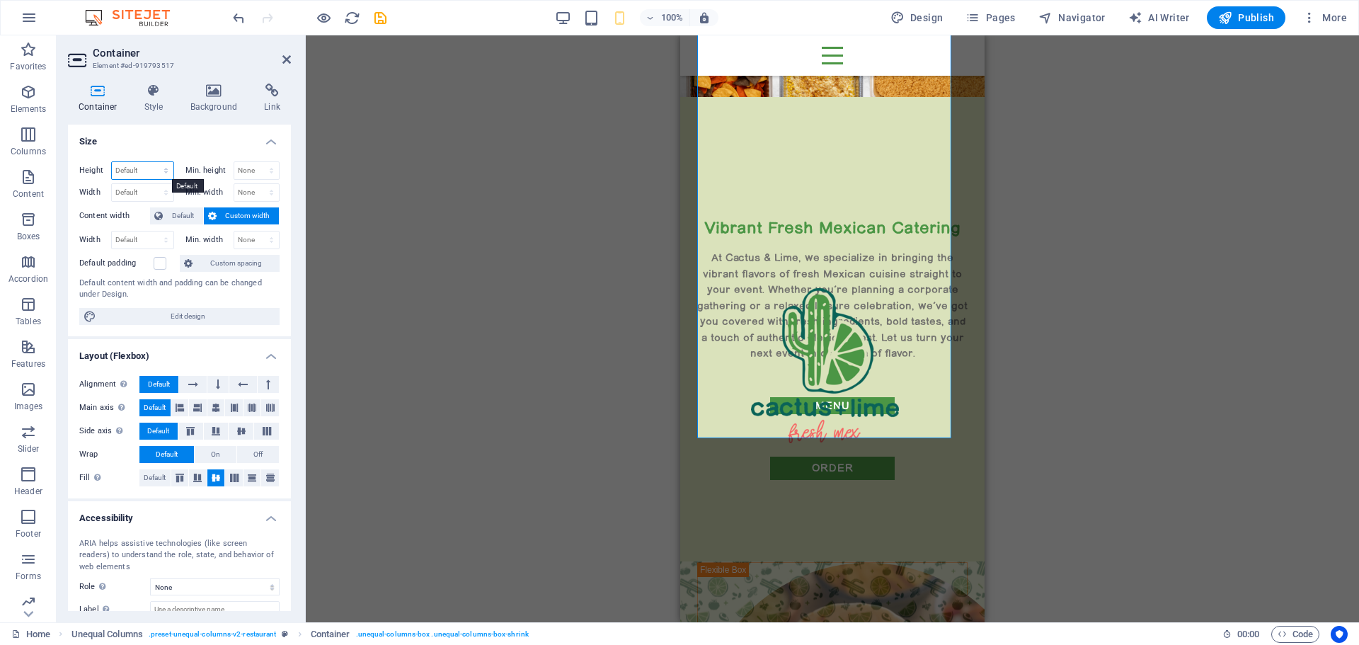
click at [129, 167] on select "Default px rem % vh vw" at bounding box center [143, 170] width 62 height 17
select select "px"
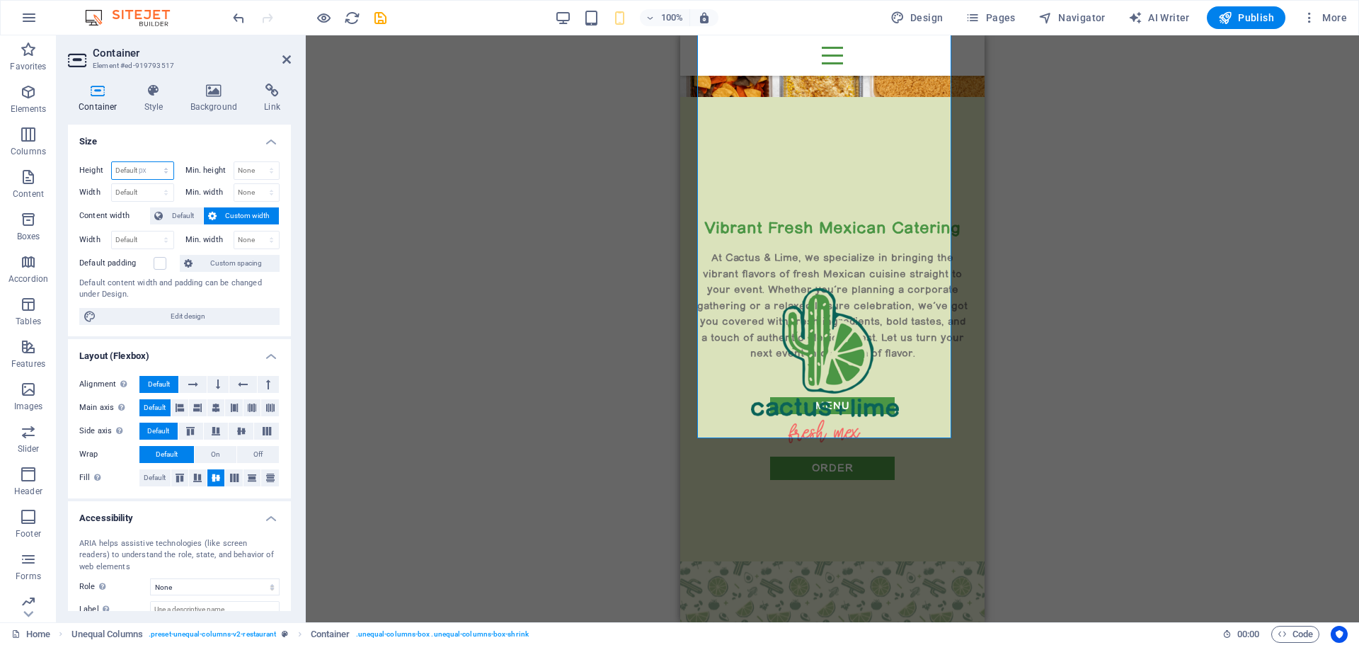
click at [151, 162] on select "Default px rem % vh vw" at bounding box center [143, 170] width 62 height 17
click at [136, 168] on input "575" at bounding box center [143, 170] width 62 height 17
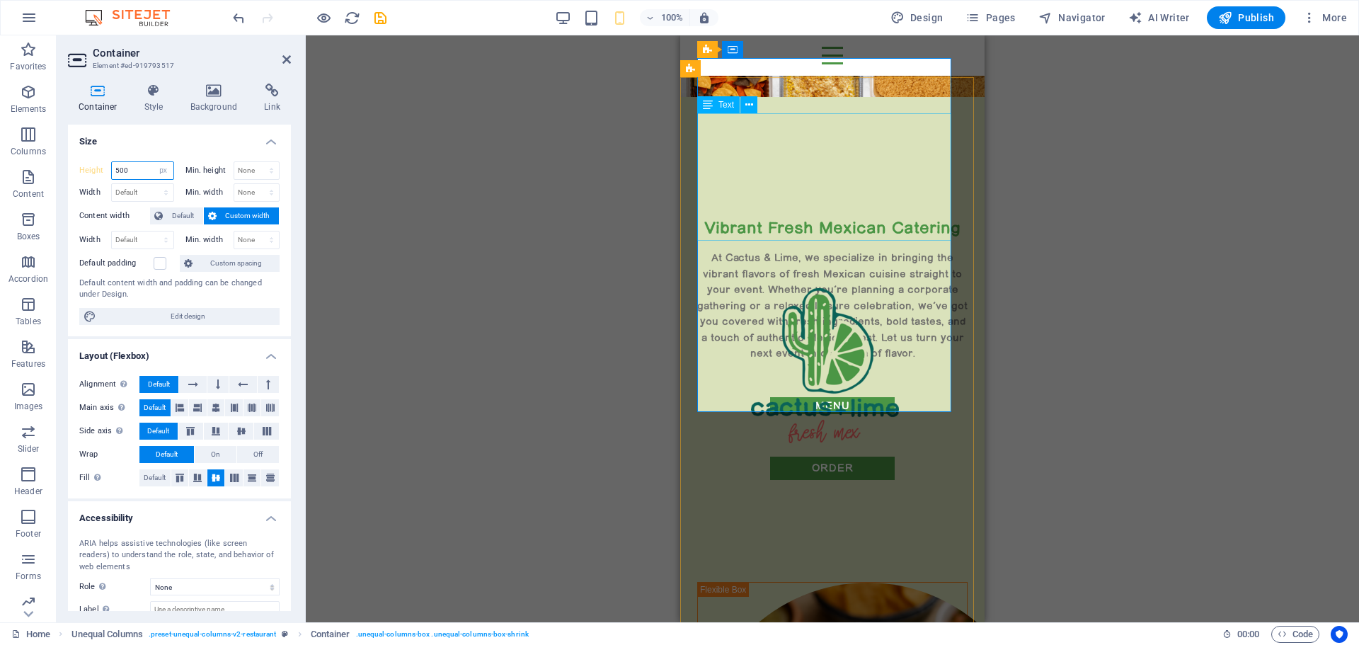
type input "500"
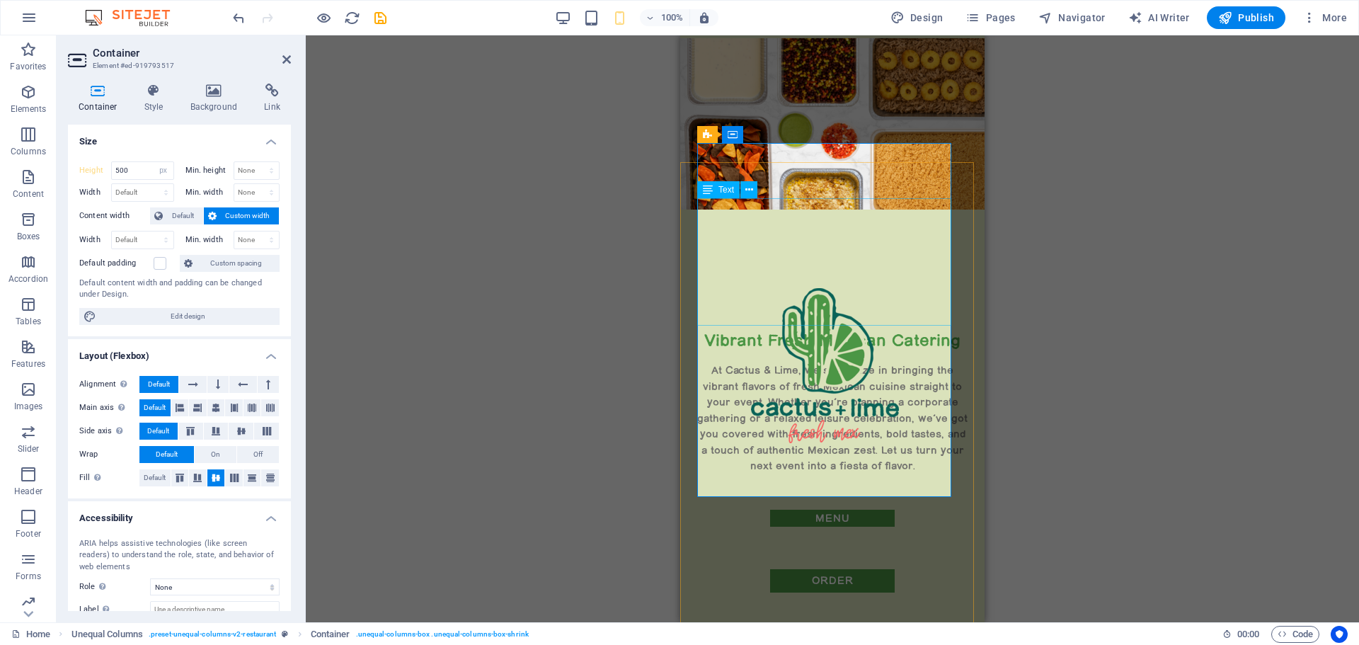
scroll to position [0, 0]
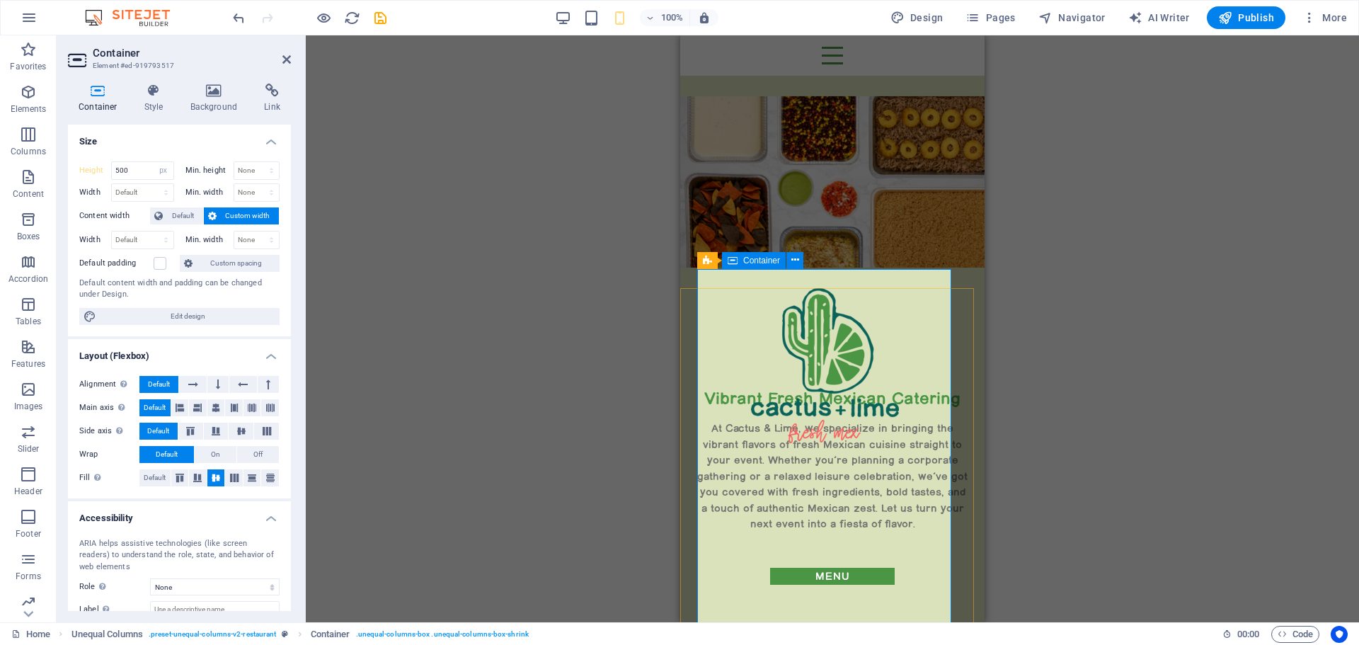
click at [808, 544] on div "Vibrant Fresh Mexican Catering At Cactus & Lime, we specialize in bringing the …" at bounding box center [832, 564] width 270 height 354
click at [817, 522] on div "Vibrant Fresh Mexican Catering At Cactus & Lime, we specialize in bringing the …" at bounding box center [832, 564] width 270 height 354
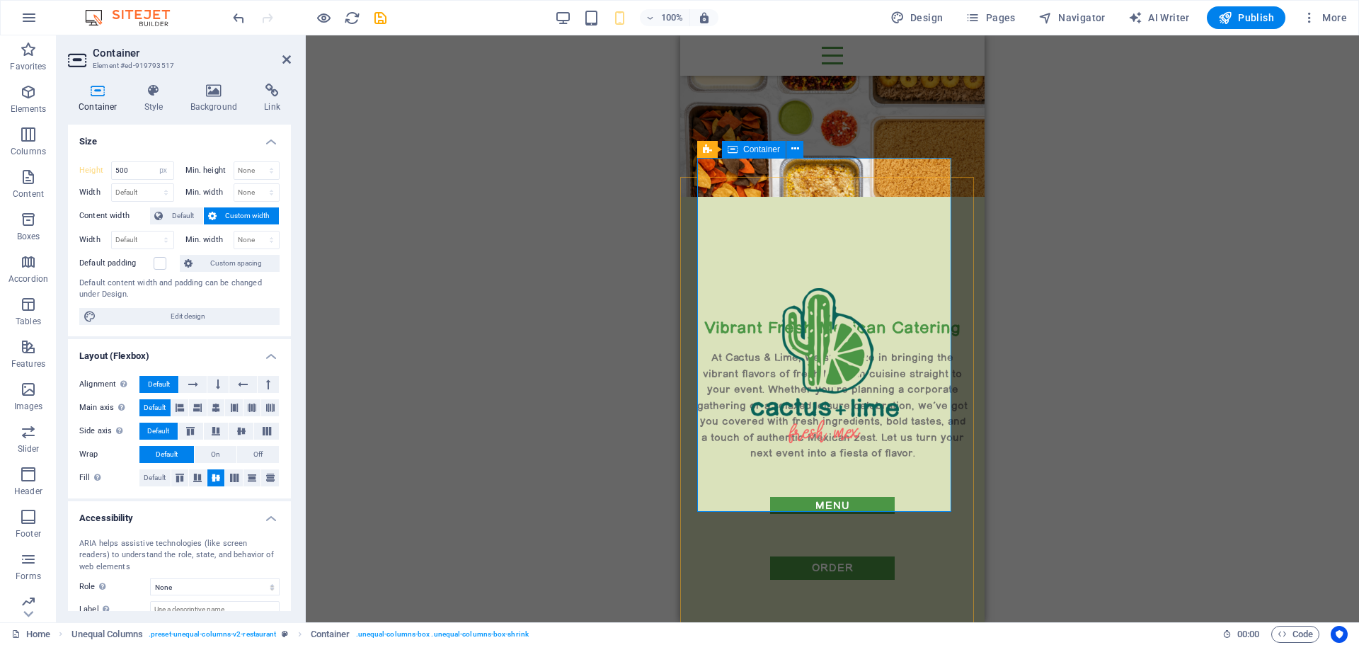
click at [803, 414] on div "Vibrant Fresh Mexican Catering At Cactus & Lime, we specialize in bringing the …" at bounding box center [832, 493] width 270 height 354
click at [158, 263] on label at bounding box center [160, 263] width 13 height 13
click at [0, 0] on input "Default padding" at bounding box center [0, 0] width 0 height 0
click at [158, 263] on label at bounding box center [160, 263] width 13 height 13
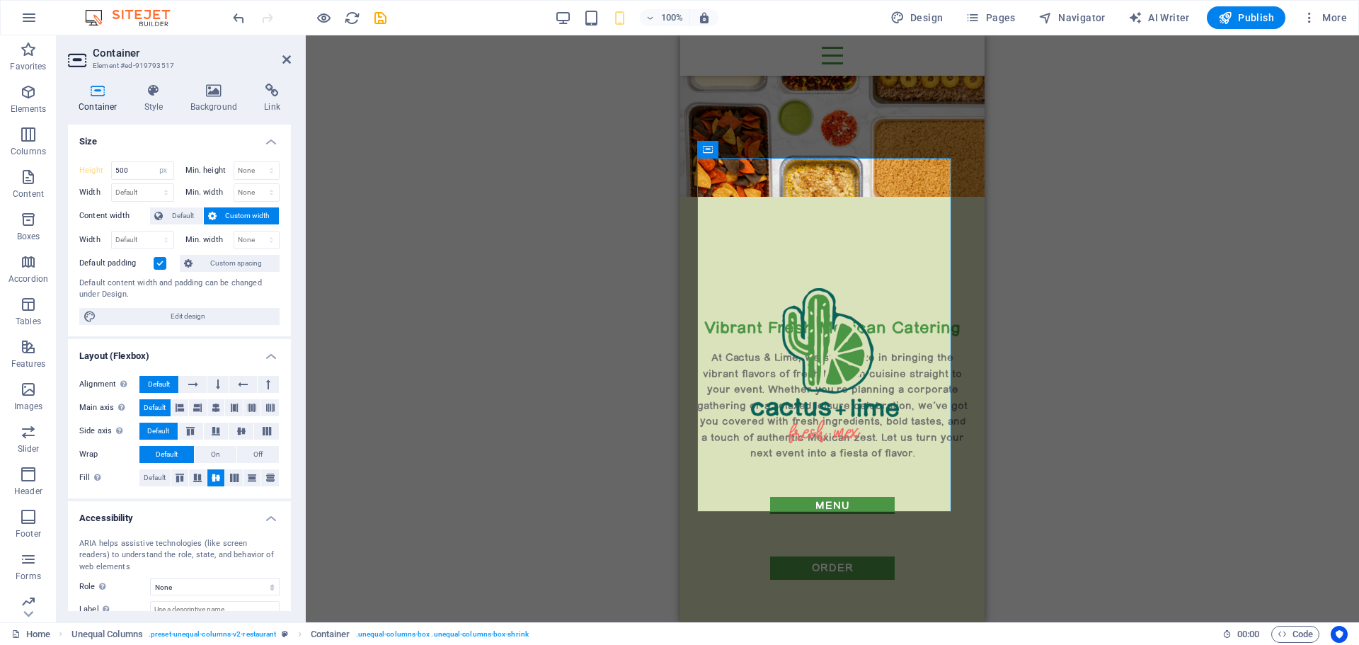
click at [0, 0] on input "Default padding" at bounding box center [0, 0] width 0 height 0
click at [172, 314] on span "Edit design" at bounding box center [188, 316] width 175 height 17
select select "px"
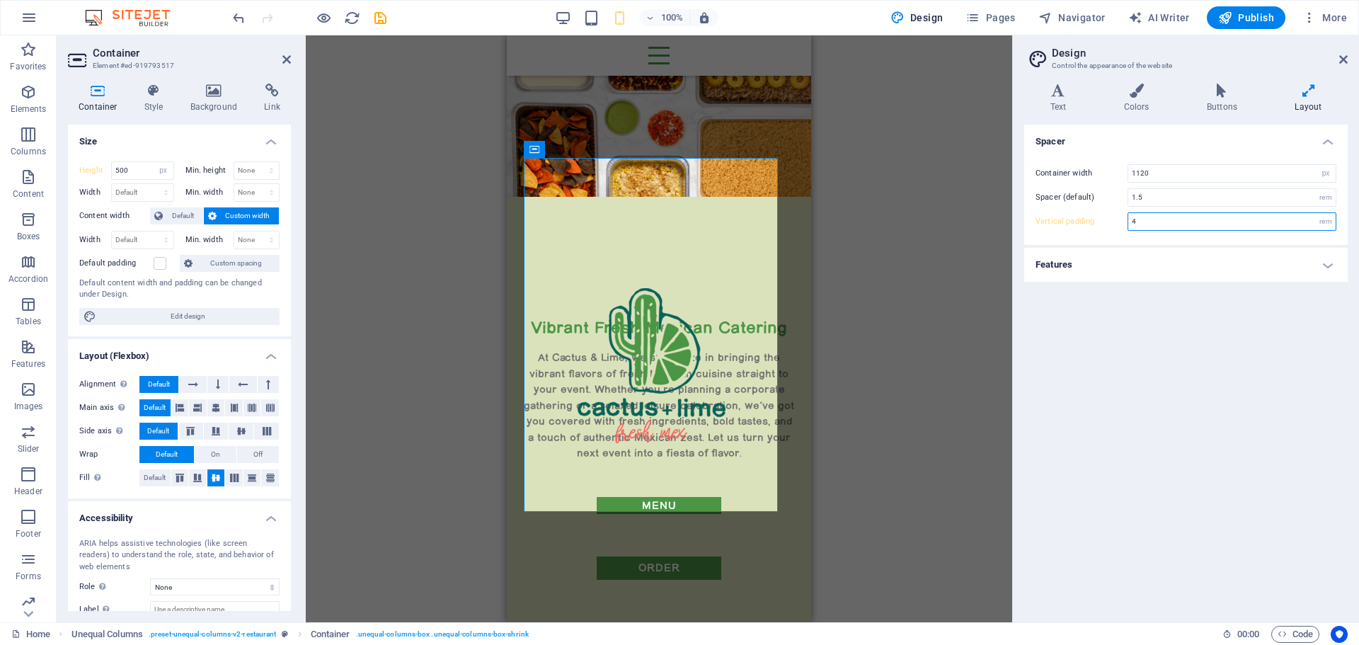
drag, startPoint x: 1144, startPoint y: 221, endPoint x: 1123, endPoint y: 225, distance: 21.0
click at [1123, 225] on div "Vertical padding 4 rem" at bounding box center [1186, 221] width 301 height 18
drag, startPoint x: 1167, startPoint y: 227, endPoint x: 1122, endPoint y: 224, distance: 44.6
click at [1122, 224] on div "Vertical padding 8 rem" at bounding box center [1186, 221] width 301 height 18
type input "4"
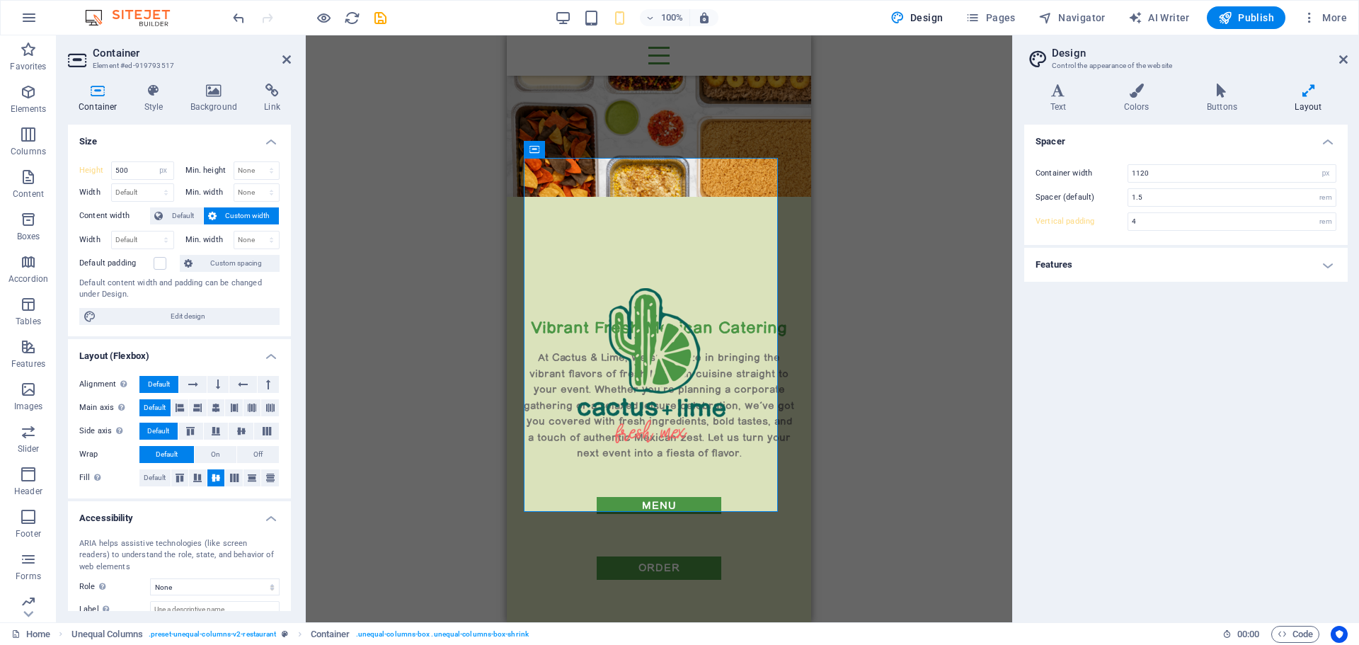
click at [1329, 263] on h4 "Features" at bounding box center [1186, 265] width 324 height 34
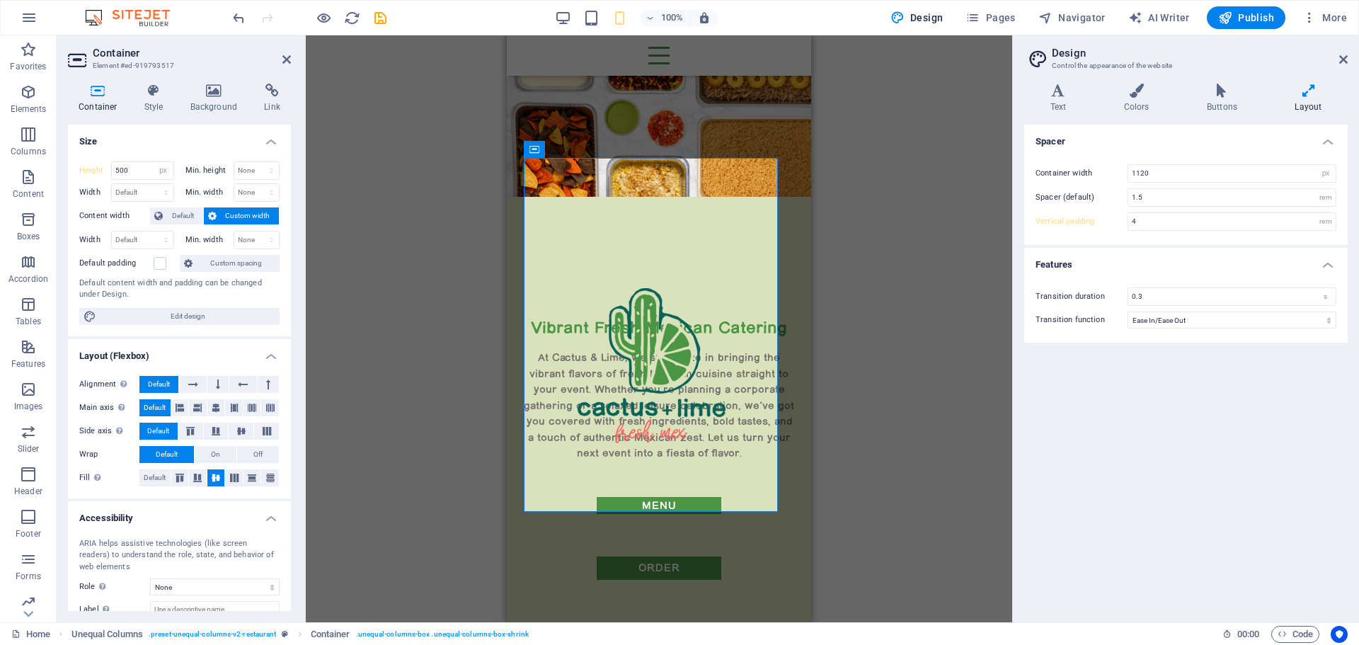
click at [1300, 101] on h4 "Layout" at bounding box center [1308, 99] width 79 height 30
click at [1305, 98] on h4 "Layout" at bounding box center [1308, 99] width 79 height 30
click at [1065, 98] on h4 "Text" at bounding box center [1061, 99] width 74 height 30
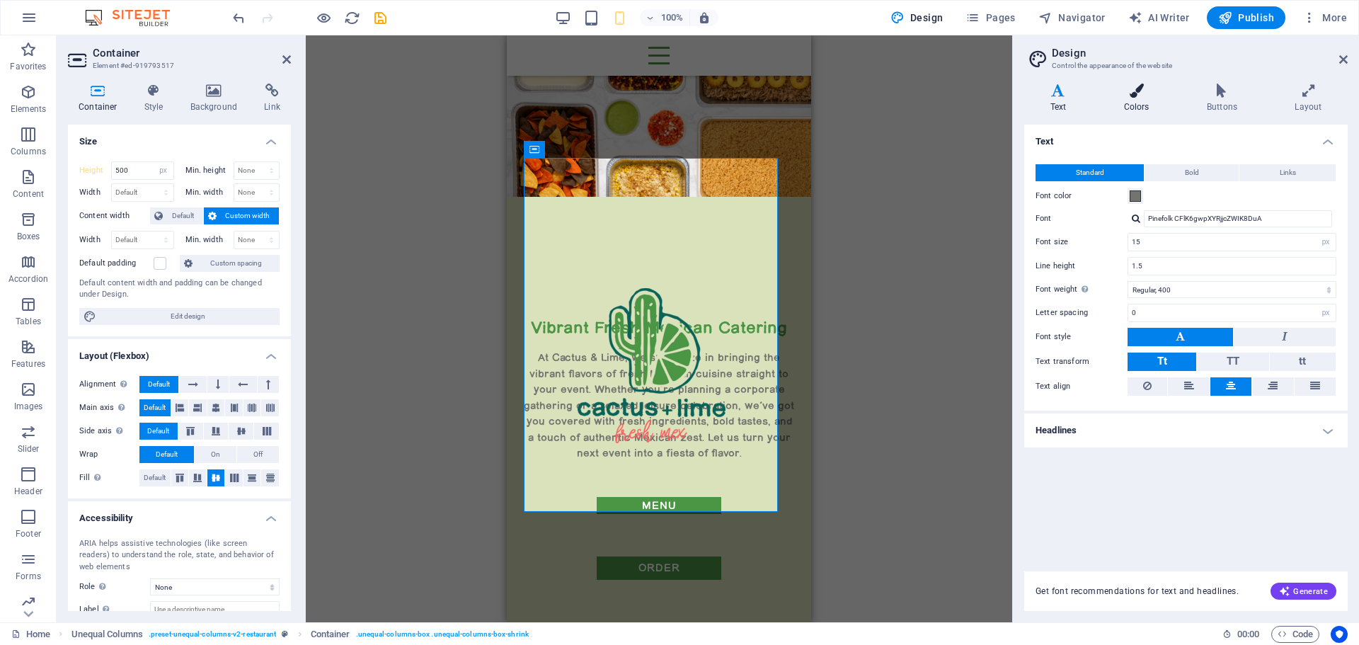
click at [1143, 98] on h4 "Colors" at bounding box center [1139, 99] width 83 height 30
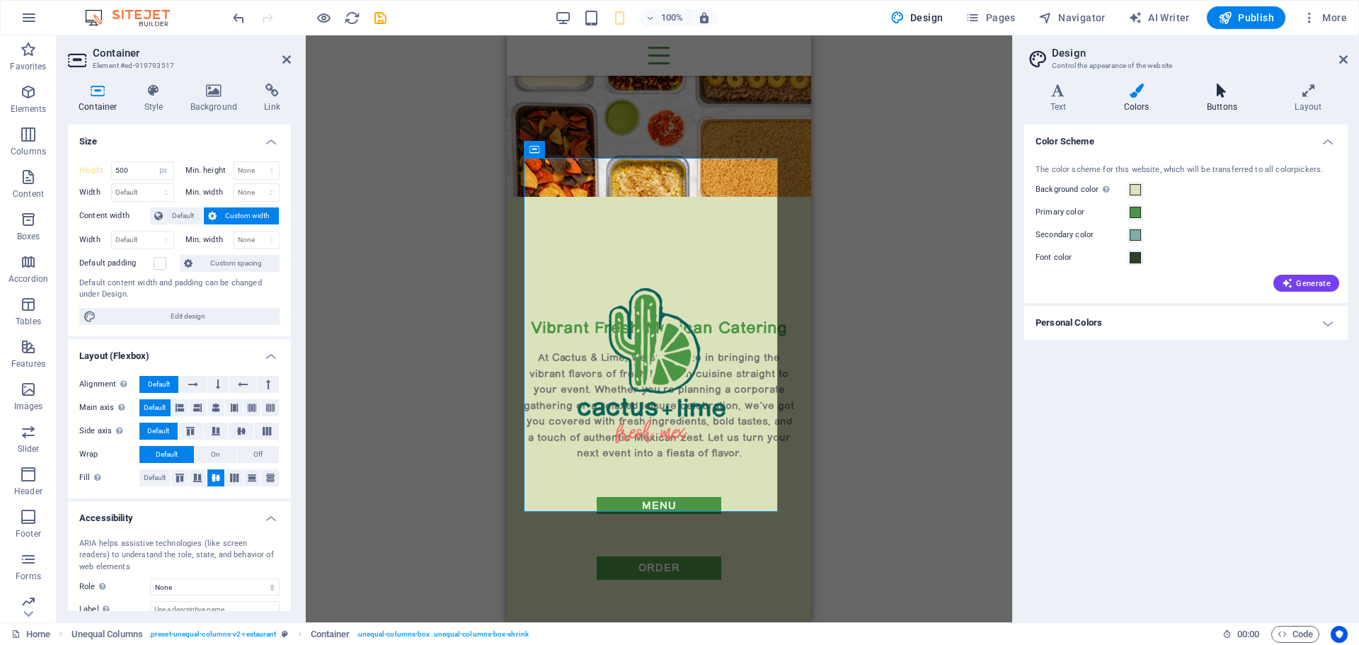
click at [1212, 96] on icon at bounding box center [1222, 91] width 82 height 14
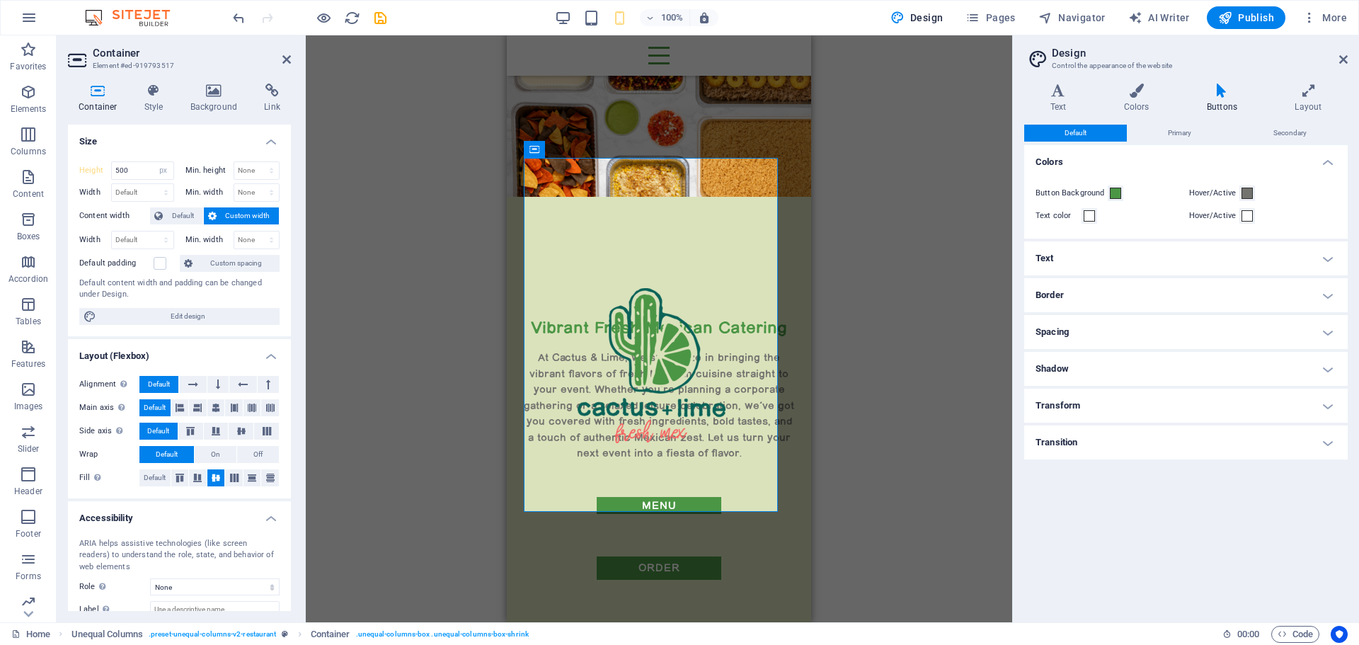
click at [1152, 324] on h4 "Spacing" at bounding box center [1186, 332] width 324 height 34
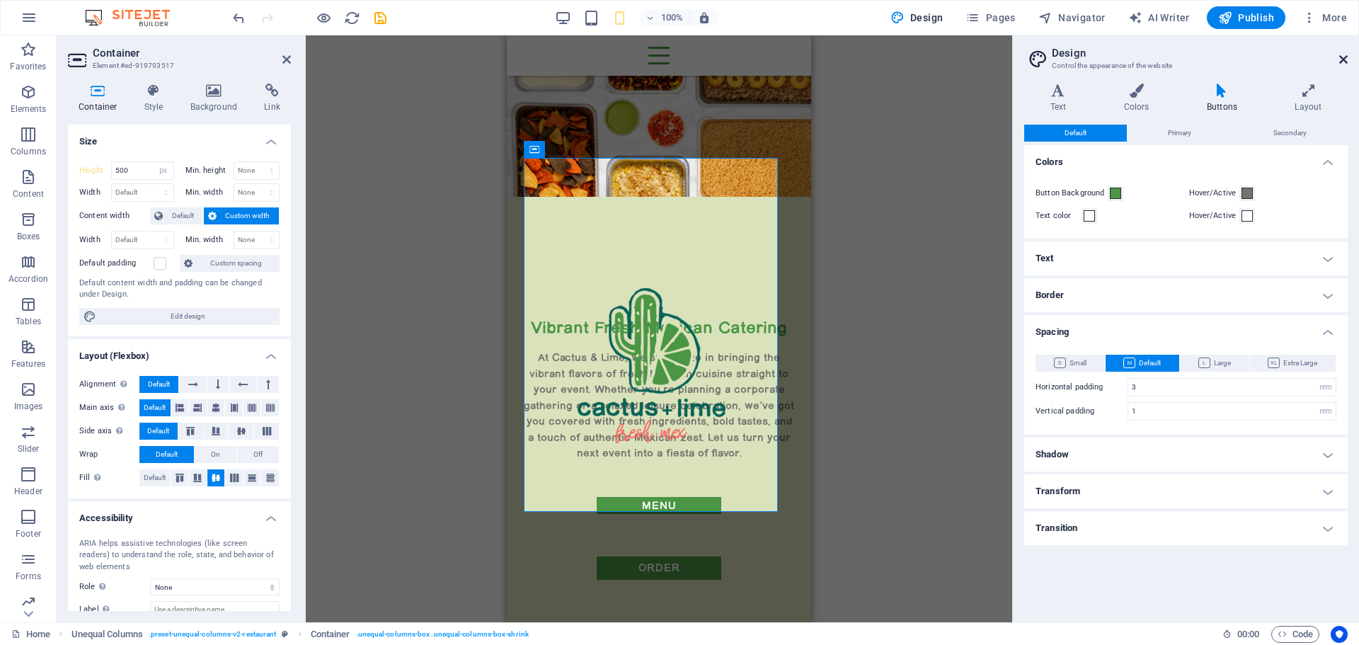
click at [1341, 59] on icon at bounding box center [1343, 59] width 8 height 11
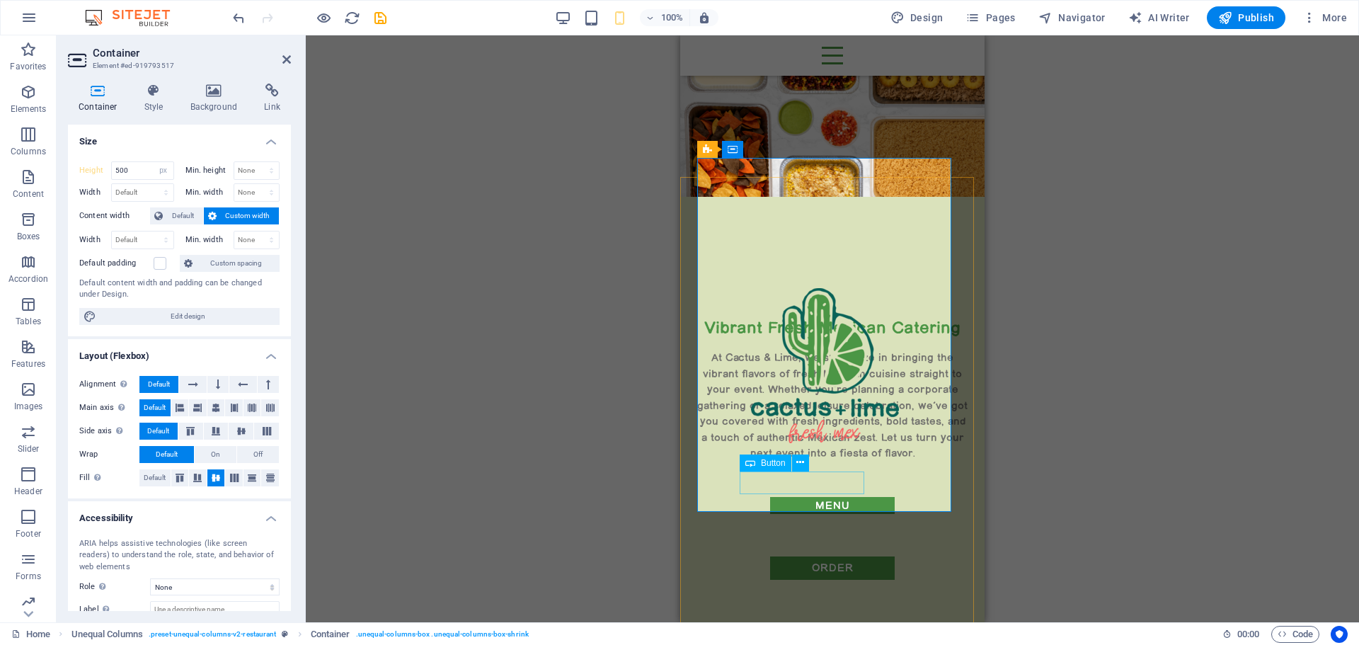
click at [836, 556] on div "order" at bounding box center [832, 567] width 185 height 23
select select "px"
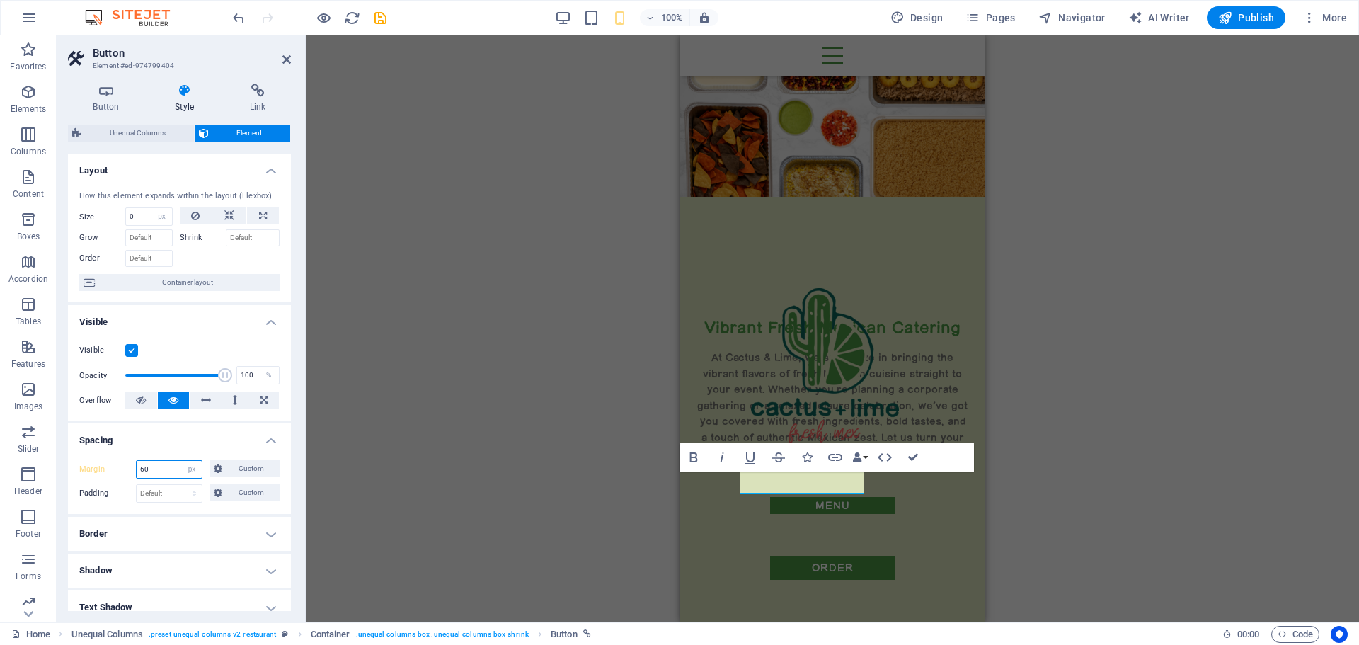
drag, startPoint x: 170, startPoint y: 469, endPoint x: 133, endPoint y: 475, distance: 37.2
click at [125, 469] on div "Margin 60 Default auto px % rem vw vh Custom Custom" at bounding box center [179, 469] width 200 height 18
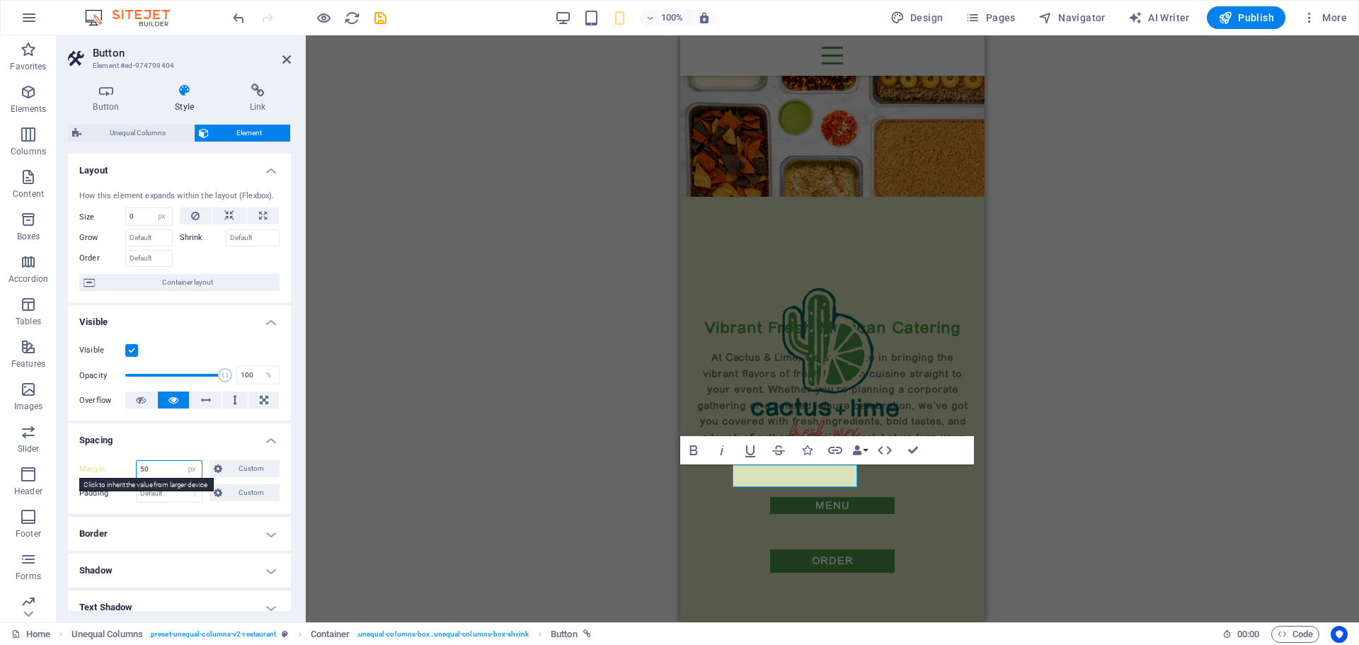
drag, startPoint x: 160, startPoint y: 471, endPoint x: 129, endPoint y: 469, distance: 31.2
click at [129, 469] on div "Margin 50 Default auto px % rem vw vh Custom Custom" at bounding box center [179, 469] width 200 height 18
type input "0"
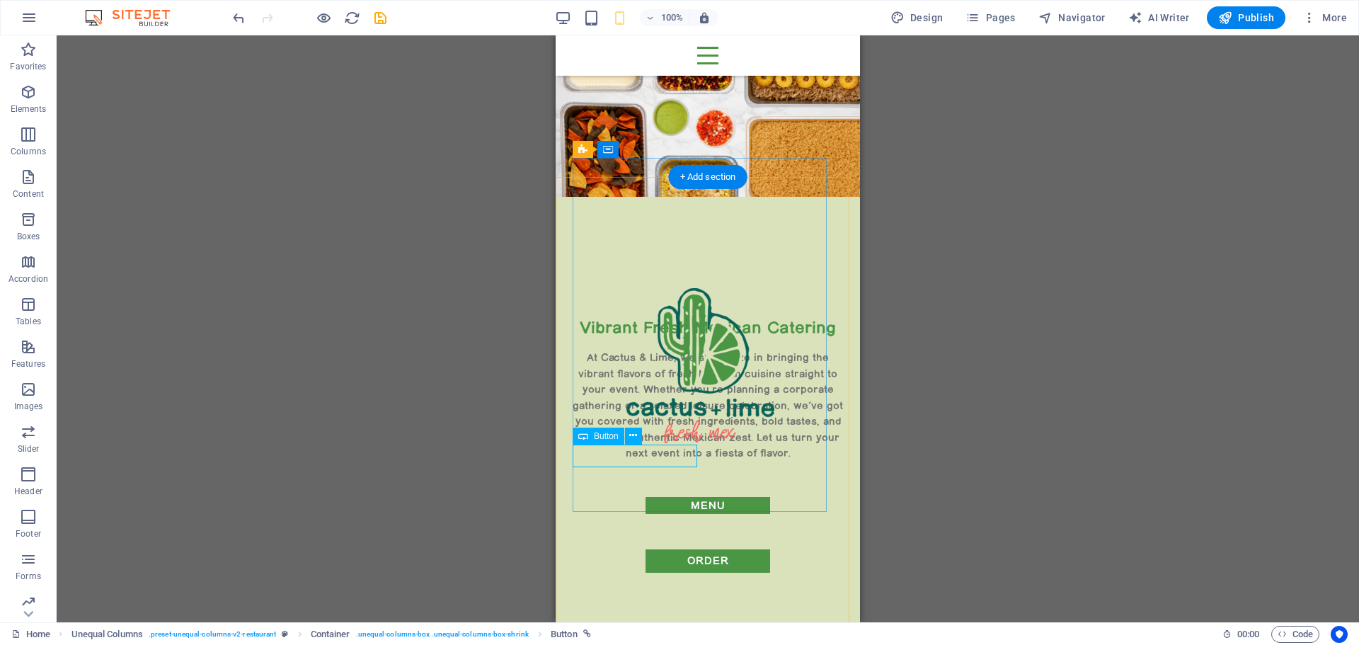
click at [656, 549] on div "order" at bounding box center [708, 560] width 270 height 23
select select "px"
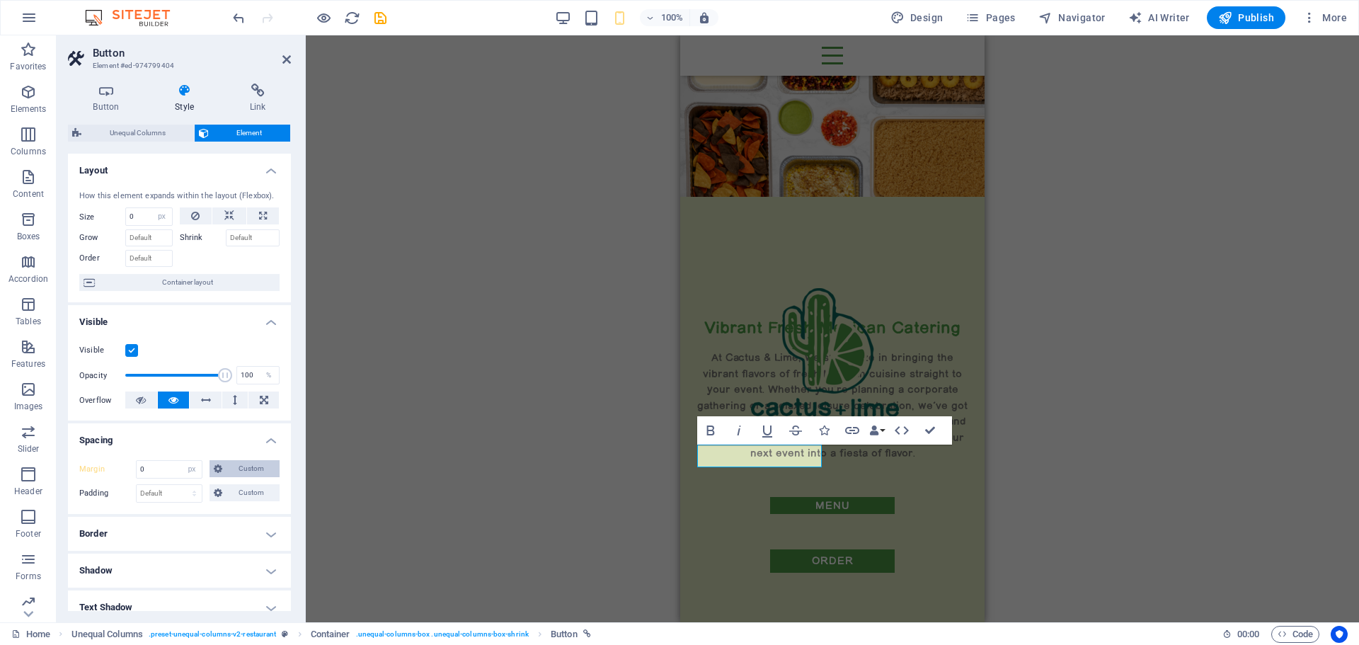
click at [234, 470] on span "Custom" at bounding box center [251, 468] width 49 height 17
drag, startPoint x: 242, startPoint y: 505, endPoint x: 230, endPoint y: 507, distance: 12.1
click at [231, 507] on input "0" at bounding box center [255, 505] width 48 height 17
type input "50"
select select "DISABLED_OPTION_VALUE"
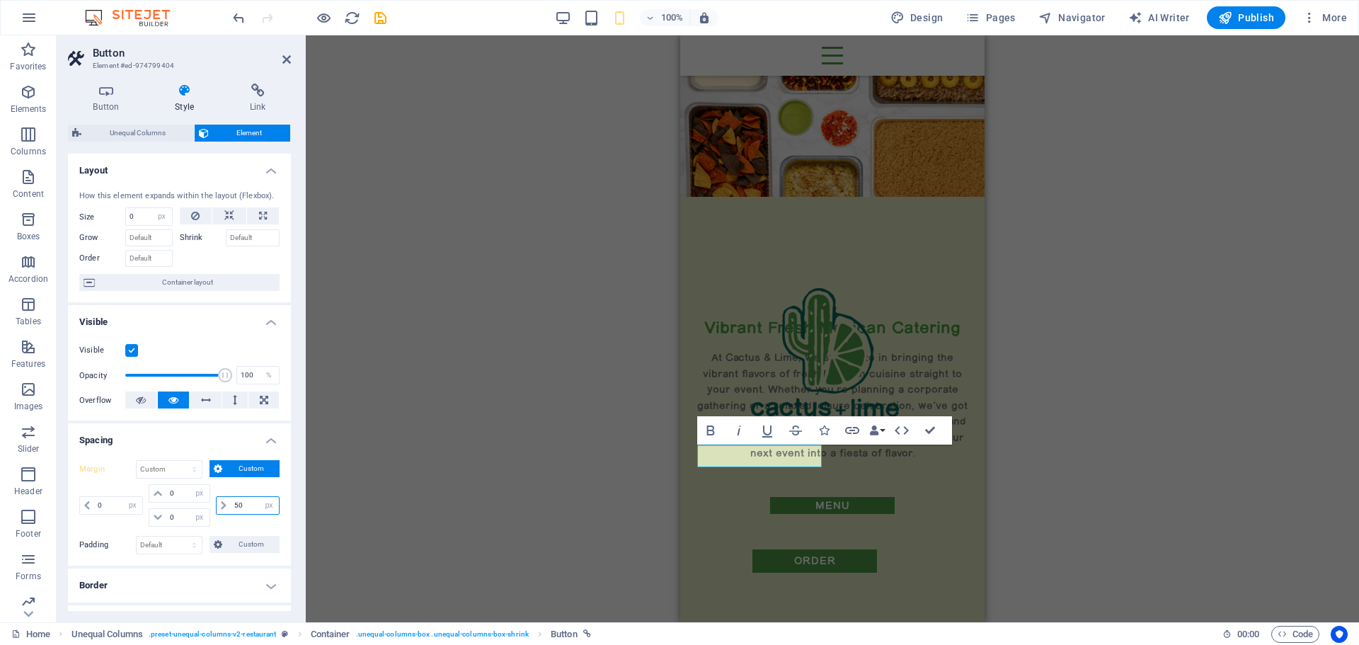
type input "50"
click at [132, 561] on div "Margin Default auto px % rem vw vh Custom Custom 0 auto px % rem vw vh 0 auto p…" at bounding box center [179, 507] width 223 height 117
click at [154, 549] on select "Default px rem % vh vw Custom" at bounding box center [169, 545] width 65 height 17
click at [137, 537] on select "Default px rem % vh vw Custom" at bounding box center [169, 545] width 65 height 17
select select "DISABLED_OPTION_VALUE"
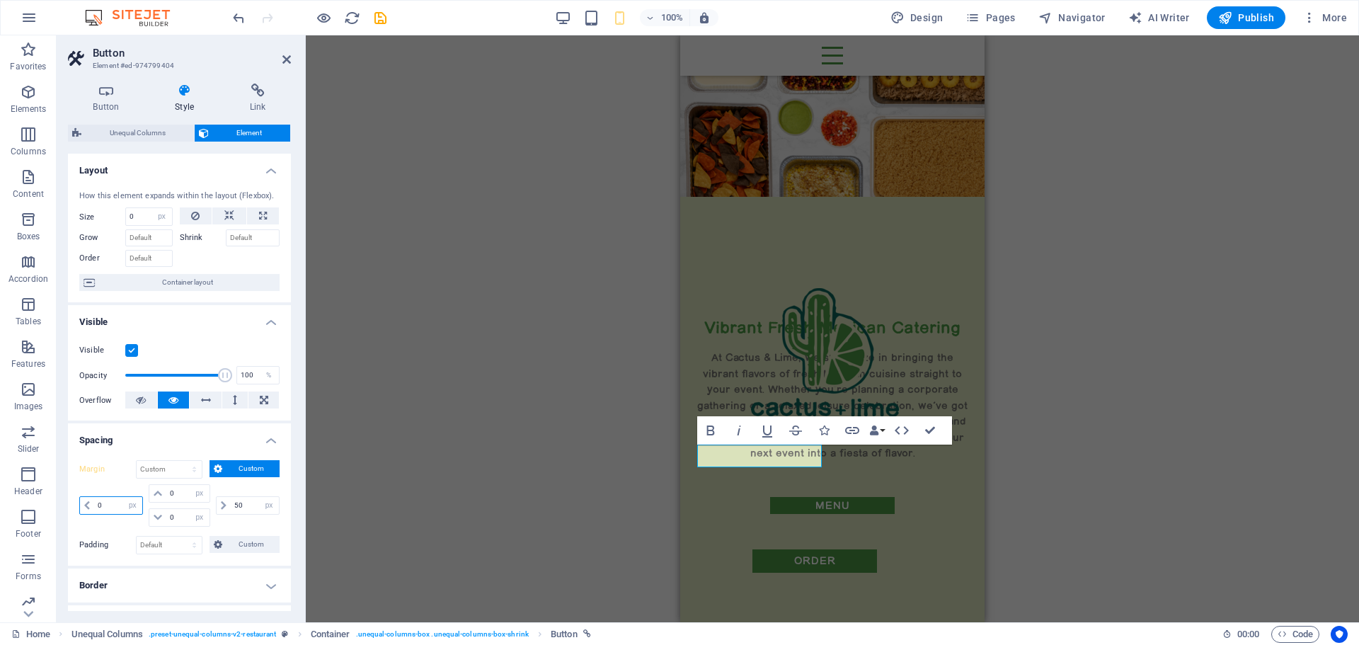
drag, startPoint x: 110, startPoint y: 500, endPoint x: 91, endPoint y: 506, distance: 20.6
click at [91, 506] on div "0 auto px % rem vw vh" at bounding box center [111, 505] width 64 height 18
type input "100"
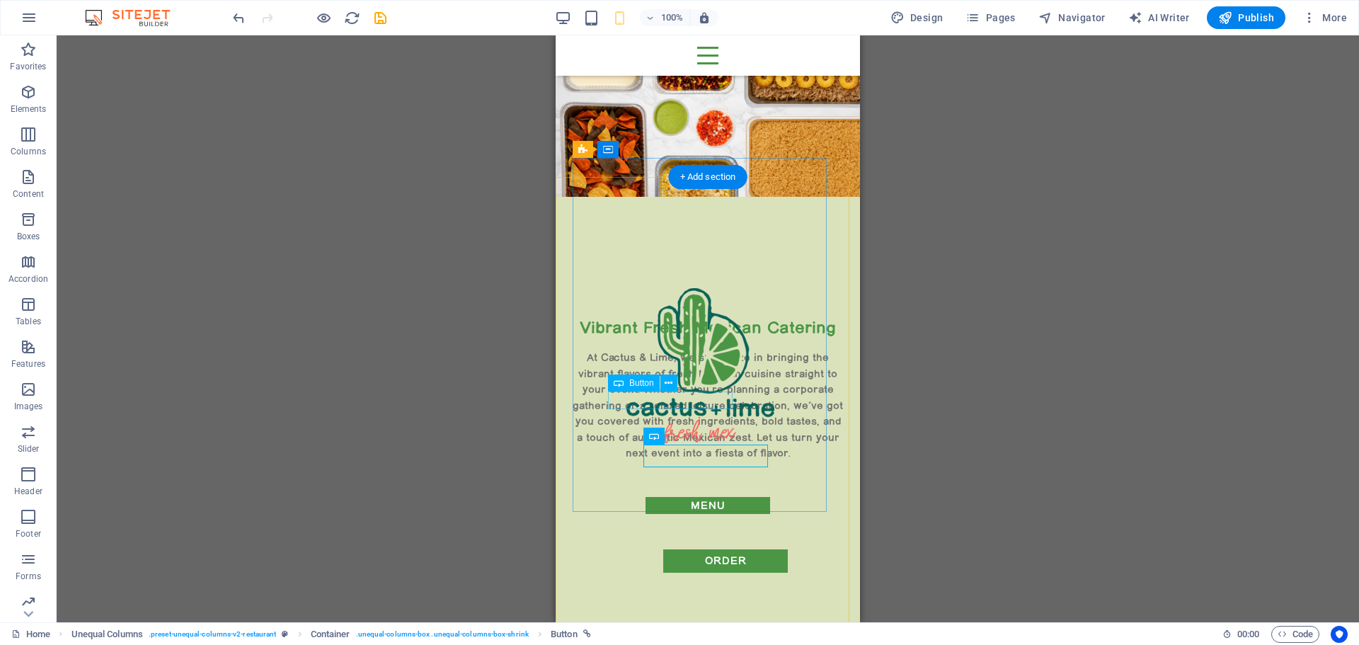
click at [699, 497] on div "menu" at bounding box center [708, 506] width 200 height 18
click at [698, 497] on div "menu" at bounding box center [708, 506] width 200 height 18
select select "px"
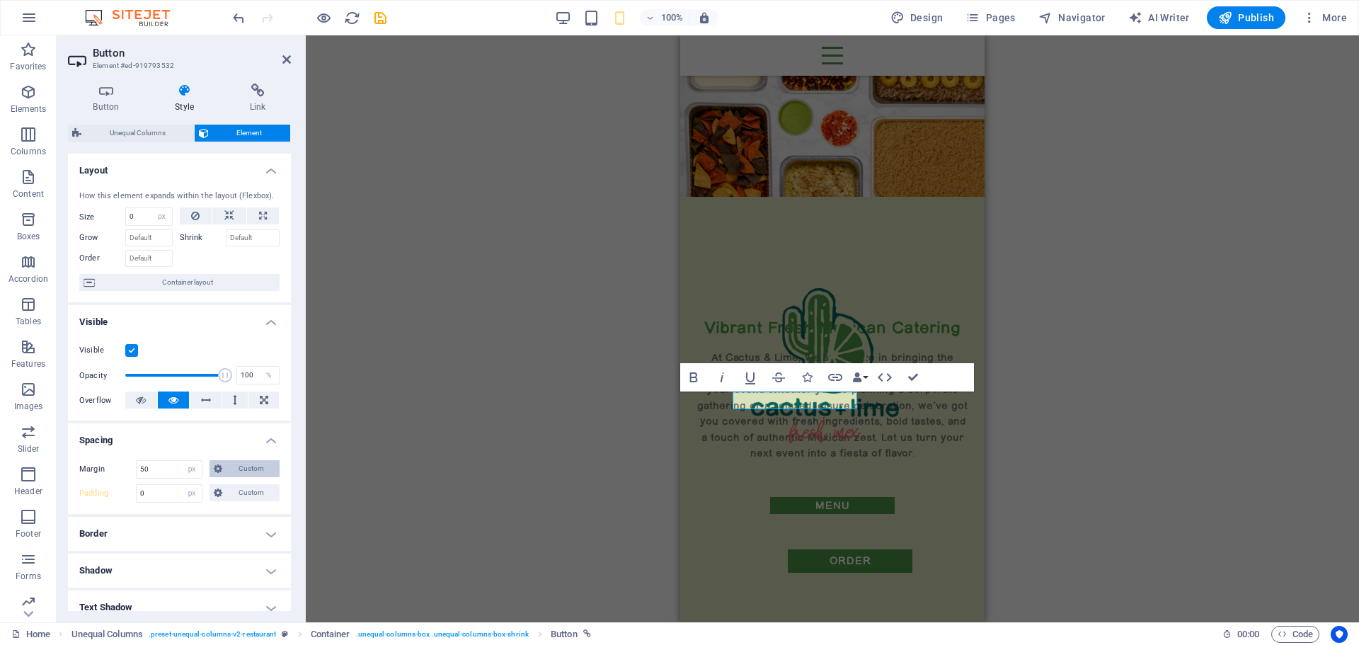
click at [224, 469] on button "Custom" at bounding box center [245, 468] width 70 height 17
drag, startPoint x: 181, startPoint y: 495, endPoint x: 164, endPoint y: 492, distance: 17.9
click at [164, 492] on div "50 auto px % rem vw vh" at bounding box center [179, 493] width 61 height 18
type input "0"
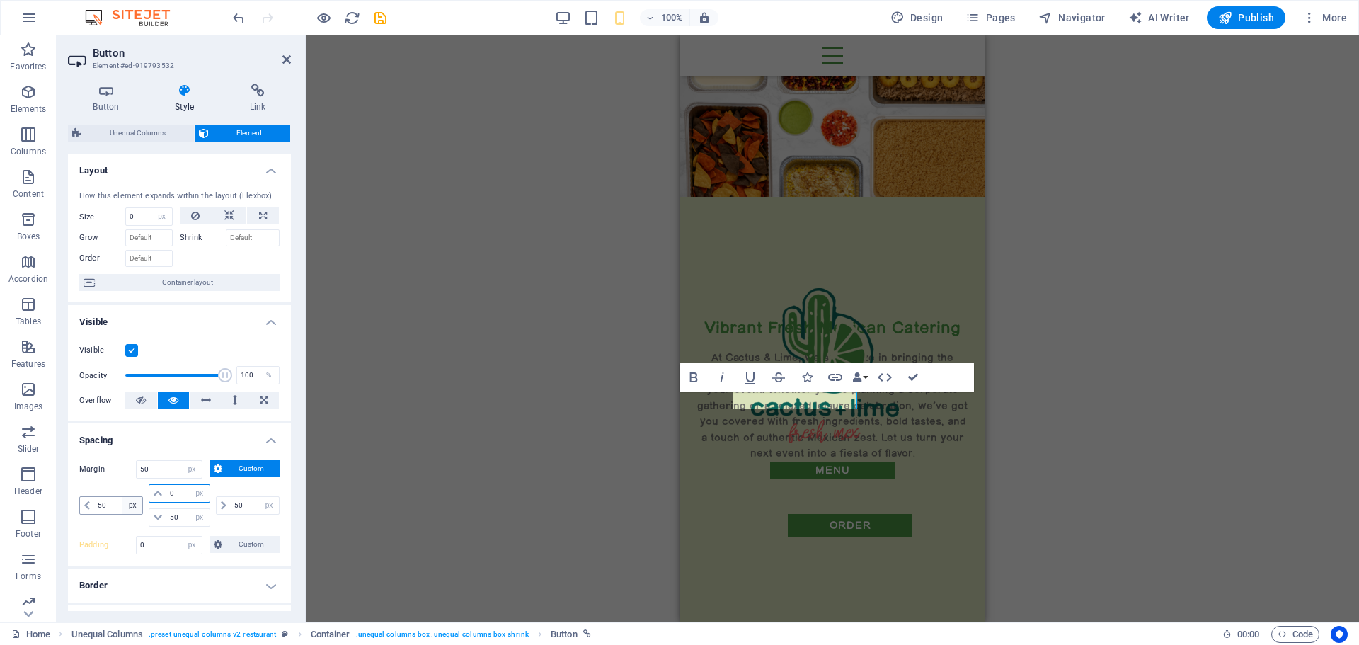
select select "DISABLED_OPTION_VALUE"
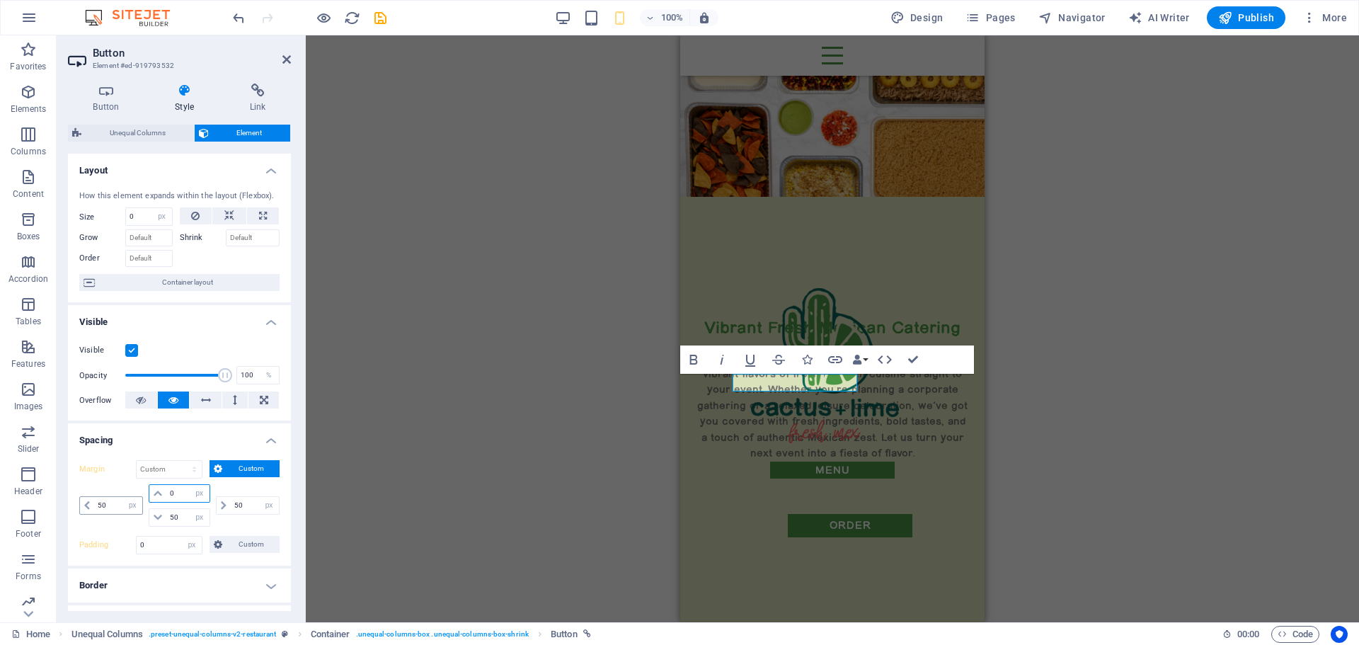
type input "0"
drag, startPoint x: 114, startPoint y: 504, endPoint x: 58, endPoint y: 508, distance: 56.0
click at [58, 508] on div "Button Style Link Button Design Default Primary Secondary Background Hover/Acti…" at bounding box center [180, 347] width 246 height 550
type input "100"
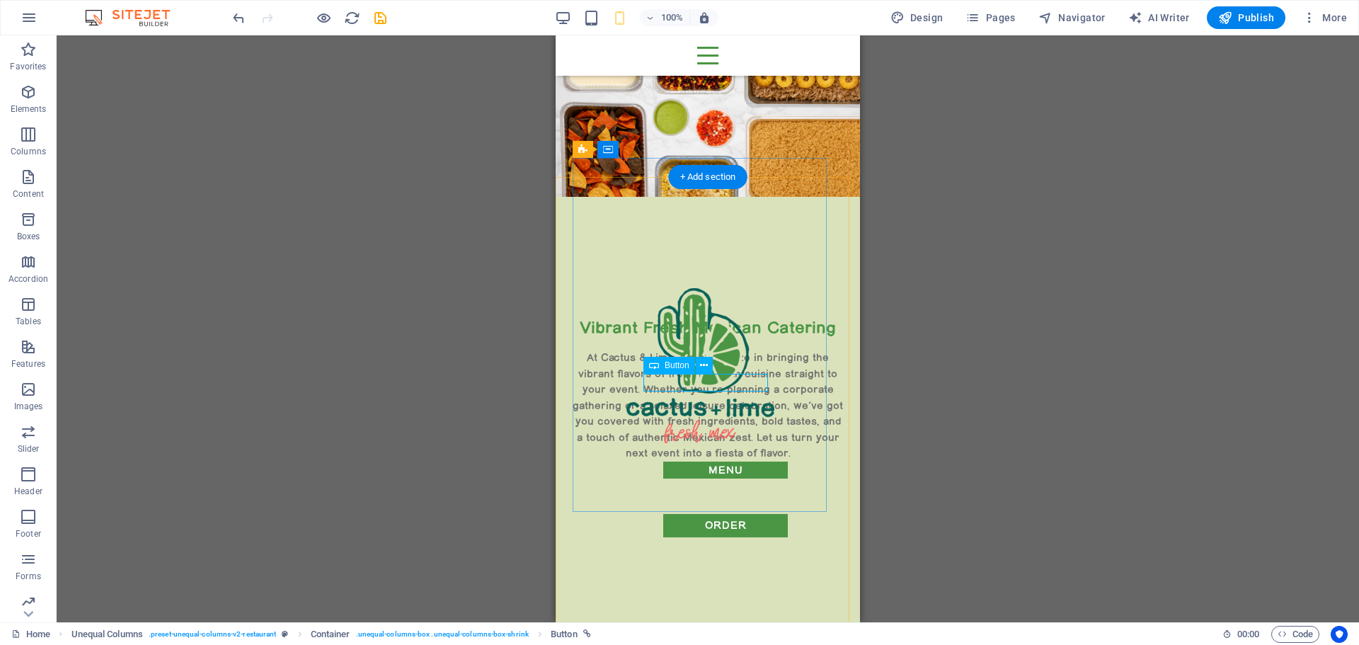
click at [714, 462] on div "menu" at bounding box center [725, 471] width 164 height 18
click at [713, 462] on div "menu" at bounding box center [725, 471] width 164 height 18
select select "px"
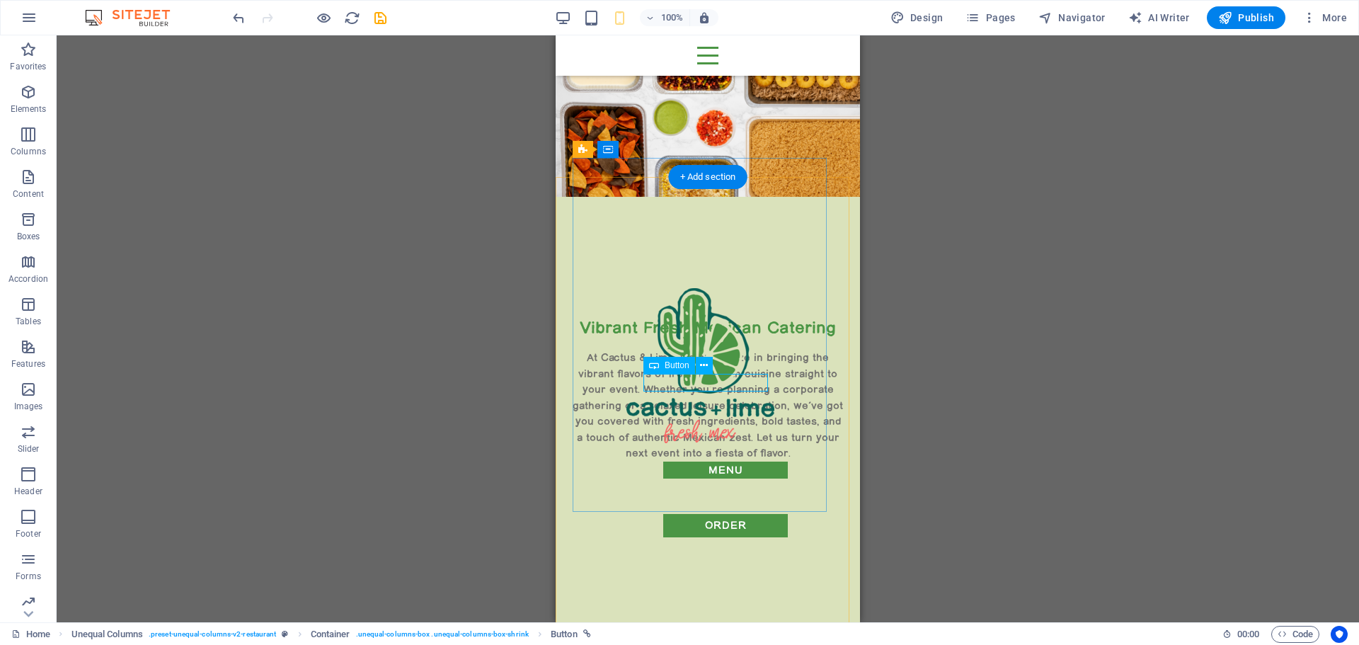
select select "px"
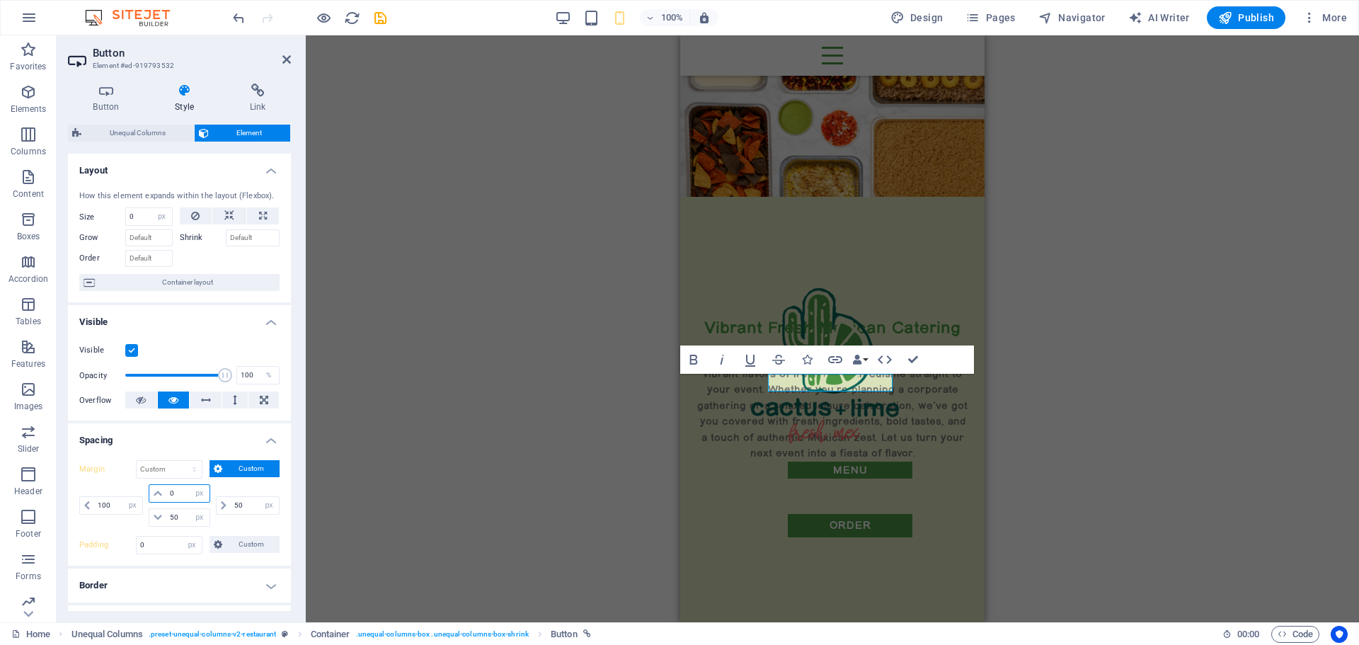
click at [164, 493] on div "0 auto px % rem vw vh" at bounding box center [179, 493] width 61 height 18
type input "50"
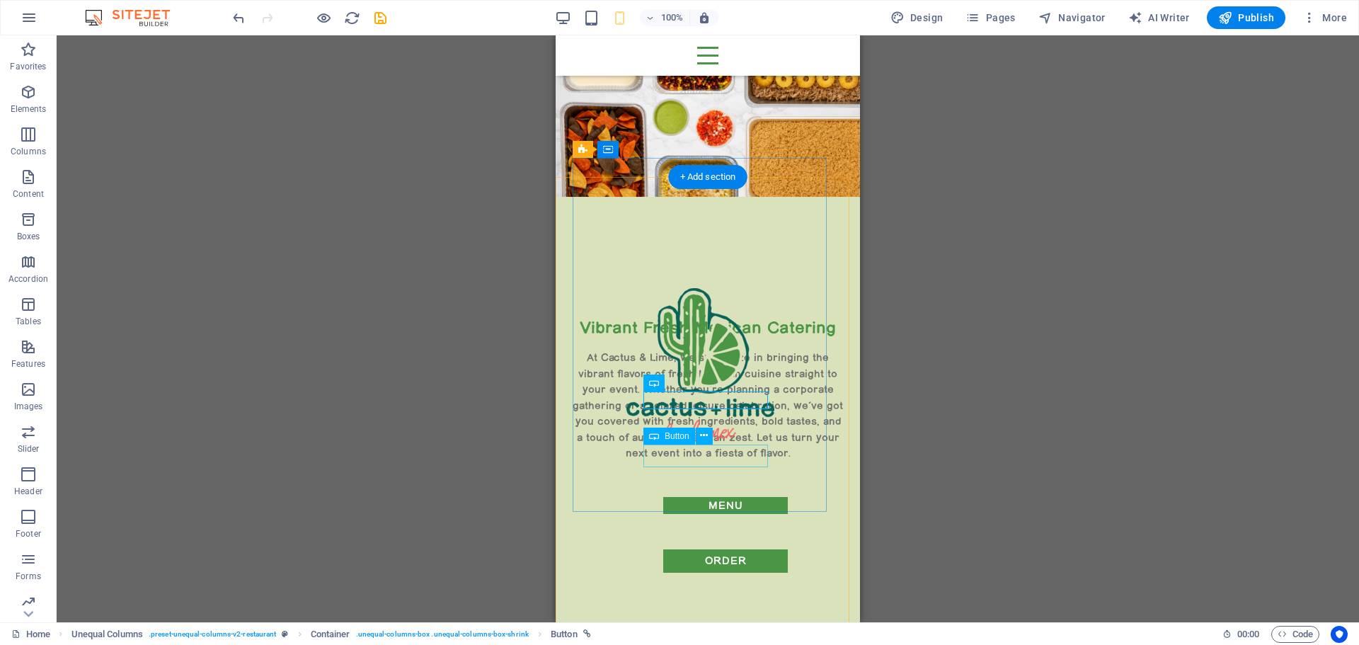
click at [728, 549] on div "order" at bounding box center [725, 560] width 164 height 23
select select "px"
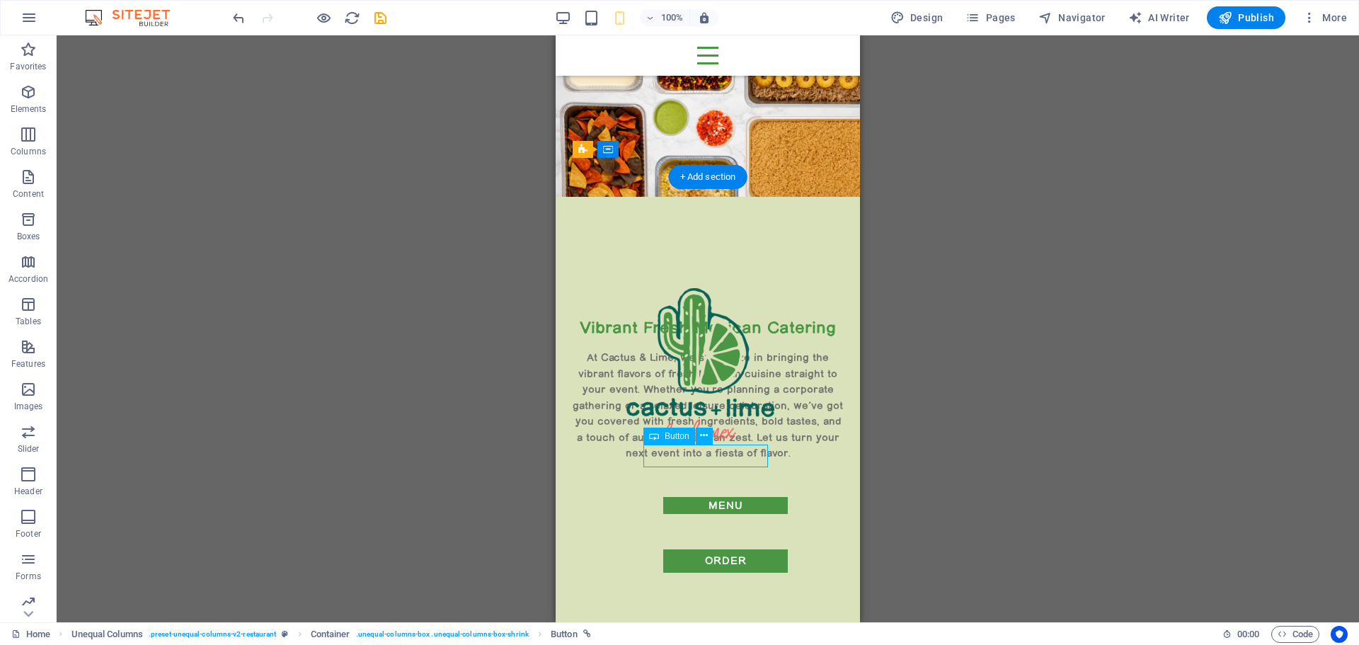
select select "px"
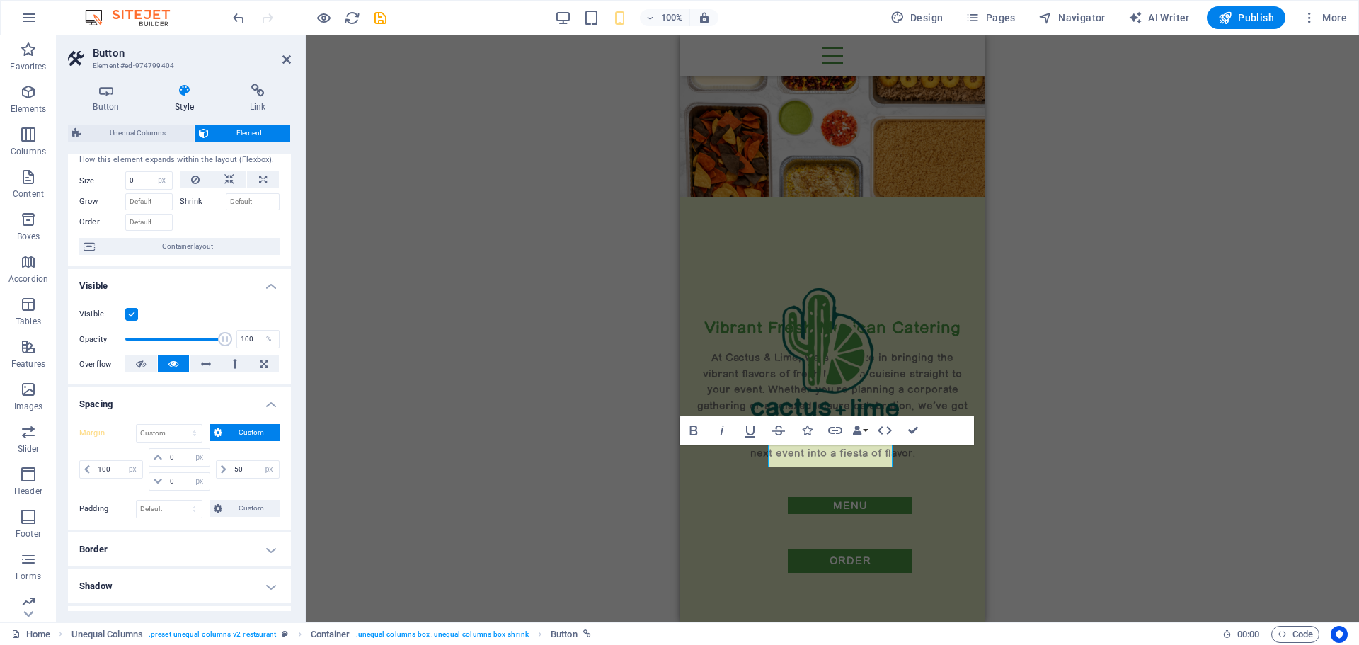
scroll to position [0, 0]
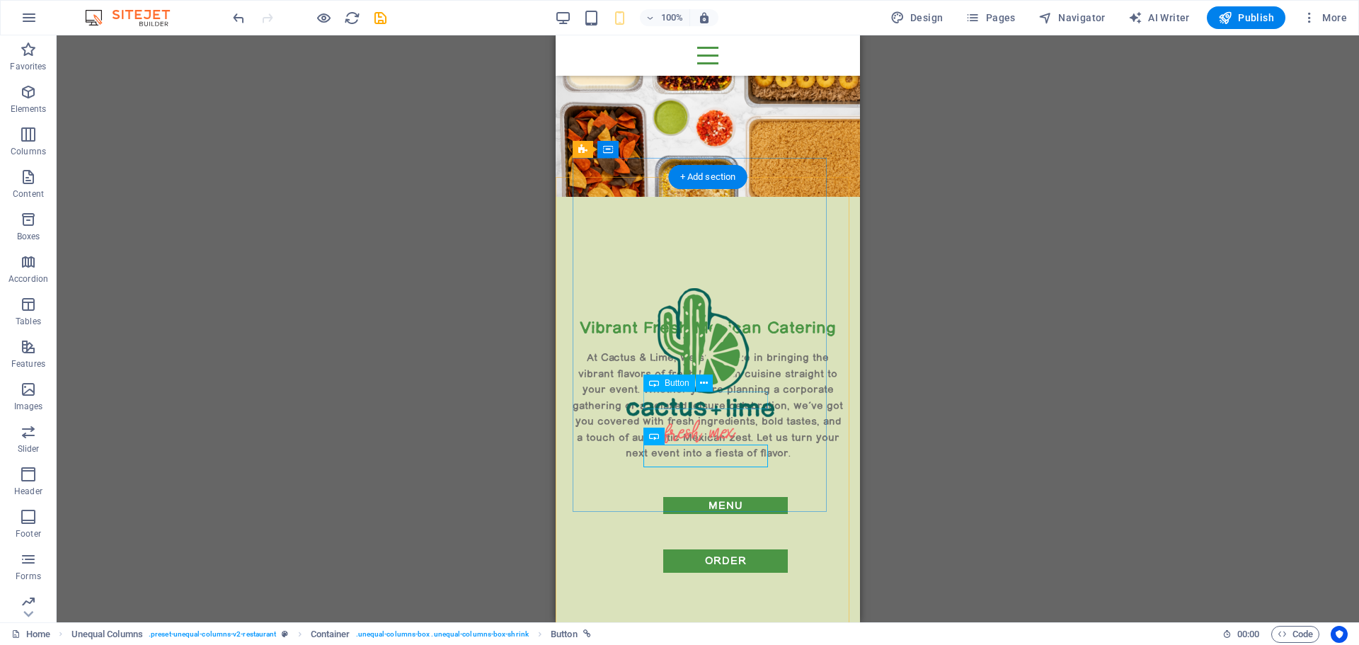
click at [714, 497] on div "menu" at bounding box center [725, 506] width 164 height 18
select select "px"
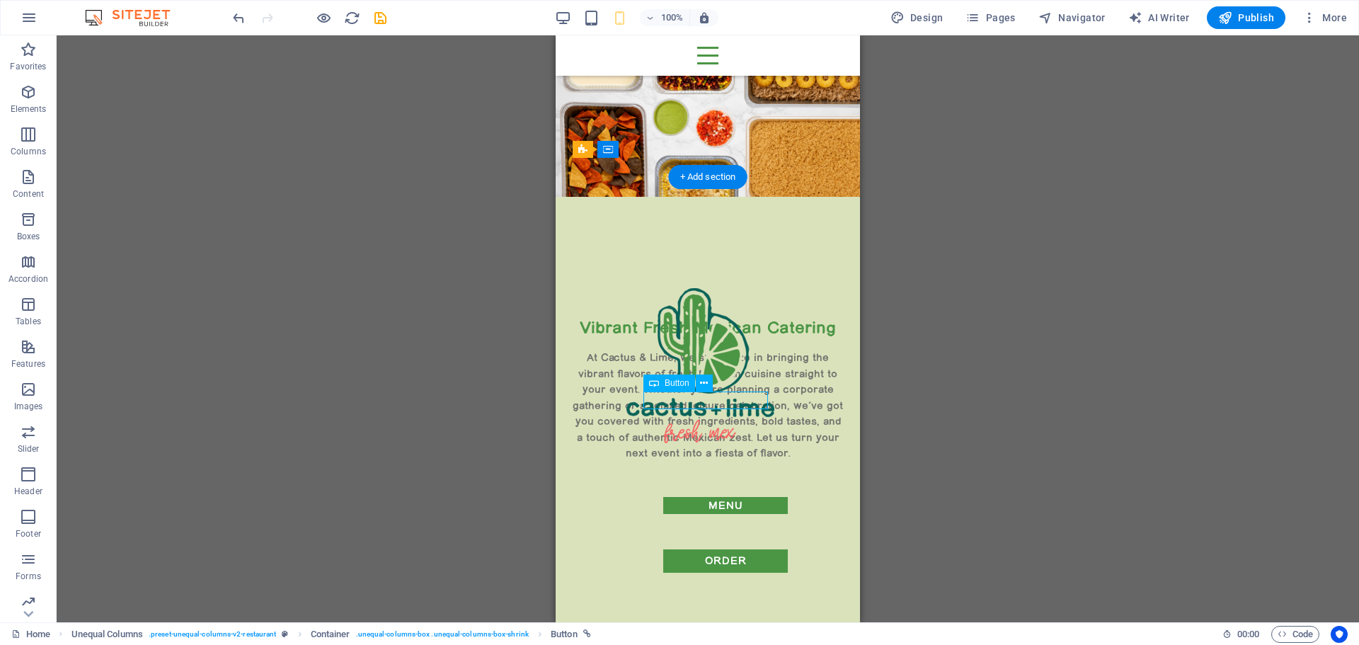
select select "px"
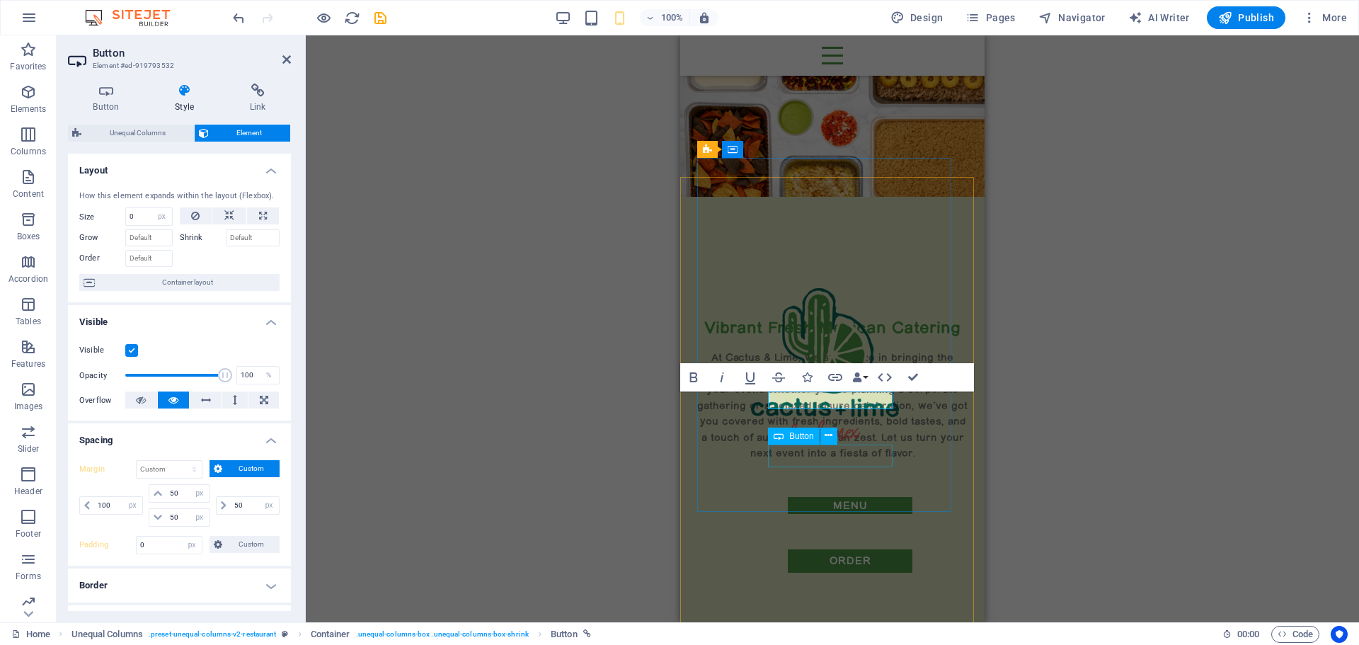
click at [856, 549] on div "order" at bounding box center [850, 560] width 164 height 23
select select "px"
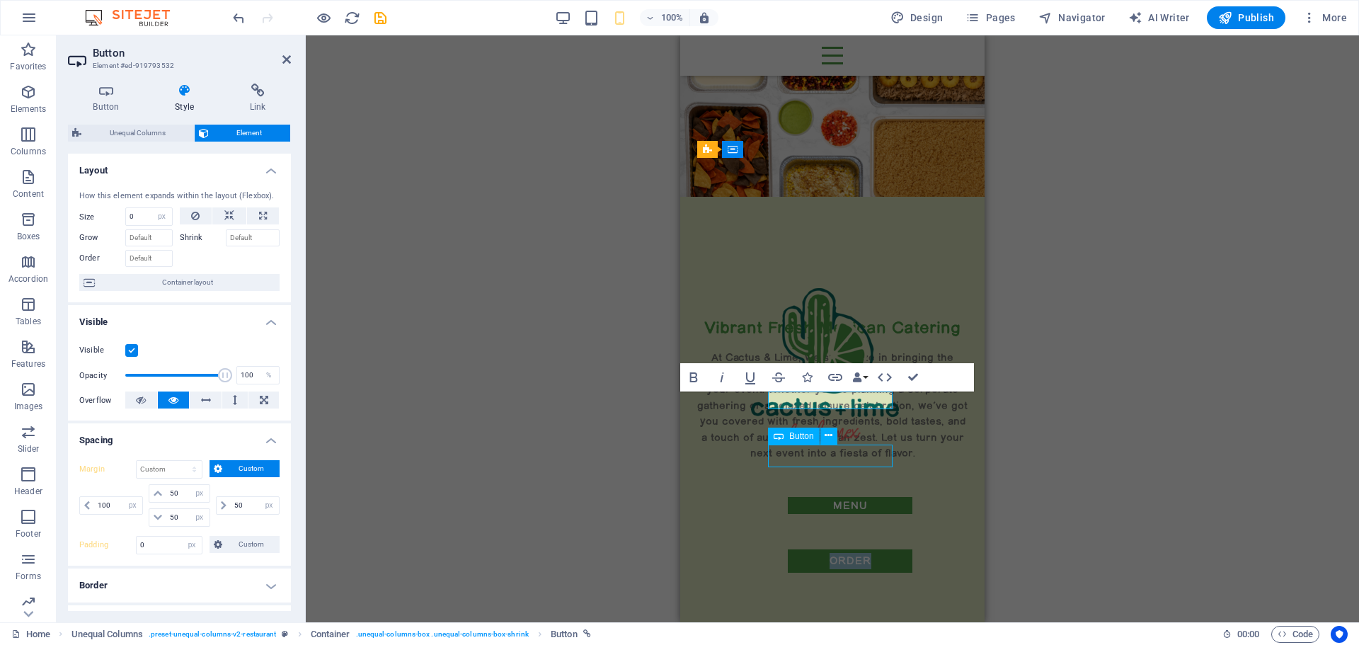
select select "px"
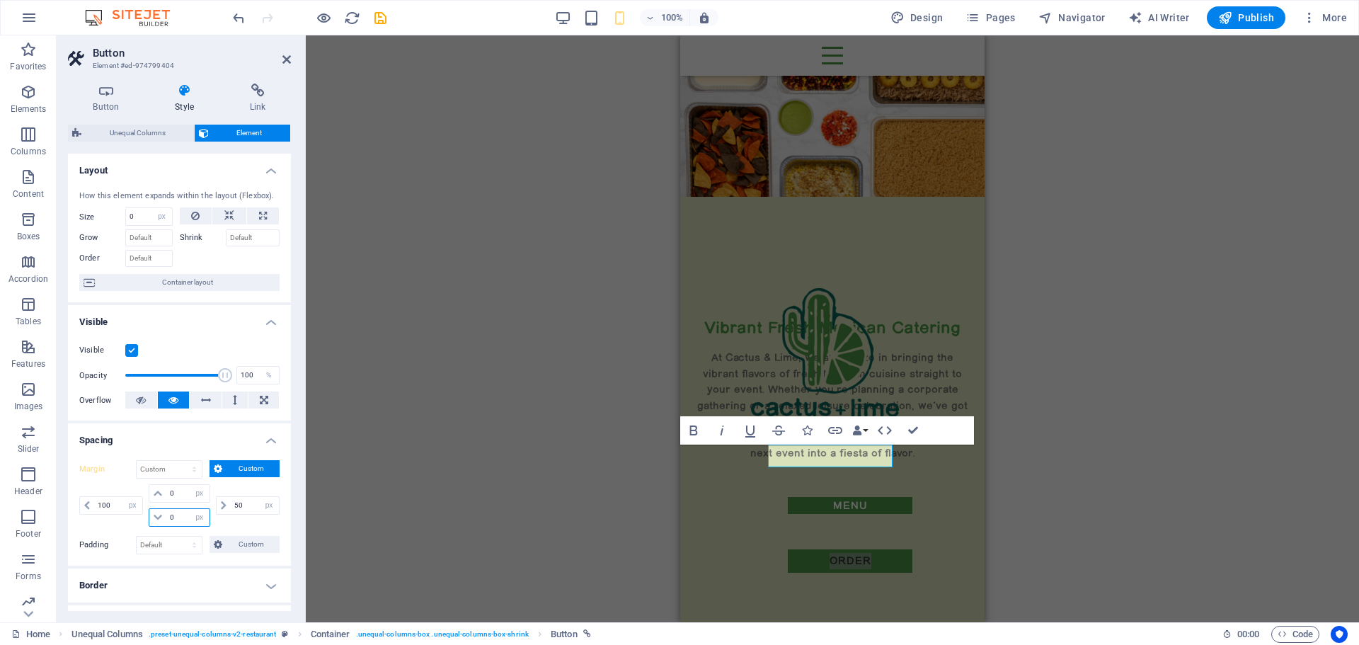
drag, startPoint x: 179, startPoint y: 520, endPoint x: 158, endPoint y: 520, distance: 21.2
click at [158, 520] on div "0 auto px % rem vw vh" at bounding box center [179, 517] width 61 height 18
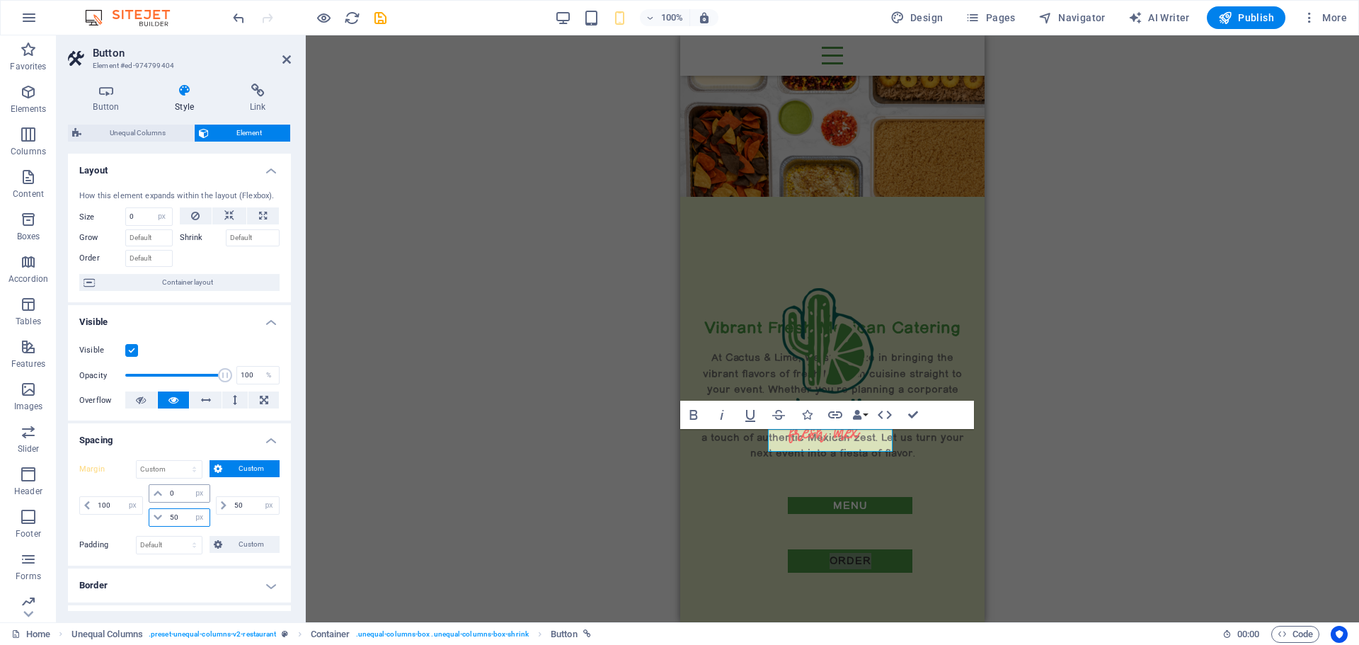
type input "50"
click at [160, 491] on div "0 auto px % rem vw vh" at bounding box center [179, 493] width 61 height 18
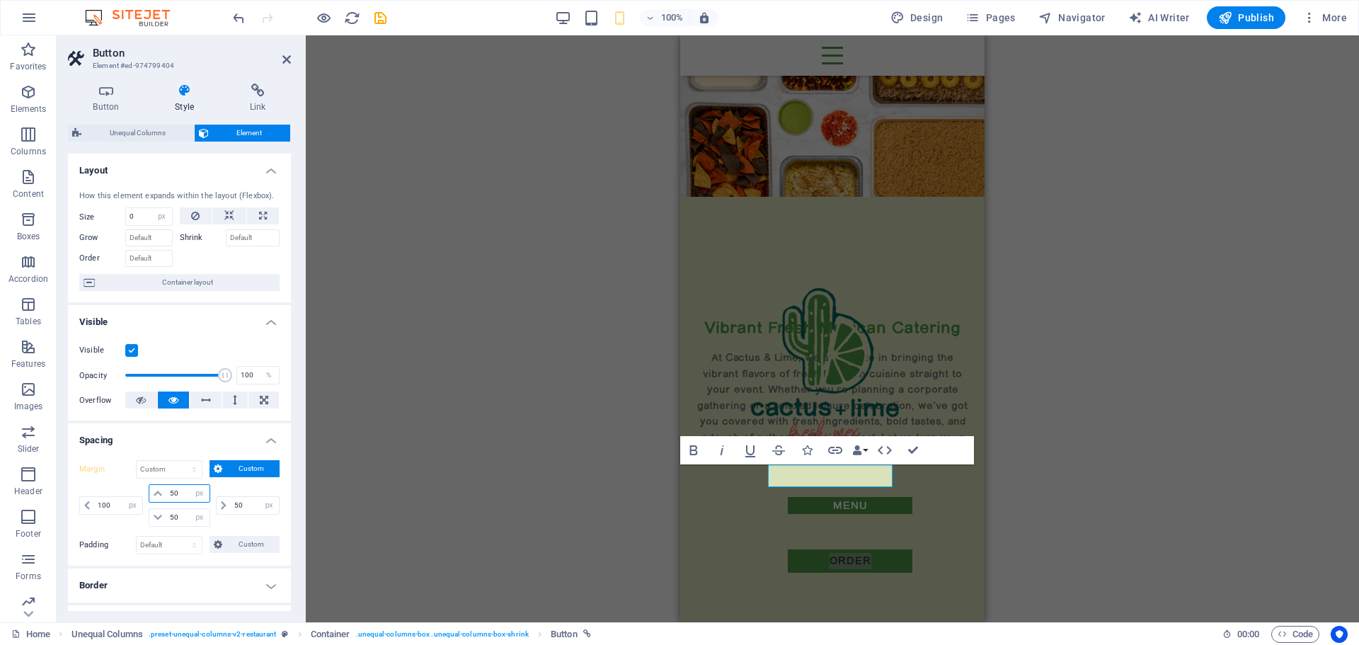
drag, startPoint x: 182, startPoint y: 492, endPoint x: 139, endPoint y: 490, distance: 42.5
click at [139, 490] on div "100 auto px % rem vw vh 50 auto px % rem vw vh 50 auto px % rem vw vh 50 auto p…" at bounding box center [179, 505] width 200 height 42
type input "0"
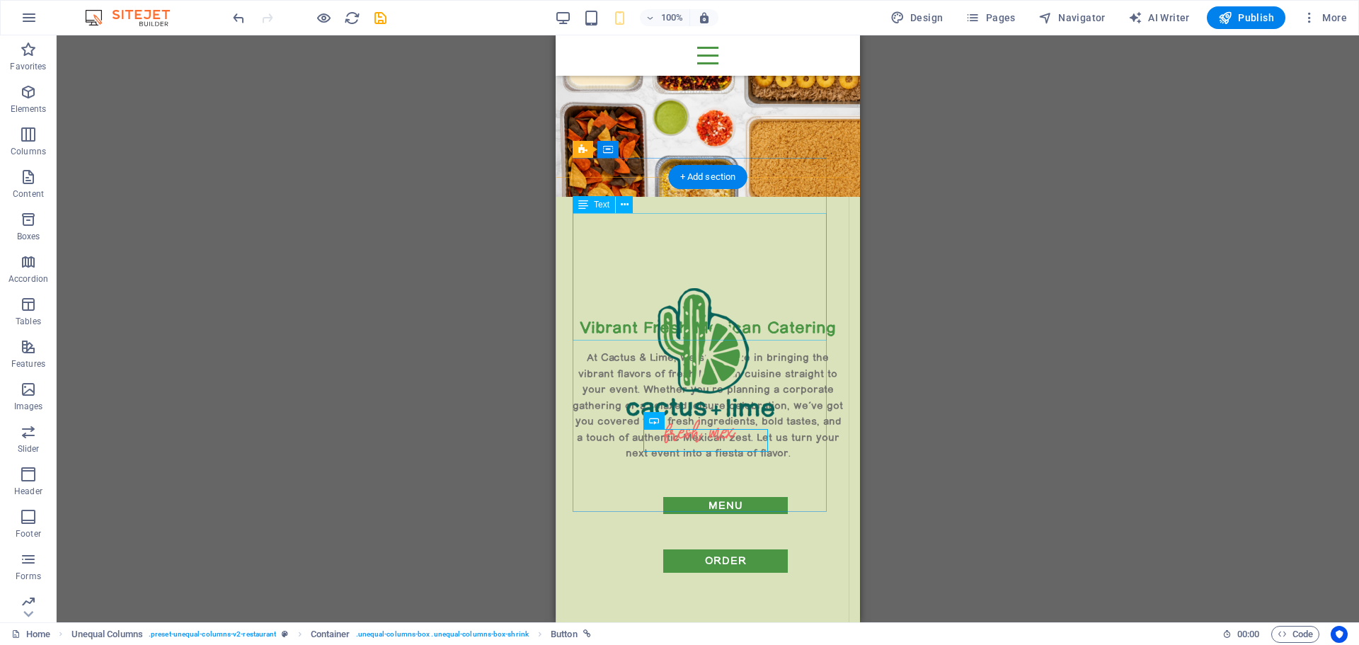
click at [789, 350] on div "At Cactus & Lime, we specialize in bringing the vibrant flavors of fresh Mexica…" at bounding box center [708, 406] width 270 height 112
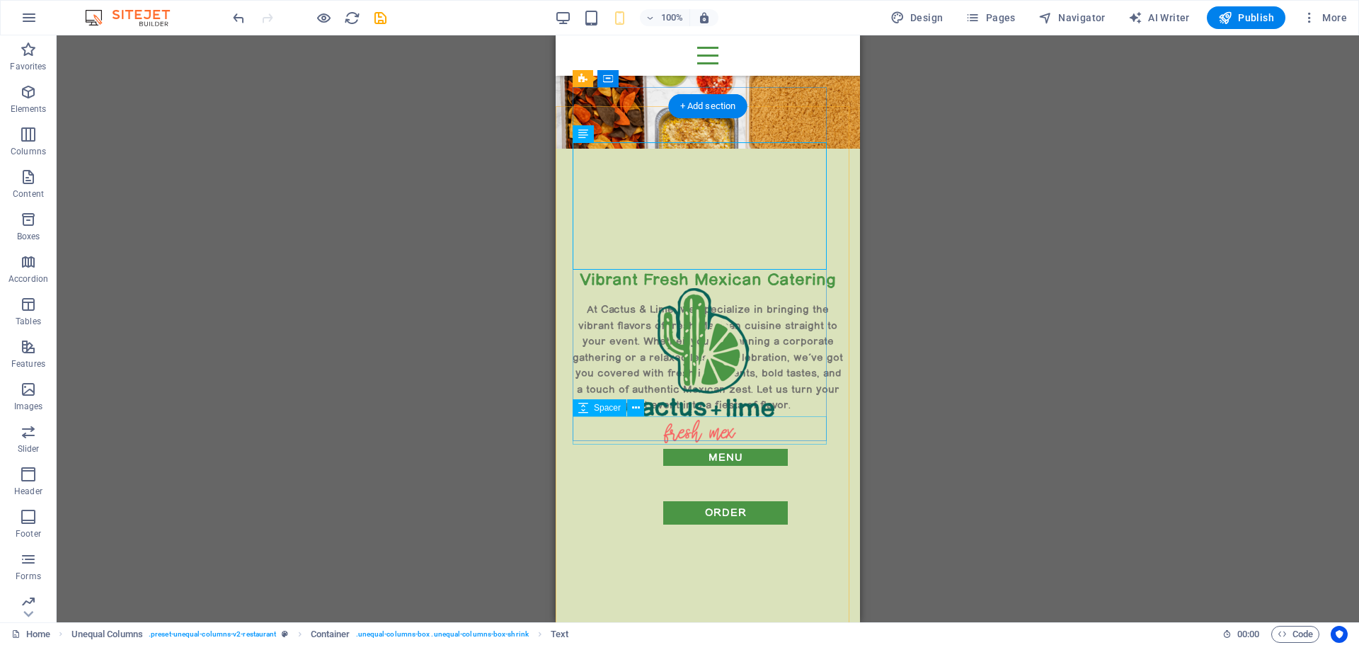
scroll to position [142, 0]
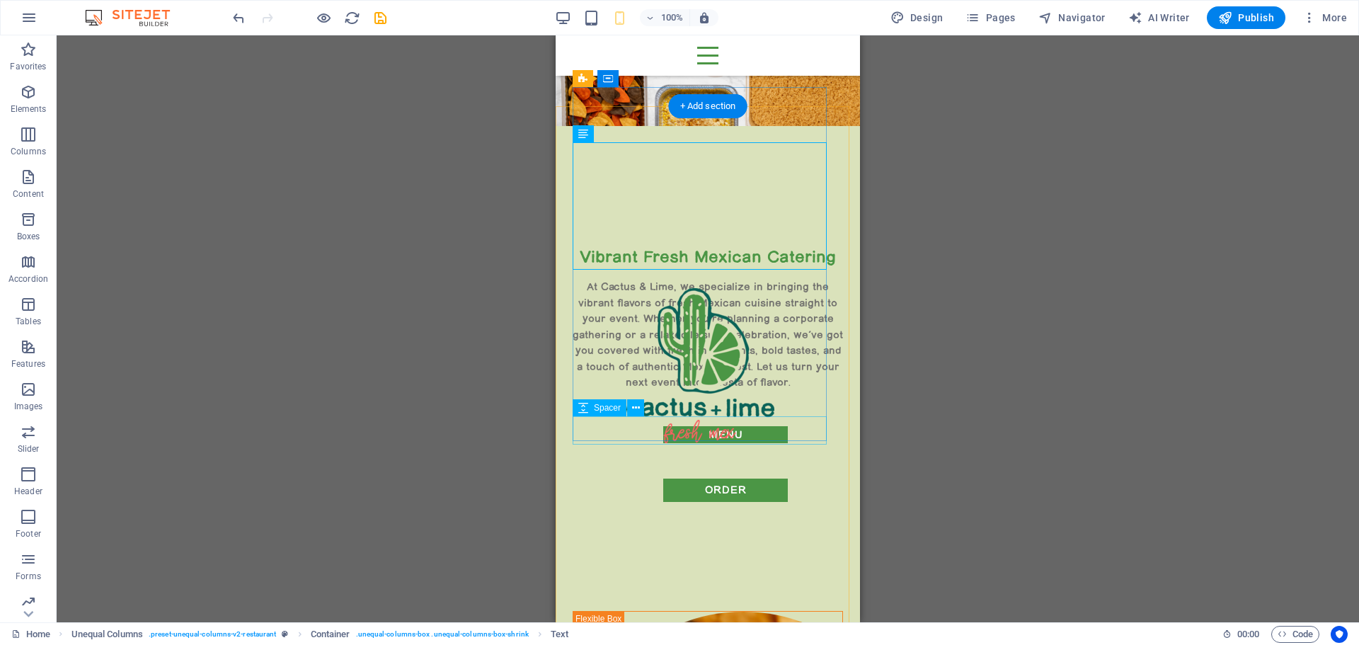
click at [731, 537] on div at bounding box center [708, 551] width 270 height 28
click at [634, 408] on icon at bounding box center [636, 408] width 8 height 15
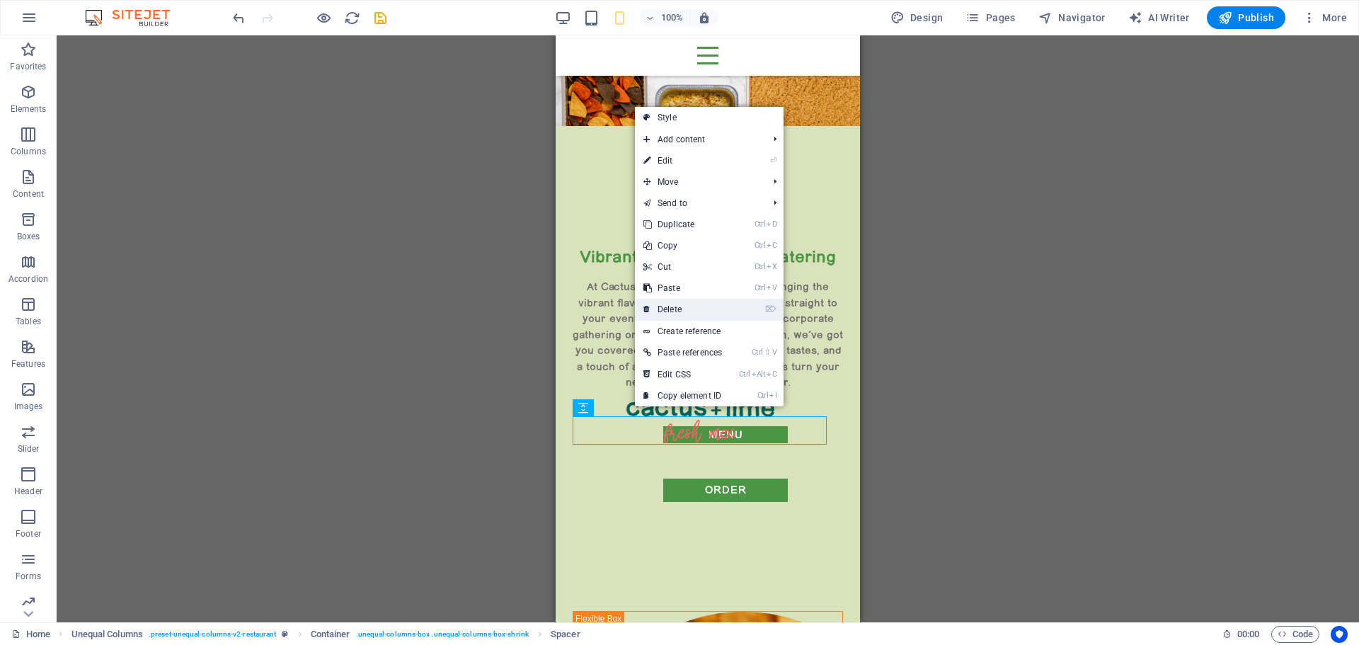
click at [681, 307] on link "⌦ Delete" at bounding box center [683, 309] width 96 height 21
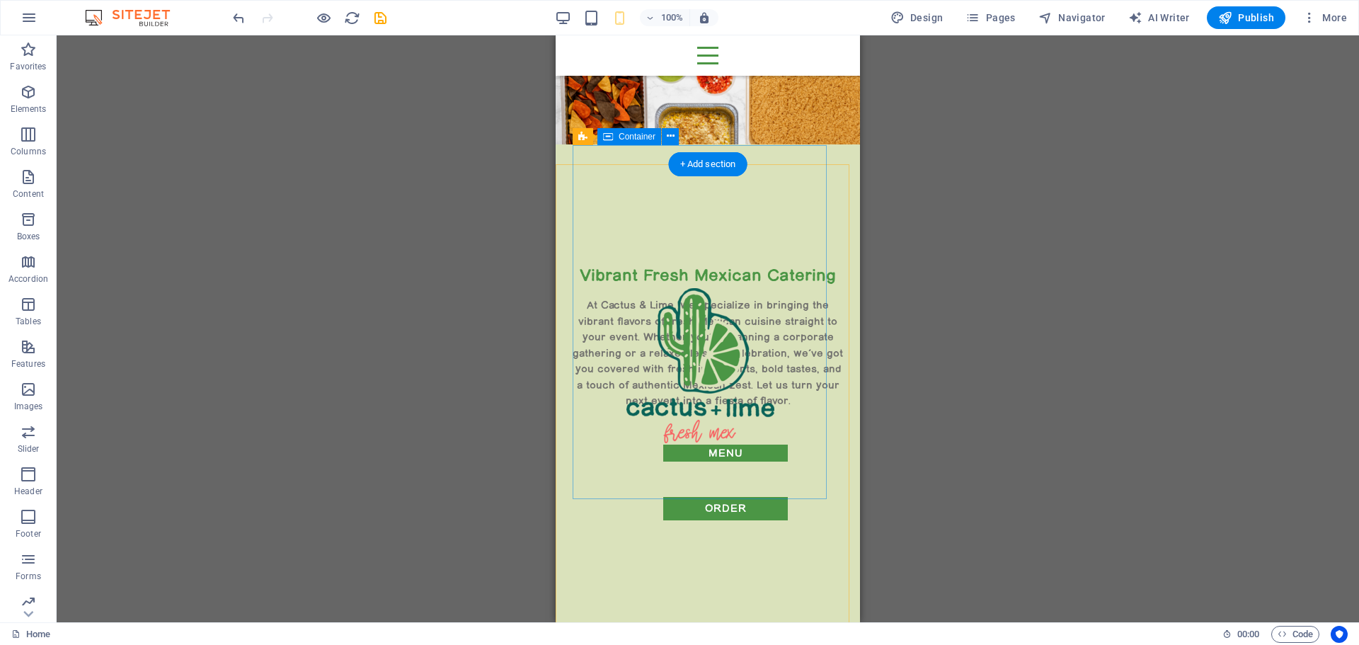
scroll to position [71, 0]
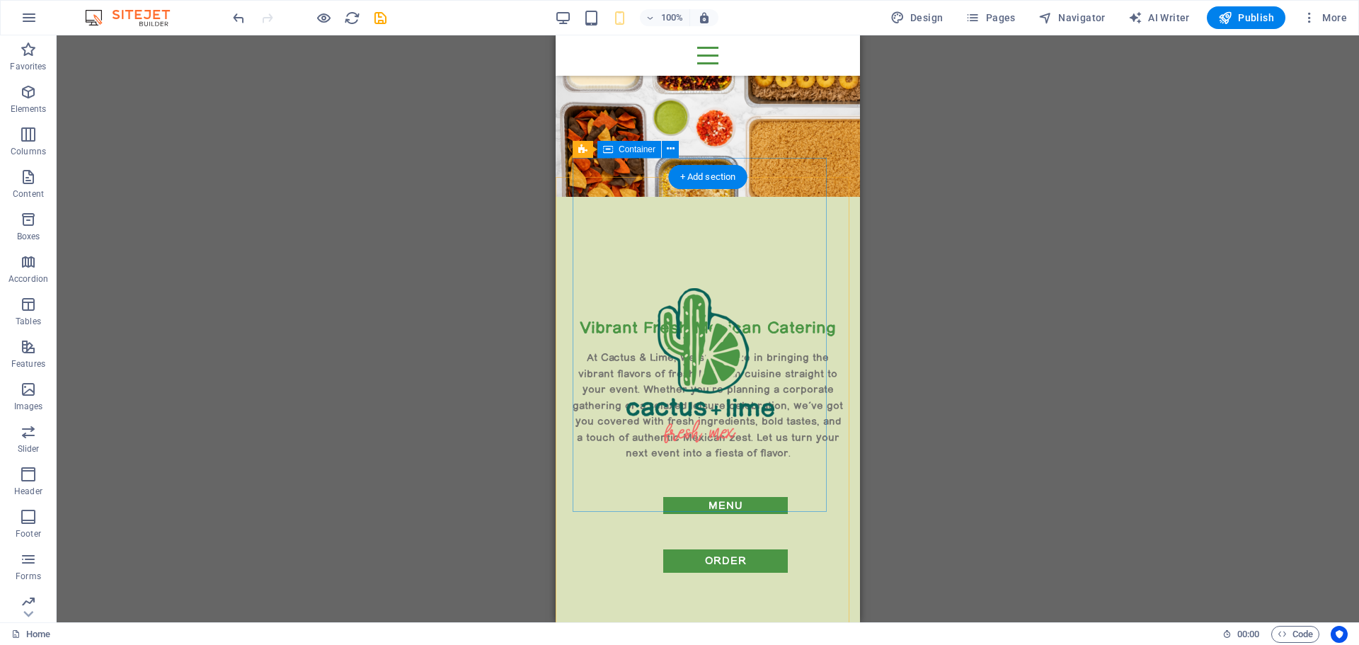
click at [713, 486] on div "Vibrant Fresh Mexican Catering At Cactus & Lime, we specialize in bringing the …" at bounding box center [708, 493] width 270 height 354
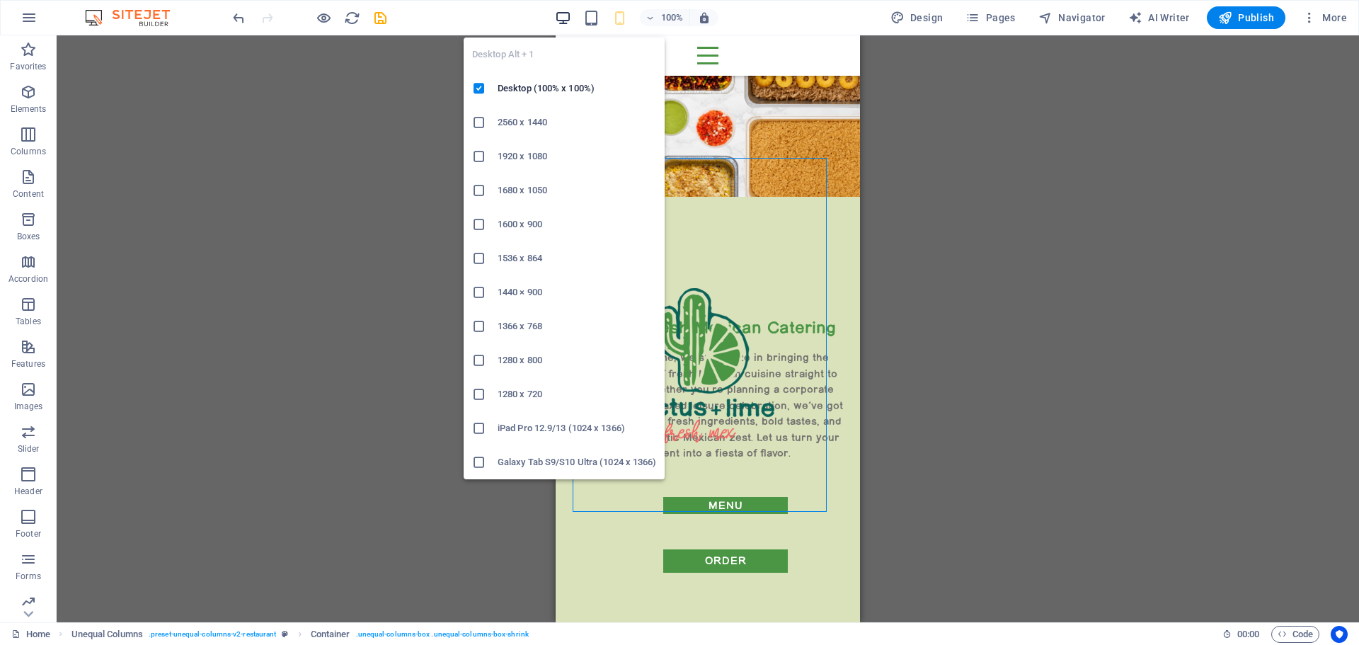
click at [566, 20] on icon "button" at bounding box center [563, 18] width 16 height 16
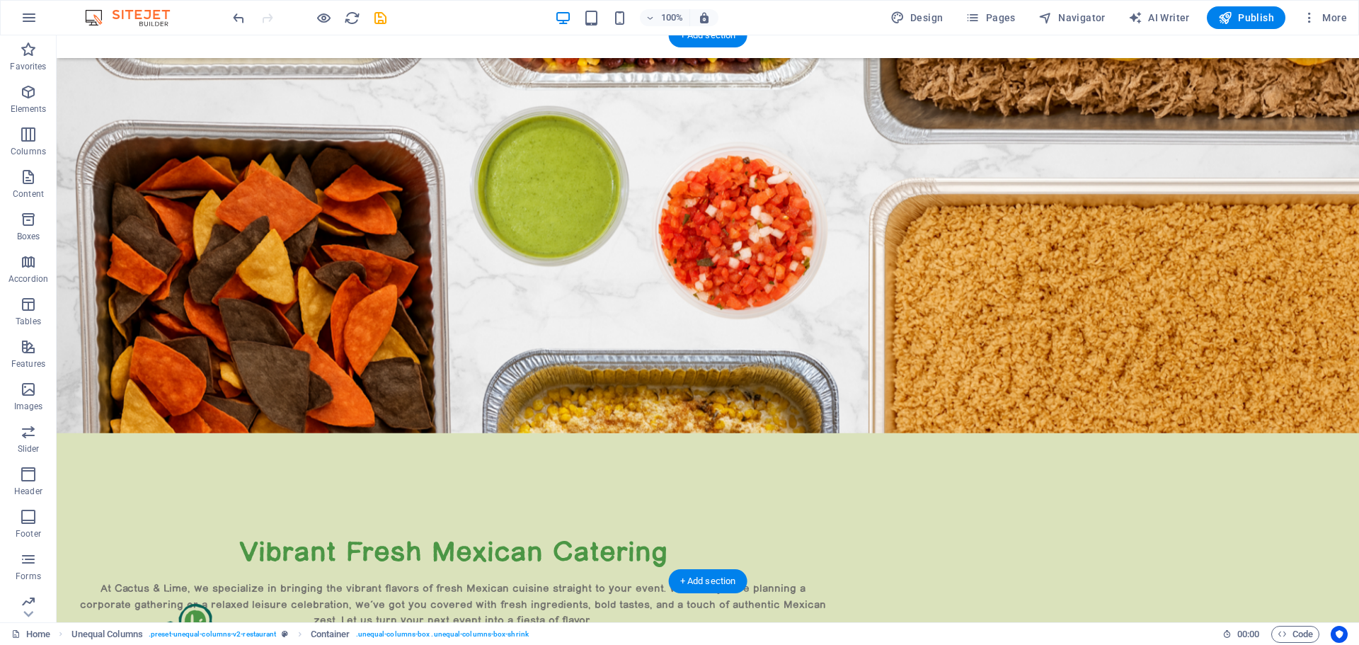
scroll to position [0, 0]
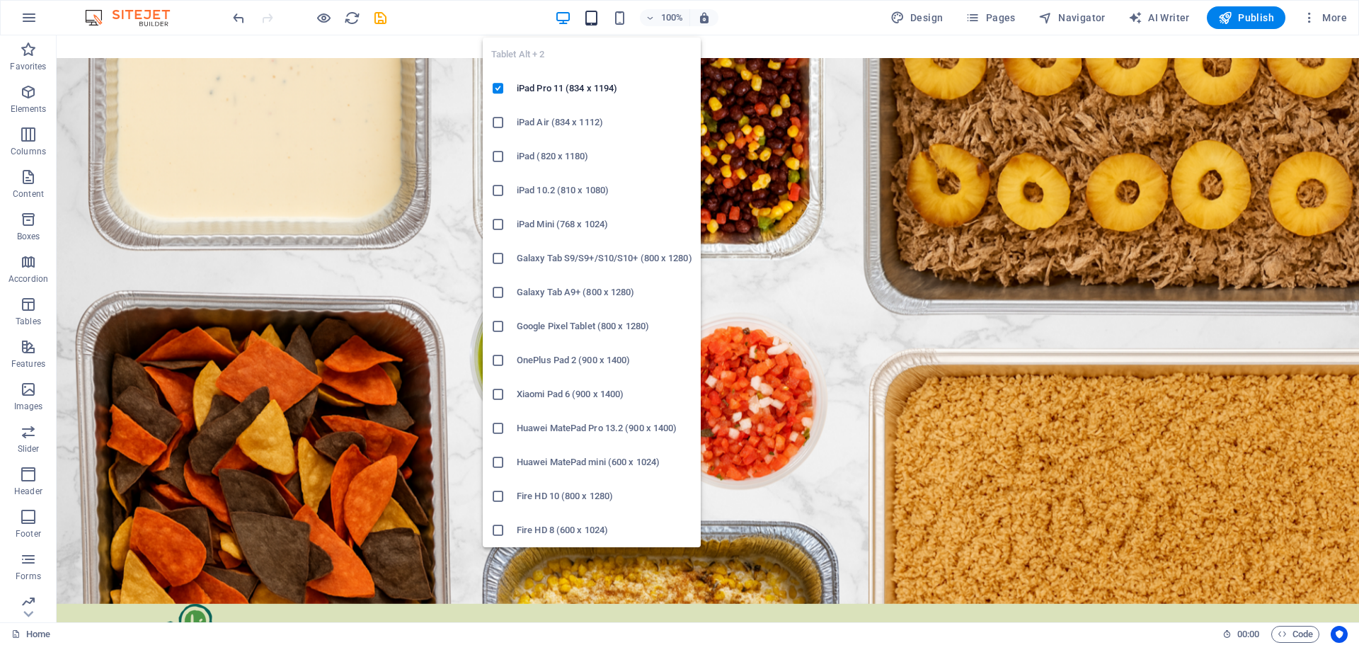
click at [597, 23] on icon "button" at bounding box center [591, 18] width 16 height 16
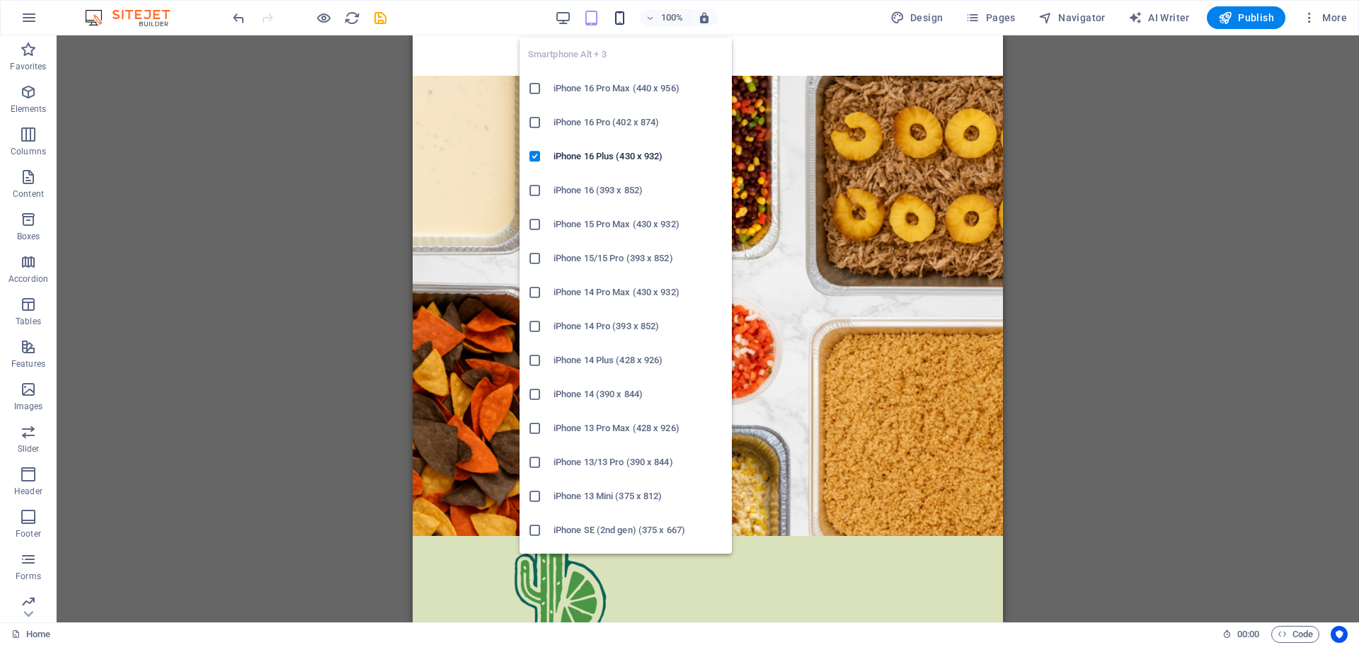
click at [617, 14] on icon "button" at bounding box center [620, 18] width 16 height 16
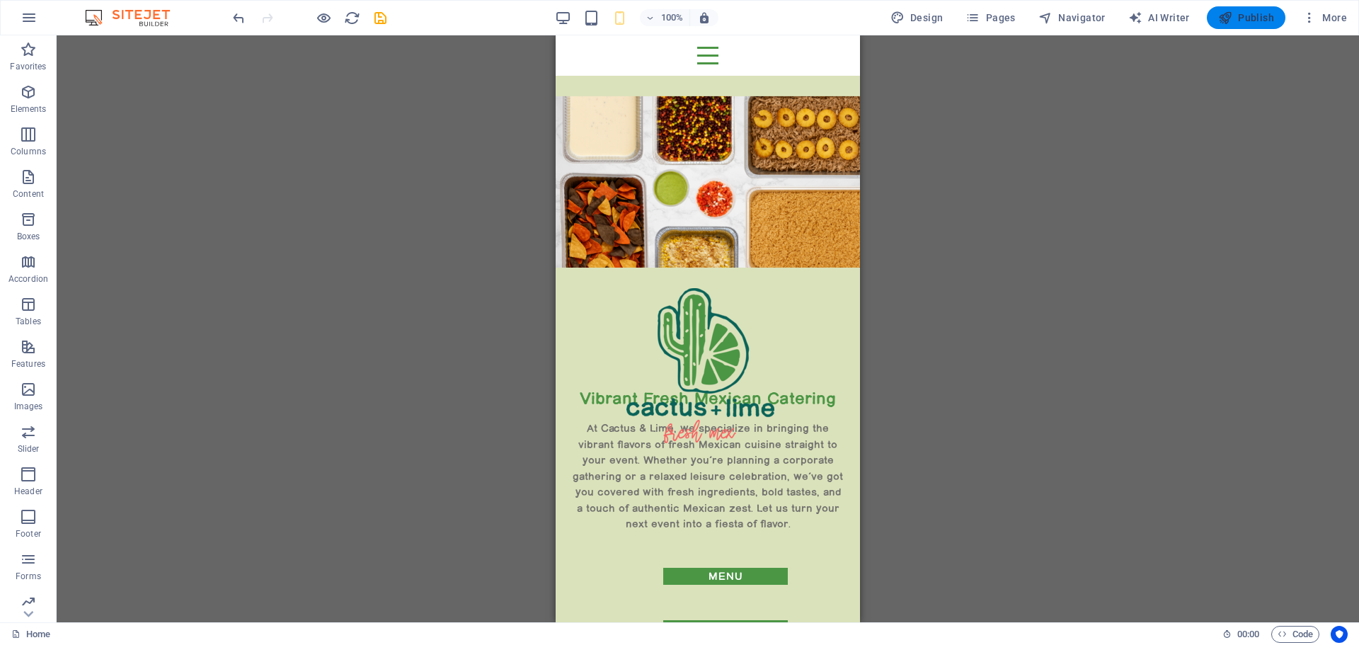
click at [1235, 15] on span "Publish" at bounding box center [1246, 18] width 56 height 14
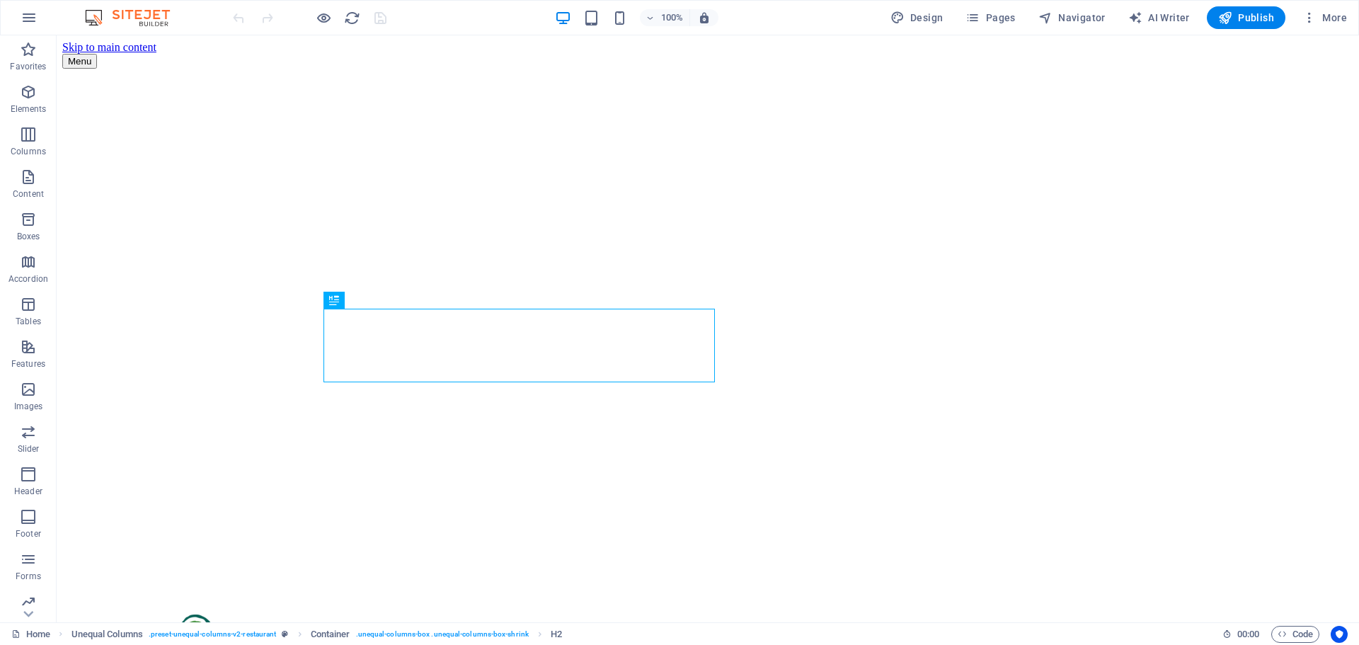
scroll to position [355, 0]
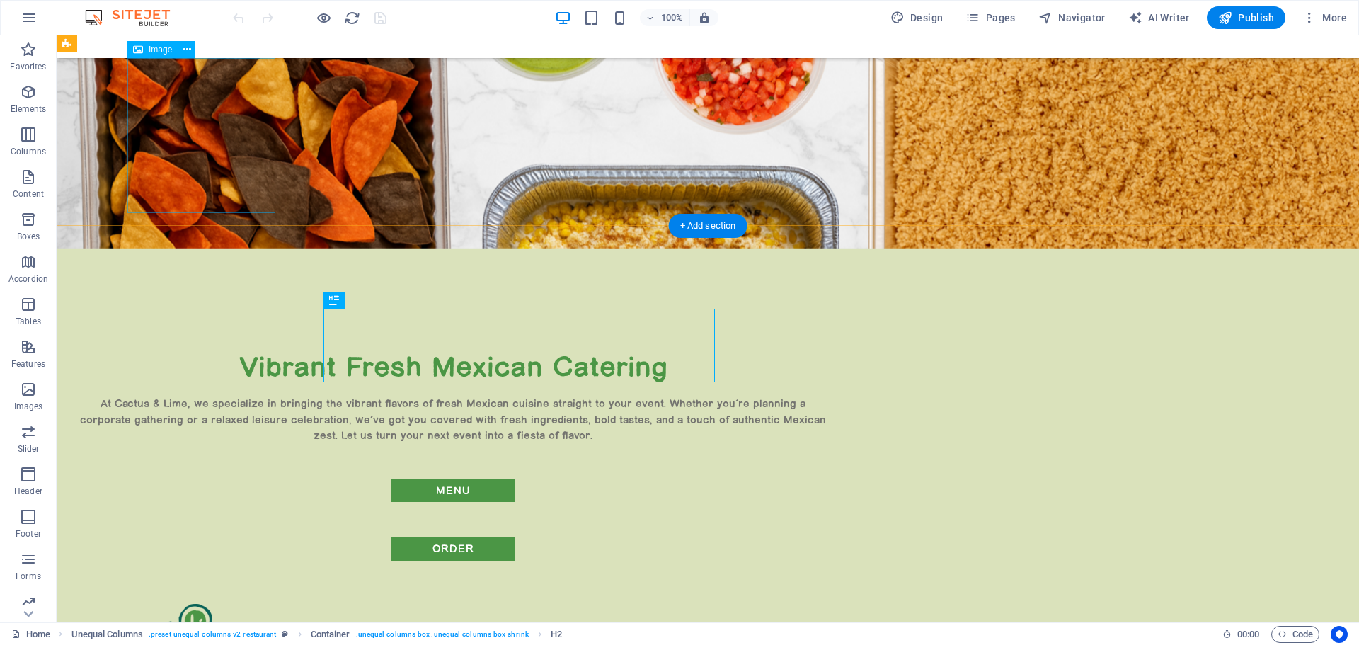
select select "px"
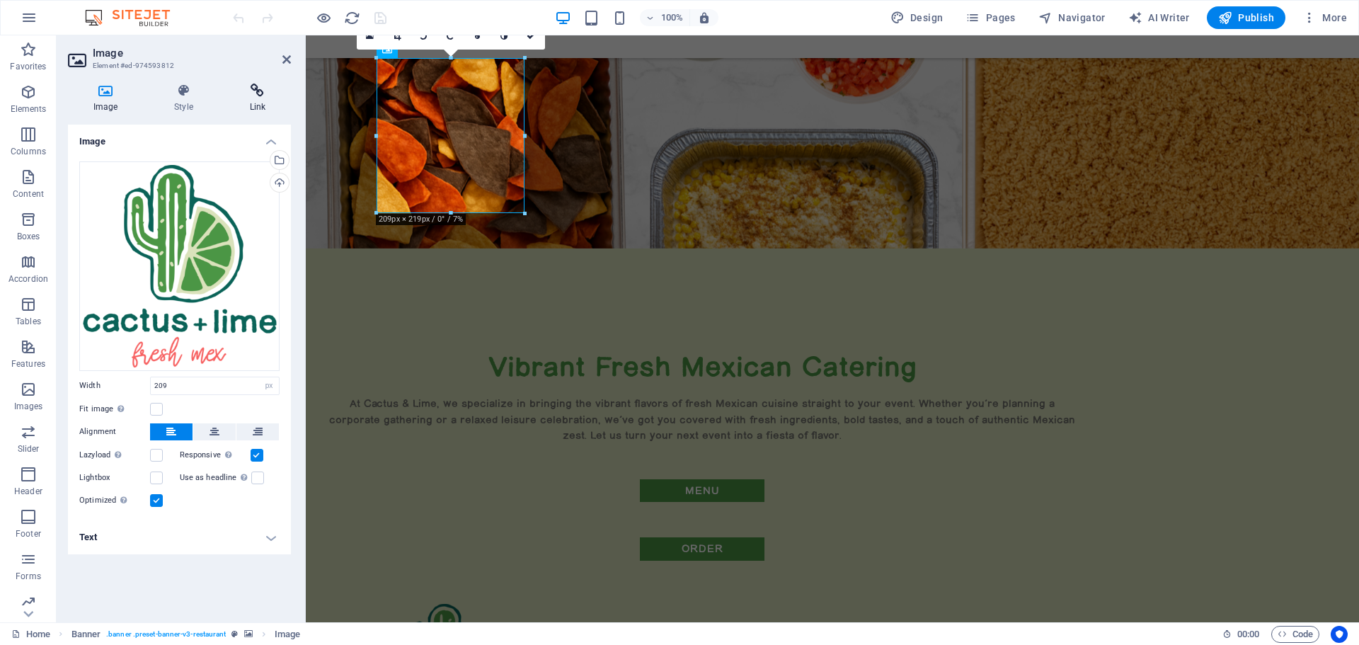
click at [261, 96] on icon at bounding box center [257, 91] width 67 height 14
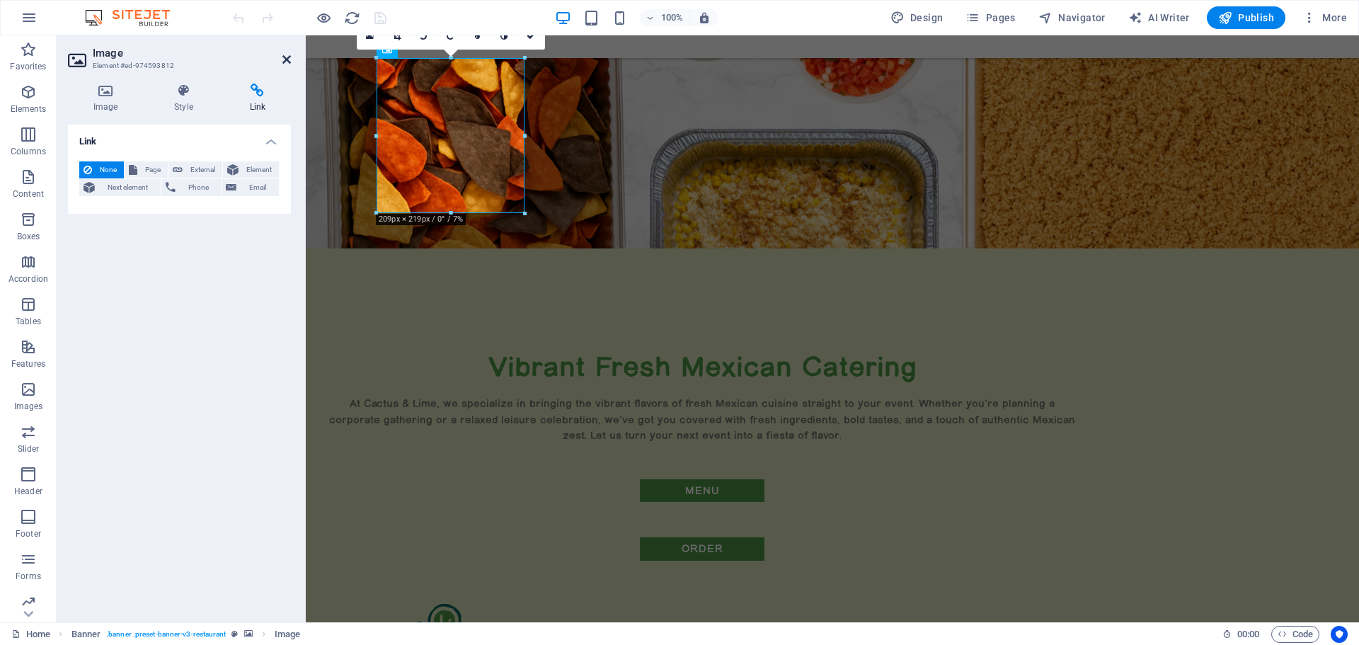
click at [285, 59] on icon at bounding box center [286, 59] width 8 height 11
